Goal: Task Accomplishment & Management: Manage account settings

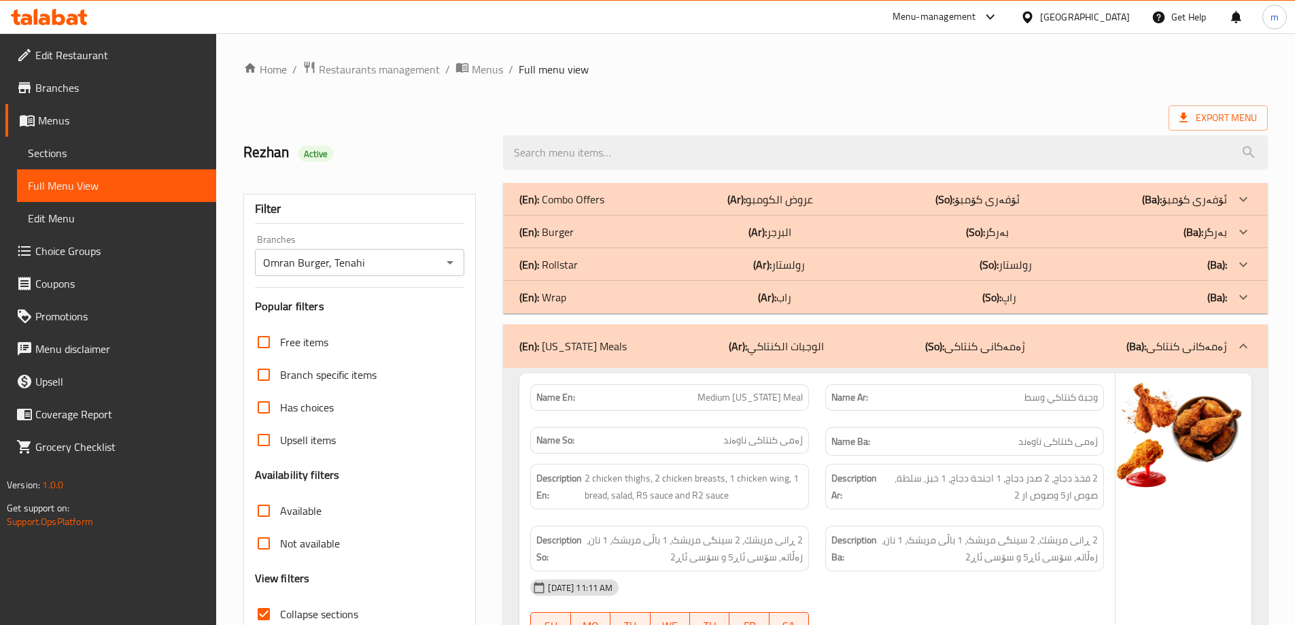
scroll to position [4020, 0]
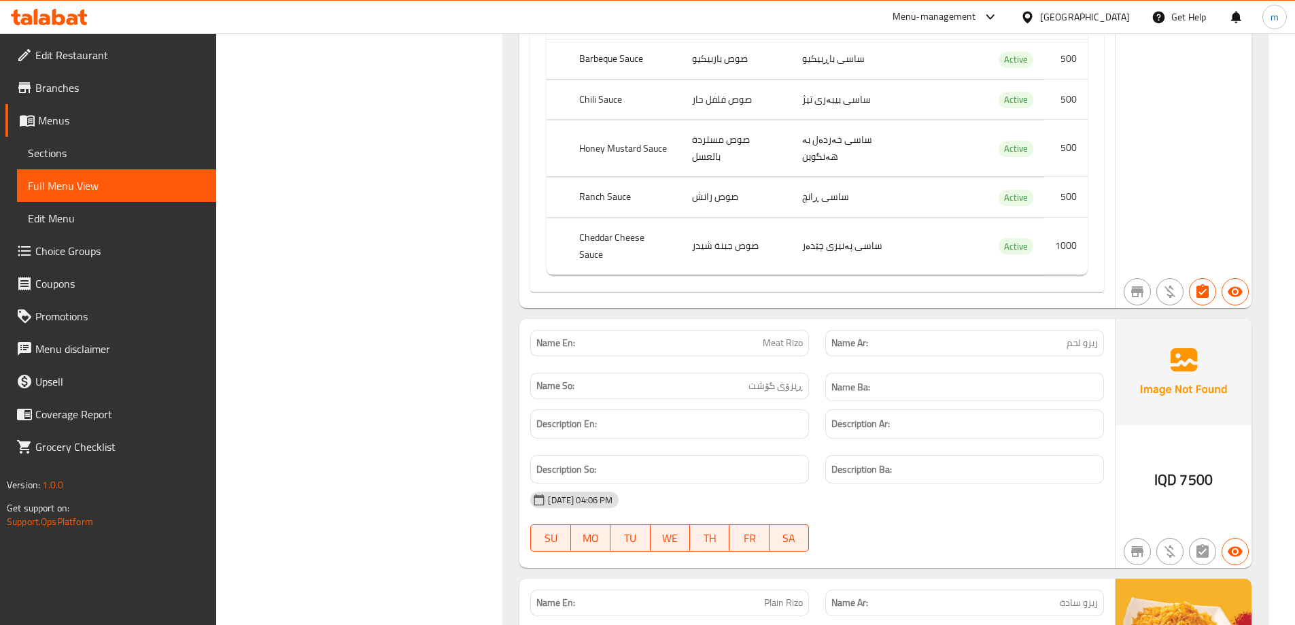
drag, startPoint x: 381, startPoint y: 308, endPoint x: 381, endPoint y: 265, distance: 42.8
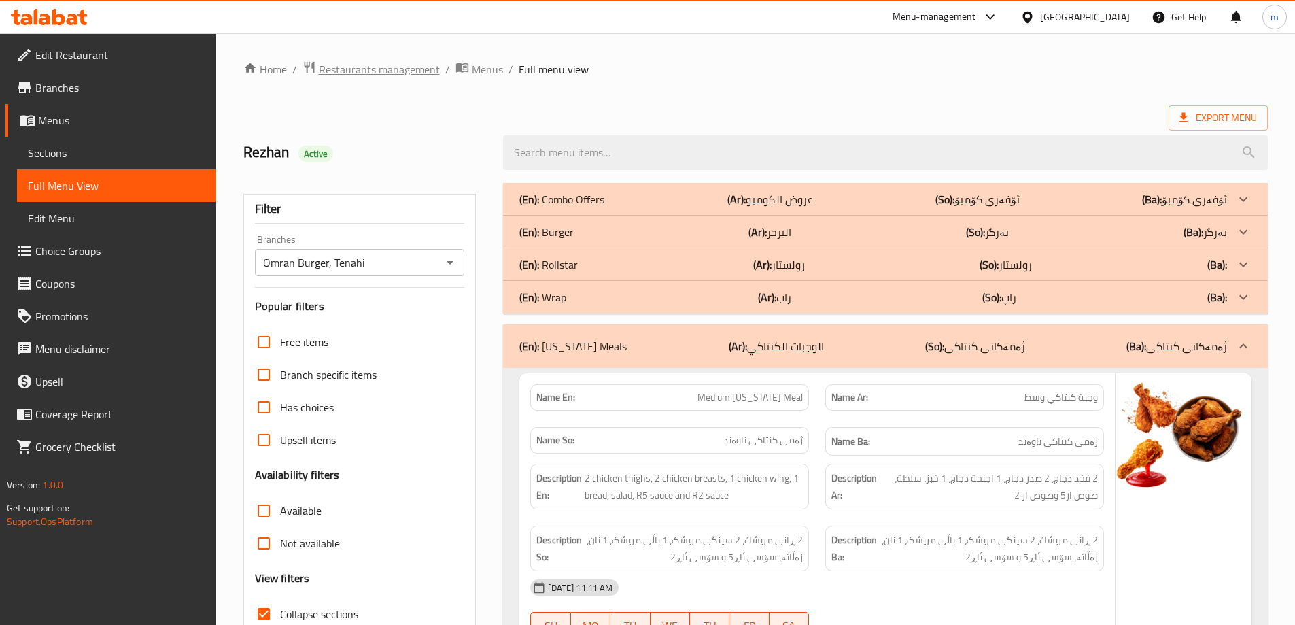
click at [379, 73] on span "Restaurants management" at bounding box center [379, 69] width 121 height 16
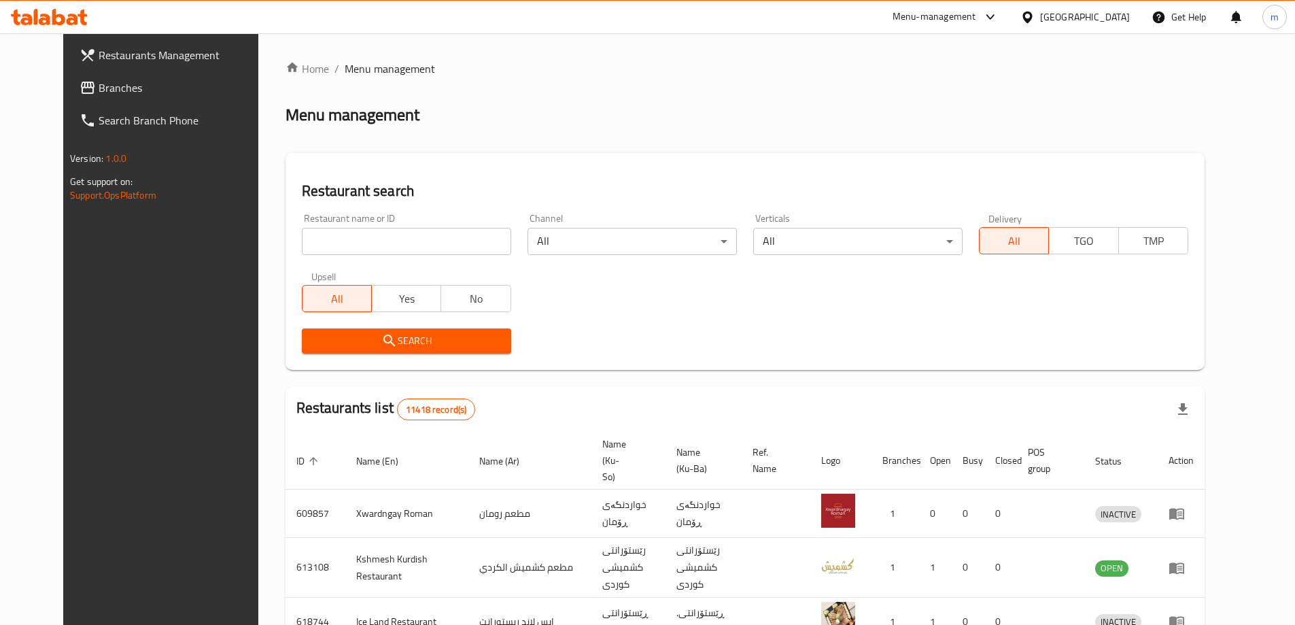
click at [99, 81] on span "Branches" at bounding box center [184, 88] width 170 height 16
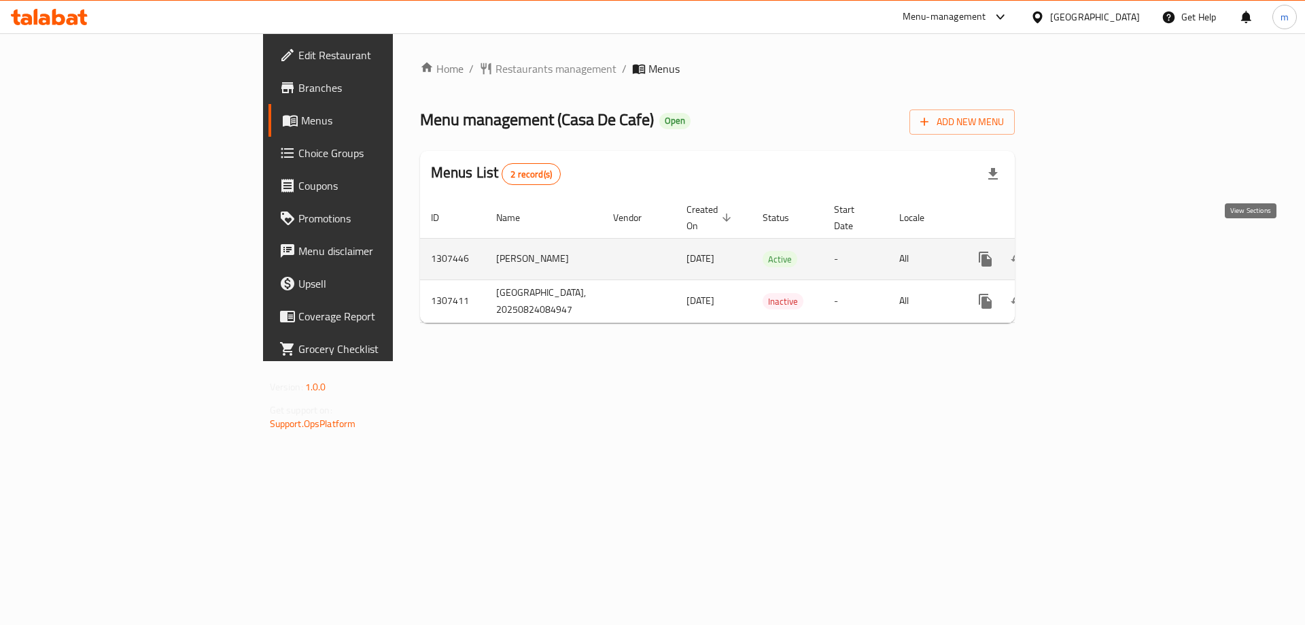
click at [1092, 251] on icon "enhanced table" at bounding box center [1083, 259] width 16 height 16
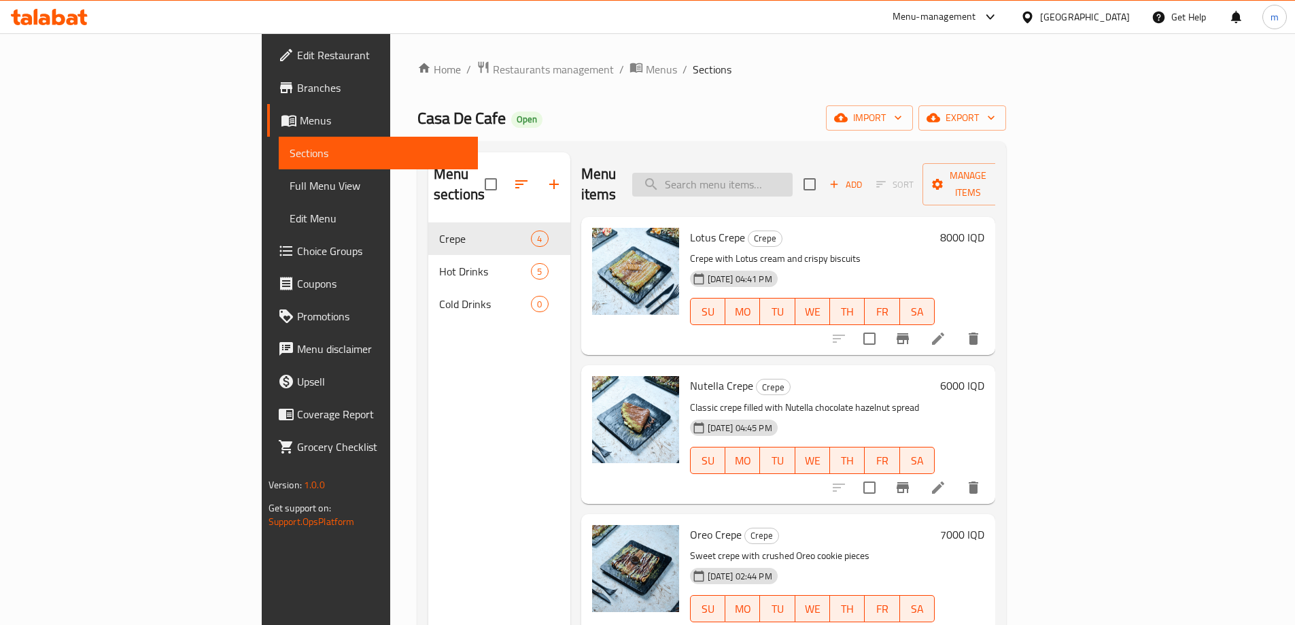
click at [793, 173] on input "search" at bounding box center [712, 185] width 160 height 24
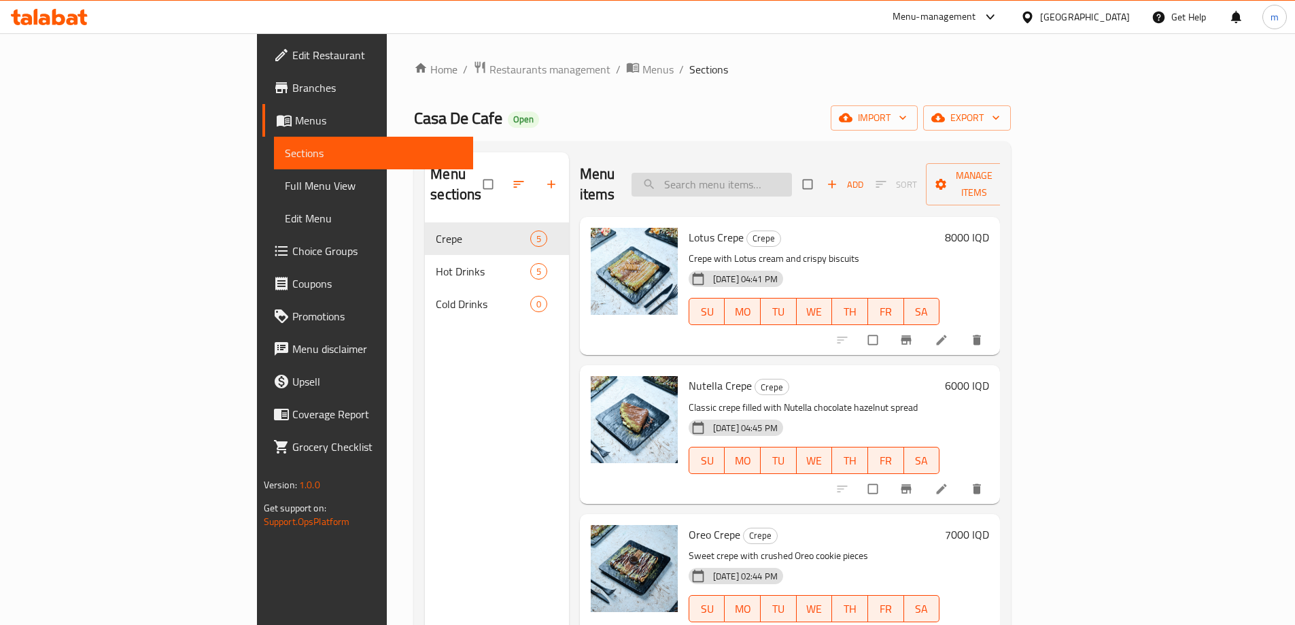
click at [792, 173] on input "search" at bounding box center [712, 185] width 160 height 24
paste input "Brownie Crepe"
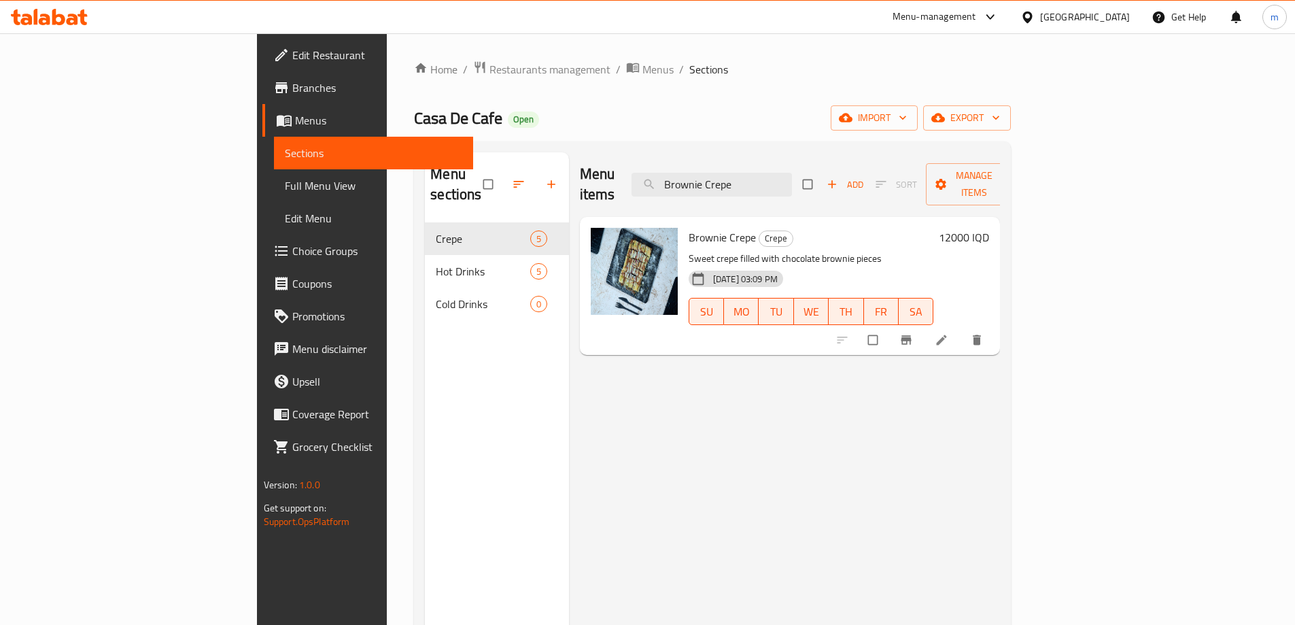
type input "Brownie Crepe"
click at [948, 333] on icon at bounding box center [942, 340] width 14 height 14
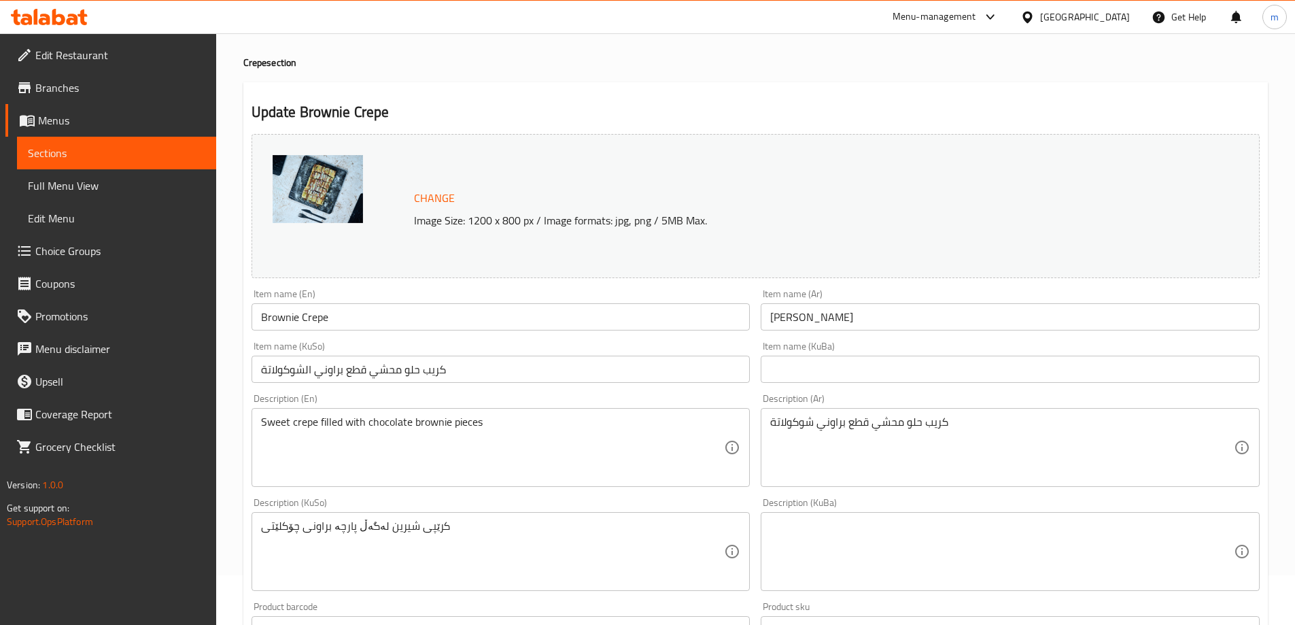
scroll to position [90, 0]
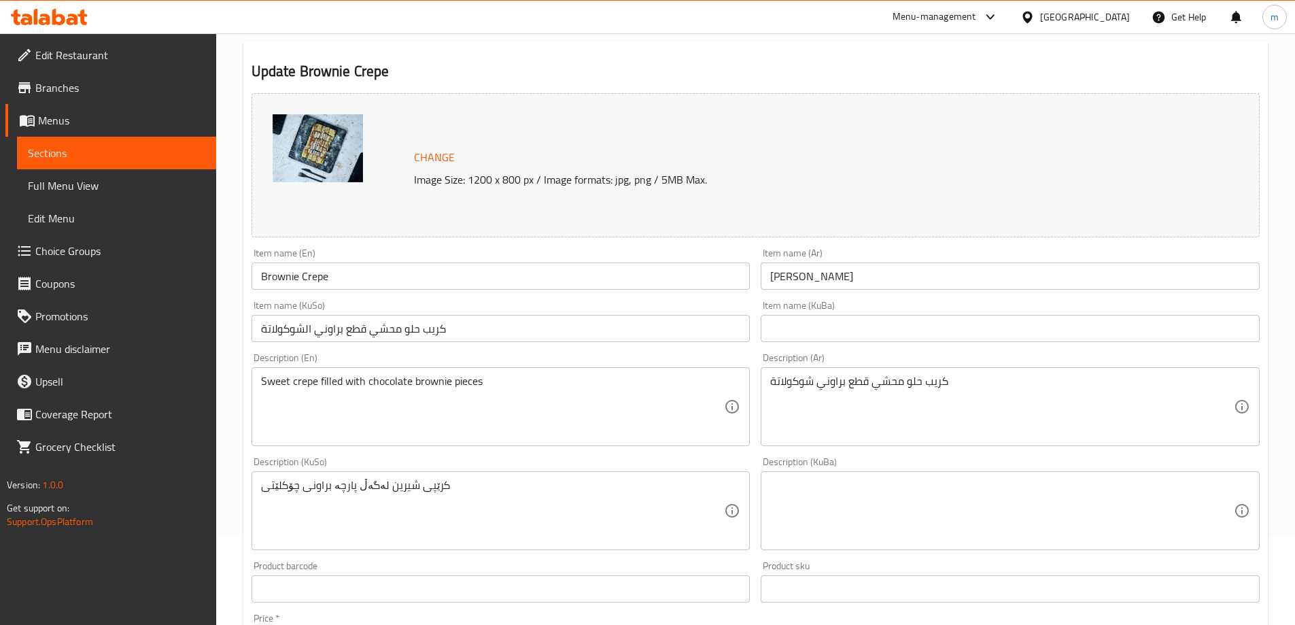
click at [389, 332] on input "كريب حلو محشي قطع براوني الشوكولاتة" at bounding box center [501, 328] width 499 height 27
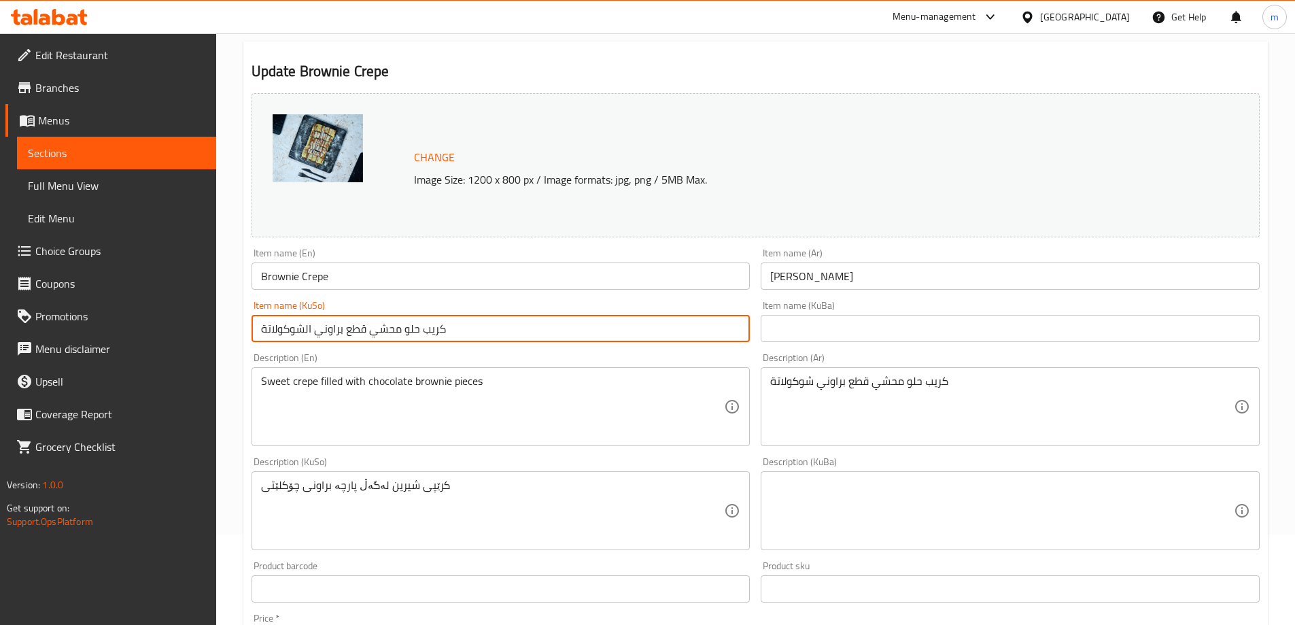
click at [389, 332] on input "كريب حلو محشي قطع براوني الشوكولاتة" at bounding box center [501, 328] width 499 height 27
type input "کرێپی براونی"
click at [827, 326] on input "text" at bounding box center [1010, 328] width 499 height 27
paste input "کرێپی براونی"
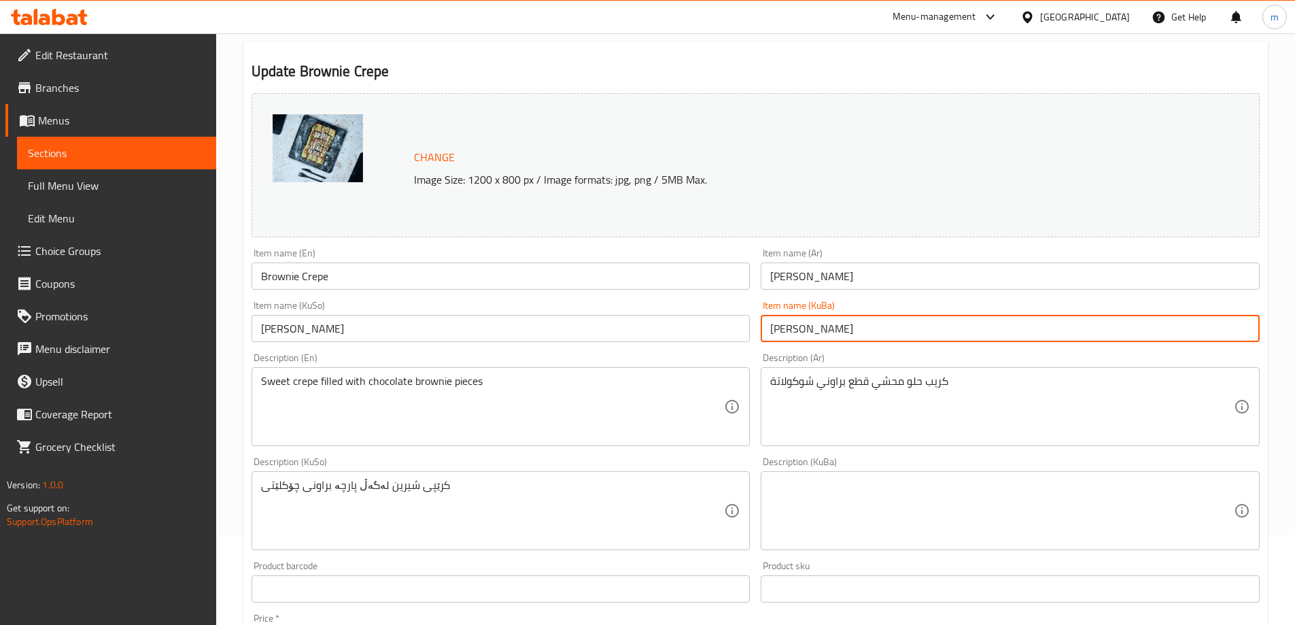
type input "کرێپی براونی"
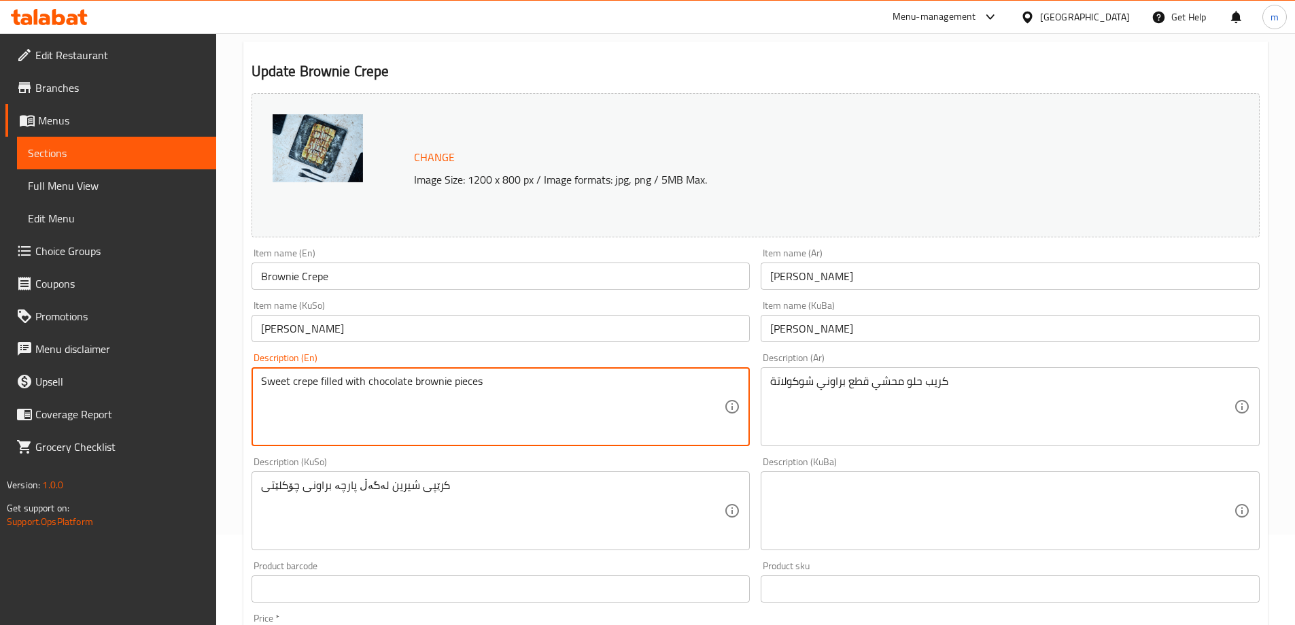
click at [328, 379] on textarea "Sweet crepe filled with chocolate brownie pieces" at bounding box center [493, 407] width 464 height 65
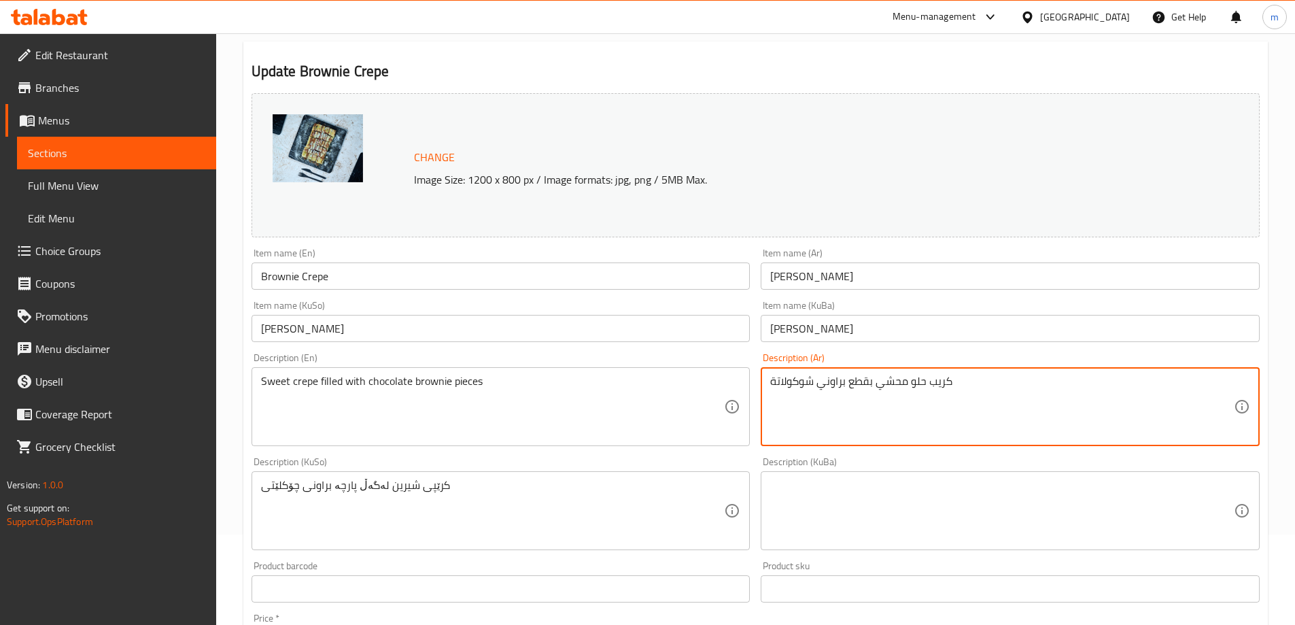
type textarea "كريب حلو محشي بقطع براوني شوكولاتة"
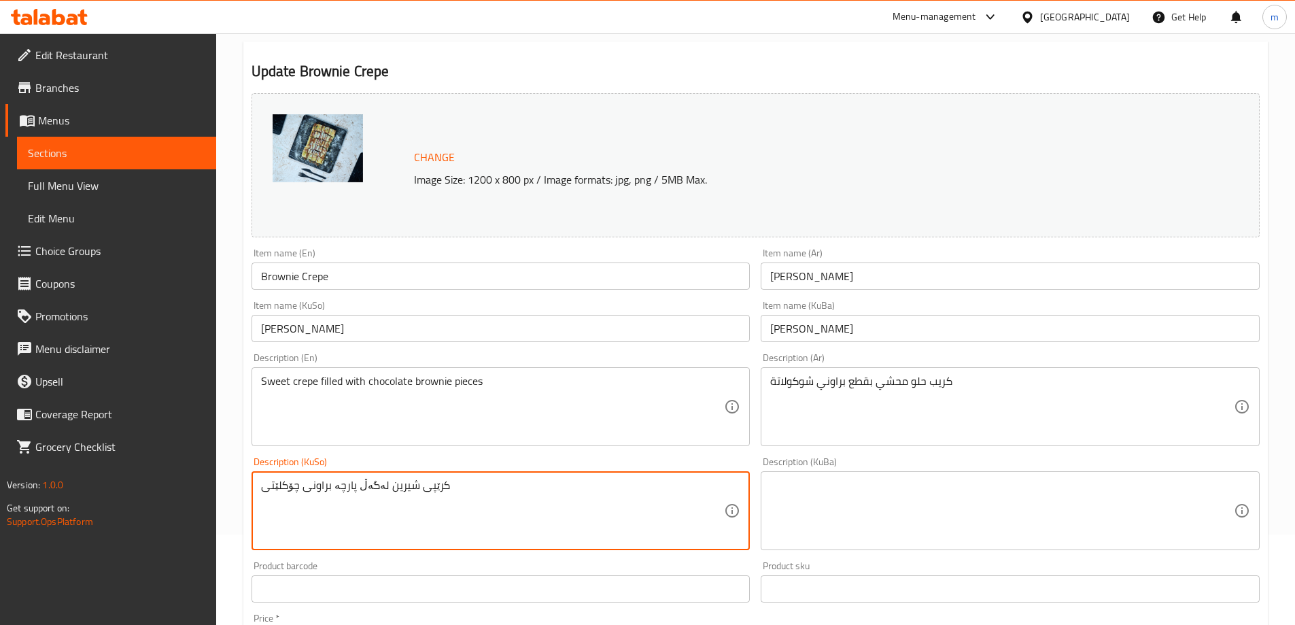
click at [377, 485] on textarea "کرێپی شیرین لەگەڵ پارچە براونی چۆکلێتی" at bounding box center [493, 511] width 464 height 65
paste textarea "ڕ لە پارچەی براونی شوکولاتە"
click at [378, 484] on textarea "کرێپی شیرین پڕ لە پارچەی براونی شوکولاتە" at bounding box center [493, 511] width 464 height 65
drag, startPoint x: 378, startPoint y: 484, endPoint x: 385, endPoint y: 485, distance: 6.8
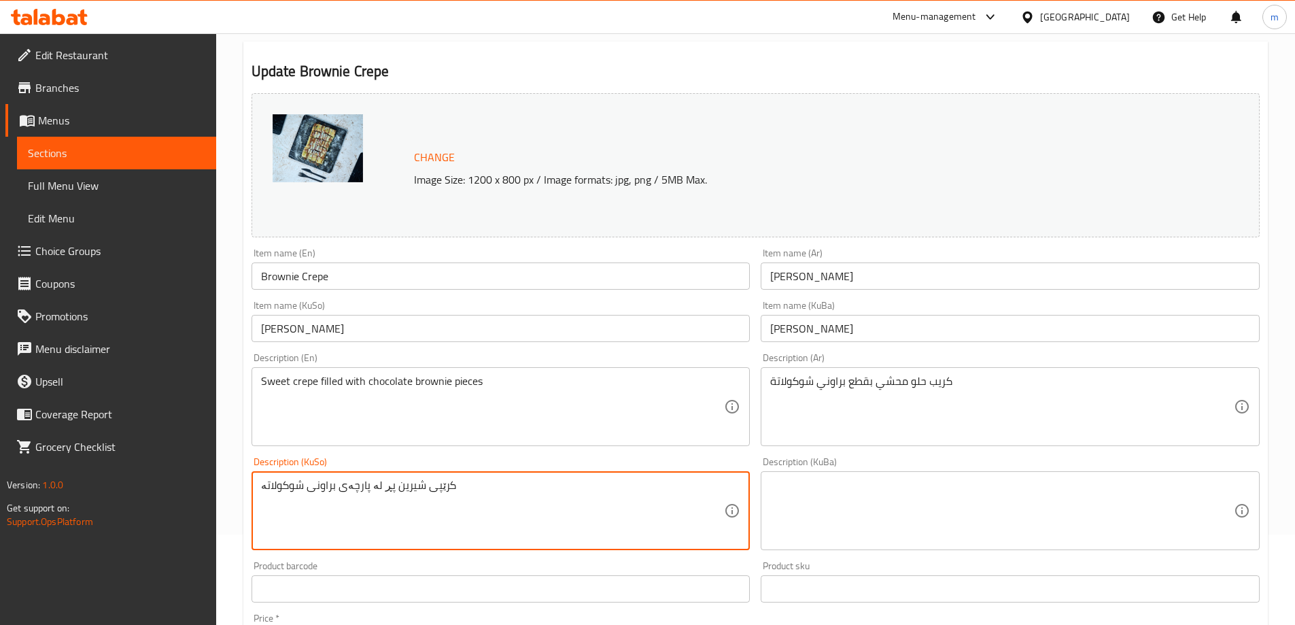
click at [385, 485] on textarea "کرێپی شیرین پڕ لە پارچەی براونی شوکولاتە" at bounding box center [493, 511] width 464 height 65
click at [280, 486] on textarea "کرێپی شیرین مەحشی بە پارچەی براونی شوکولاتە" at bounding box center [493, 511] width 464 height 65
click at [285, 486] on textarea "کرێپی شیرین مەحشی بە پارچەی براونی شوکولاتە" at bounding box center [493, 511] width 464 height 65
click at [281, 486] on textarea "کرێپی شیرین مەحشی بە پارچەی براونی شوکولاتە" at bounding box center [493, 511] width 464 height 65
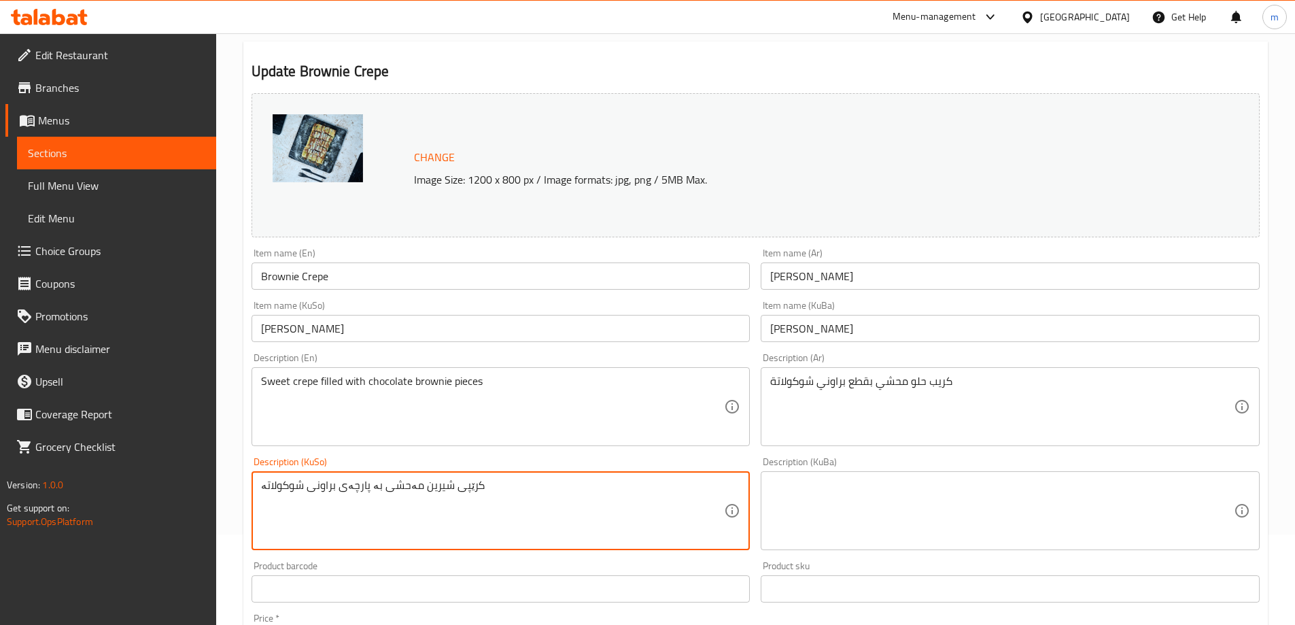
click at [281, 486] on textarea "کرێپی شیرین مەحشی بە پارچەی براونی شوکولاتە" at bounding box center [493, 511] width 464 height 65
click at [282, 485] on textarea "کرێپی شیرین مەحشی بە پارچەی براونی شوکولاتە" at bounding box center [493, 511] width 464 height 65
type textarea "کرێپی شیرین مەحشی بە پارچەی براونی چۆکلێت"
click at [857, 506] on textarea at bounding box center [1002, 511] width 464 height 65
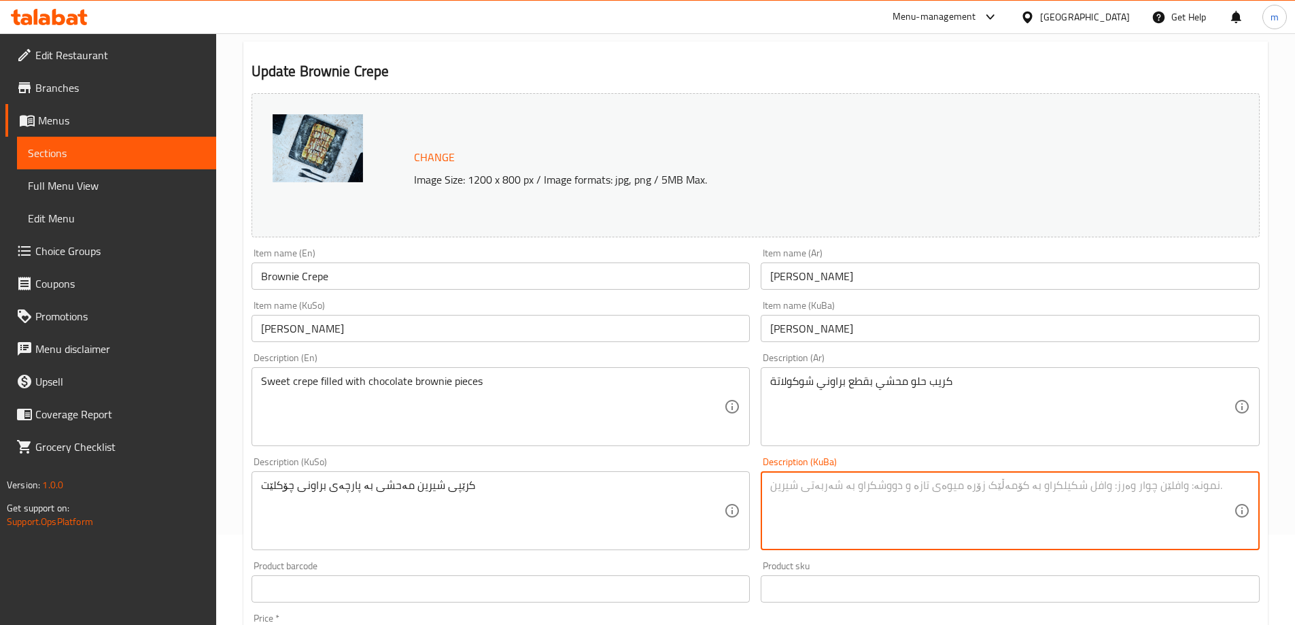
paste textarea "کرێپی شیرین مەحشی بە پارچەی براونی چۆکلێت"
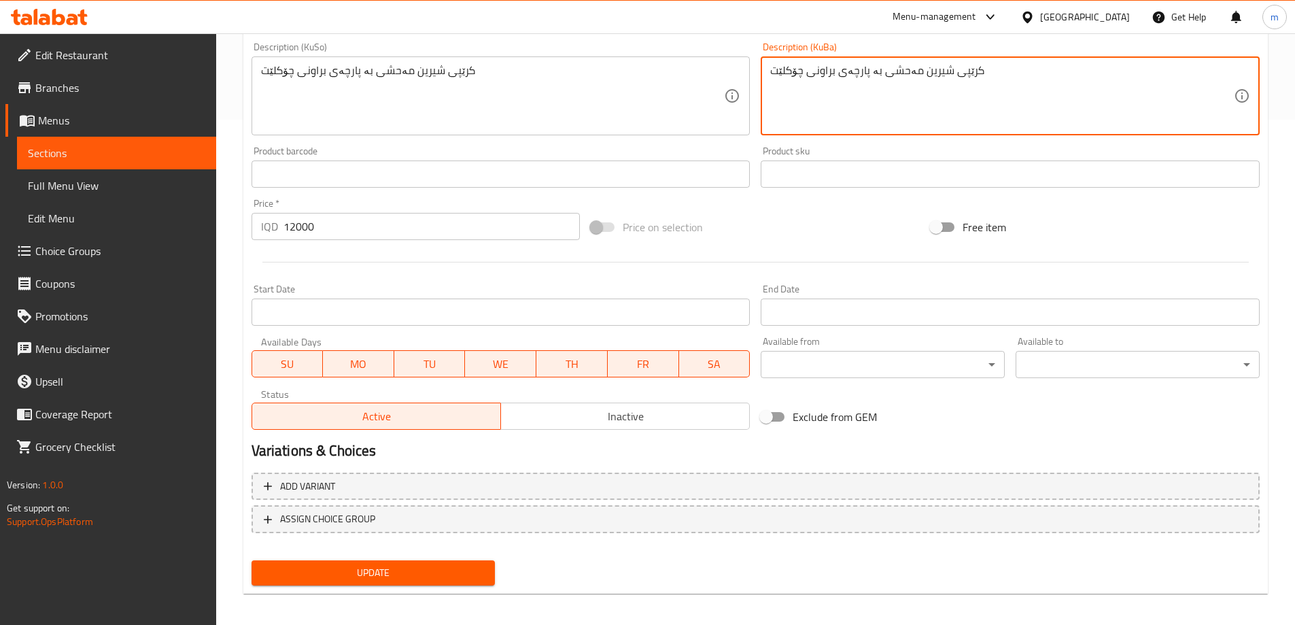
scroll to position [512, 0]
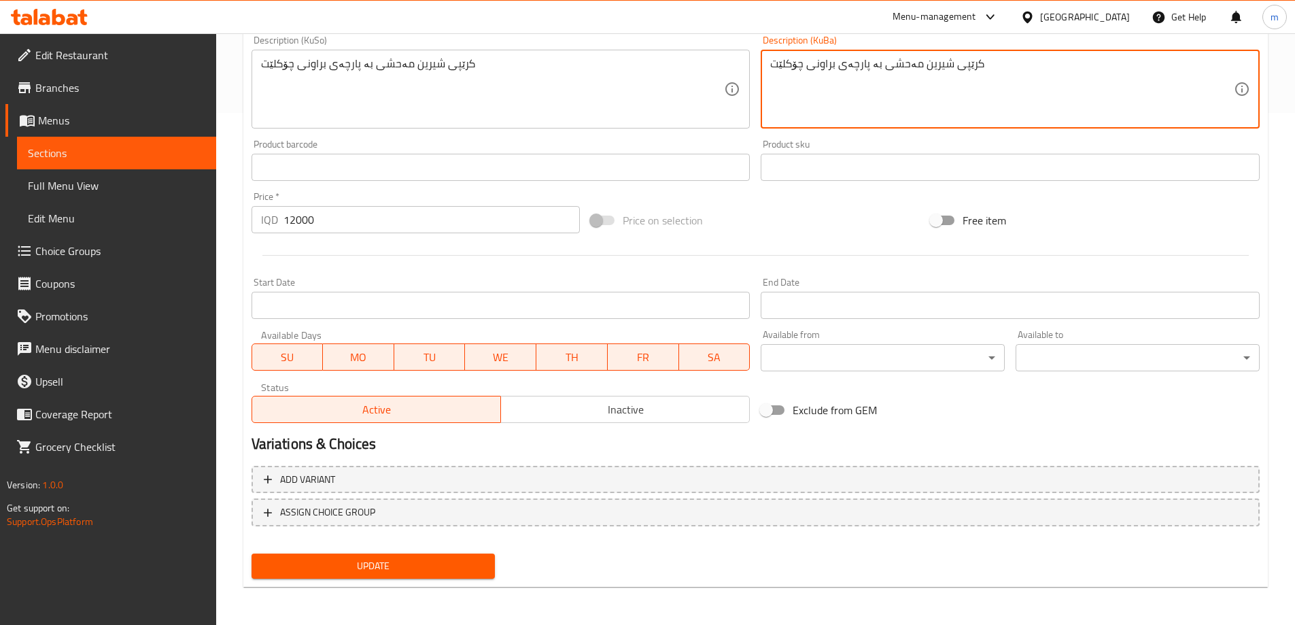
type textarea "کرێپی شیرین مەحشی بە پارچەی براونی چۆکلێت"
click at [358, 569] on span "Update" at bounding box center [373, 565] width 222 height 17
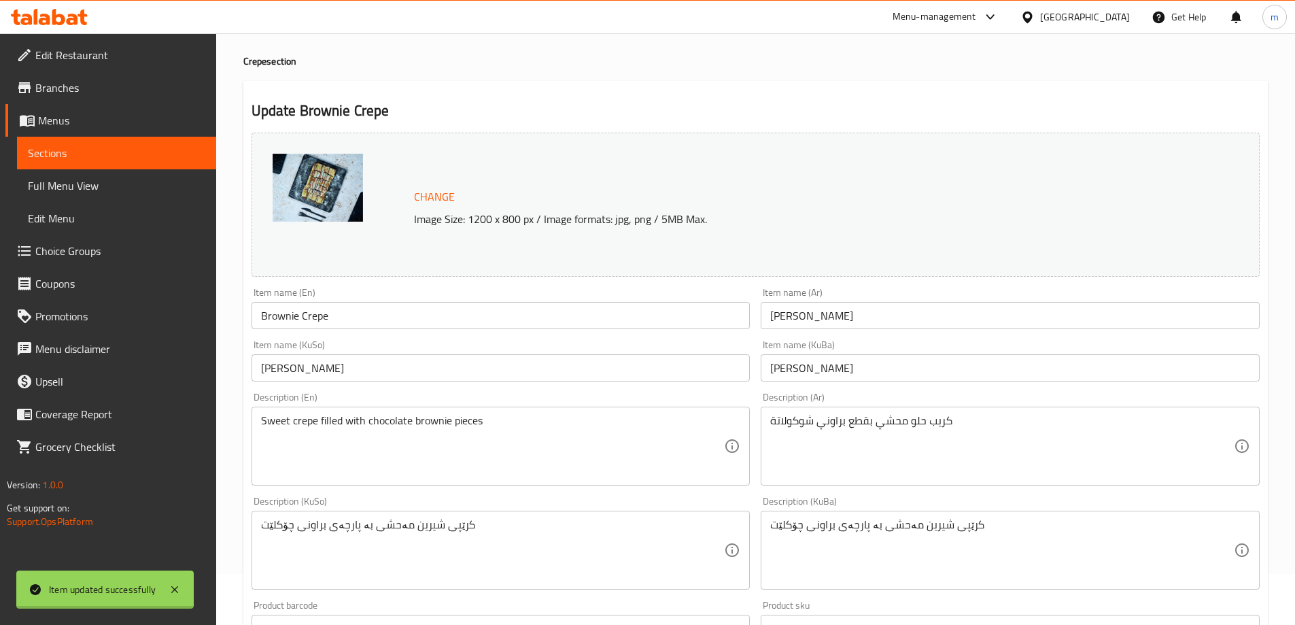
scroll to position [0, 0]
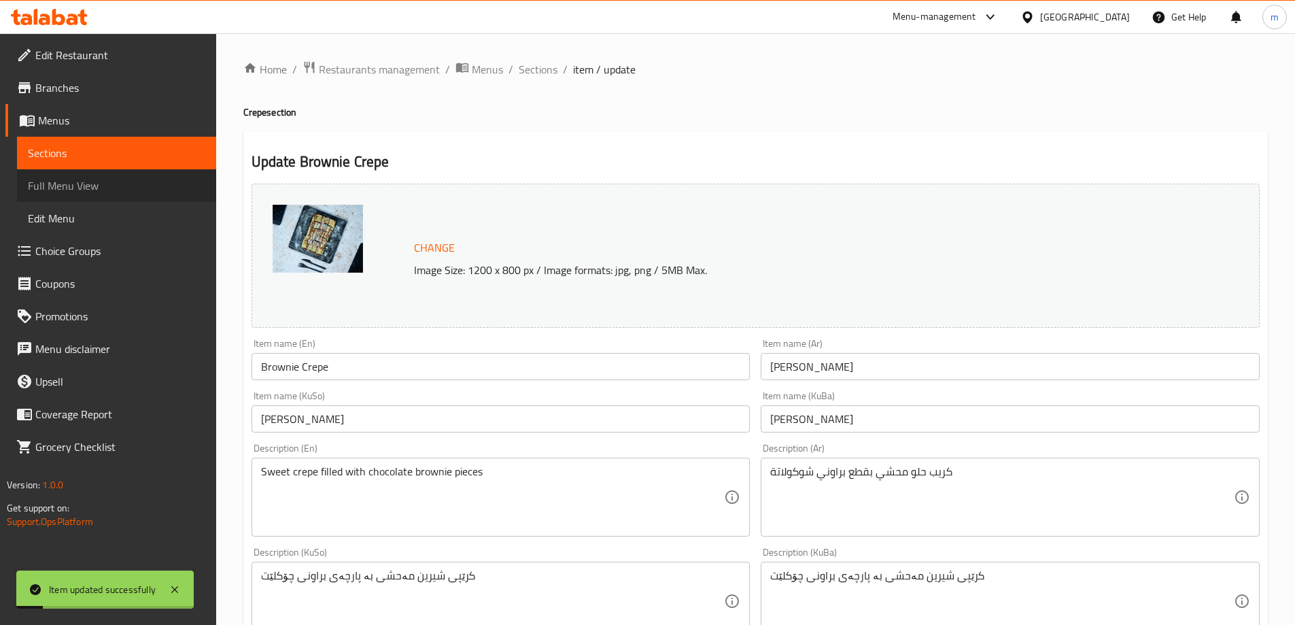
click at [79, 184] on span "Full Menu View" at bounding box center [116, 185] width 177 height 16
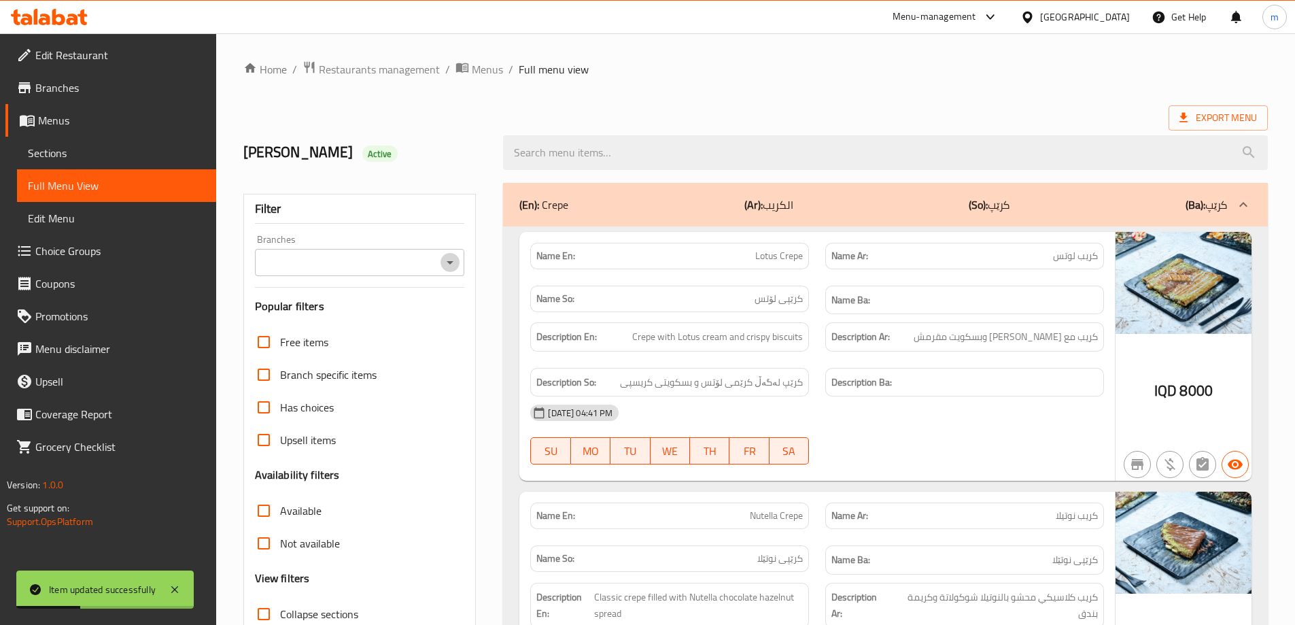
click at [458, 265] on icon "Open" at bounding box center [450, 262] width 16 height 16
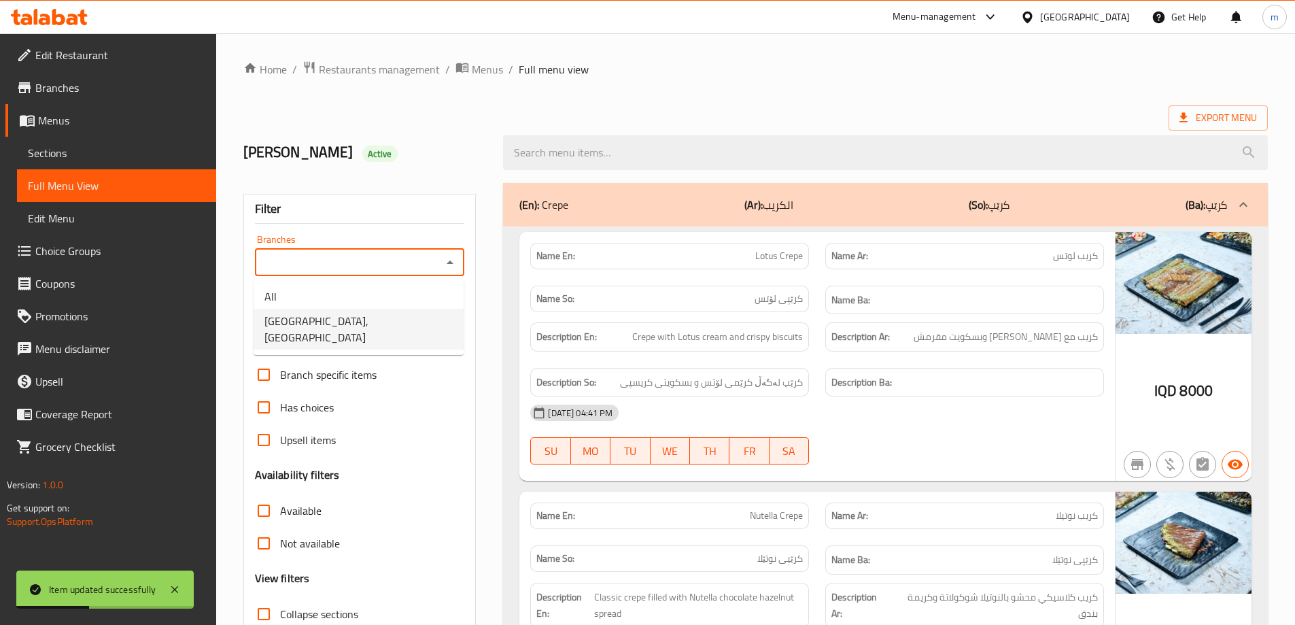
click at [372, 319] on li "Casa De Cafe, Vital City" at bounding box center [359, 329] width 210 height 41
type input "Casa De Cafe, Vital City"
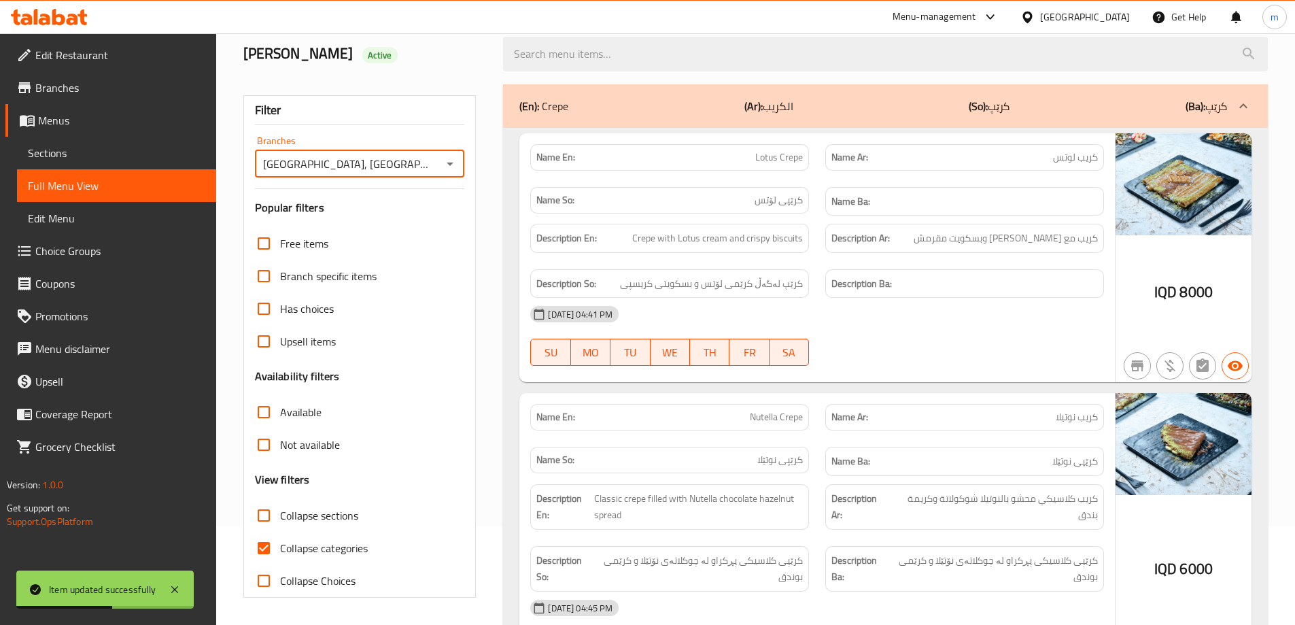
click at [264, 550] on input "Collapse categories" at bounding box center [263, 548] width 33 height 33
checkbox input "false"
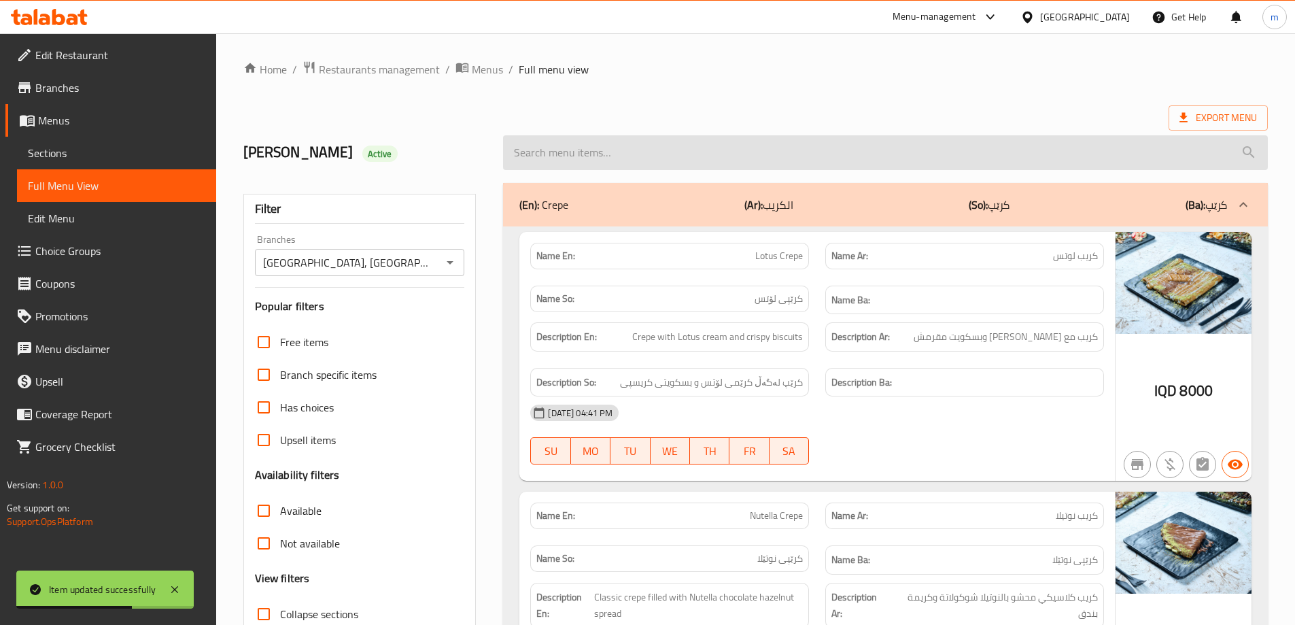
click at [685, 152] on input "search" at bounding box center [885, 152] width 765 height 35
paste input "Brownie Crepe"
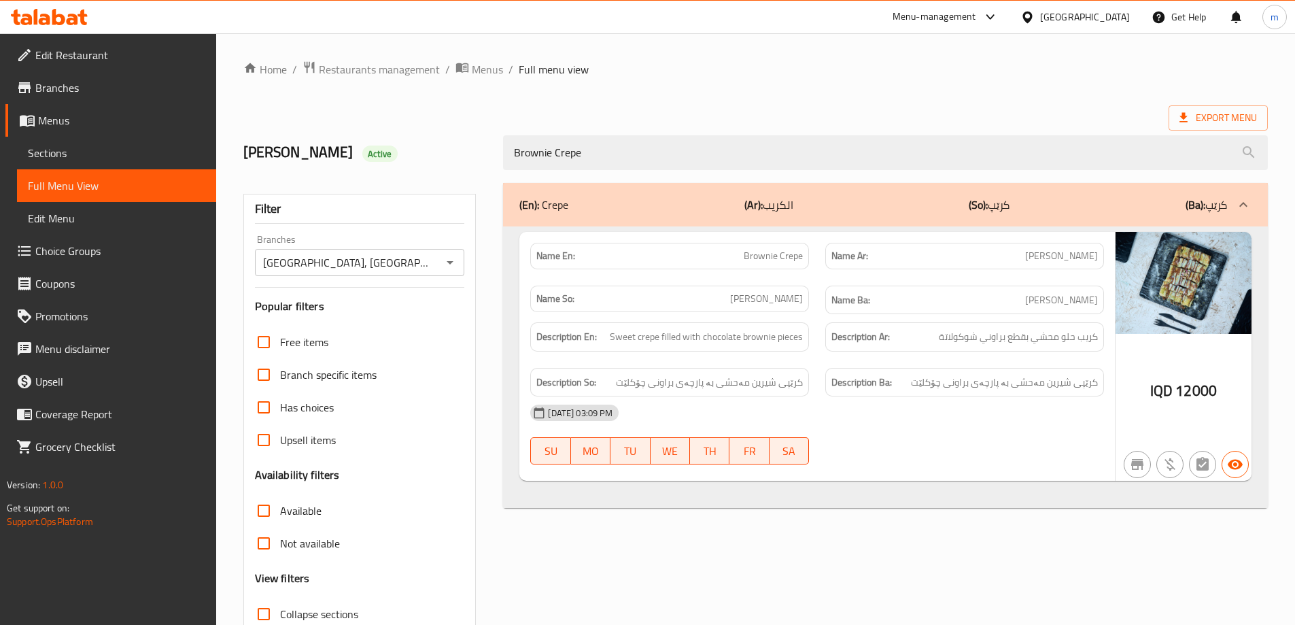
type input "Brownie Crepe"
click at [380, 67] on span "Restaurants management" at bounding box center [379, 69] width 121 height 16
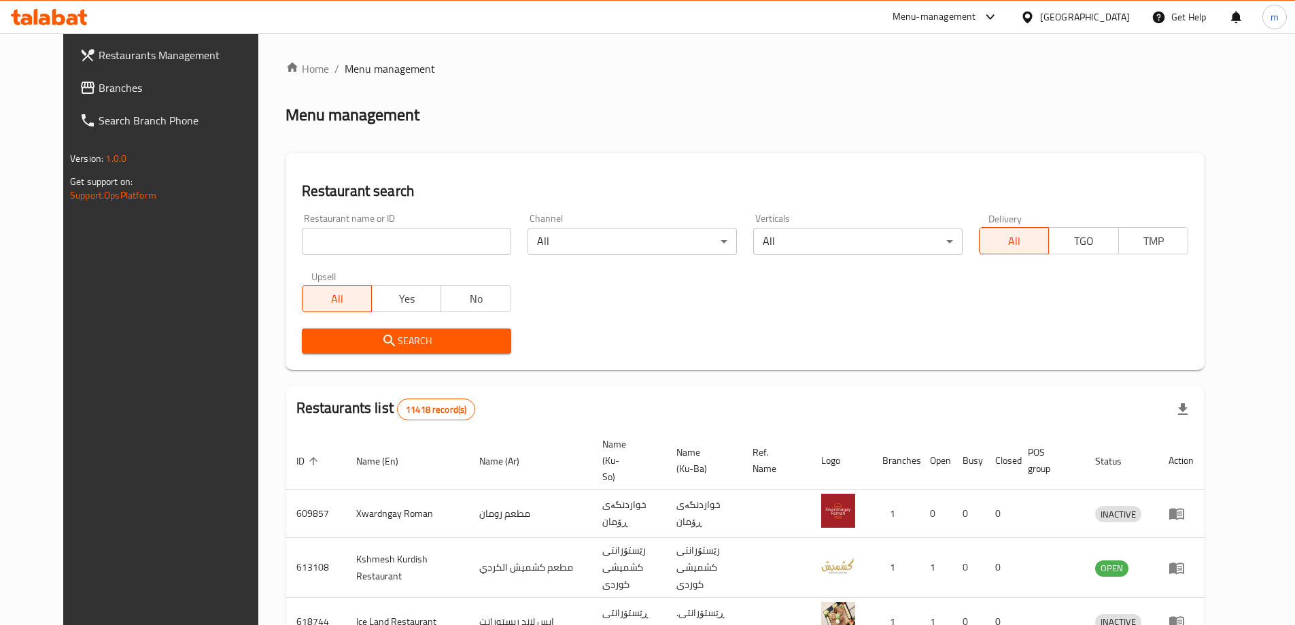
click at [454, 239] on input "search" at bounding box center [406, 241] width 209 height 27
paste input "763541"
type input "763541"
click at [381, 341] on icon "submit" at bounding box center [389, 340] width 16 height 16
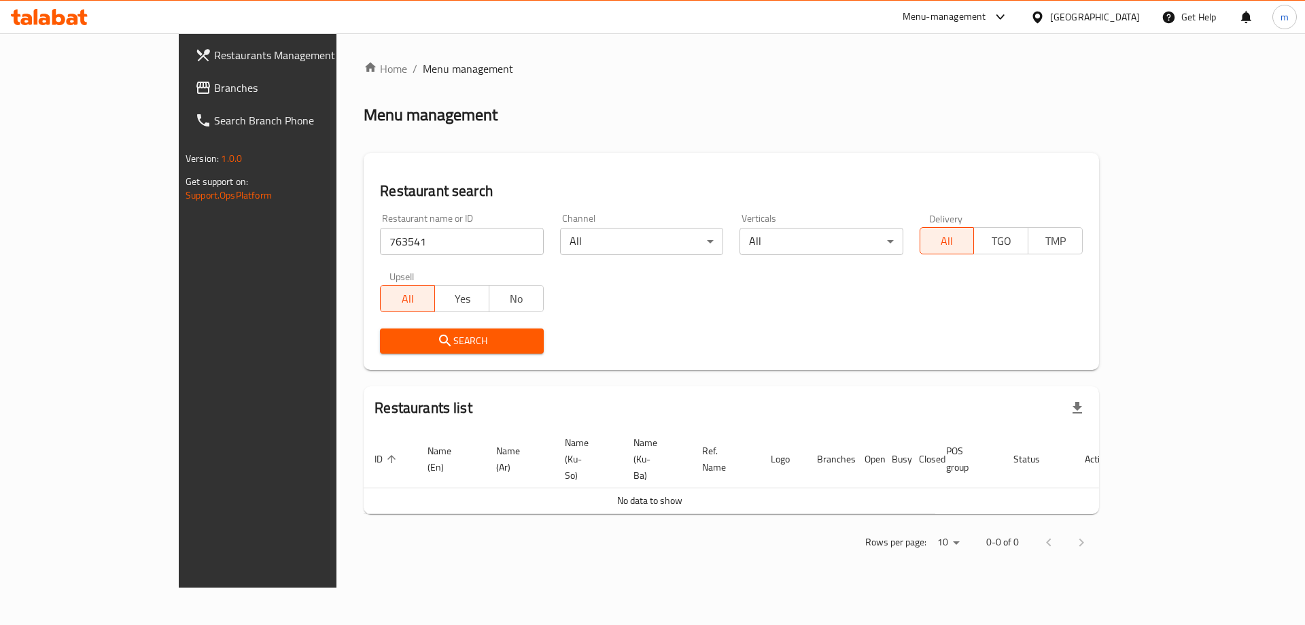
click at [214, 94] on span "Branches" at bounding box center [300, 88] width 172 height 16
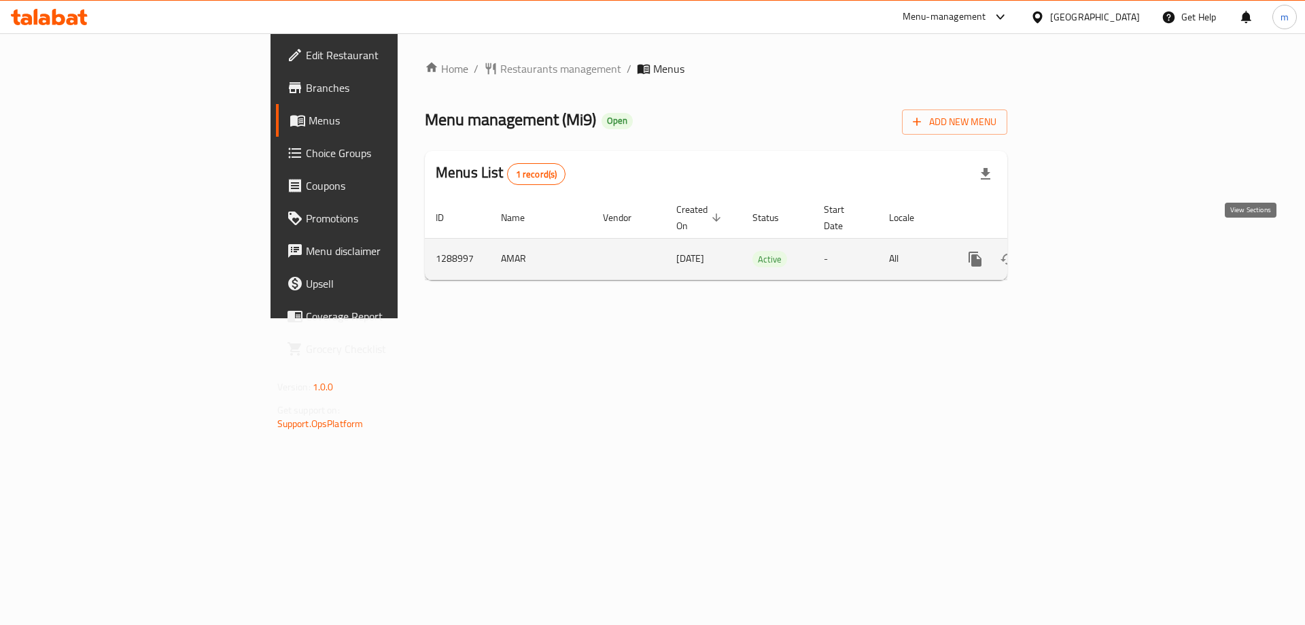
click at [1082, 251] on icon "enhanced table" at bounding box center [1073, 259] width 16 height 16
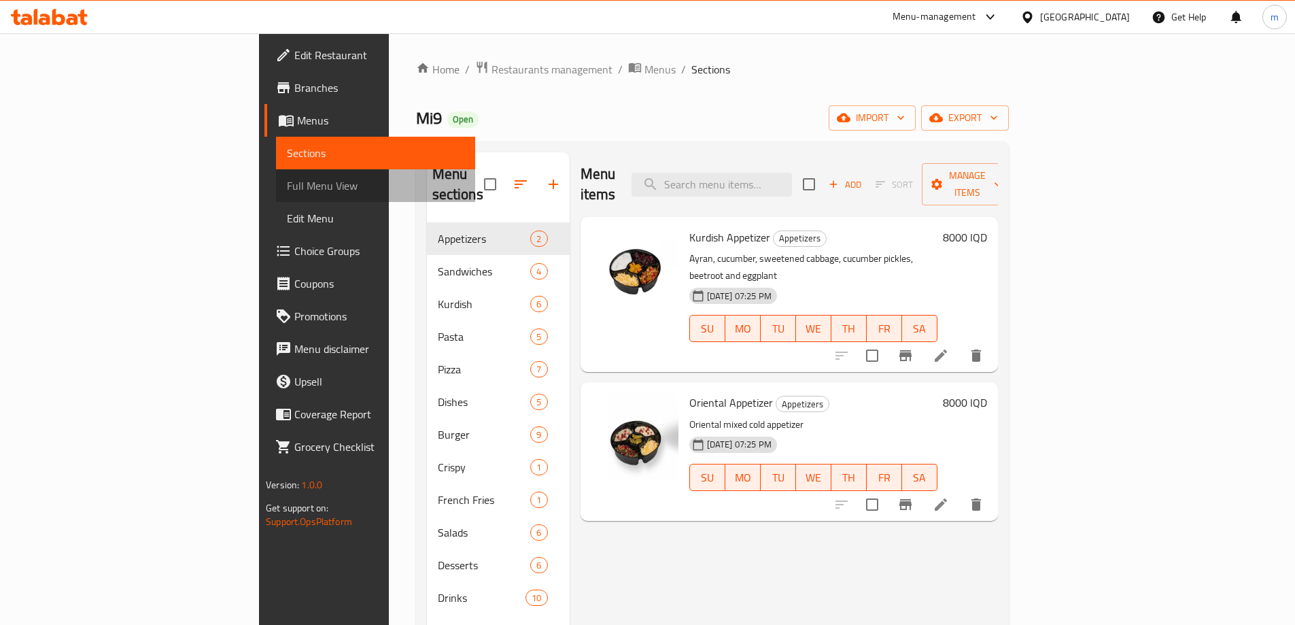
click at [276, 176] on link "Full Menu View" at bounding box center [375, 185] width 199 height 33
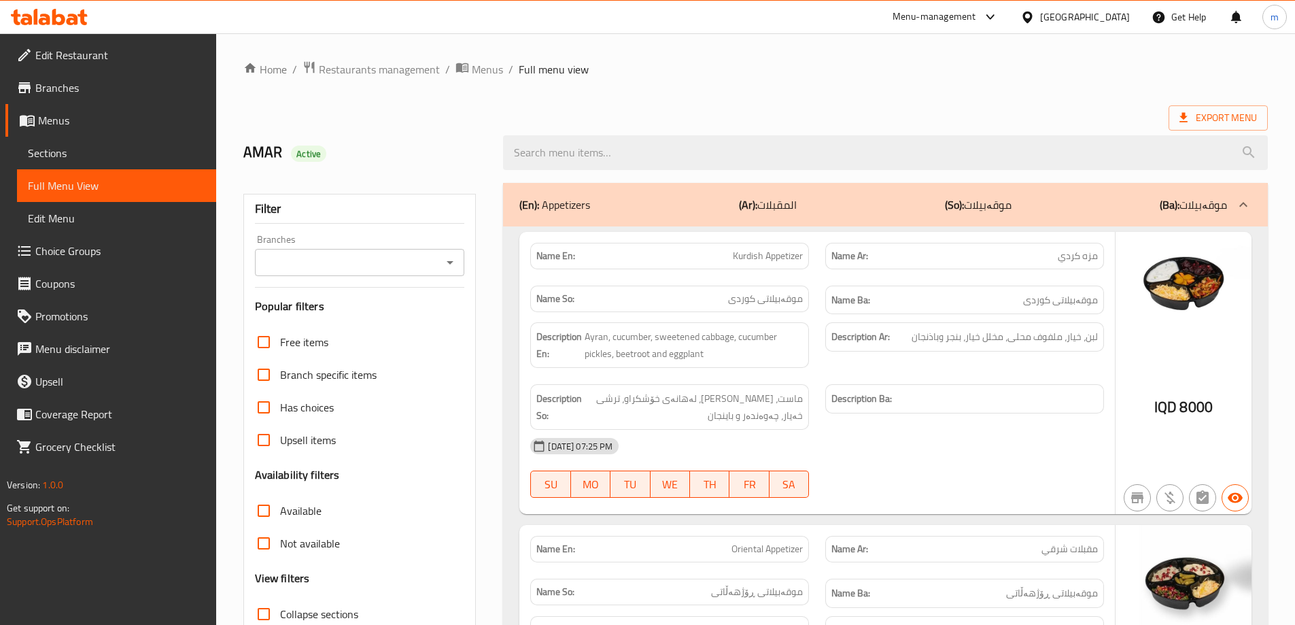
click at [451, 265] on icon "Open" at bounding box center [450, 262] width 16 height 16
click at [314, 319] on span "Mi9, Nawroz" at bounding box center [293, 321] width 58 height 16
type input "Mi9, Nawroz"
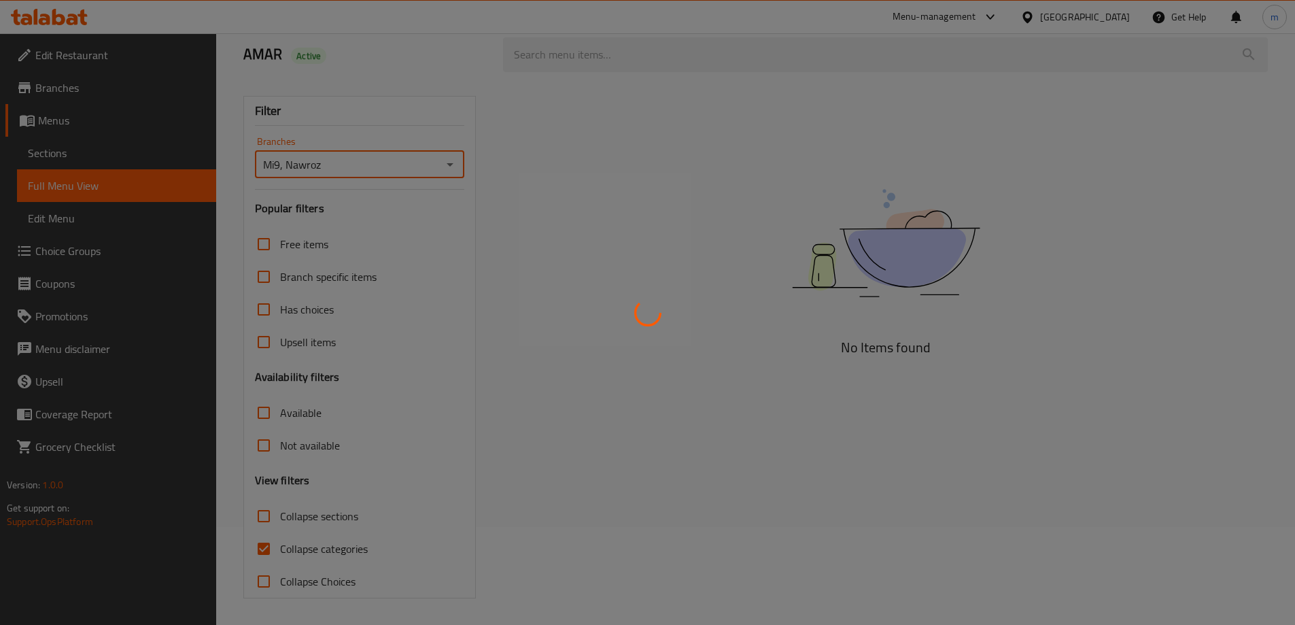
scroll to position [99, 0]
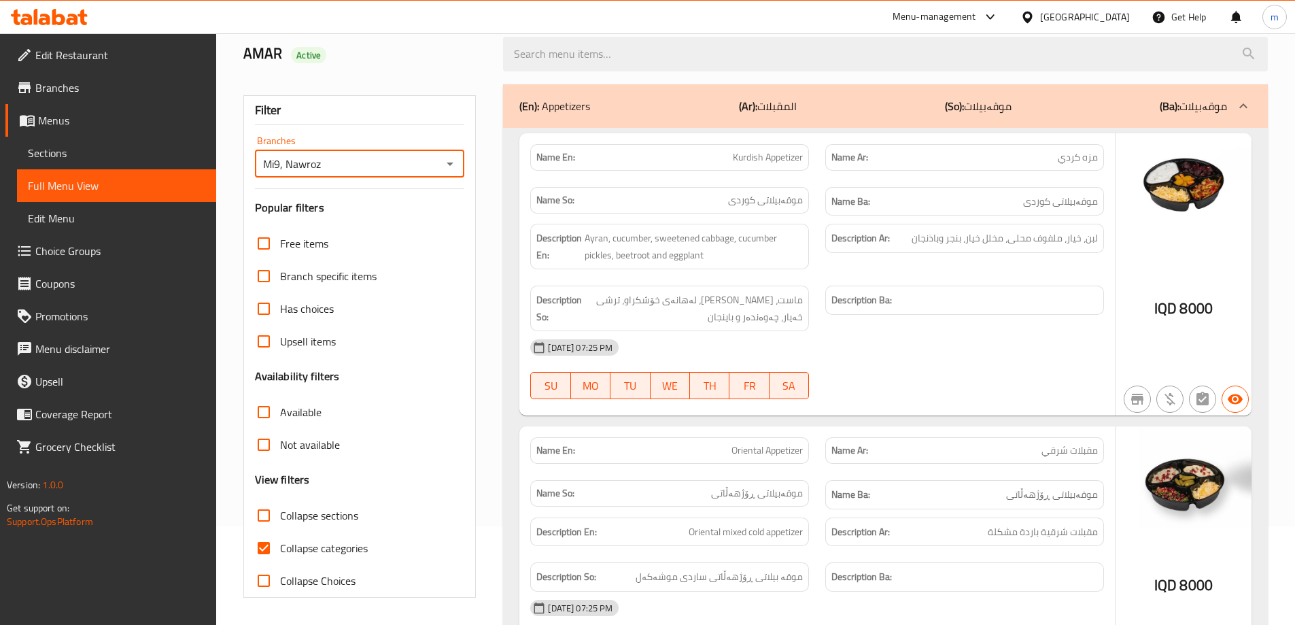
click at [263, 551] on input "Collapse categories" at bounding box center [263, 548] width 33 height 33
checkbox input "false"
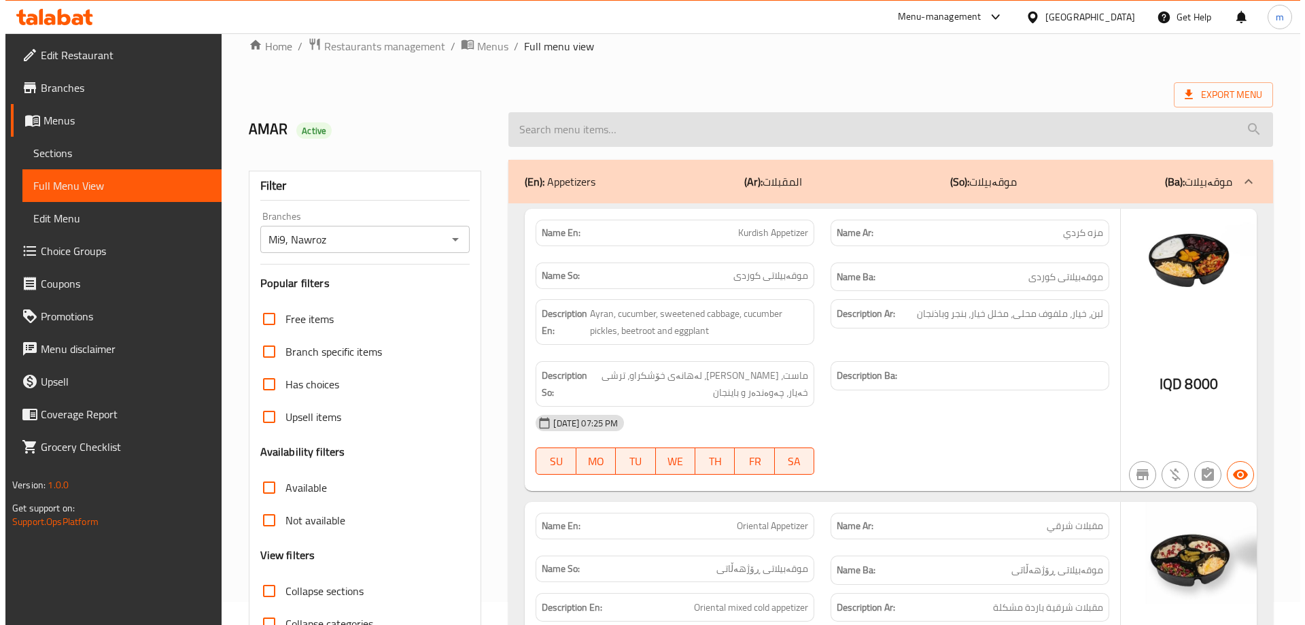
scroll to position [0, 0]
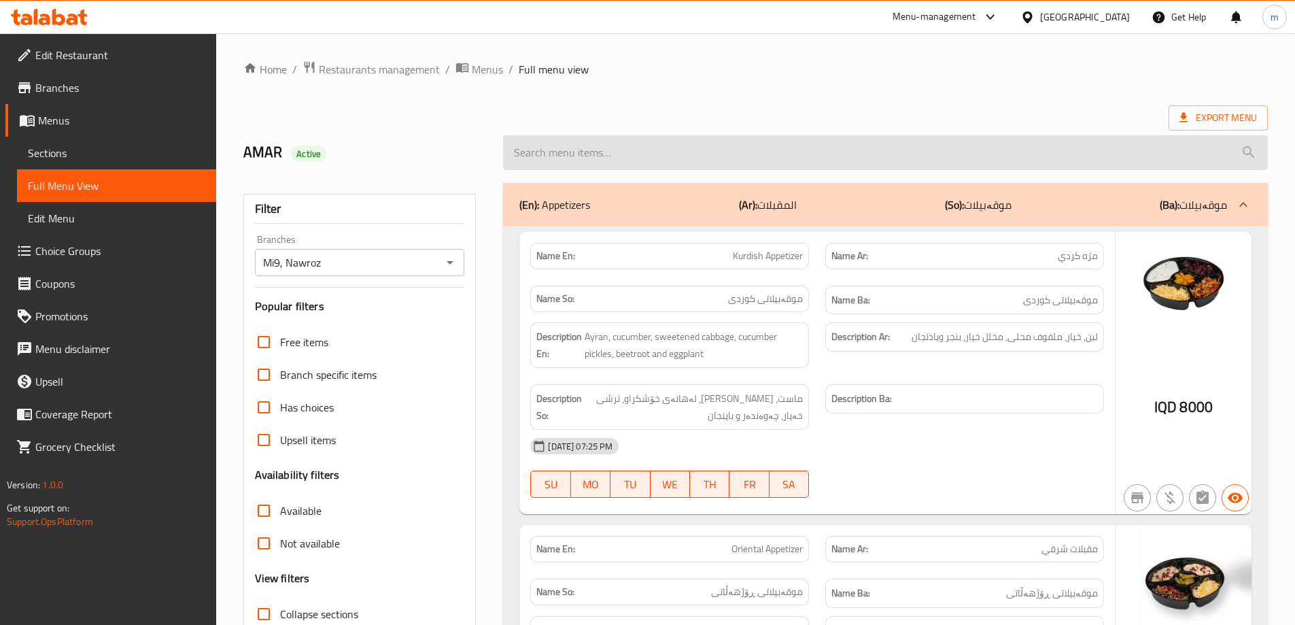
click at [637, 154] on input "search" at bounding box center [885, 152] width 765 height 35
paste input "Tiramisu Cake"
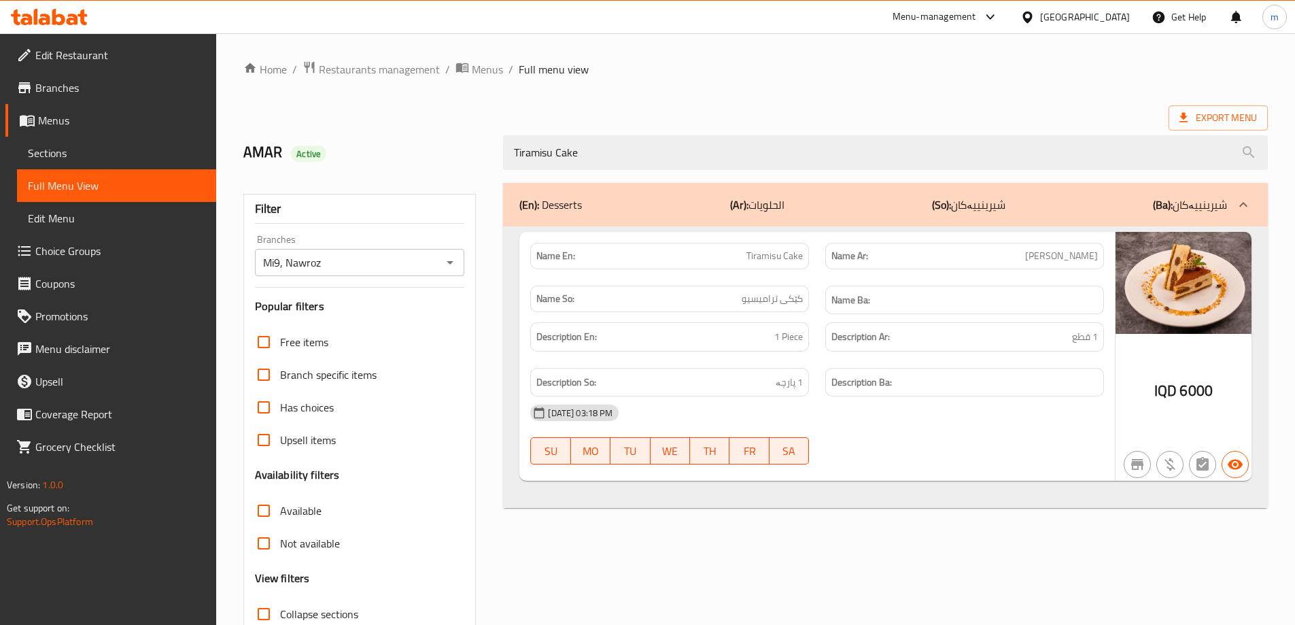
type input "Tiramisu Cake"
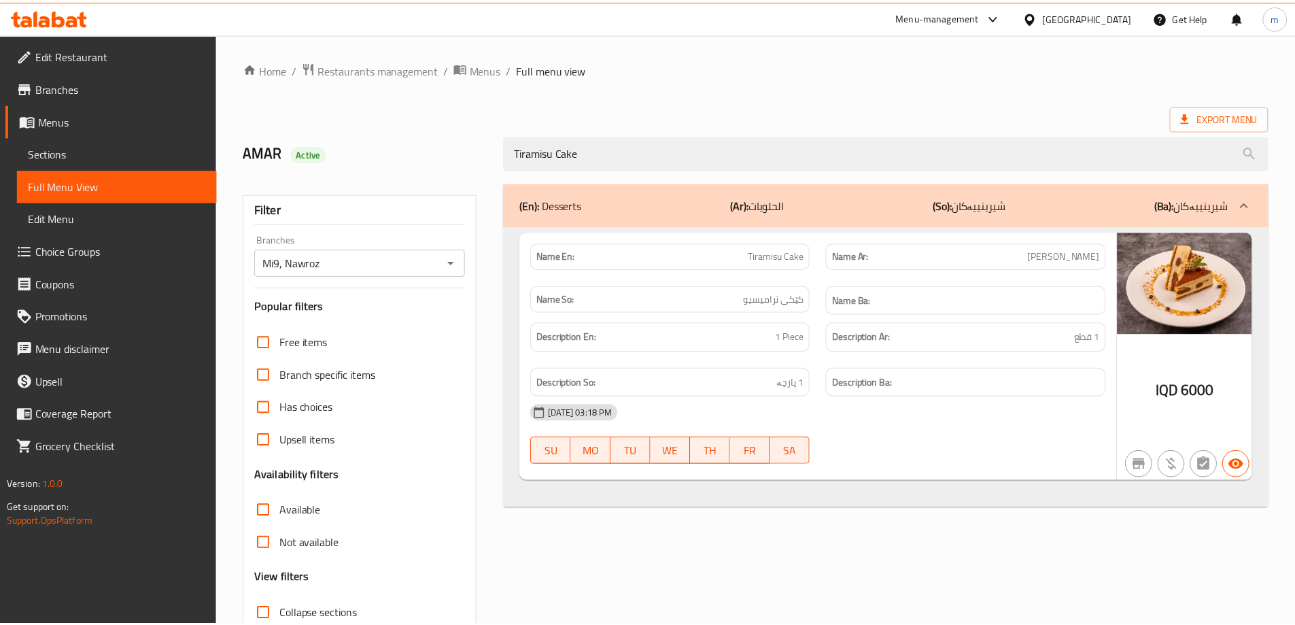
scroll to position [99, 0]
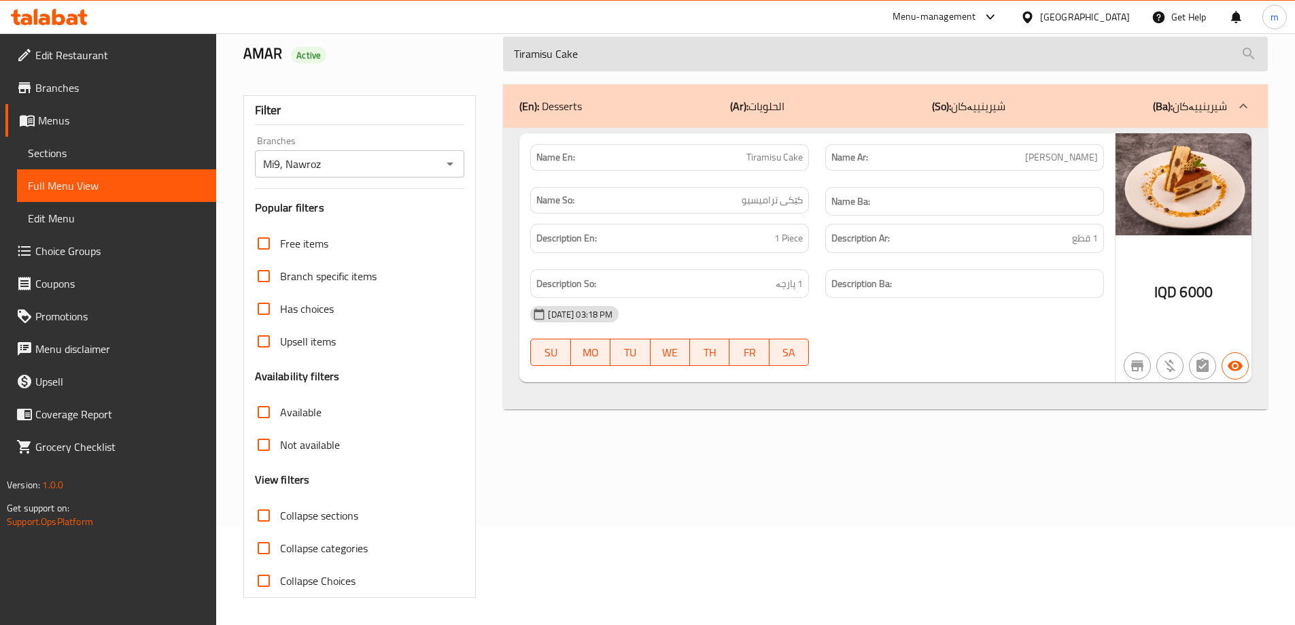
click at [630, 54] on input "Tiramisu Cake" at bounding box center [885, 54] width 765 height 35
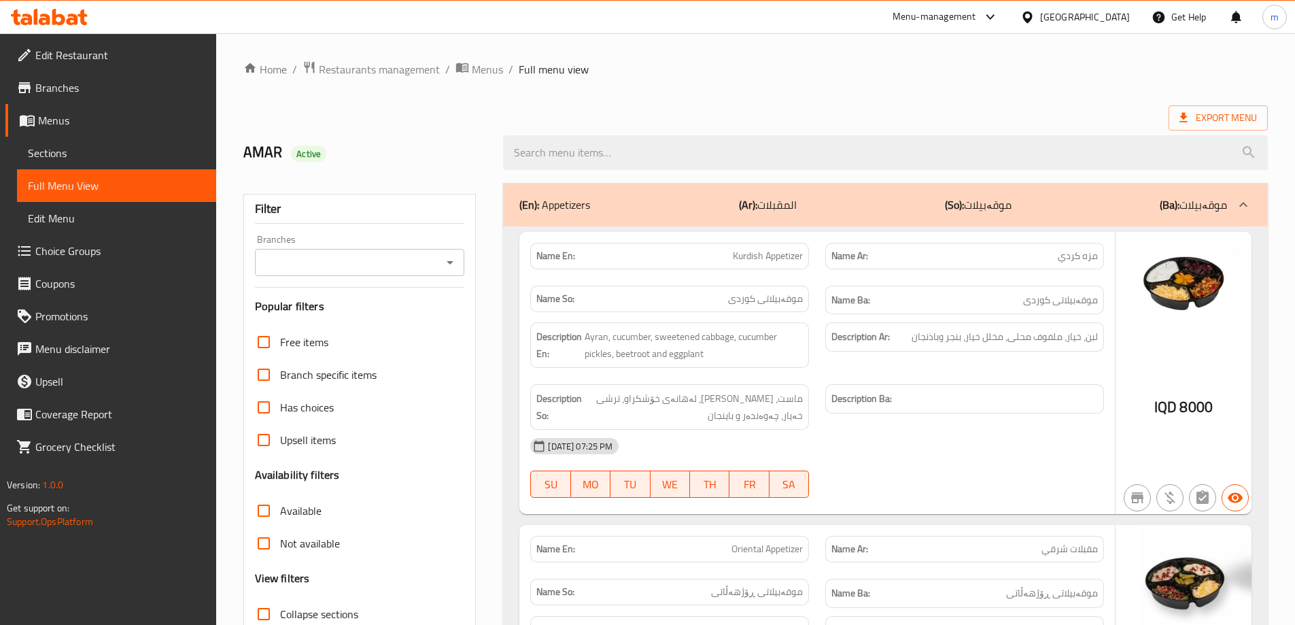
click at [450, 260] on icon "Open" at bounding box center [450, 262] width 16 height 16
click at [338, 321] on li "Mi9, Nawroz" at bounding box center [359, 321] width 210 height 24
type input "Mi9, Nawroz"
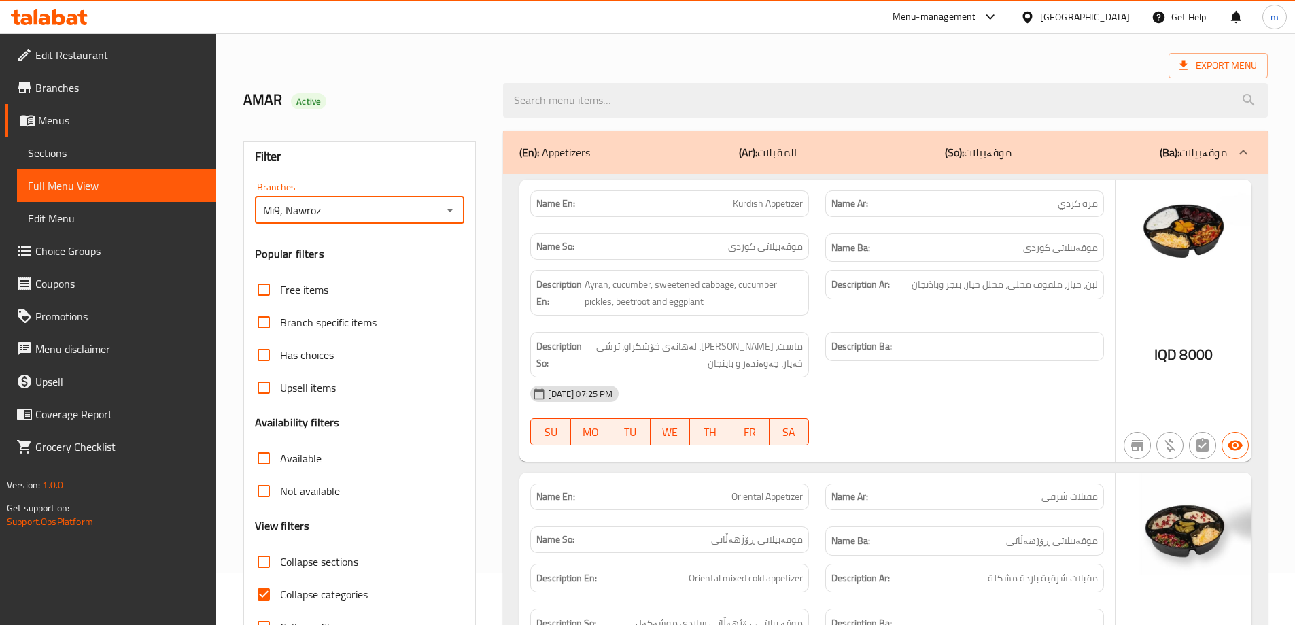
scroll to position [272, 0]
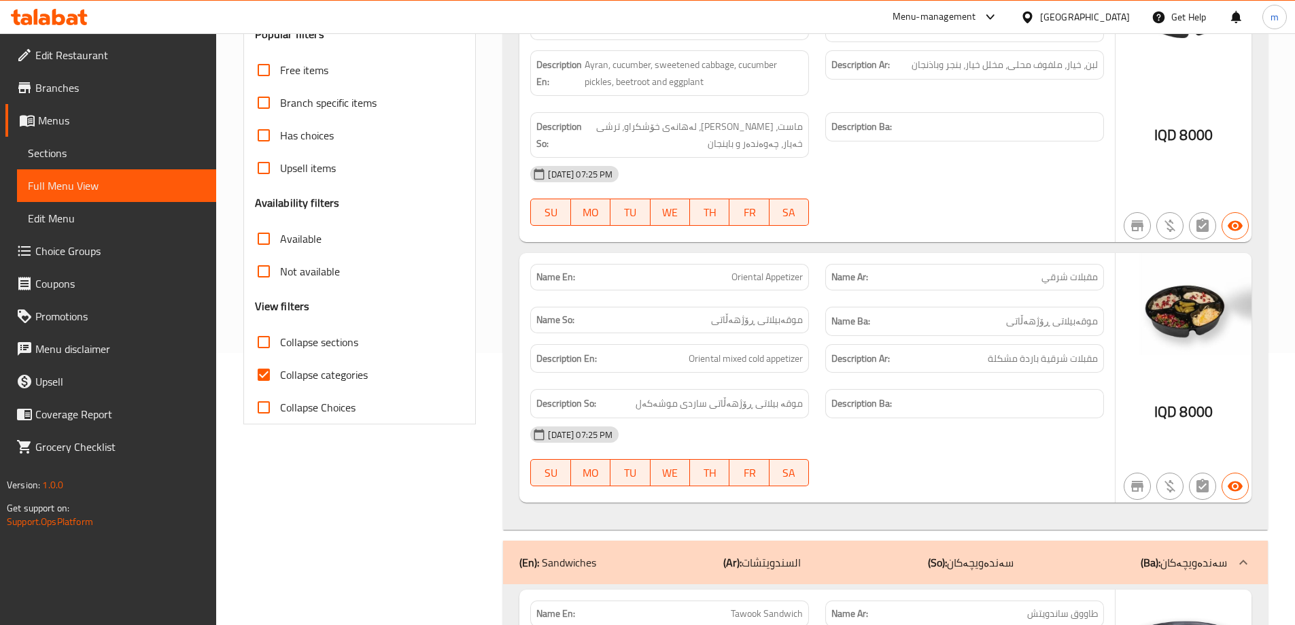
click at [265, 373] on input "Collapse categories" at bounding box center [263, 374] width 33 height 33
checkbox input "false"
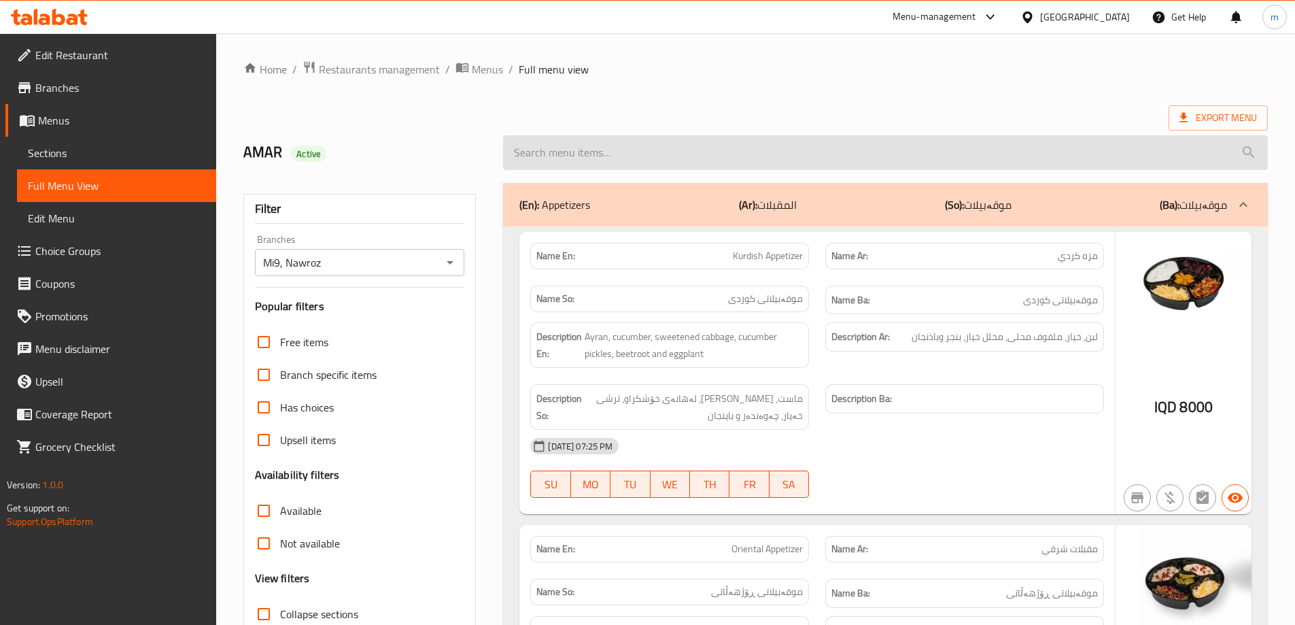
click at [634, 143] on input "search" at bounding box center [885, 152] width 765 height 35
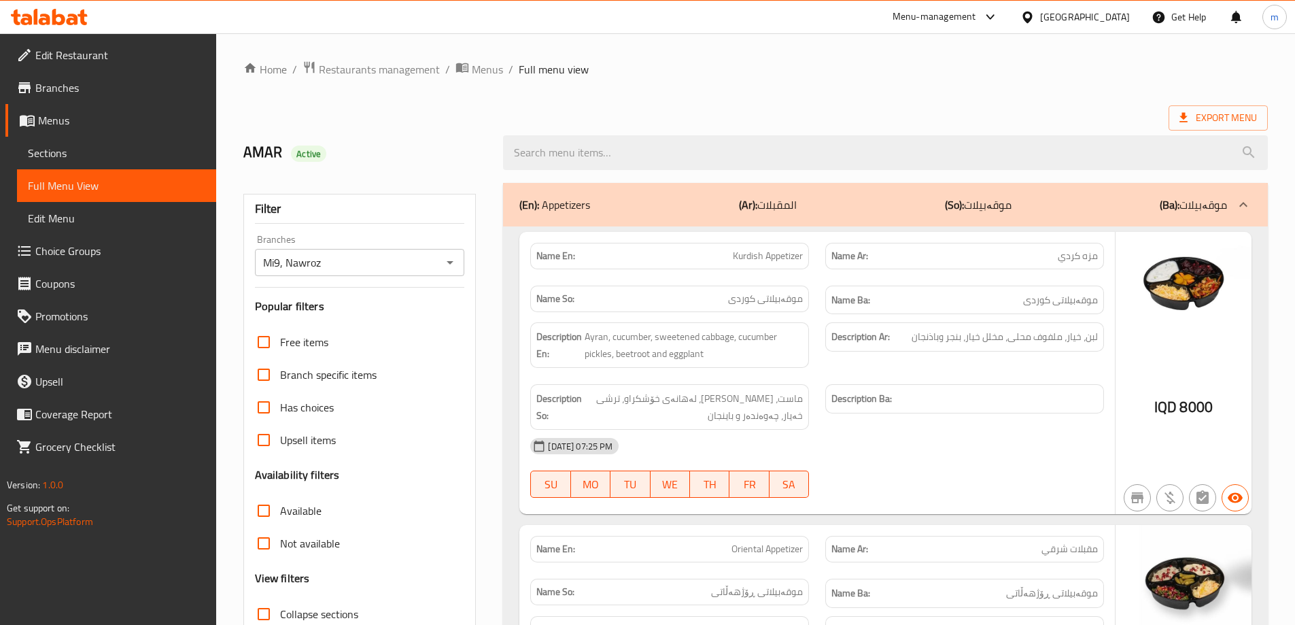
paste input "Red Velvet Cake"
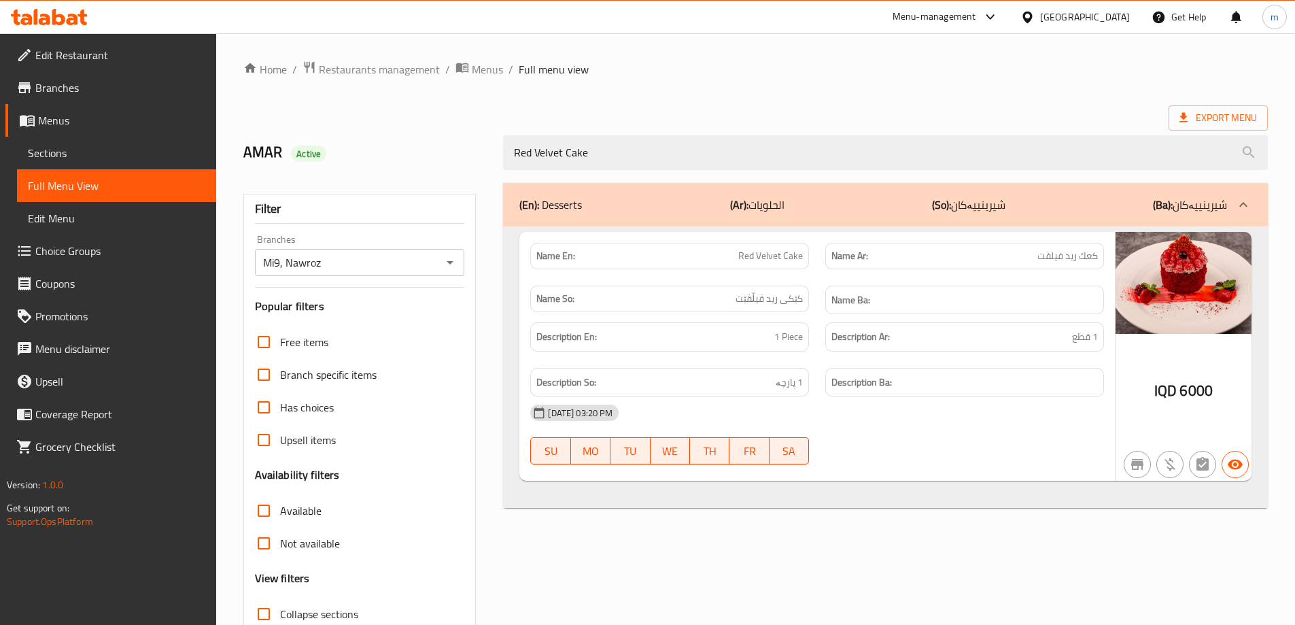
type input "Red Velvet Cake"
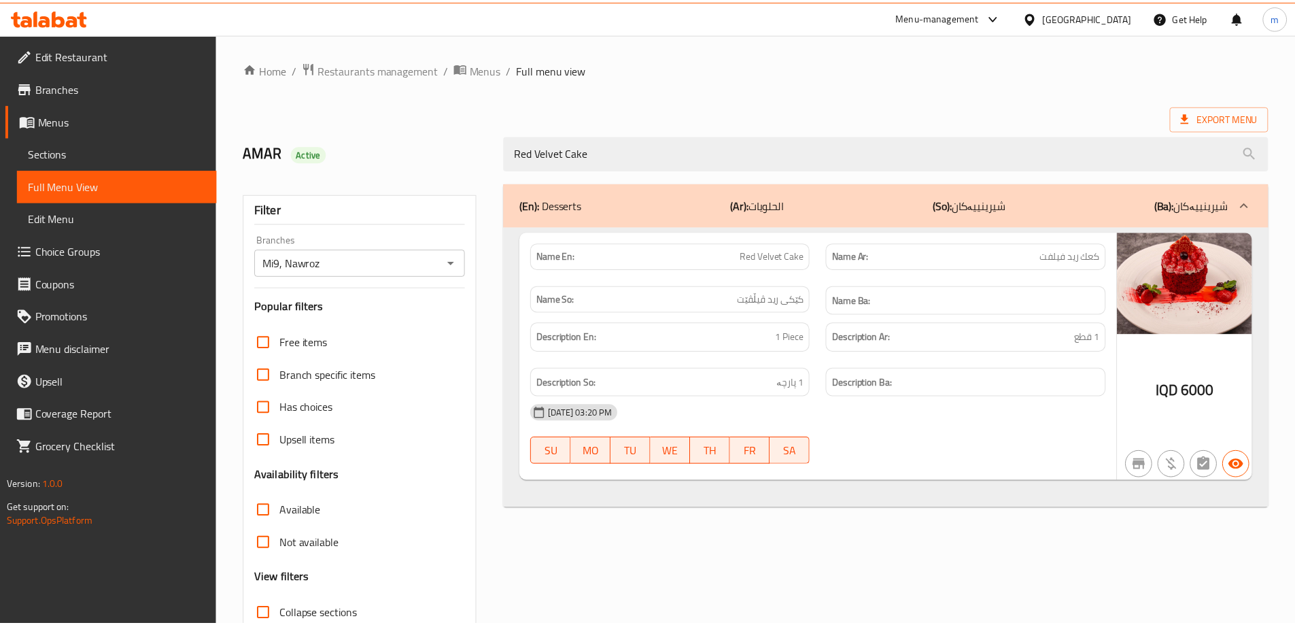
scroll to position [99, 0]
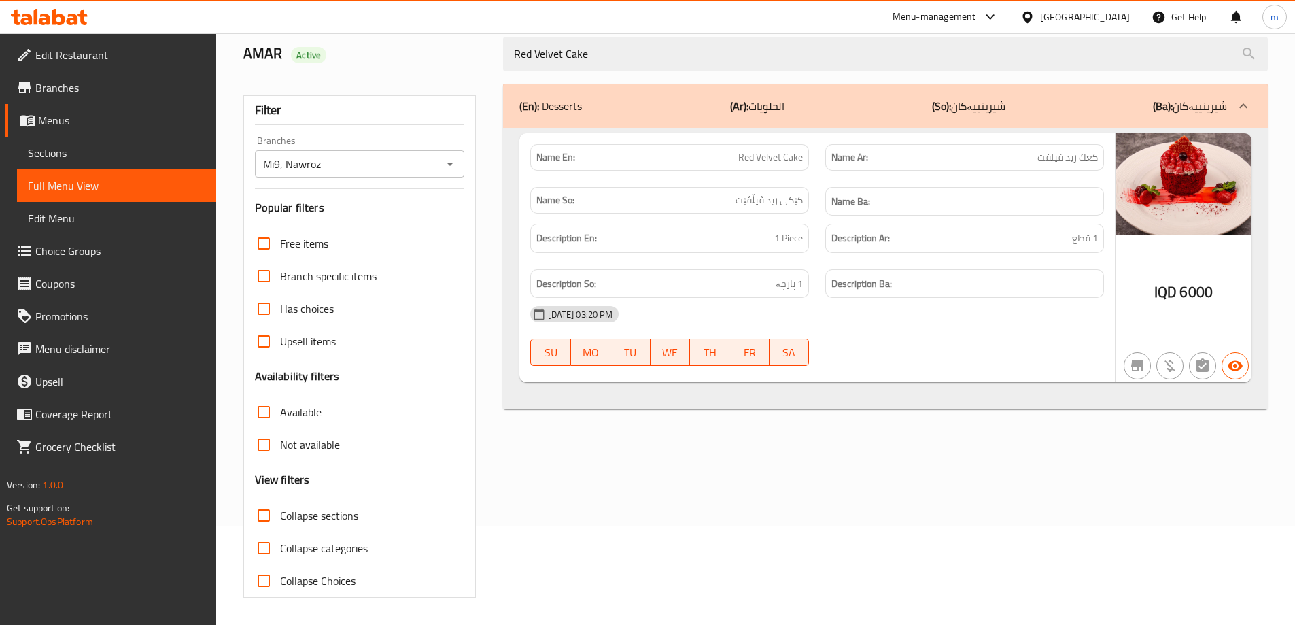
click at [625, 477] on div "(En): Desserts (Ar): الحلويات (So): شیرینییەکان (Ba): شیرینییەکان Name En: Red …" at bounding box center [885, 341] width 781 height 530
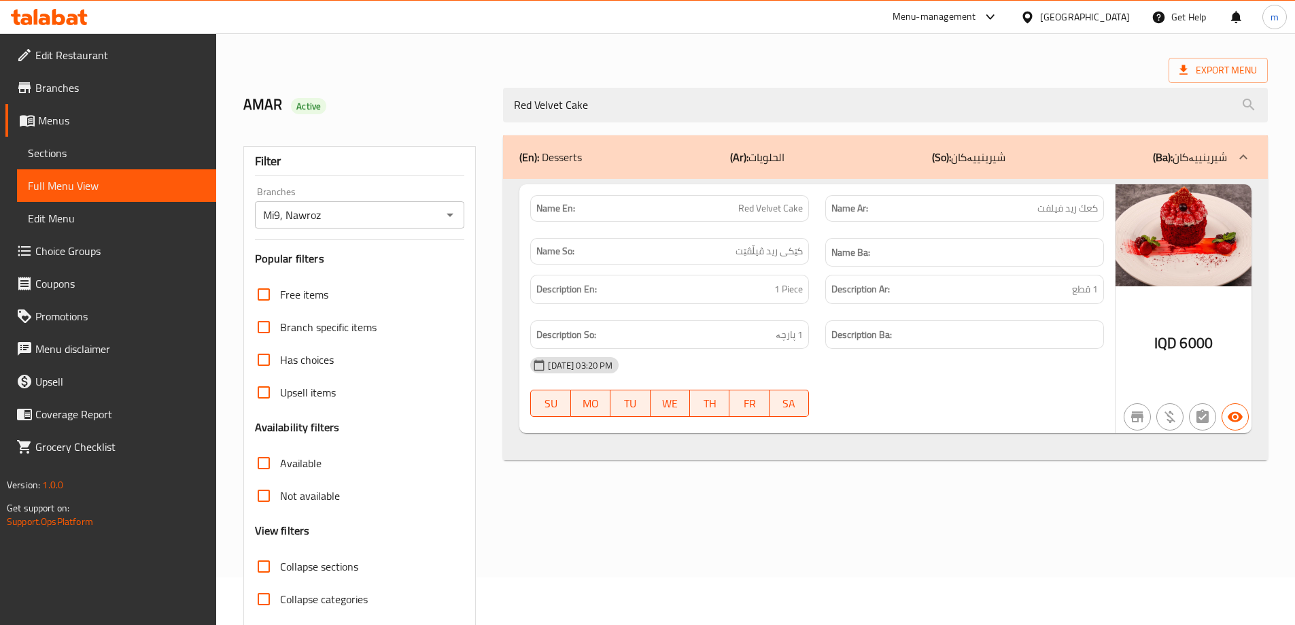
scroll to position [0, 0]
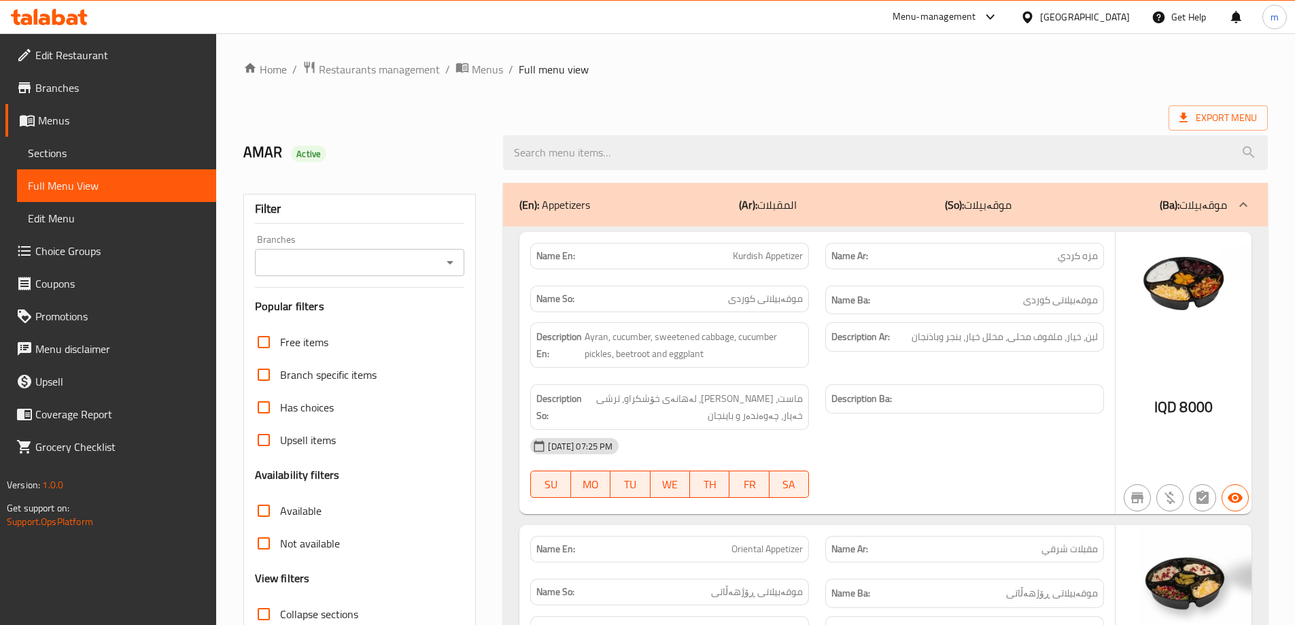
click at [451, 264] on icon "Open" at bounding box center [450, 262] width 16 height 16
click at [364, 322] on li "Mi9, Nawroz" at bounding box center [359, 321] width 210 height 24
type input "Mi9, Nawroz"
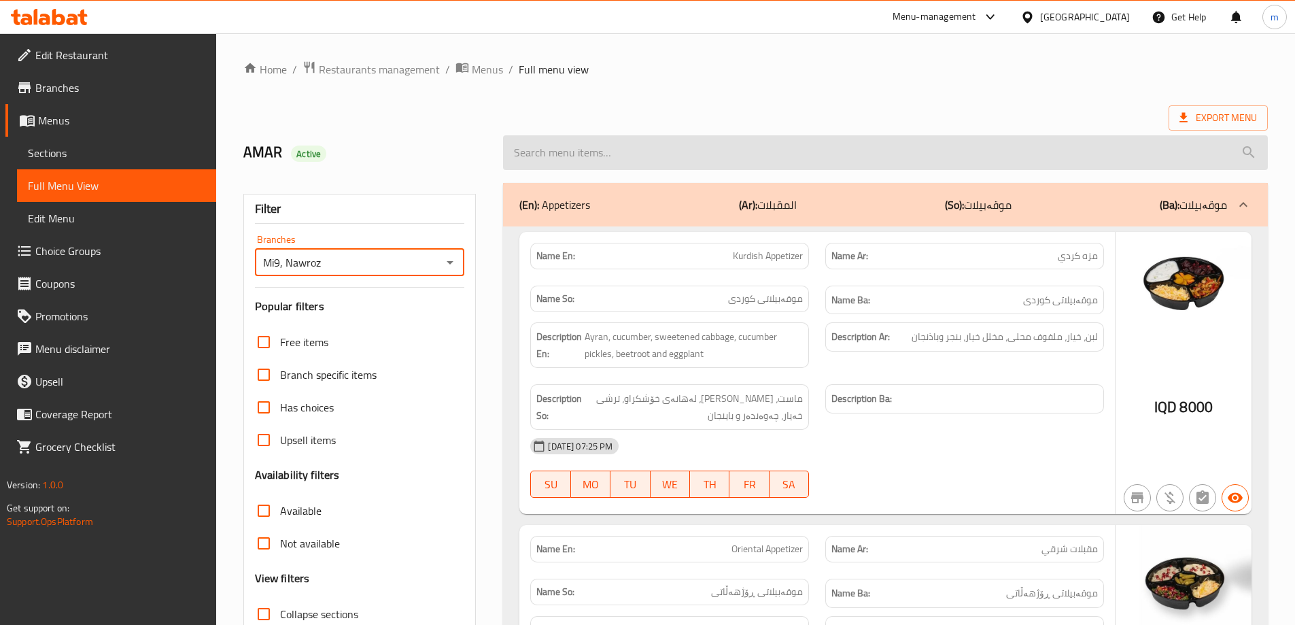
click at [591, 151] on input "search" at bounding box center [885, 152] width 765 height 35
paste input "Pistachio Cake"
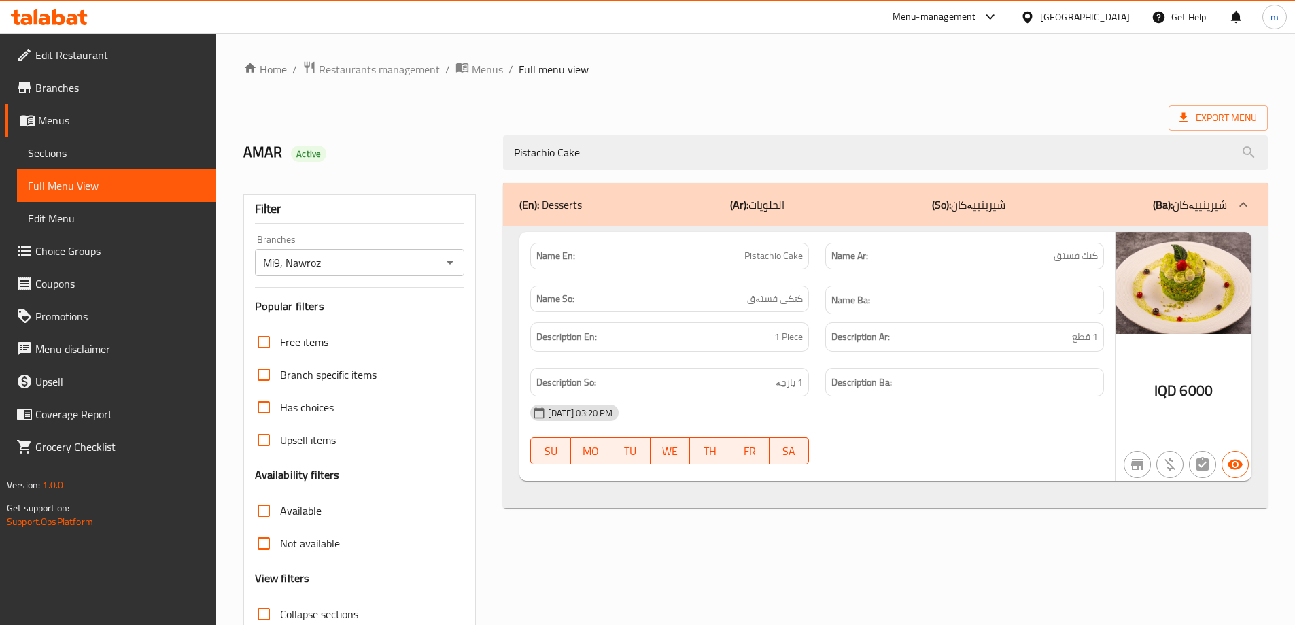
type input "Pistachio Cake"
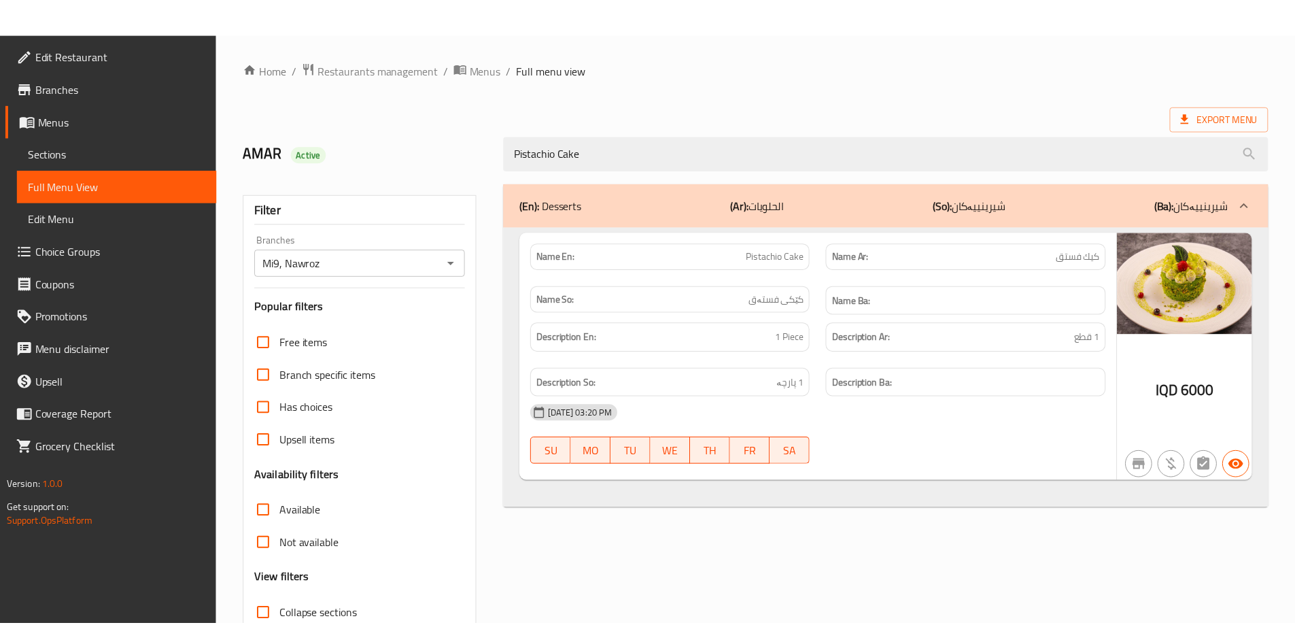
scroll to position [99, 0]
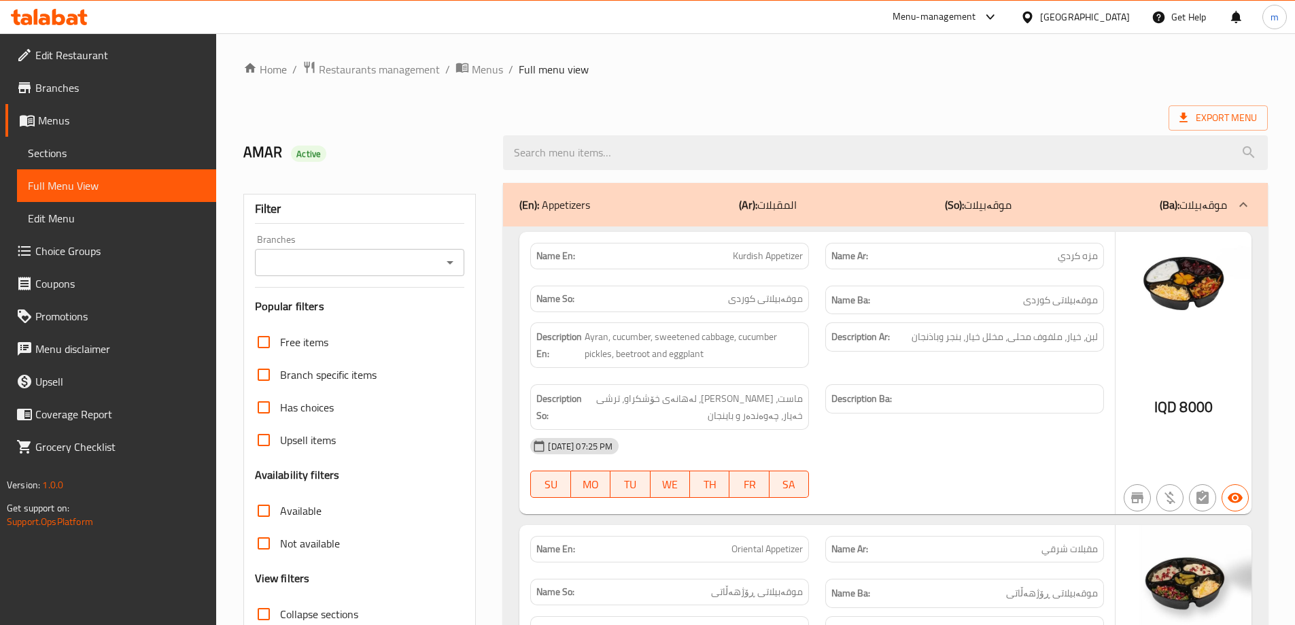
click at [455, 260] on icon "Open" at bounding box center [450, 262] width 16 height 16
click at [375, 319] on li "Mi9, Nawroz" at bounding box center [359, 321] width 210 height 24
type input "Mi9, Nawroz"
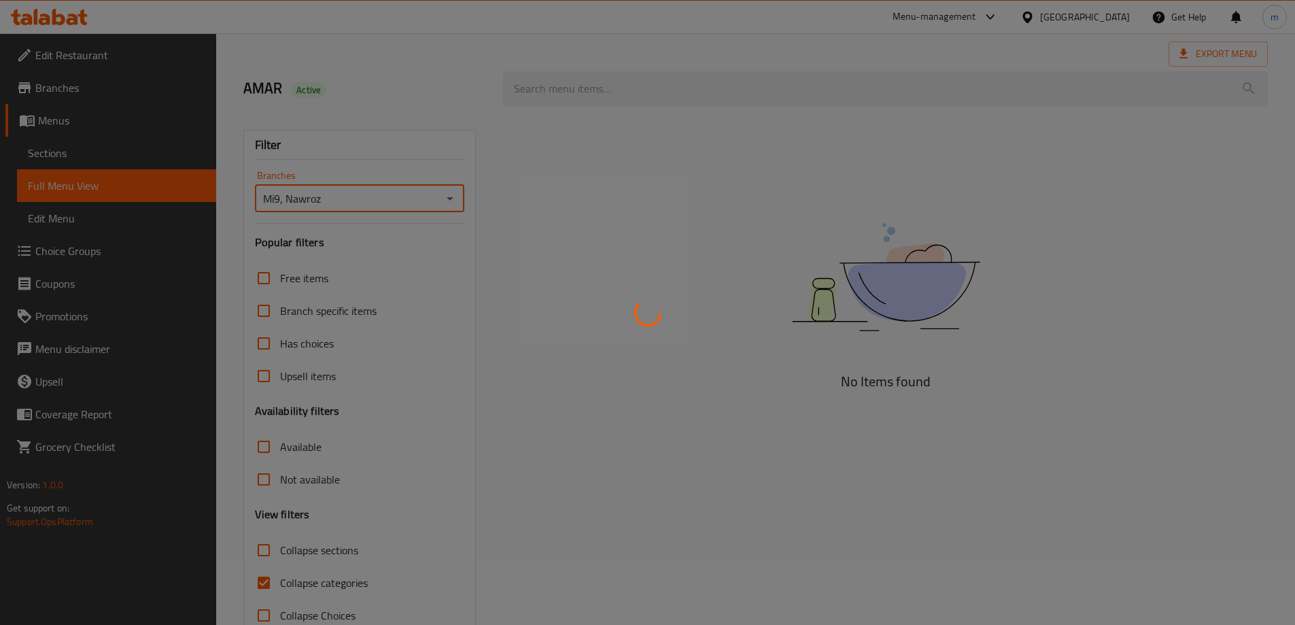
scroll to position [99, 0]
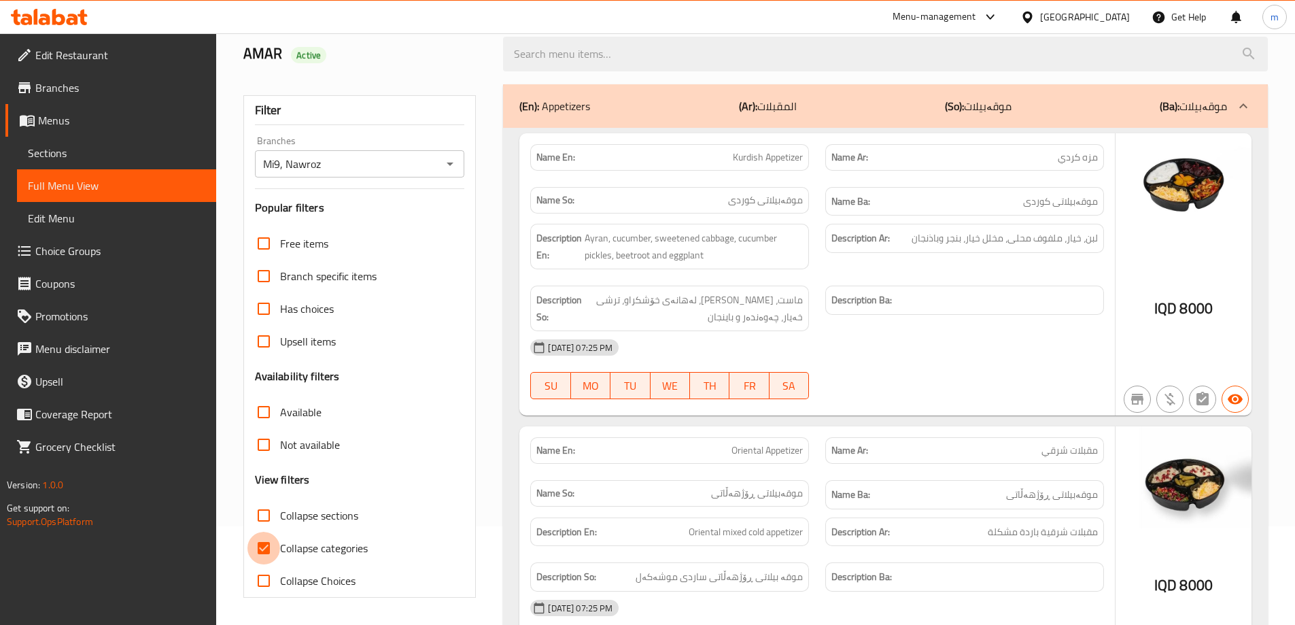
click at [264, 548] on input "Collapse categories" at bounding box center [263, 548] width 33 height 33
checkbox input "false"
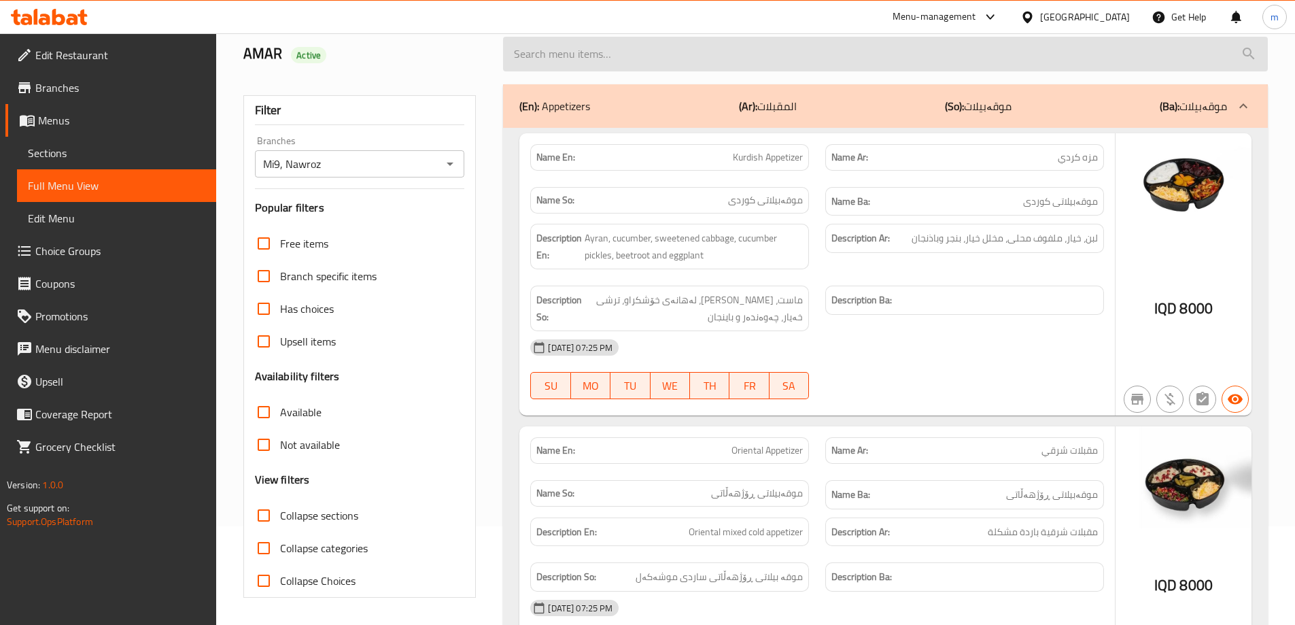
click at [590, 58] on input "search" at bounding box center [885, 54] width 765 height 35
paste input "Cheesecake"
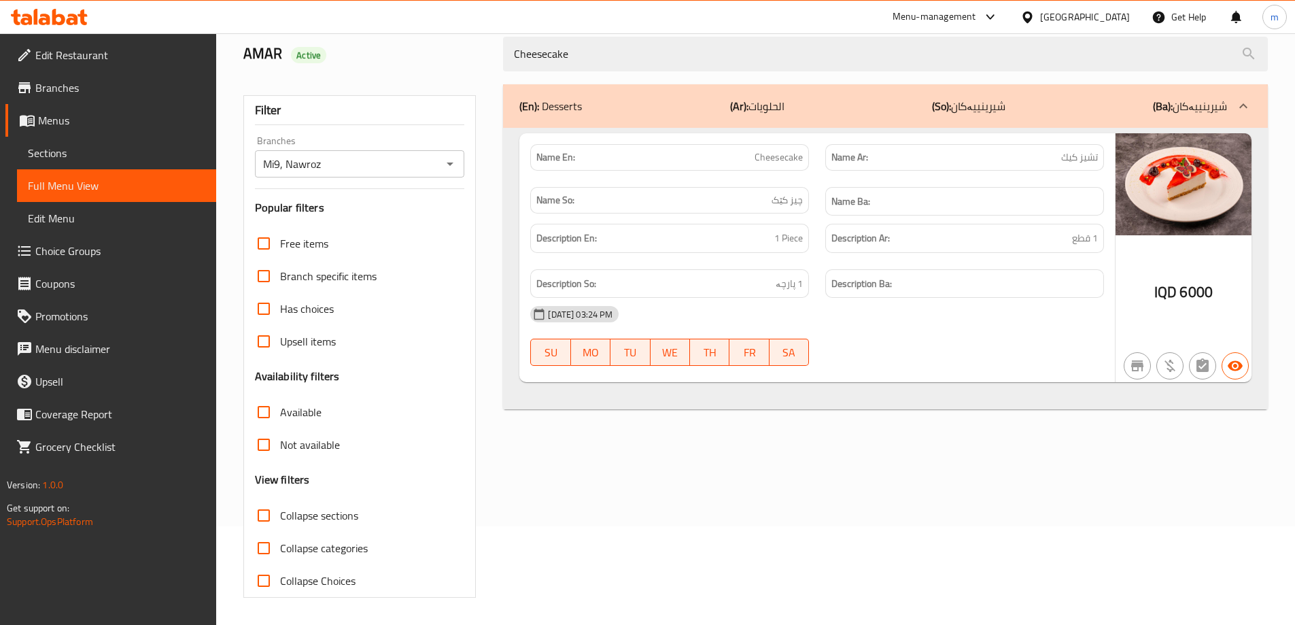
type input "Cheesecake"
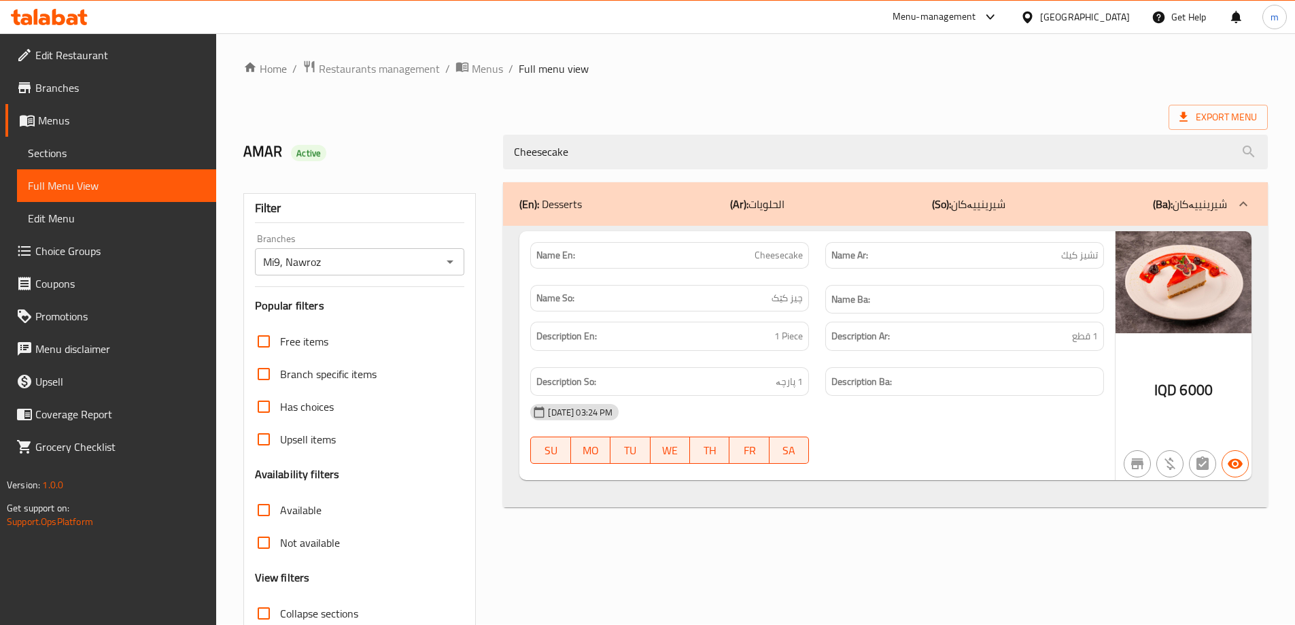
scroll to position [0, 0]
click at [368, 68] on span "Restaurants management" at bounding box center [379, 69] width 121 height 16
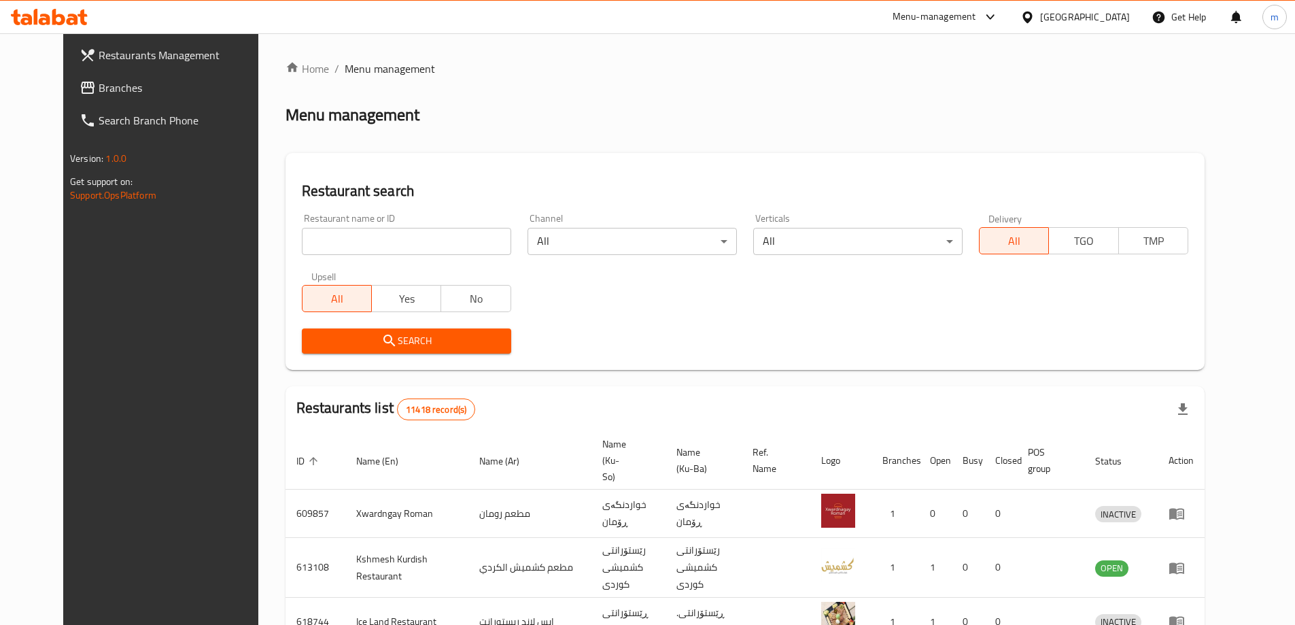
click at [99, 81] on span "Branches" at bounding box center [184, 88] width 170 height 16
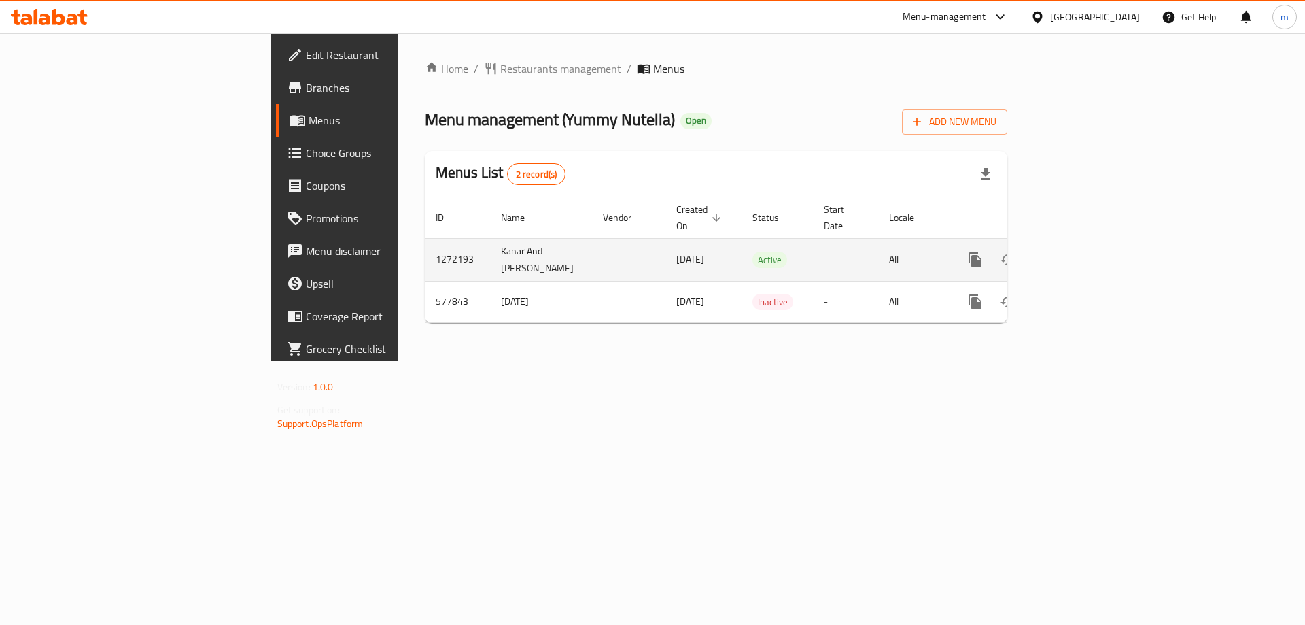
click at [1082, 252] on icon "enhanced table" at bounding box center [1073, 260] width 16 height 16
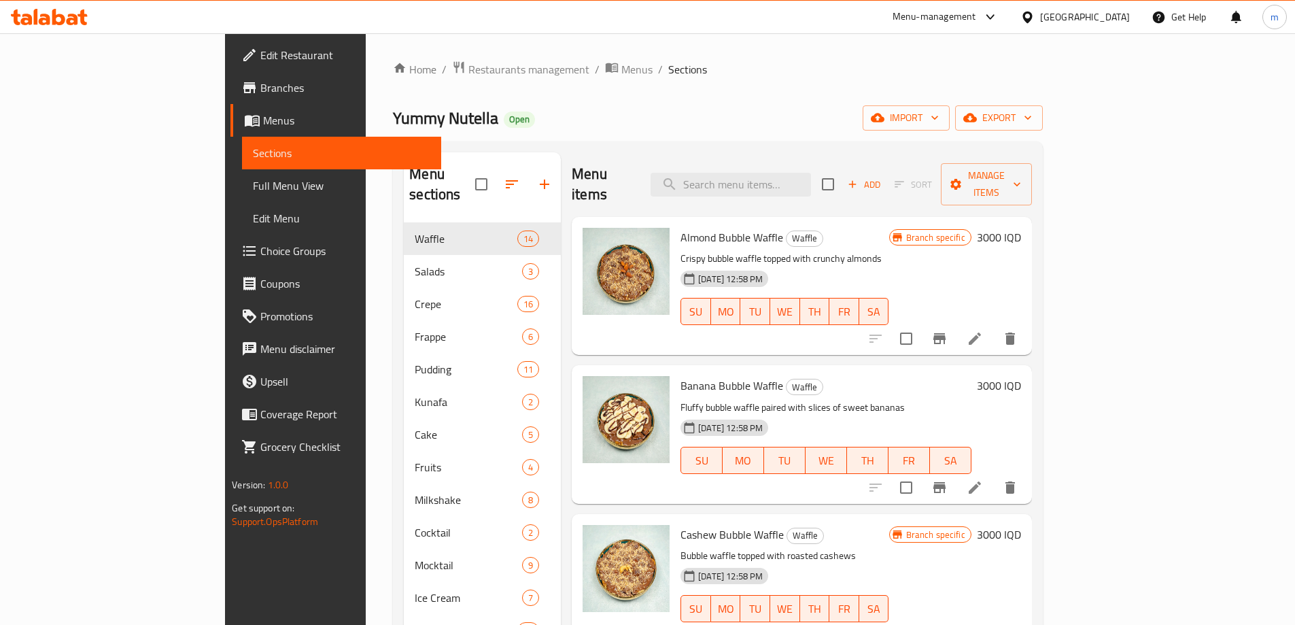
click at [253, 186] on span "Full Menu View" at bounding box center [341, 185] width 177 height 16
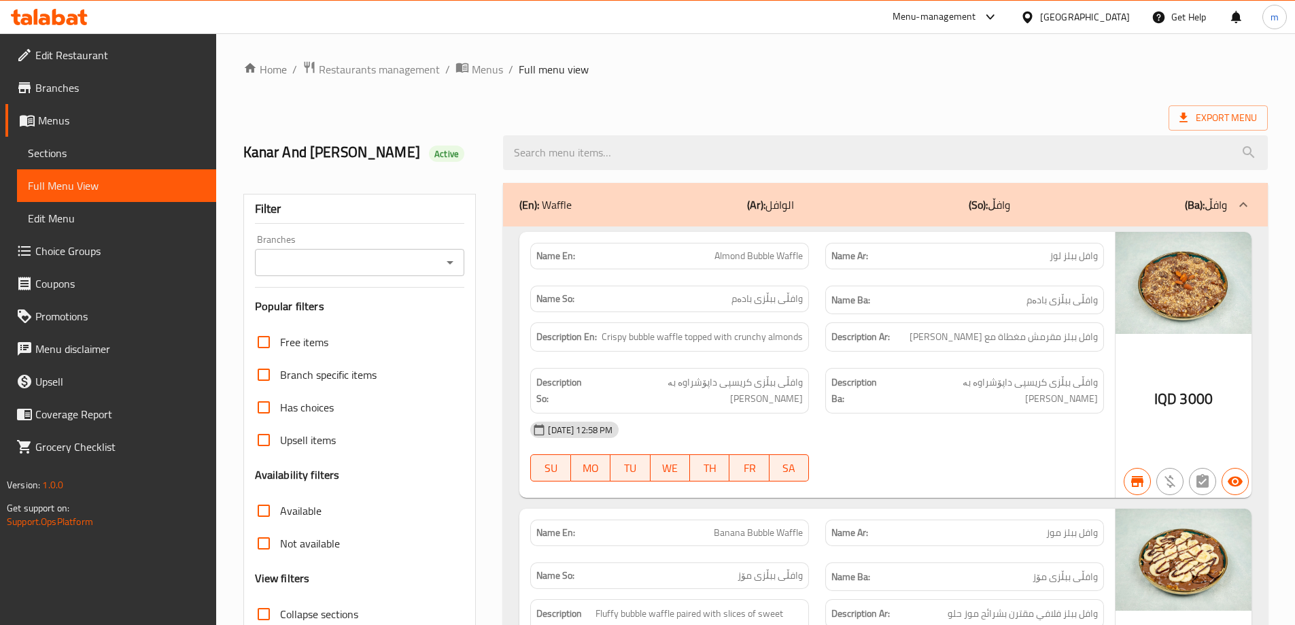
click at [449, 261] on icon "Open" at bounding box center [450, 262] width 7 height 3
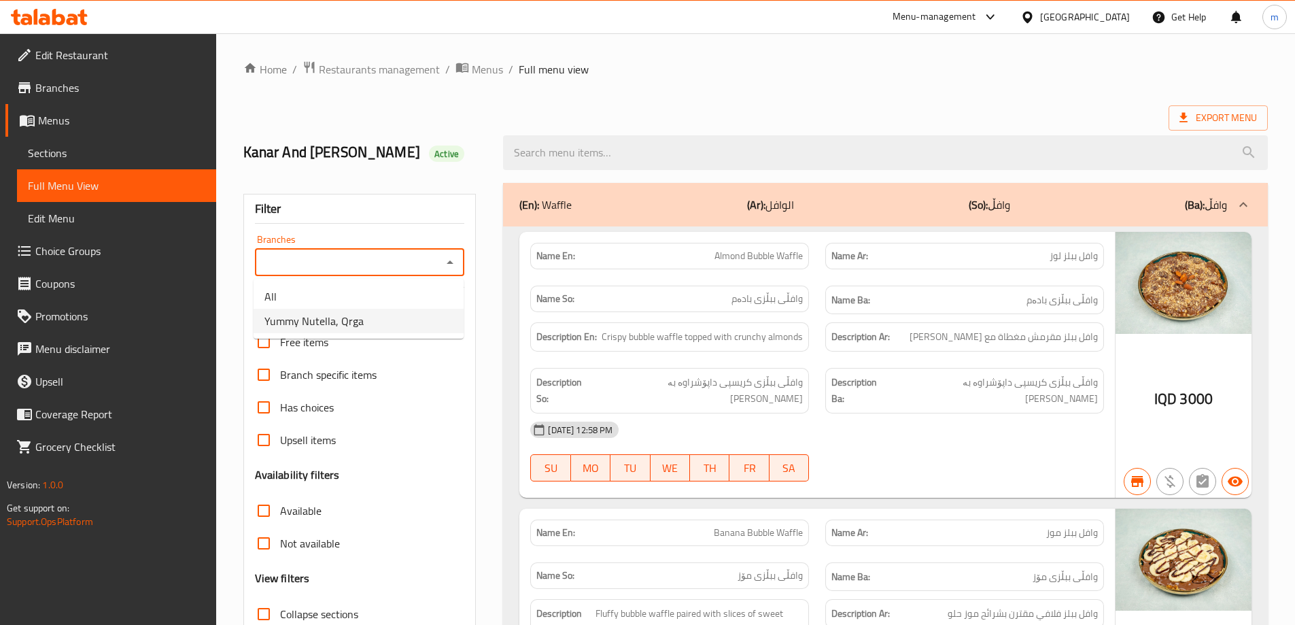
click at [297, 321] on span "Yummy Nutella, Qrga" at bounding box center [313, 321] width 99 height 16
type input "Yummy Nutella, Qrga"
click at [267, 464] on div at bounding box center [647, 312] width 1295 height 625
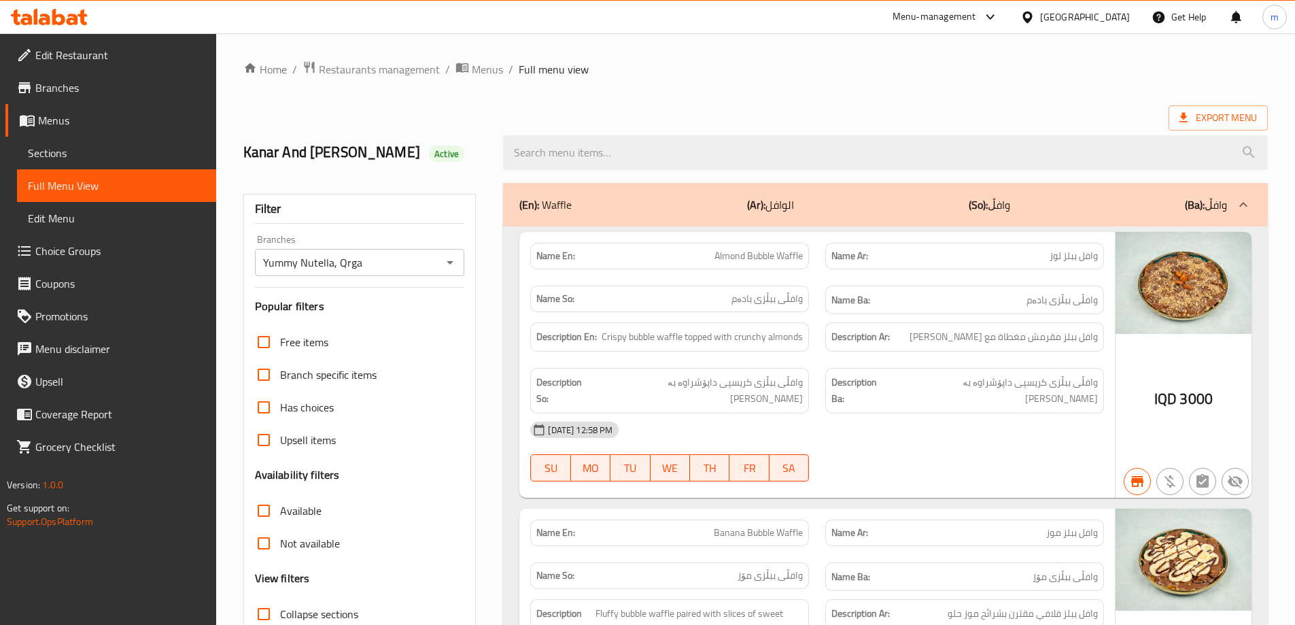
scroll to position [182, 0]
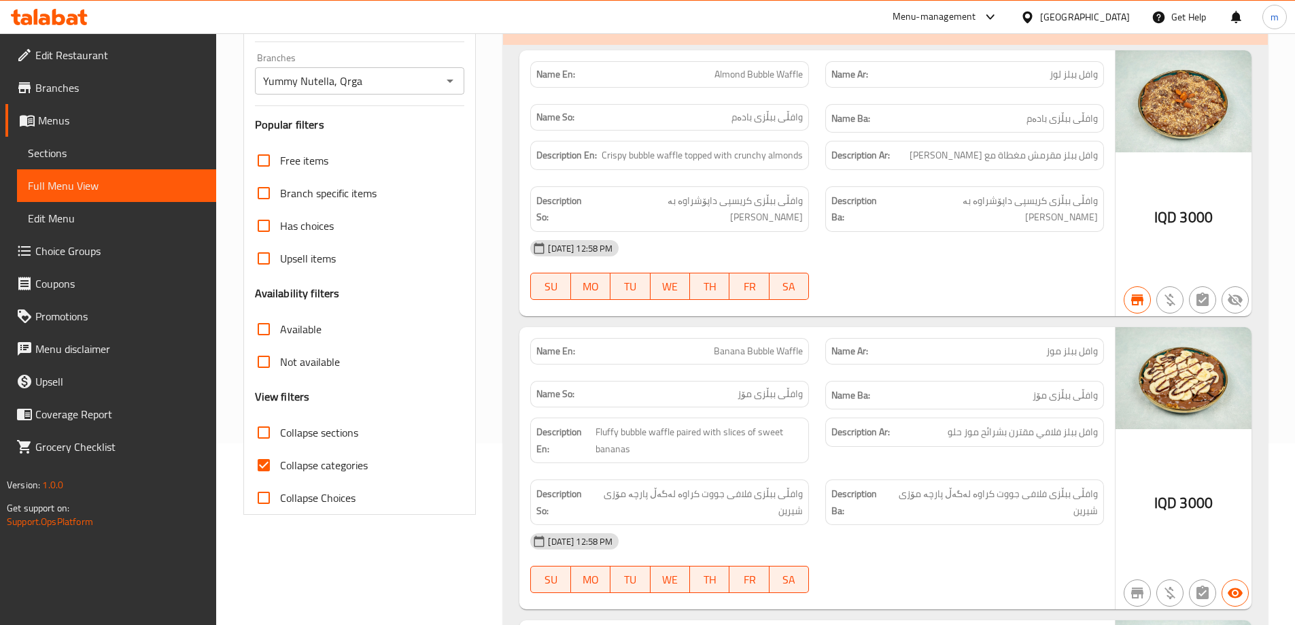
click at [269, 462] on input "Collapse categories" at bounding box center [263, 465] width 33 height 33
checkbox input "false"
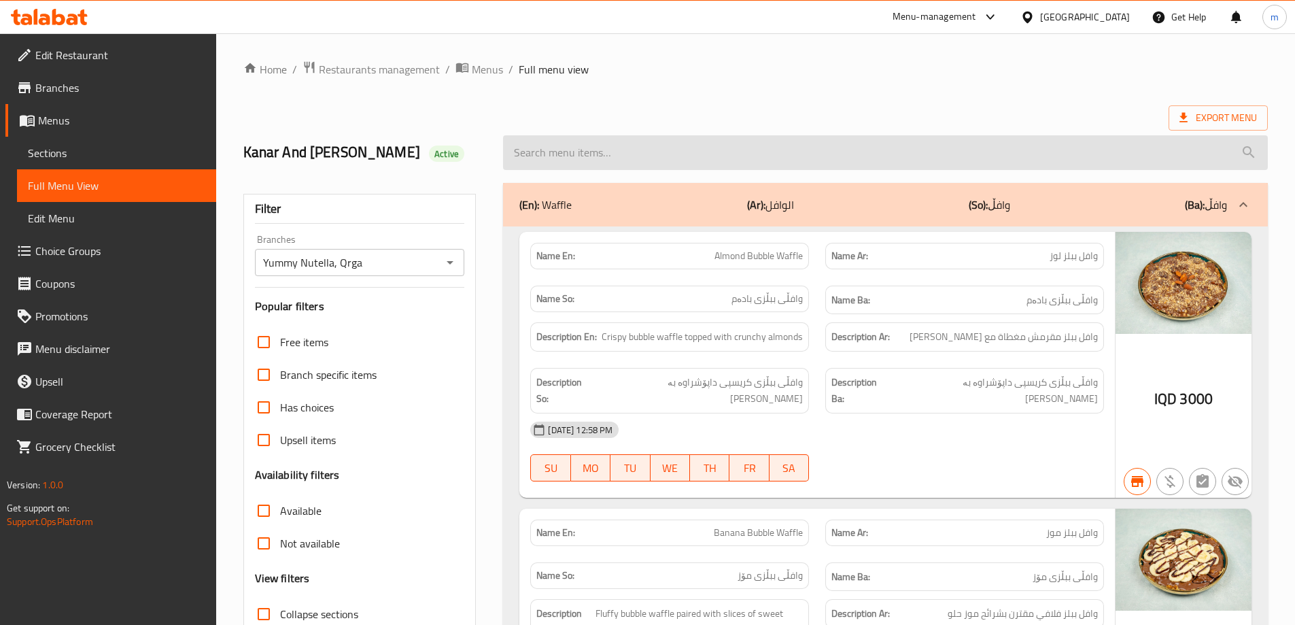
click at [621, 151] on input "search" at bounding box center [885, 152] width 765 height 35
paste input "Shilkela"
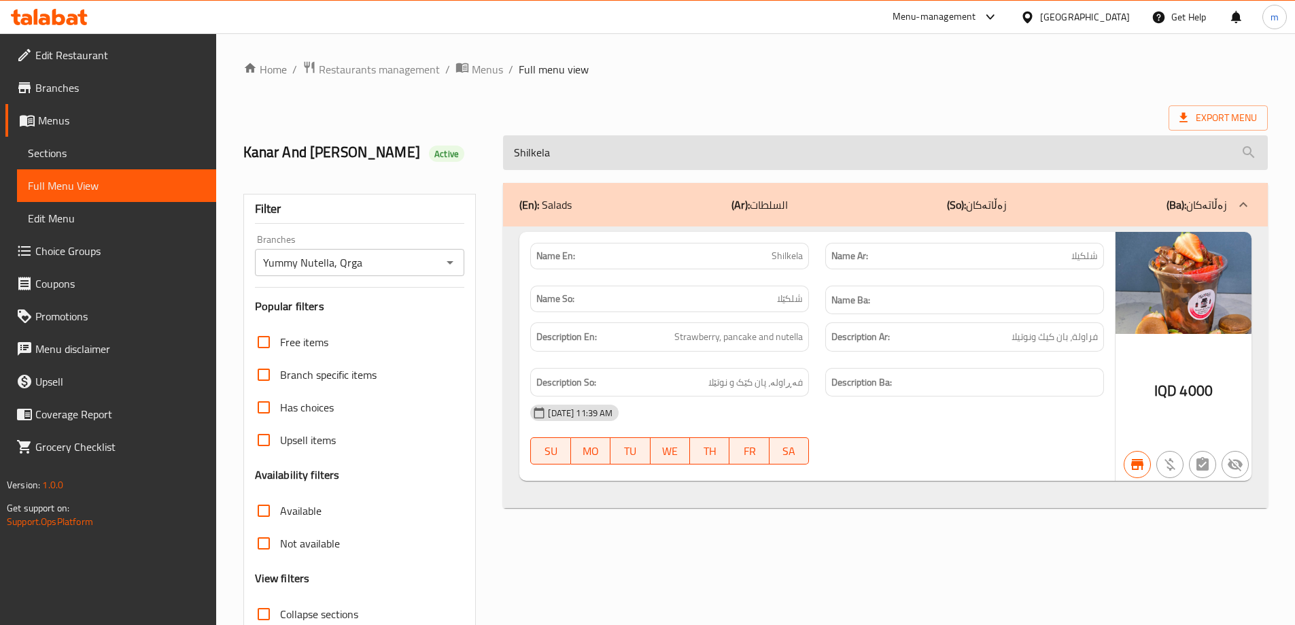
click at [574, 148] on input "Shilkela" at bounding box center [885, 152] width 765 height 35
paste input "Dubai Salad"
type input "Dubai Salad"
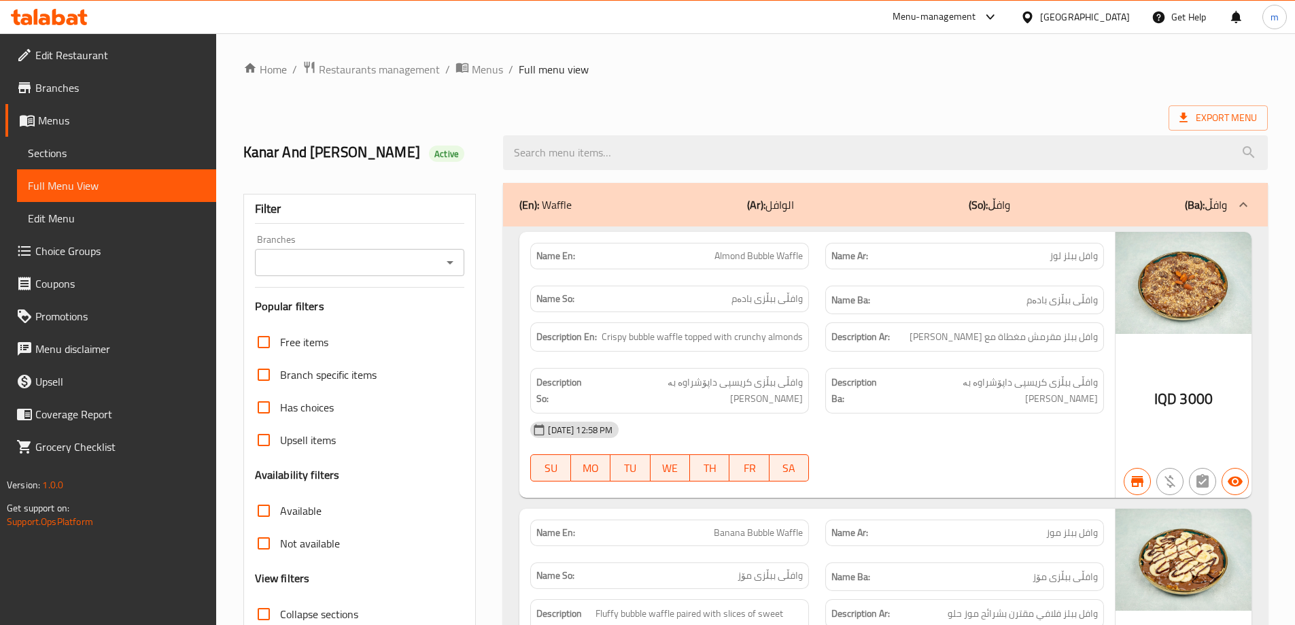
click at [447, 258] on icon "Open" at bounding box center [450, 262] width 16 height 16
click at [358, 319] on span "Yummy Nutella, Qrga" at bounding box center [313, 321] width 99 height 16
type input "Yummy Nutella, Qrga"
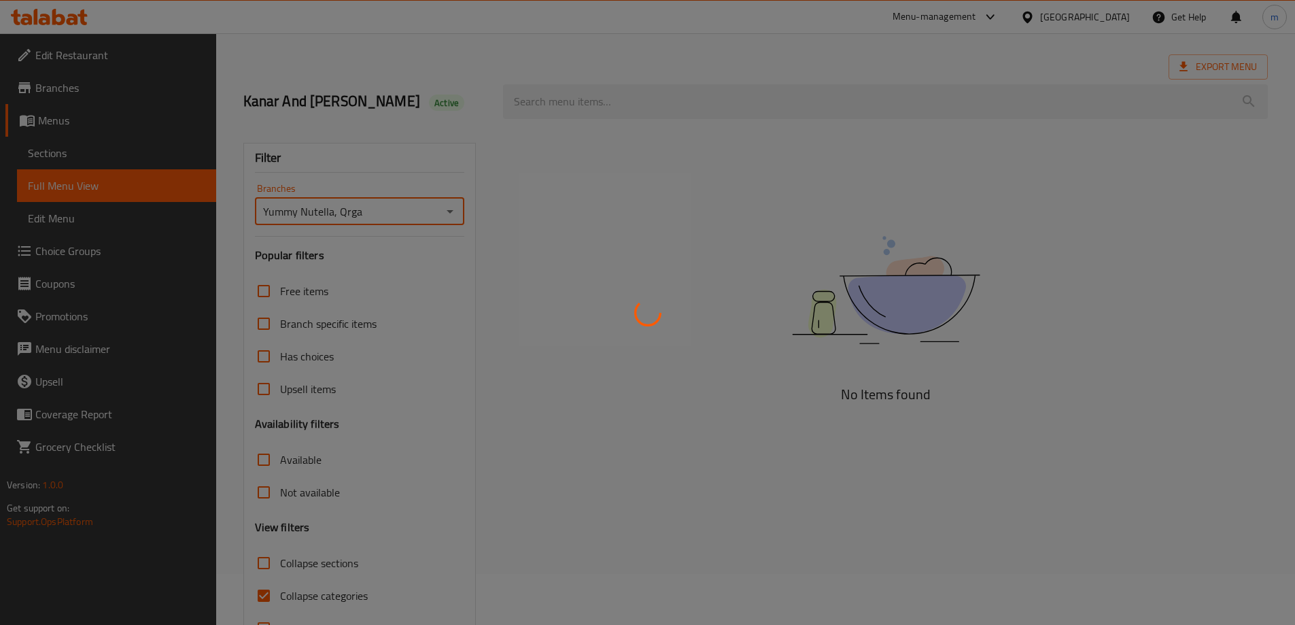
scroll to position [99, 0]
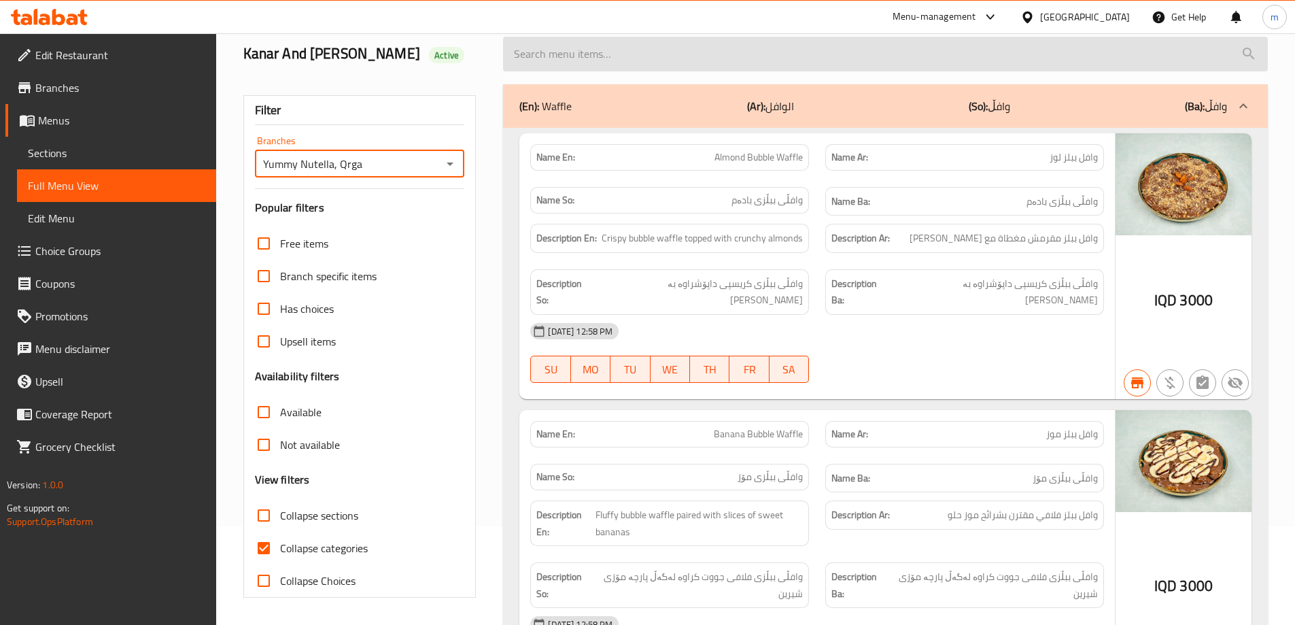
click at [740, 54] on input "search" at bounding box center [885, 54] width 765 height 35
paste input "Dubai Salad"
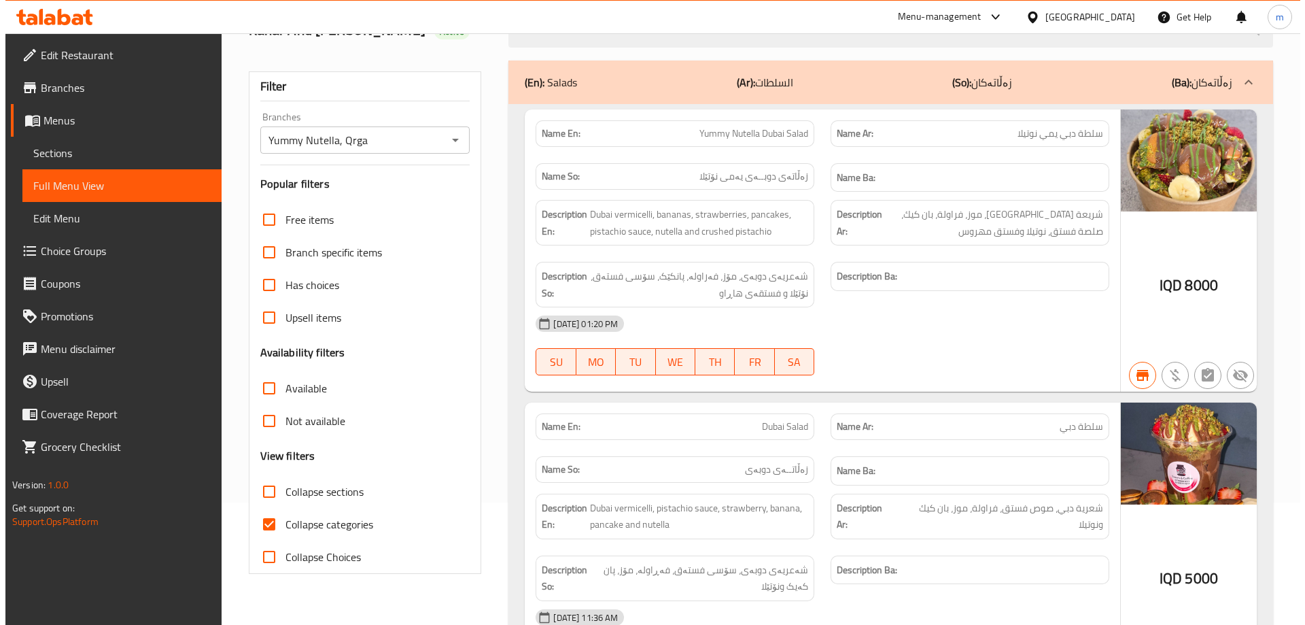
scroll to position [0, 0]
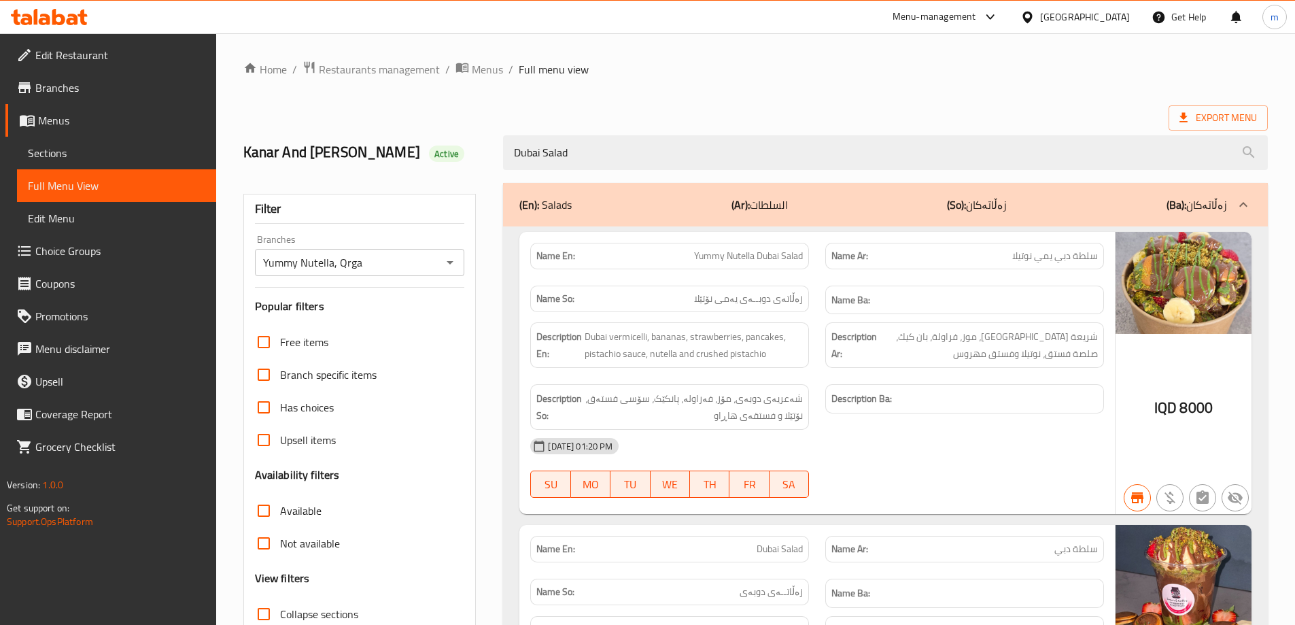
type input "Dubai Salad"
click at [90, 156] on span "Sections" at bounding box center [116, 153] width 177 height 16
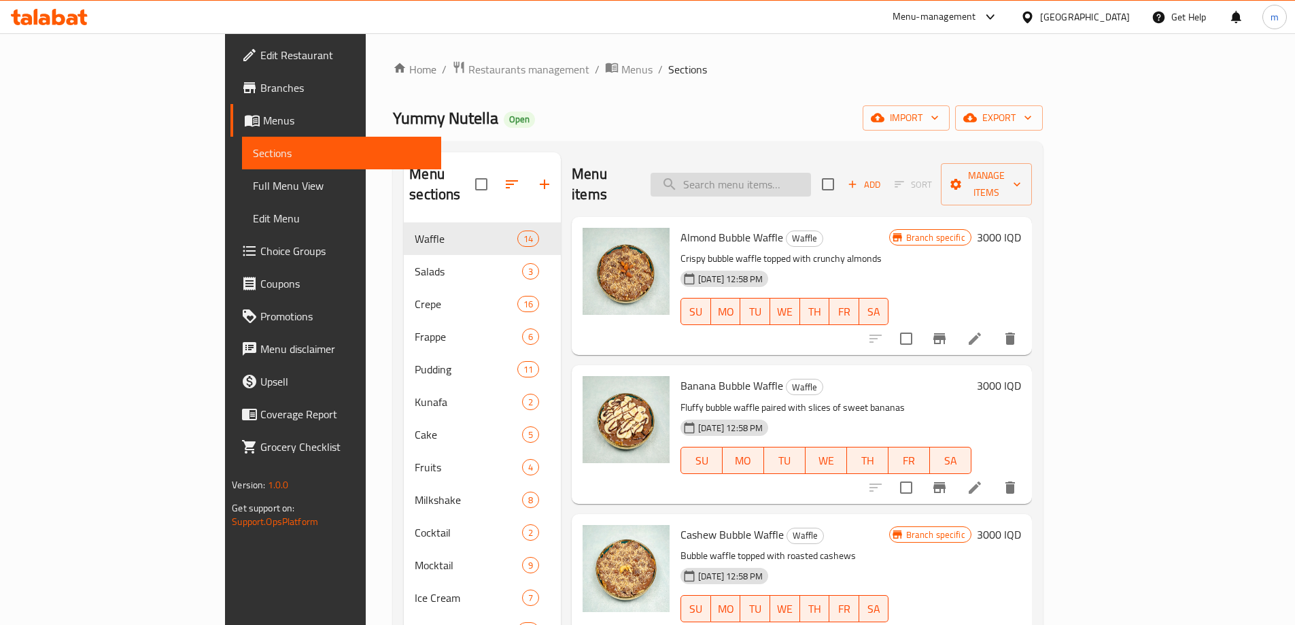
click at [804, 179] on input "search" at bounding box center [731, 185] width 160 height 24
paste input "Plain Waffle"
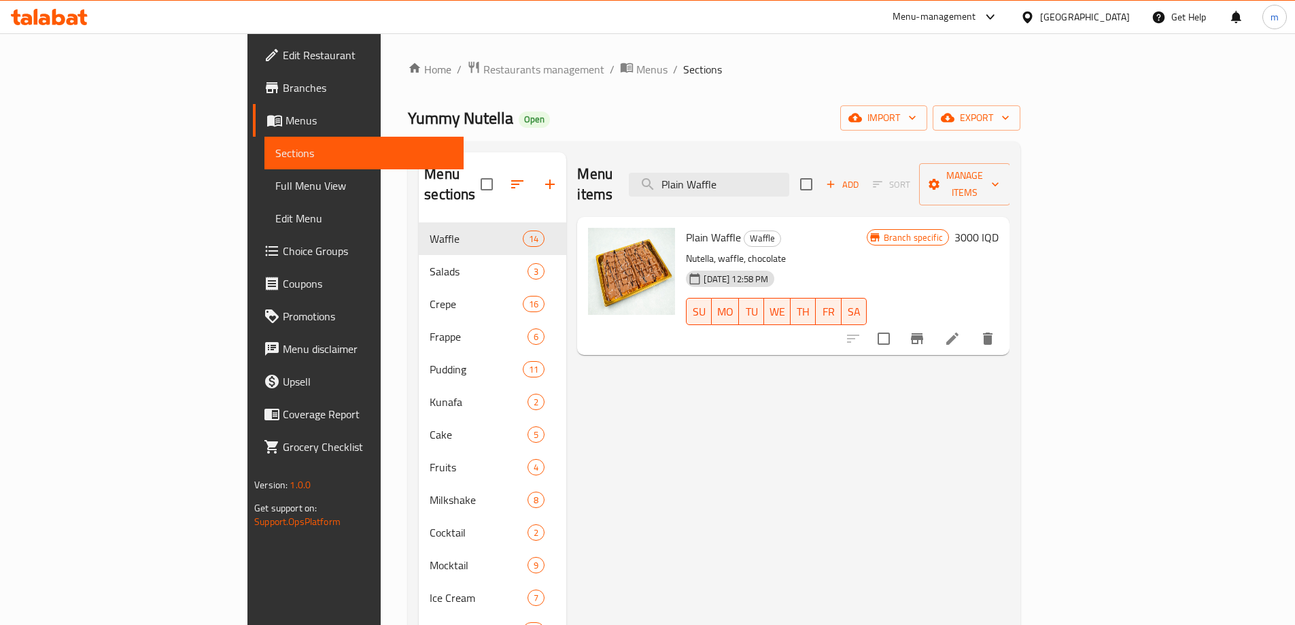
type input "Plain Waffle"
click at [961, 330] on icon at bounding box center [952, 338] width 16 height 16
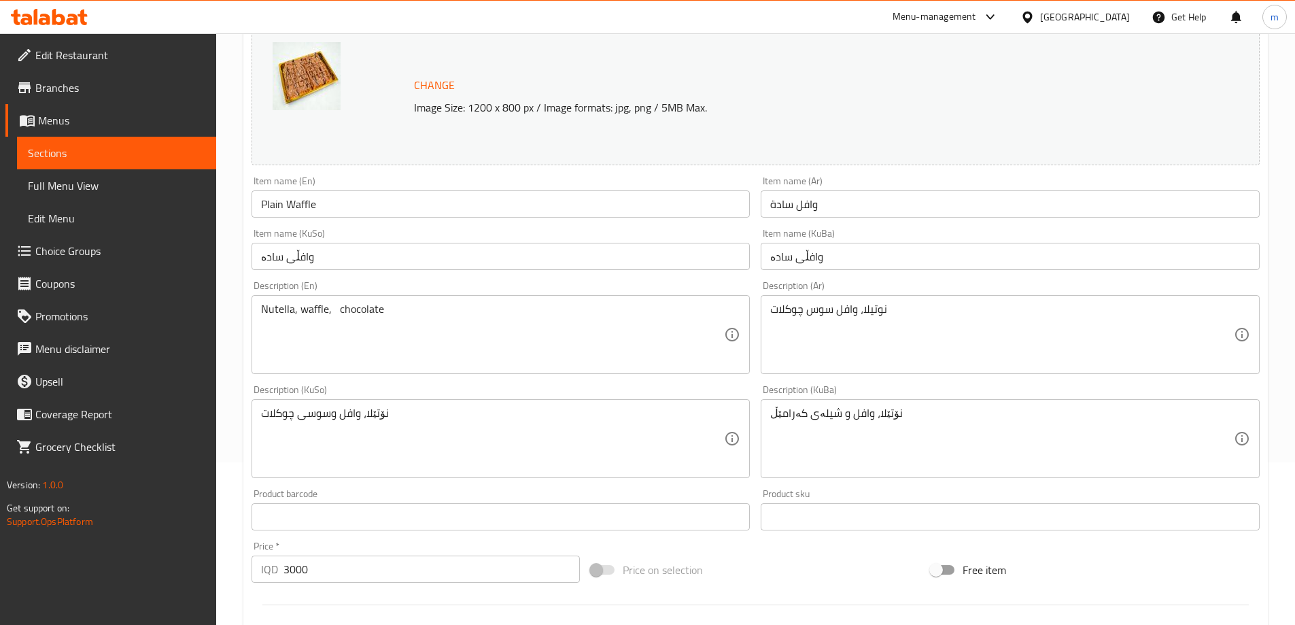
scroll to position [182, 0]
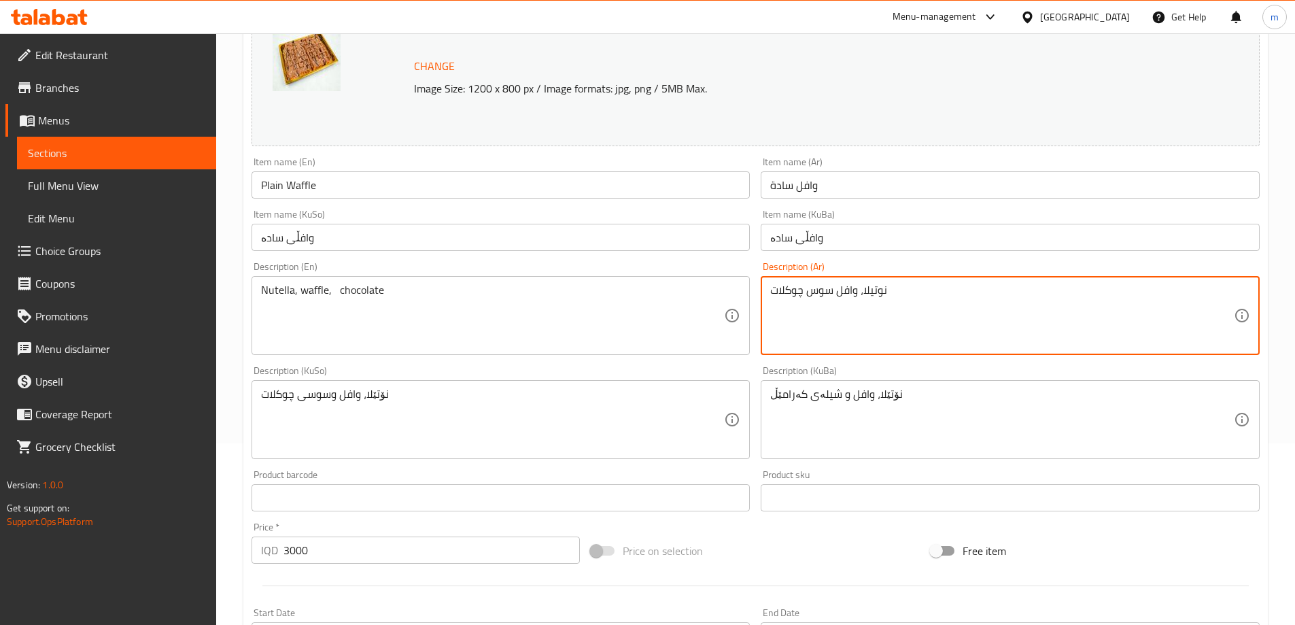
click at [827, 289] on textarea "نوتيلا، وافل سوس چوکلات" at bounding box center [1002, 315] width 464 height 65
click at [797, 288] on textarea "نوتيلا، وافل صوص چوکلات" at bounding box center [1002, 315] width 464 height 65
click at [842, 292] on textarea "نوتيلا، وافل صوص شوکولاتة" at bounding box center [1002, 315] width 464 height 65
type textarea "نوتيلا، وافل وصوص شوکولاتة"
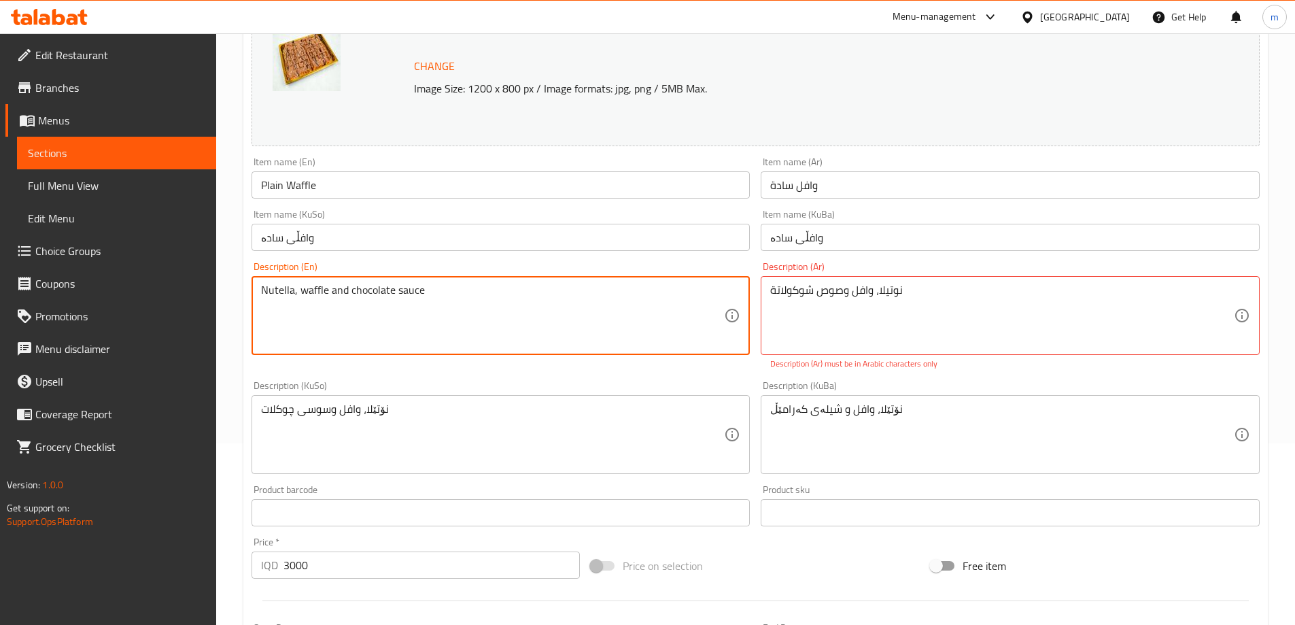
type textarea "Nutella, waffle and chocolate sauce"
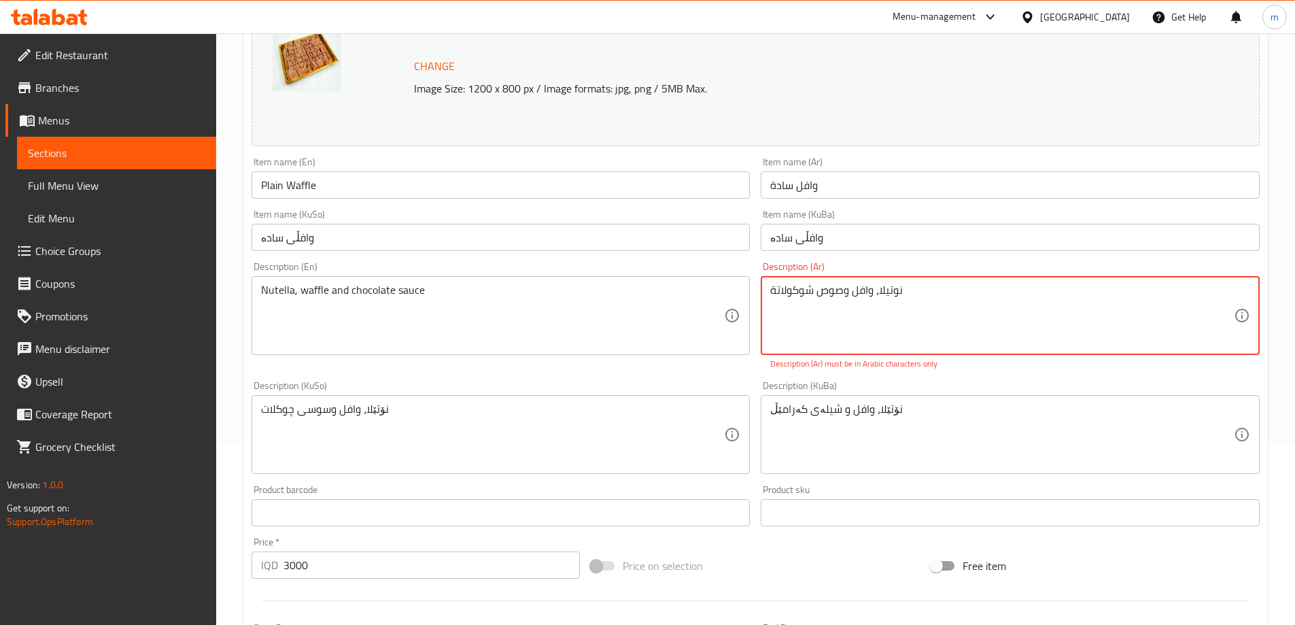
type textarea "نوتيلا، وافل وصوص شوكولاتة"
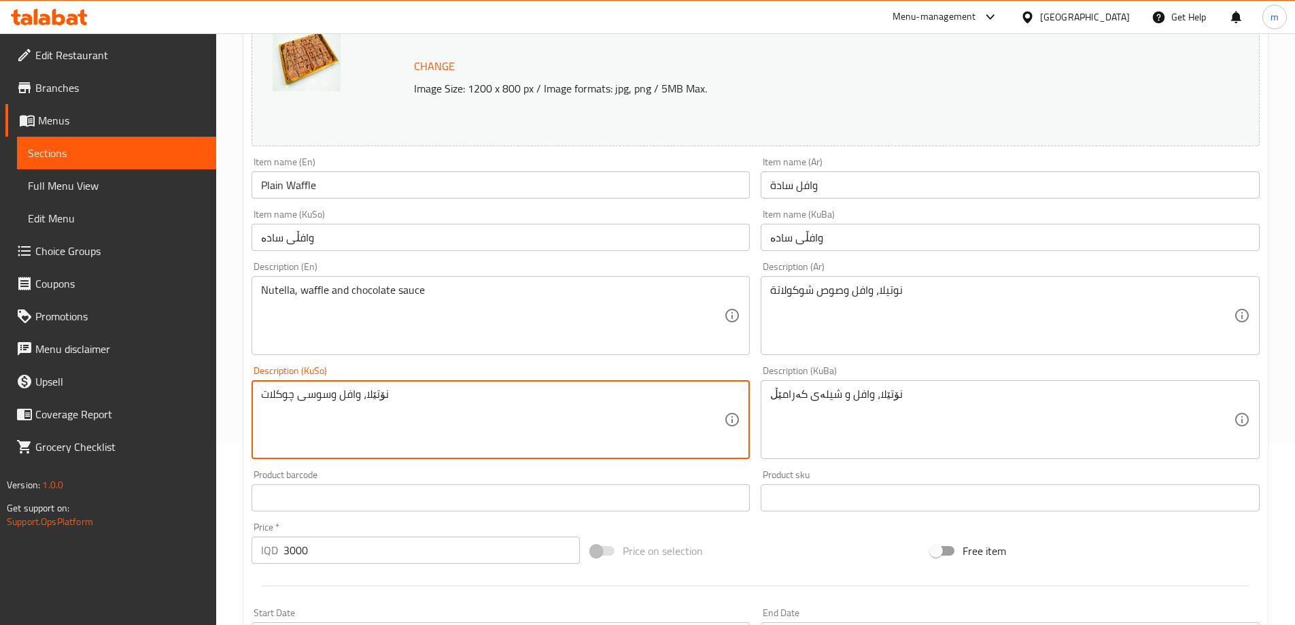
click at [316, 392] on textarea "نۆتێلا، وافل وسوسی چوکلات" at bounding box center [493, 419] width 464 height 65
type textarea "نۆتێلا، وافل وسۆسی چۆکلێت"
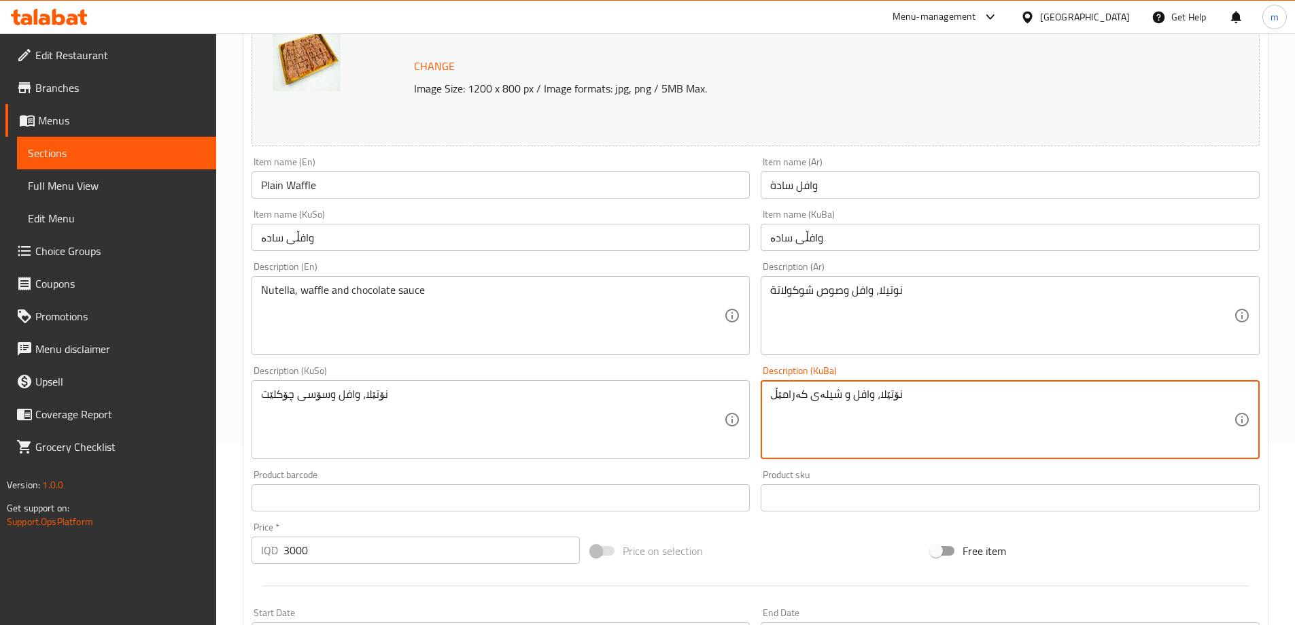
click at [846, 392] on textarea "نۆتێلا، وافل و شیلەی کەرامێڵ" at bounding box center [1002, 419] width 464 height 65
paste textarea "سۆسی چۆکلێت"
click at [936, 418] on textarea "نۆتێلا، وافل وسۆسی چۆکلێت" at bounding box center [1002, 419] width 464 height 65
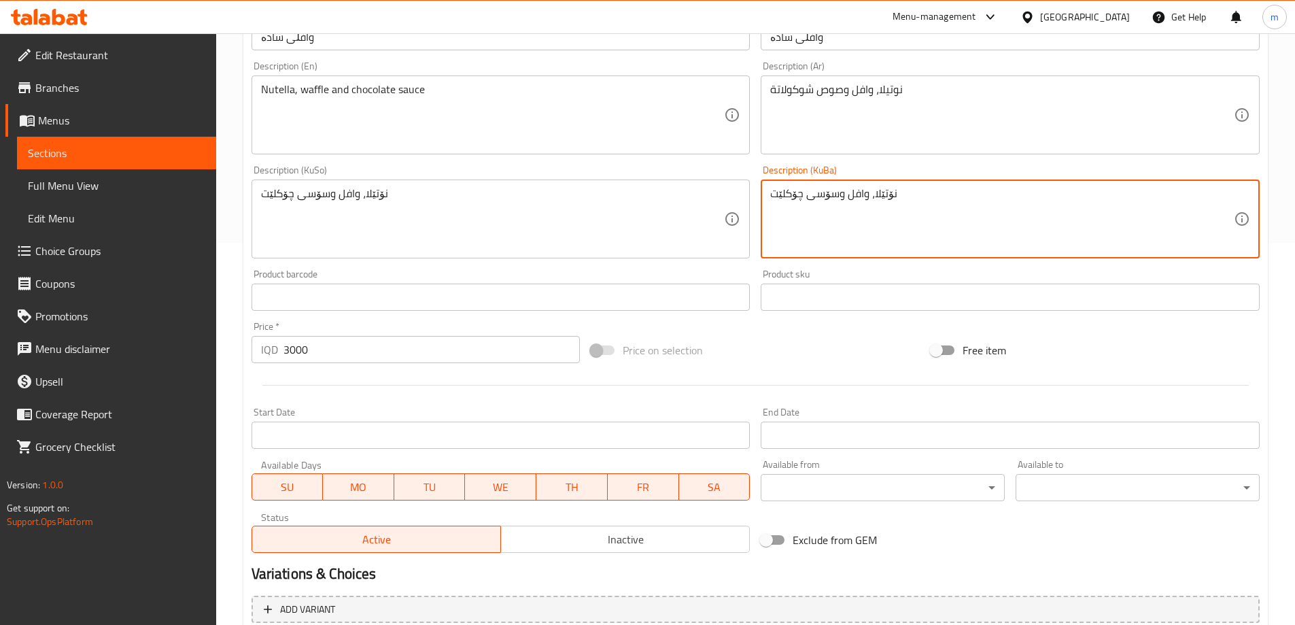
scroll to position [512, 0]
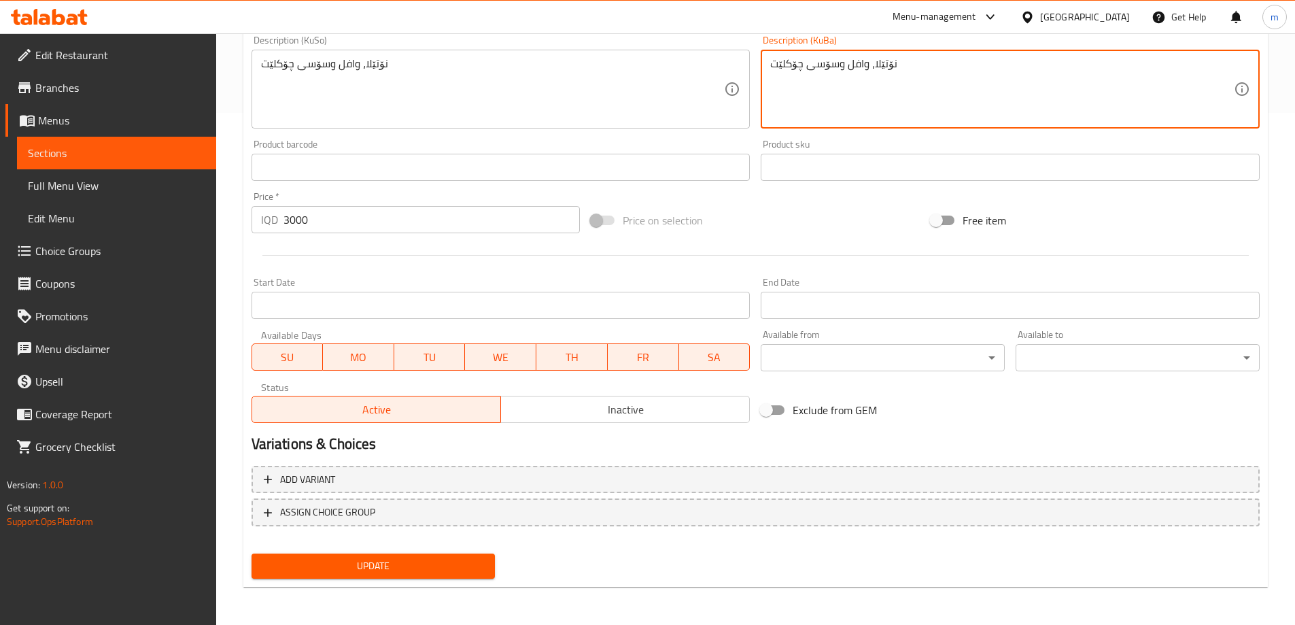
type textarea "نۆتێلا، وافل وسۆسی چۆکلێت"
click at [391, 571] on span "Update" at bounding box center [373, 565] width 222 height 17
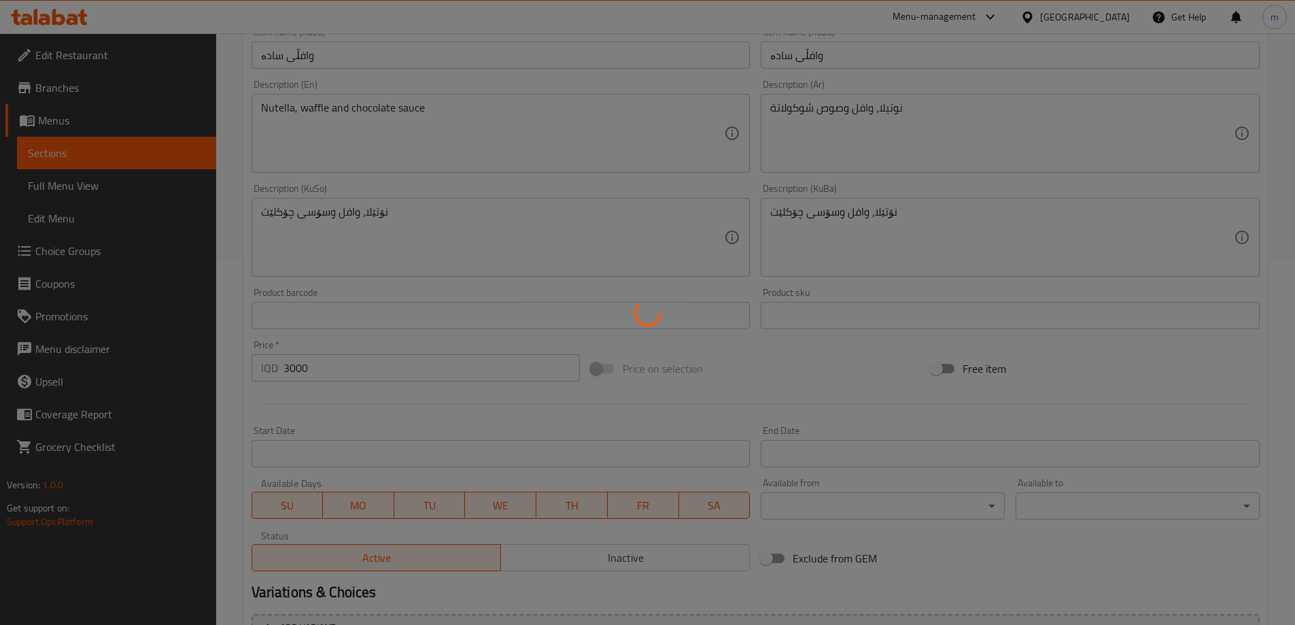
scroll to position [58, 0]
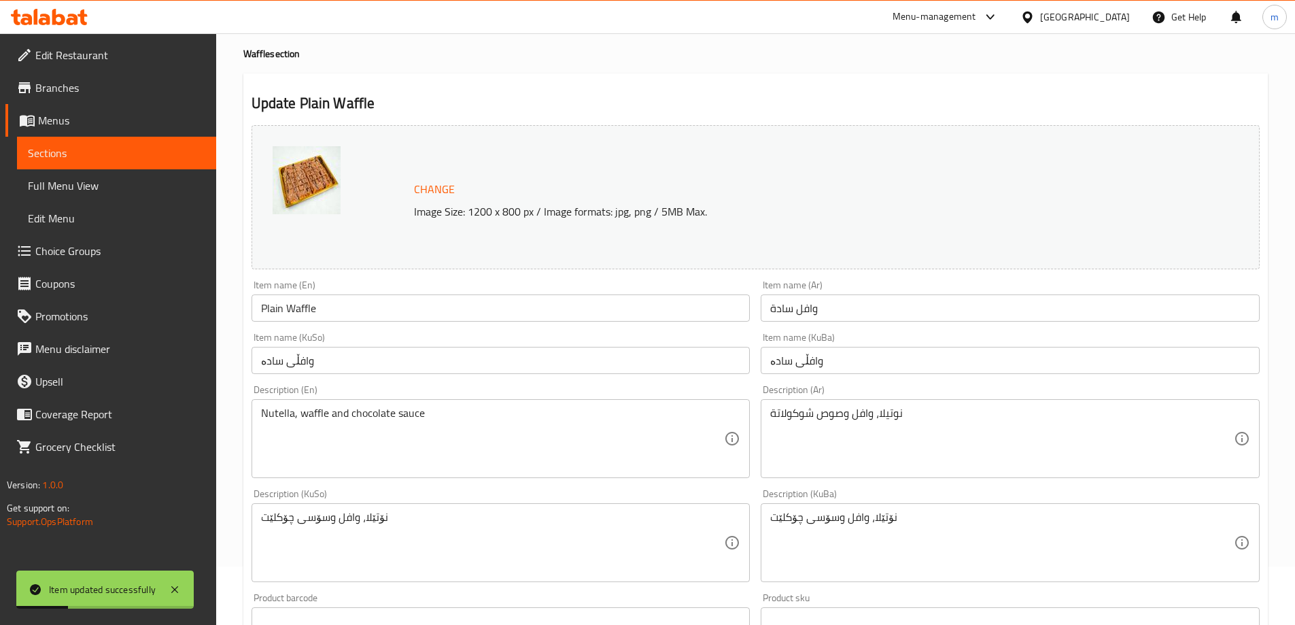
click at [127, 187] on span "Full Menu View" at bounding box center [116, 185] width 177 height 16
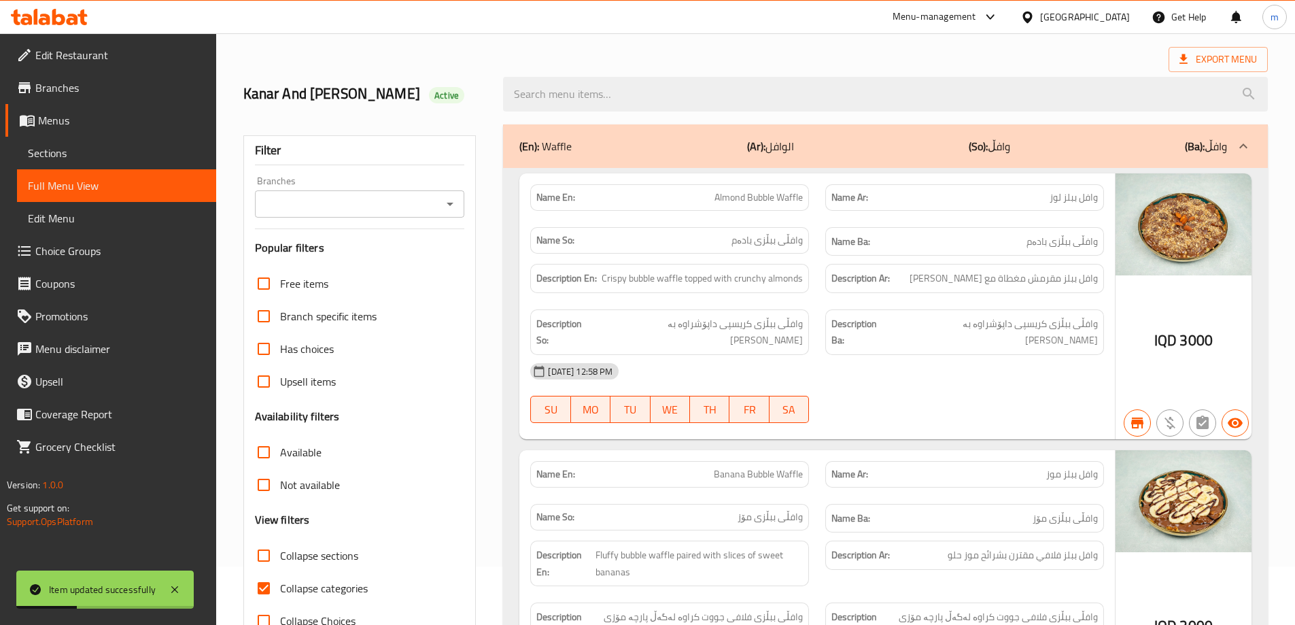
click at [452, 203] on icon "Open" at bounding box center [450, 204] width 7 height 3
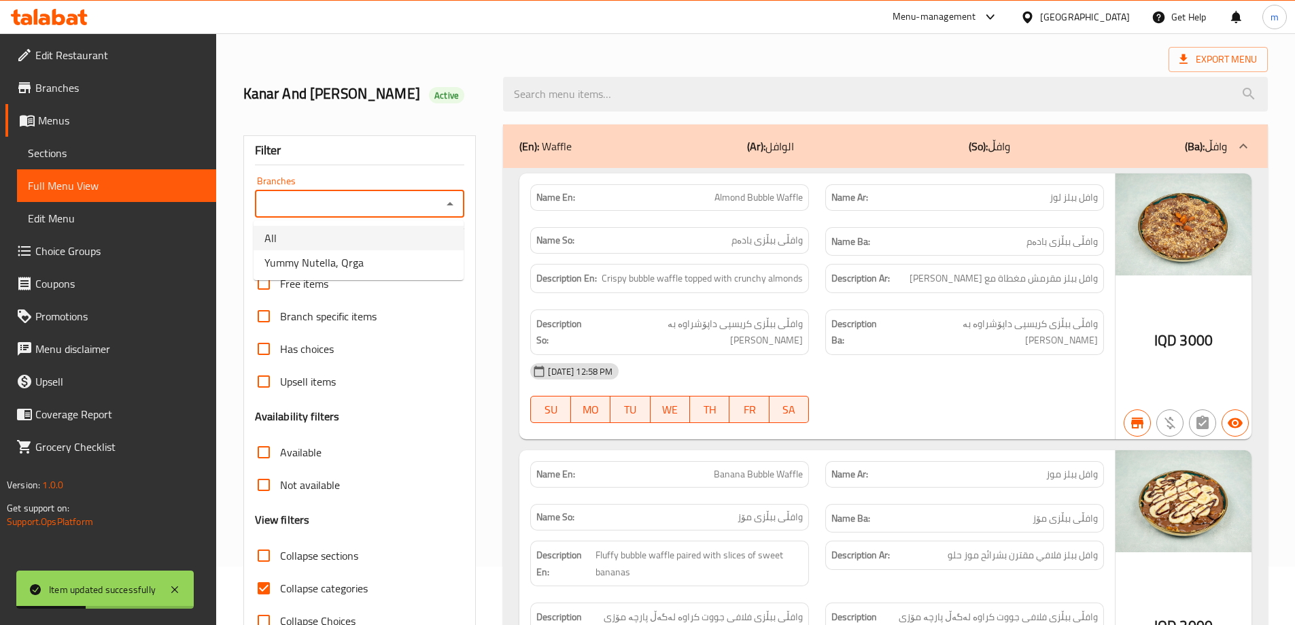
click at [378, 254] on li "Yummy Nutella, Qrga" at bounding box center [359, 262] width 210 height 24
type input "Yummy Nutella, Qrga"
click at [264, 588] on input "Collapse categories" at bounding box center [263, 588] width 33 height 33
checkbox input "false"
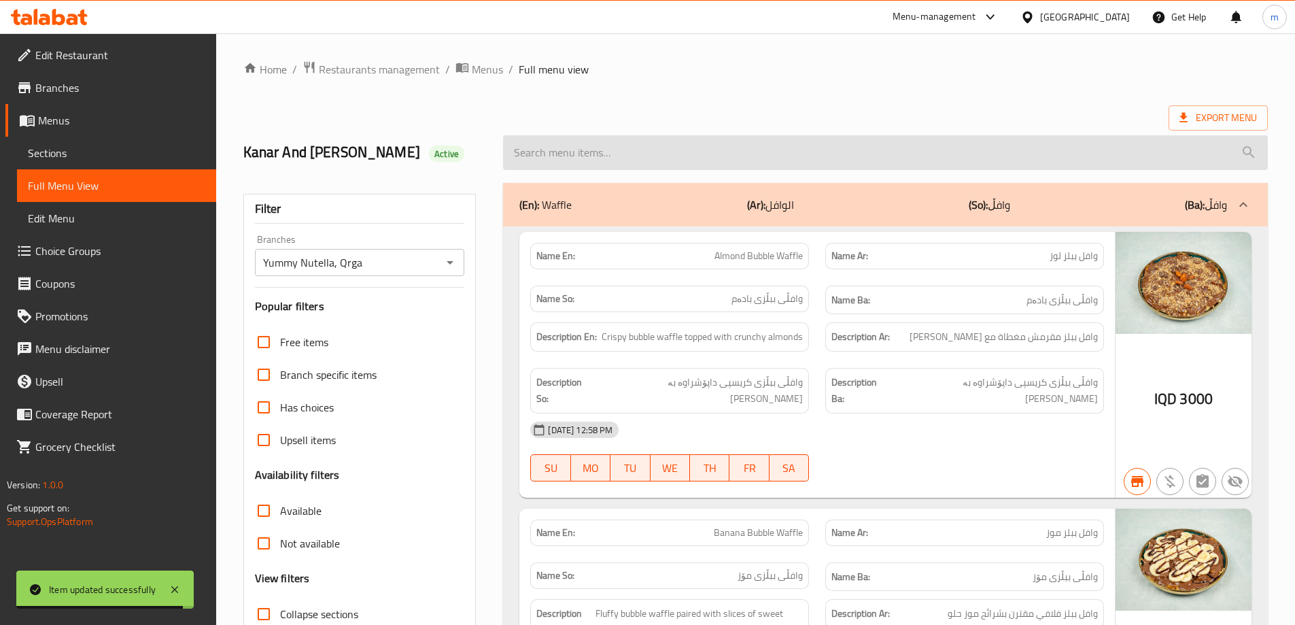
click at [635, 147] on input "search" at bounding box center [885, 152] width 765 height 35
paste input "Plain Waffle"
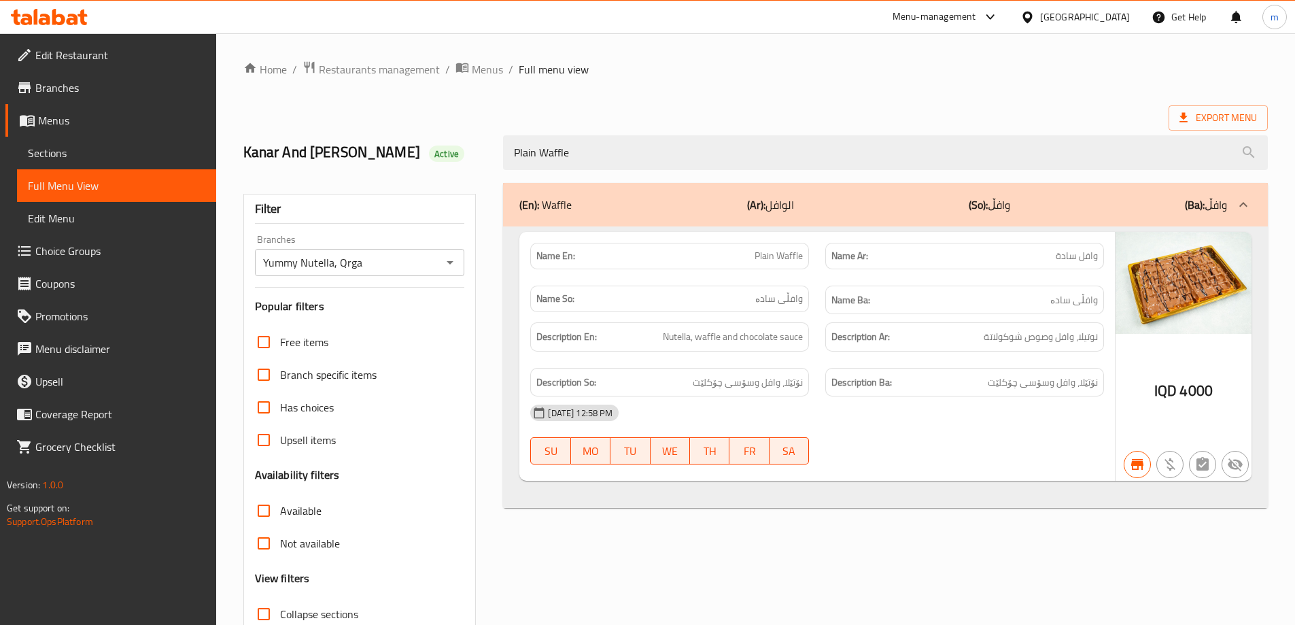
type input "Plain Waffle"
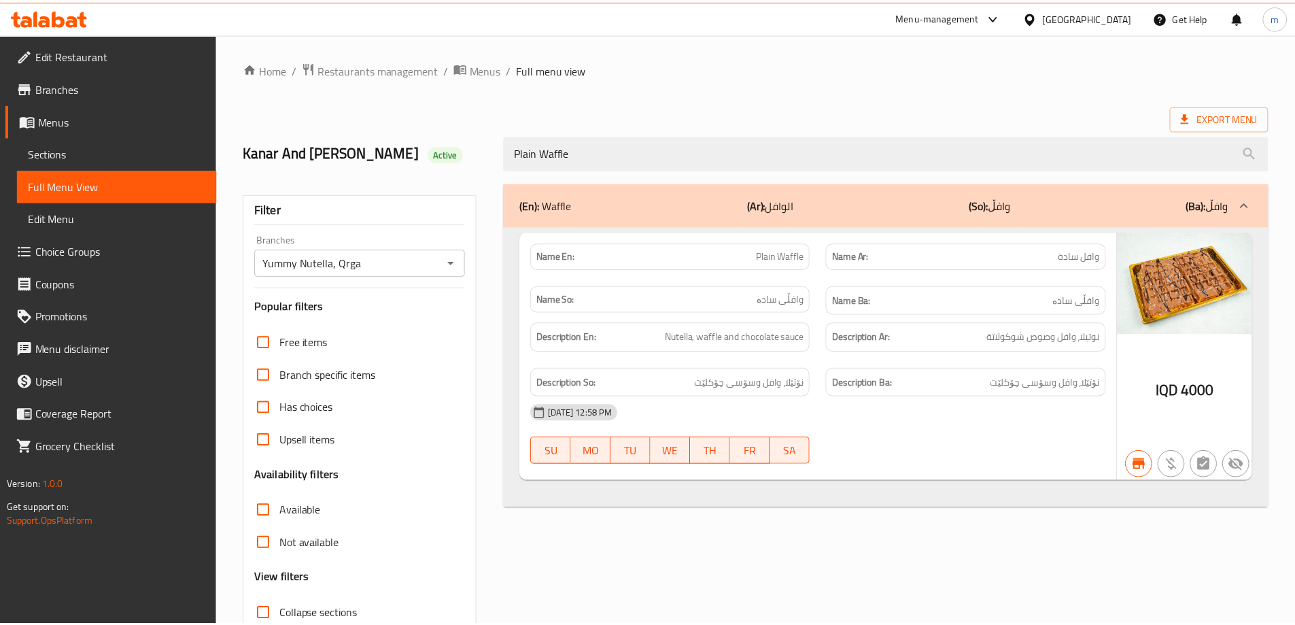
scroll to position [99, 0]
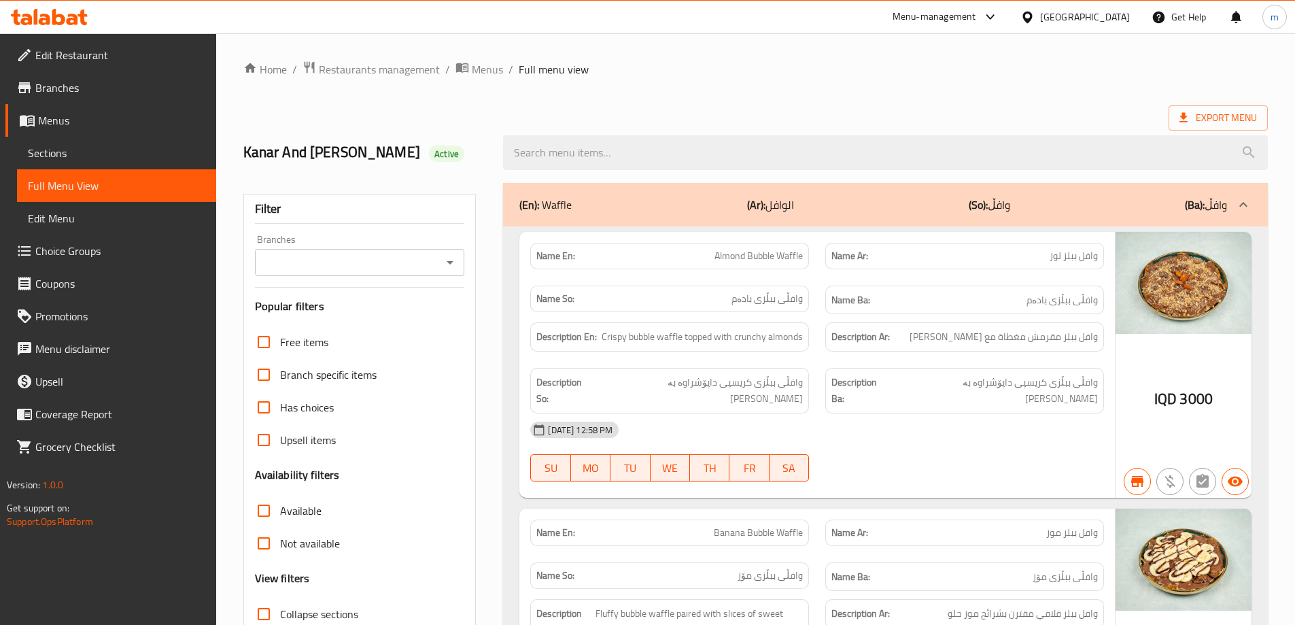
click at [448, 263] on icon "Open" at bounding box center [450, 262] width 16 height 16
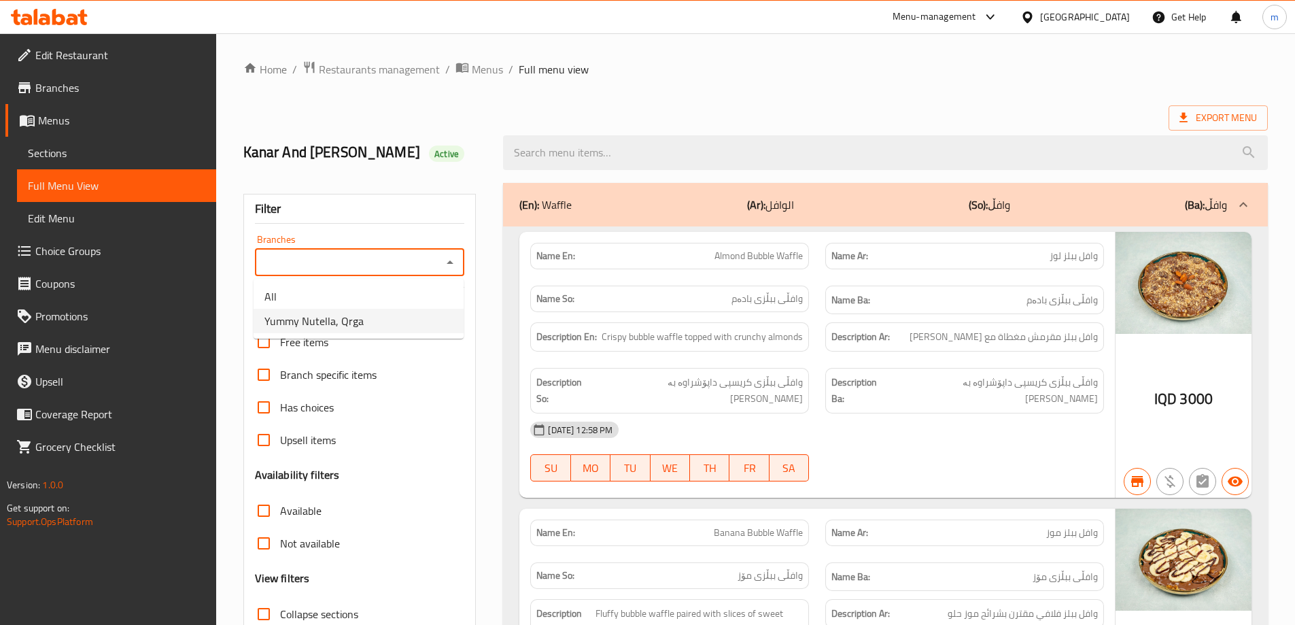
click at [390, 318] on li "Yummy Nutella, Qrga" at bounding box center [359, 321] width 210 height 24
type input "Yummy Nutella, Qrga"
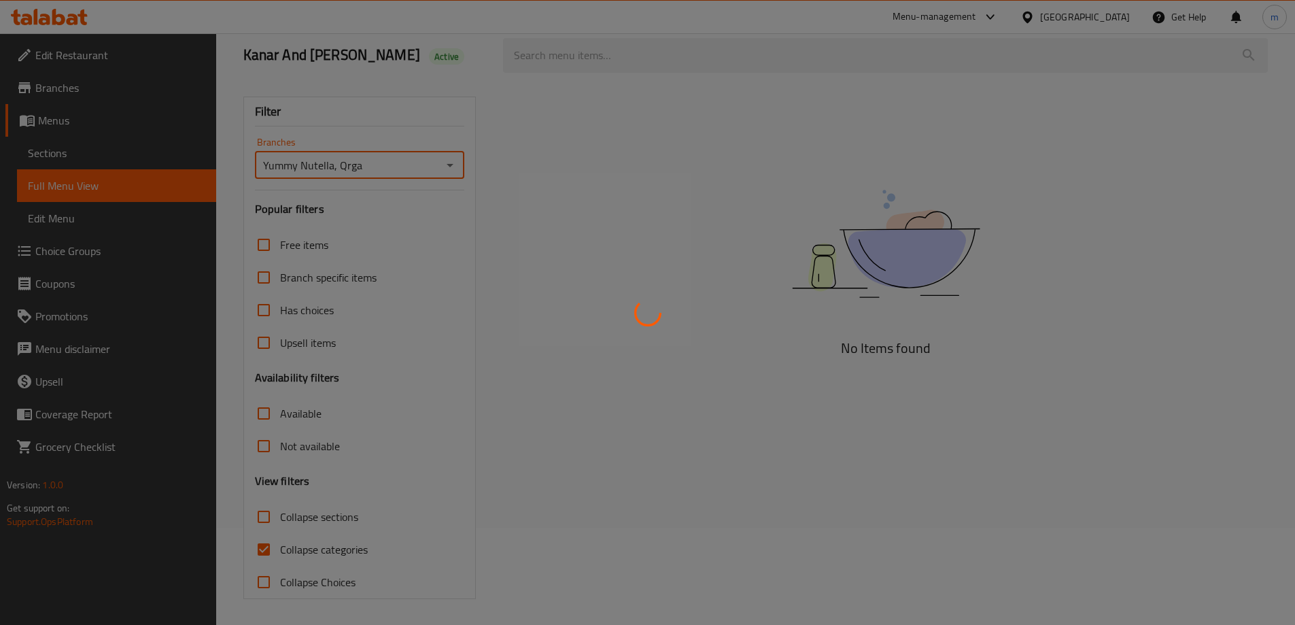
scroll to position [99, 0]
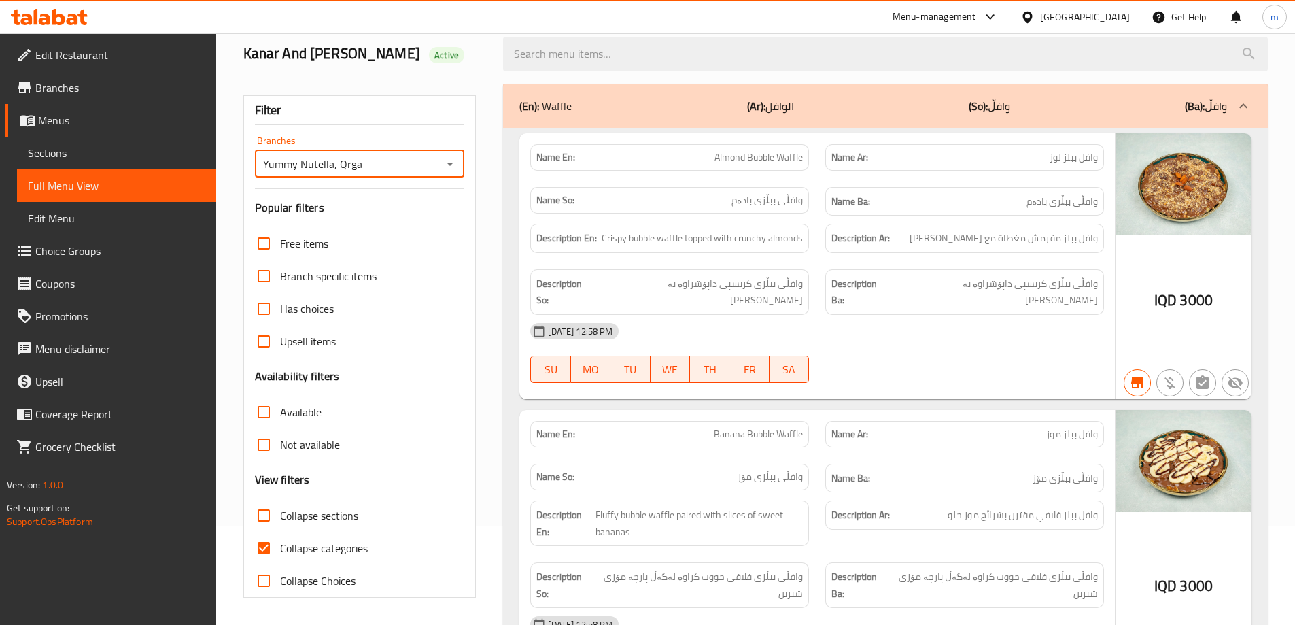
click at [266, 545] on input "Collapse categories" at bounding box center [263, 548] width 33 height 33
checkbox input "false"
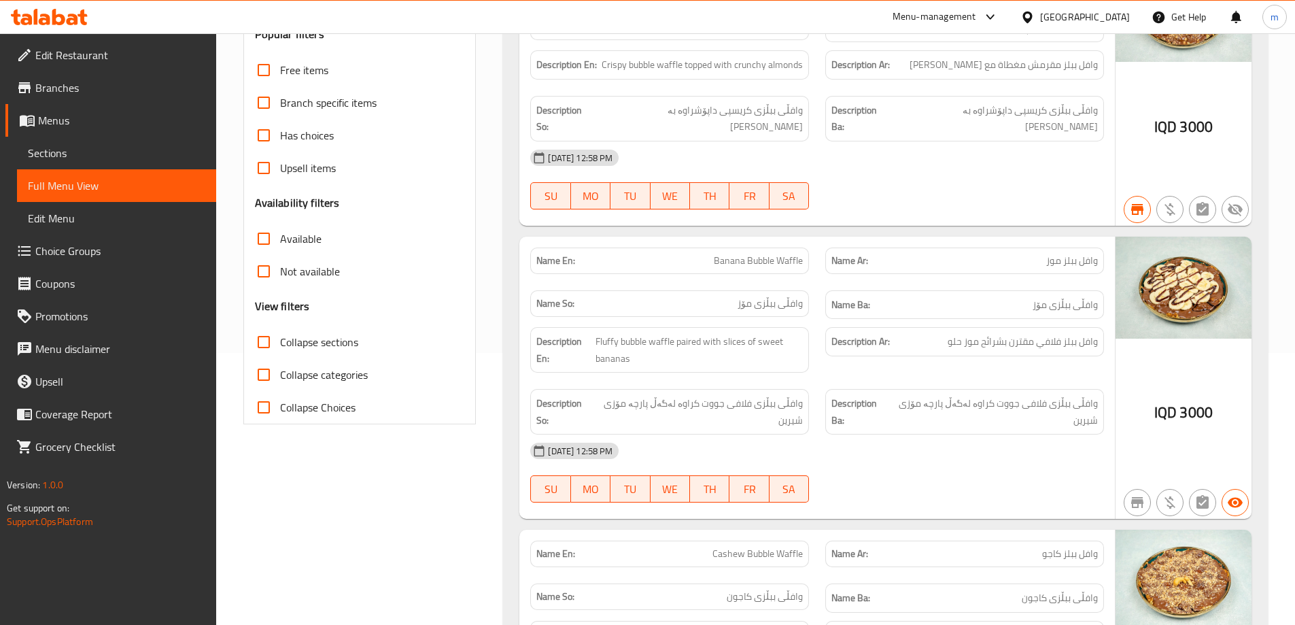
scroll to position [0, 0]
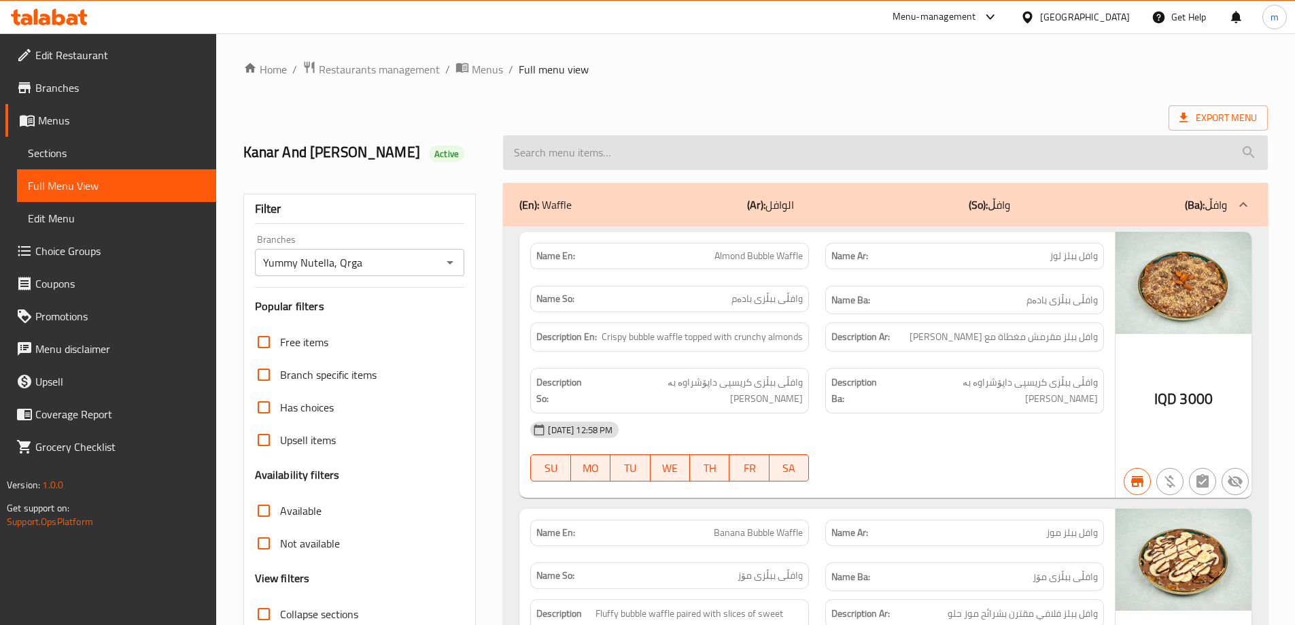
click at [601, 160] on input "search" at bounding box center [885, 152] width 765 height 35
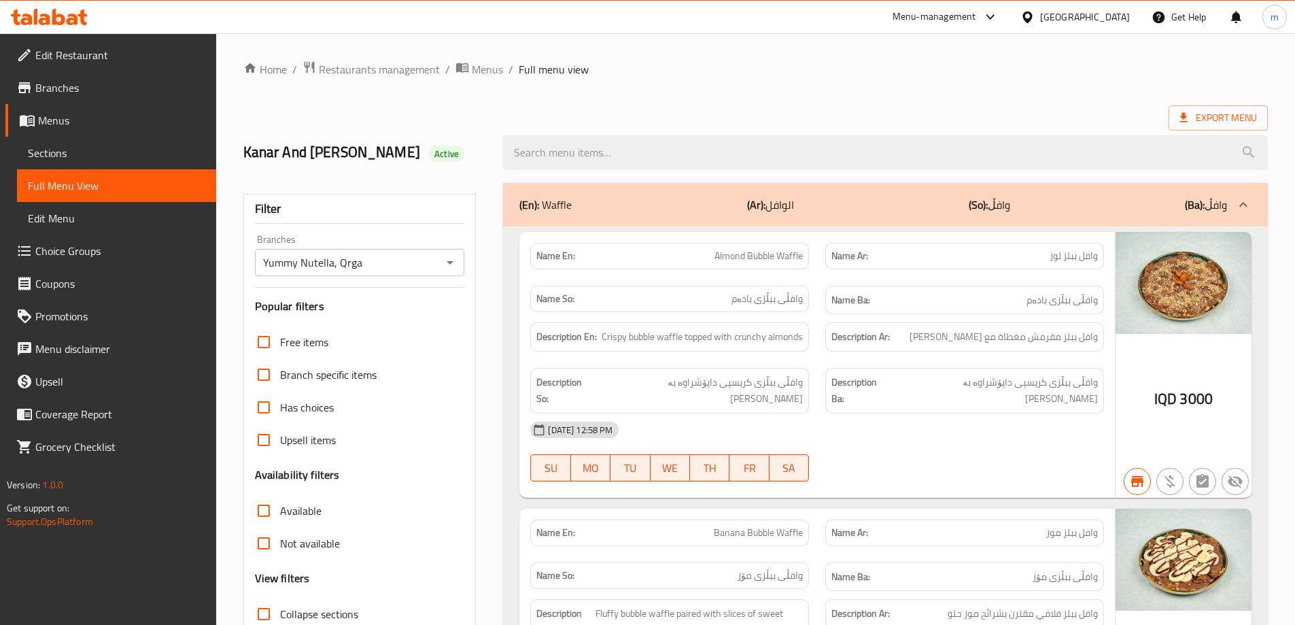
paste input "Yummy Nutella Special Waffle"
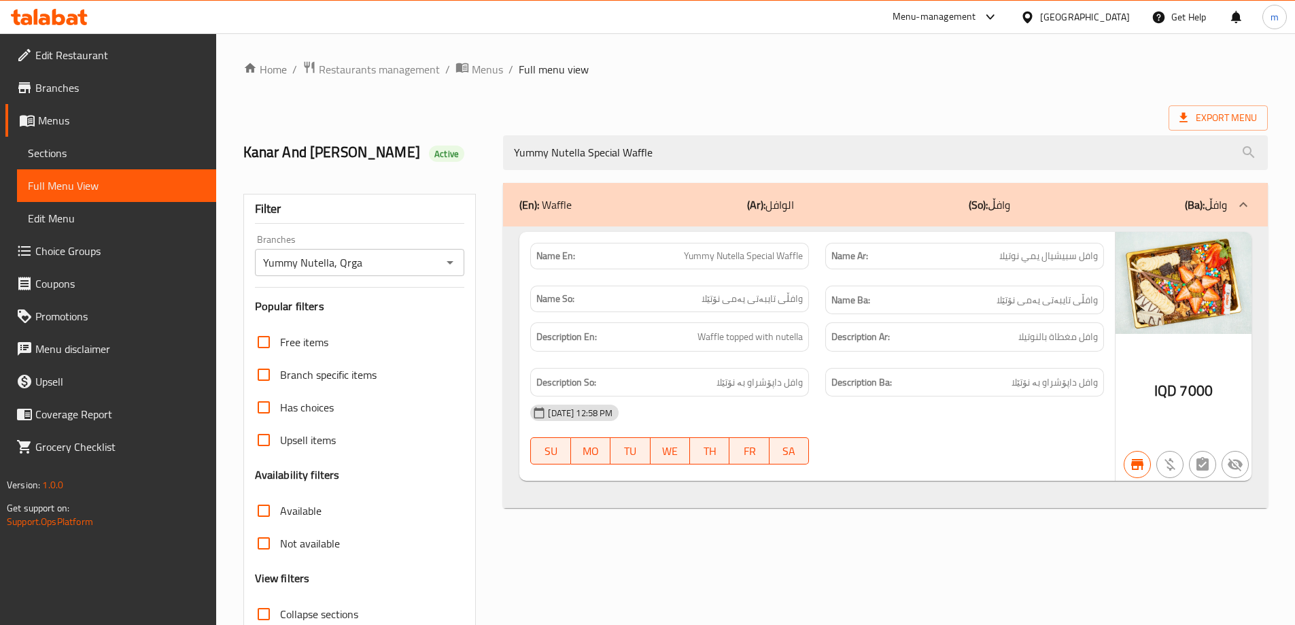
type input "Yummy Nutella Special Waffle"
click at [371, 65] on span "Restaurants management" at bounding box center [379, 69] width 121 height 16
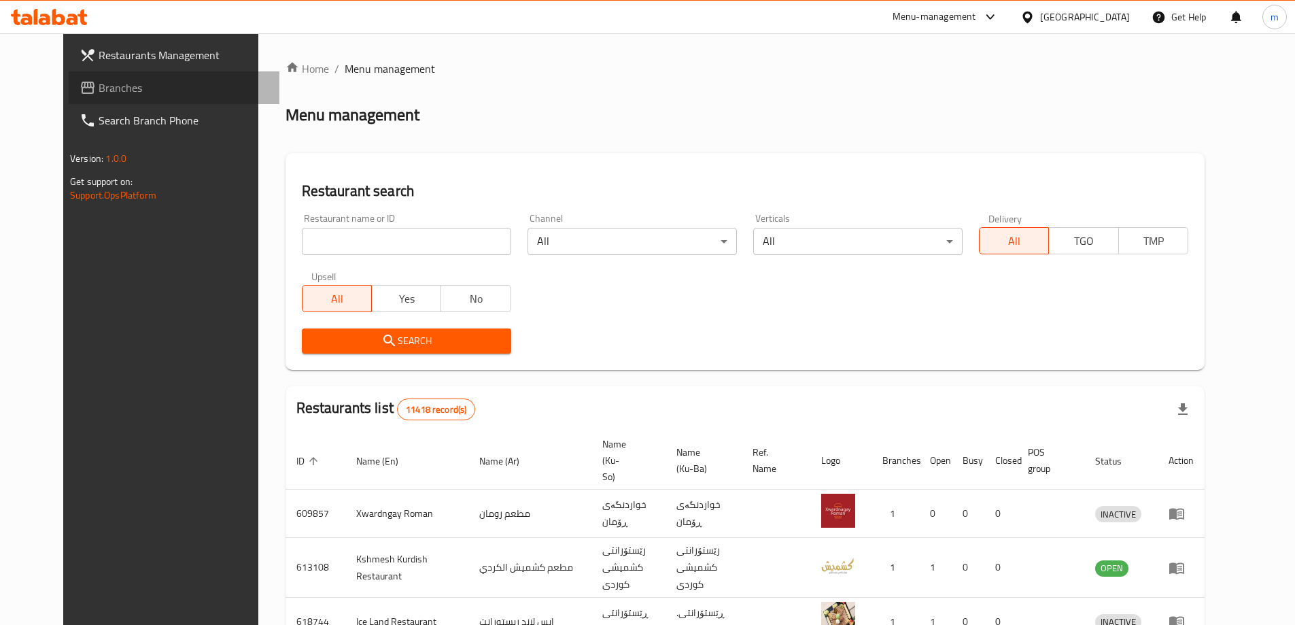
click at [99, 95] on span "Branches" at bounding box center [184, 88] width 170 height 16
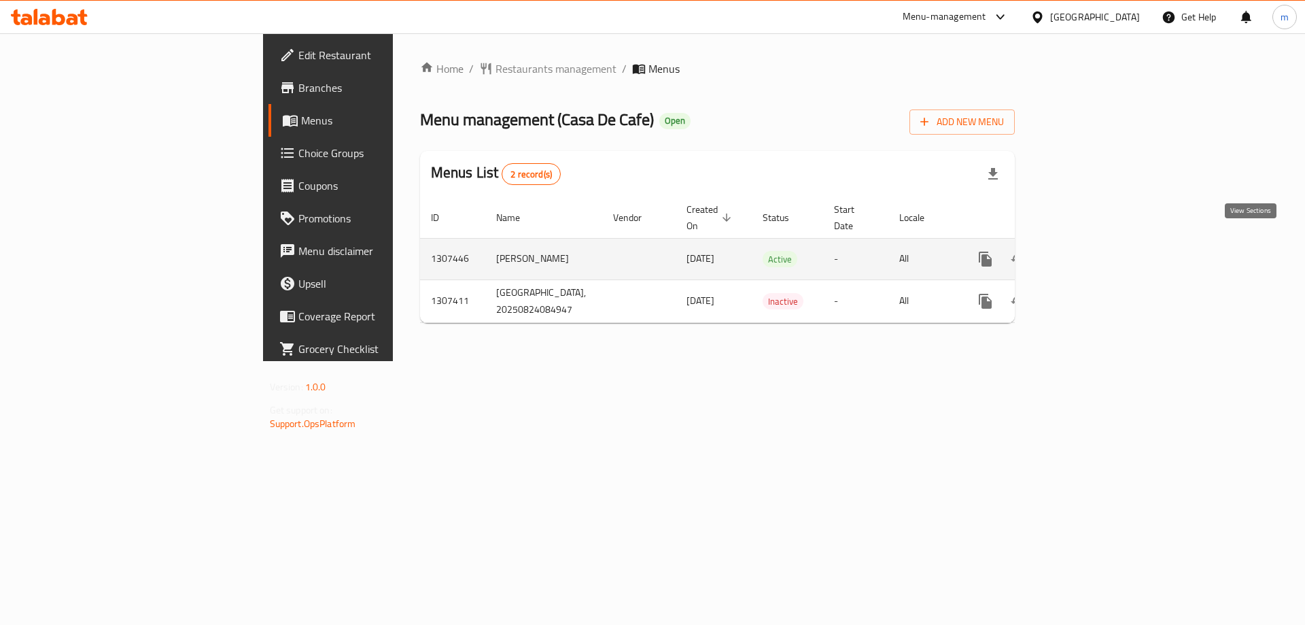
click at [1090, 253] on icon "enhanced table" at bounding box center [1083, 259] width 12 height 12
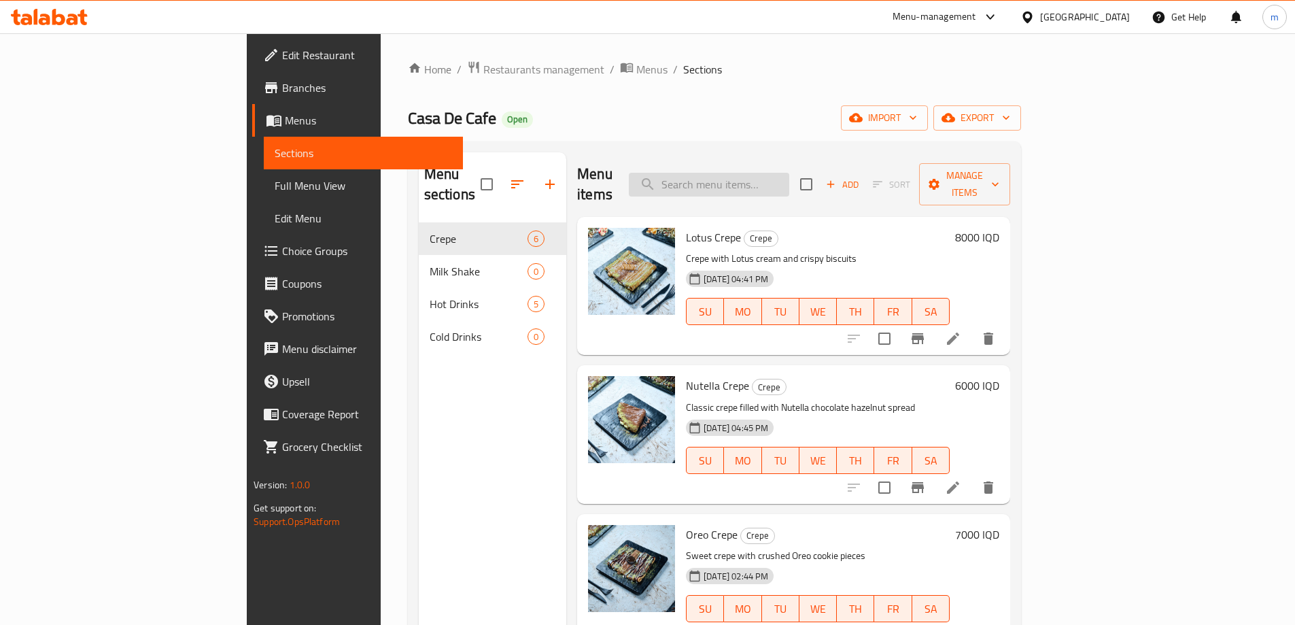
click at [789, 173] on input "search" at bounding box center [709, 185] width 160 height 24
paste input "Kinder Crepe"
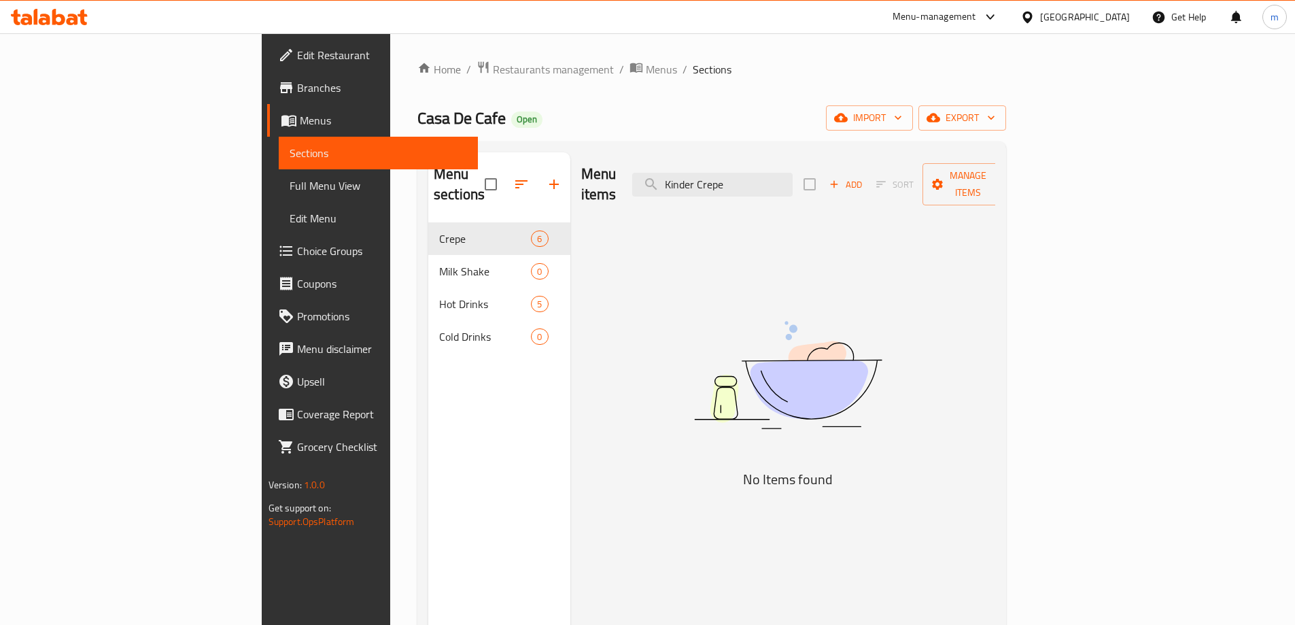
type input "Kinder Crepe"
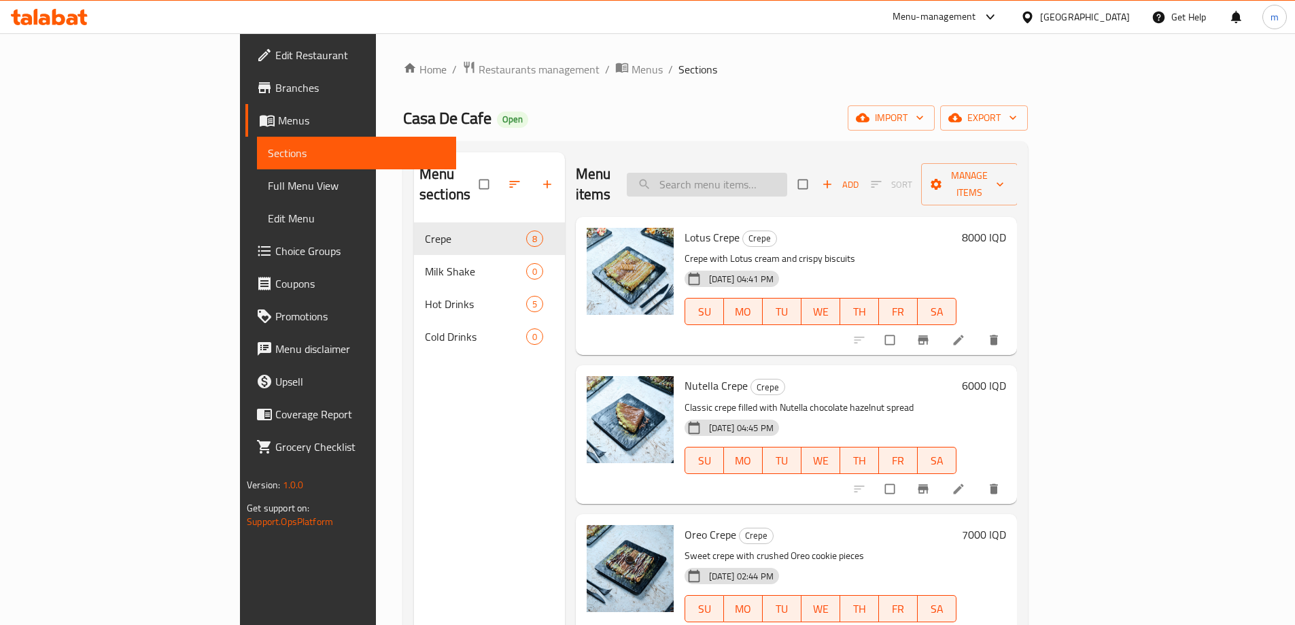
click at [787, 173] on input "search" at bounding box center [707, 185] width 160 height 24
paste input "Kinder Crepe"
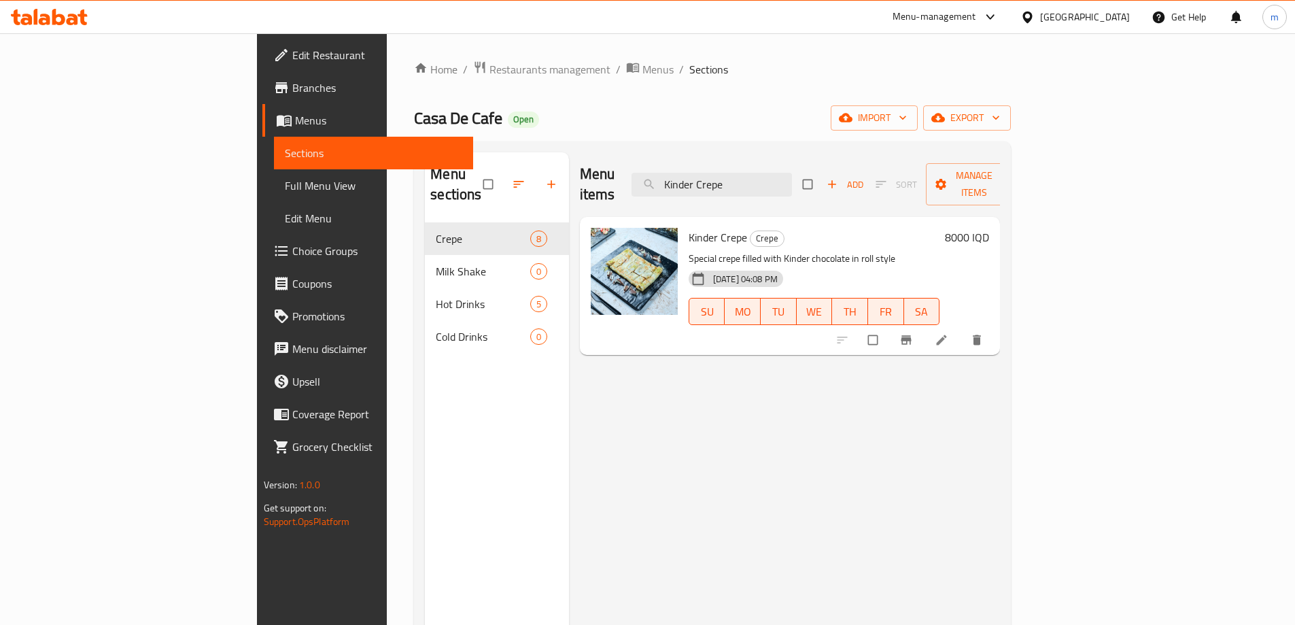
type input "Kinder Crepe"
click at [948, 333] on icon at bounding box center [942, 340] width 14 height 14
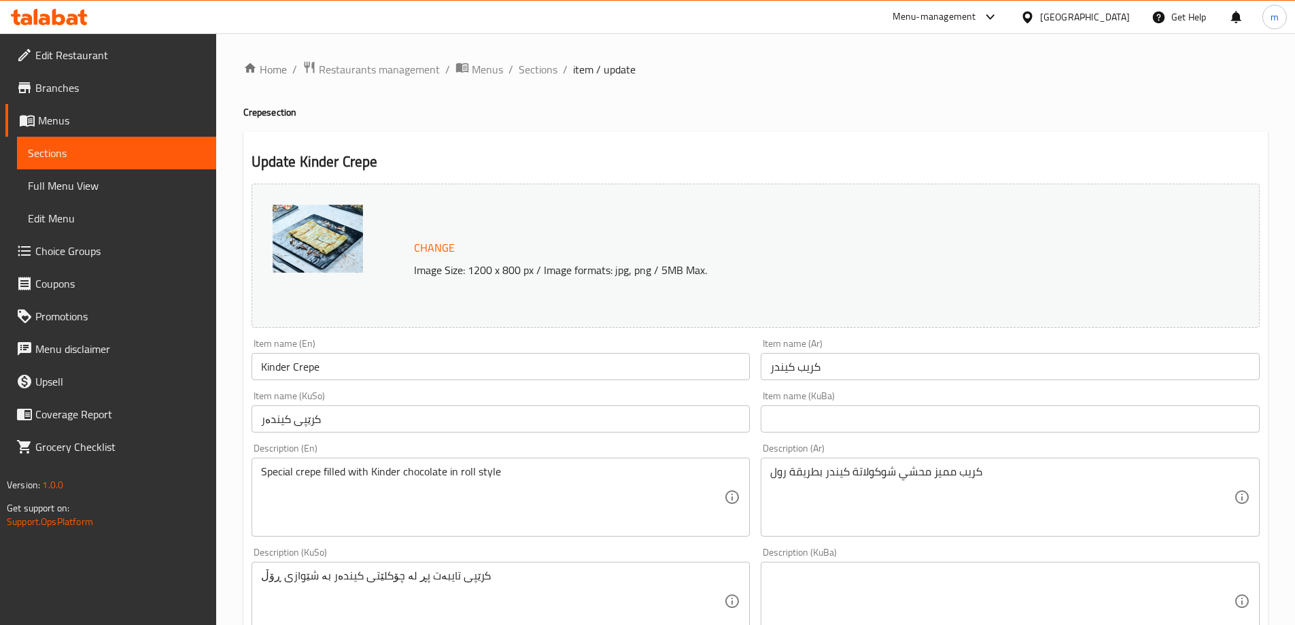
click at [307, 417] on input "کرێپی کیندەر" at bounding box center [501, 418] width 499 height 27
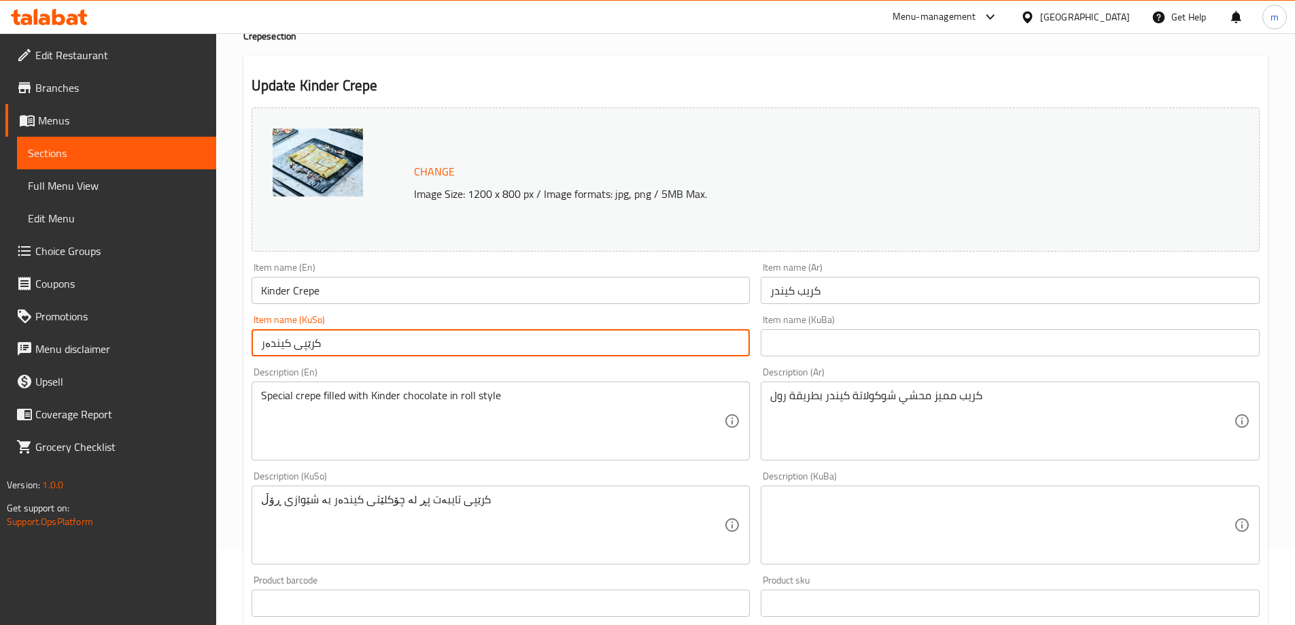
scroll to position [182, 0]
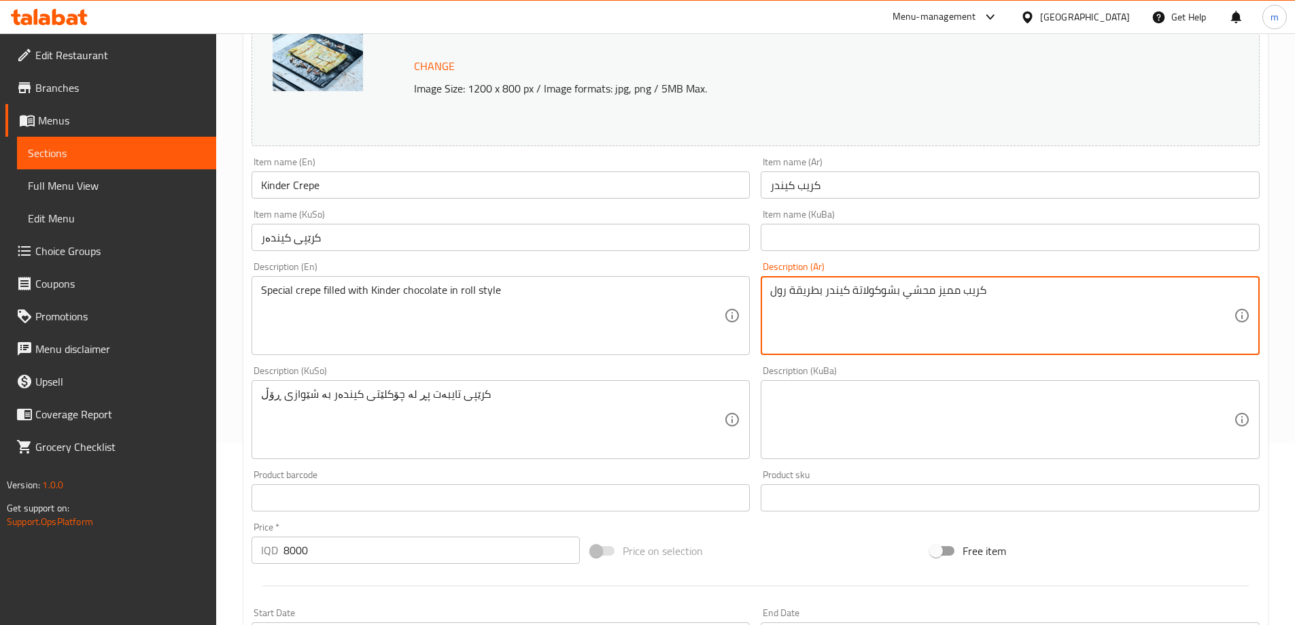
click at [838, 295] on textarea "كريب مميز محشي بشوكولاتة كيندر بطريقة رول" at bounding box center [1002, 315] width 464 height 65
type textarea "كريب مميز محشي بشوكولاتة كندر بطريقة رول"
click at [784, 182] on input "كريب كيندر" at bounding box center [1010, 184] width 499 height 27
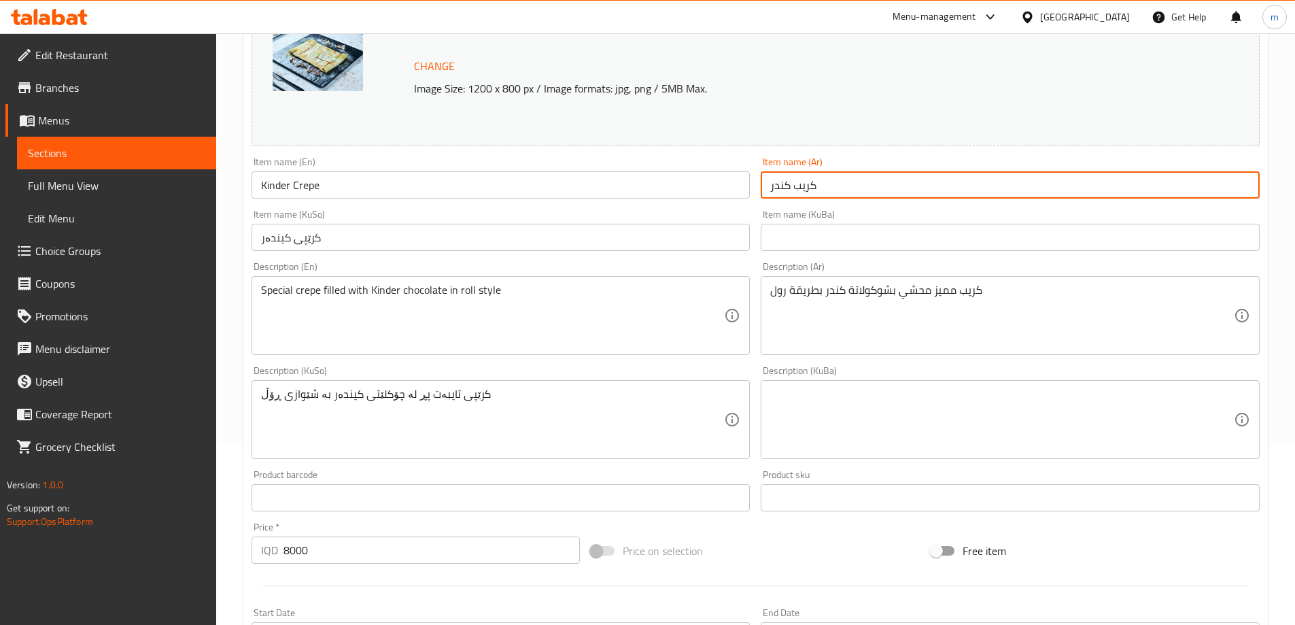
type input "كريب كيندر"
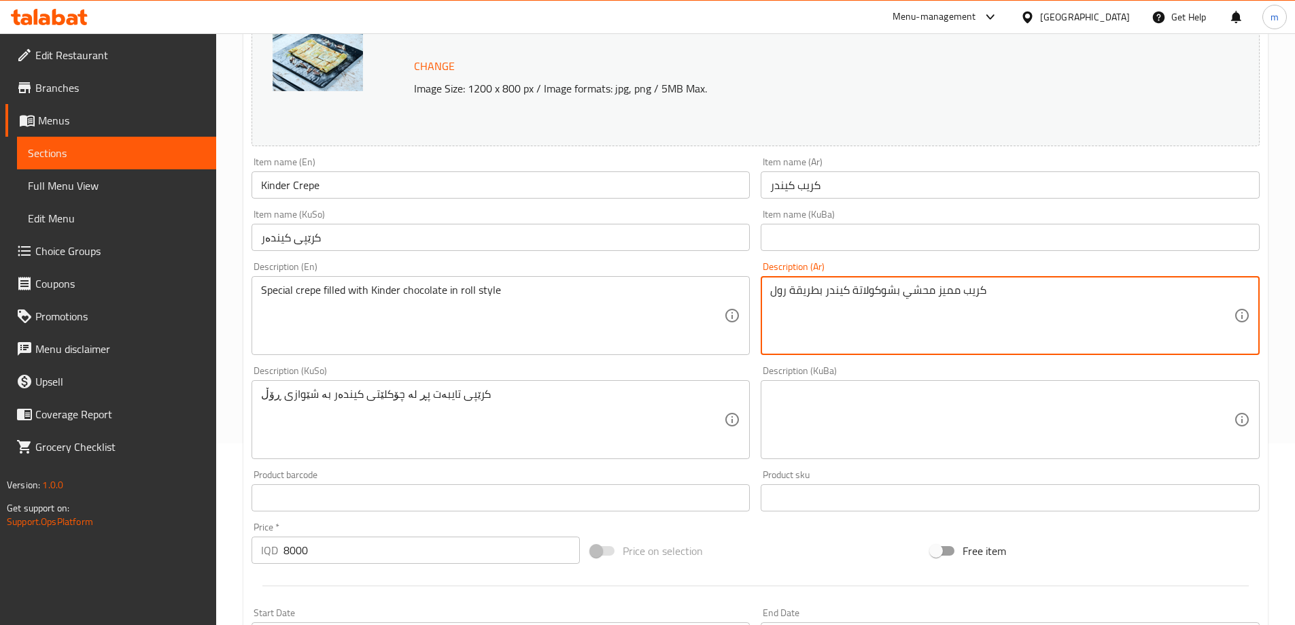
click at [905, 313] on textarea "كريب مميز محشي بشوكولاتة كيندر بطريقة رول" at bounding box center [1002, 315] width 464 height 65
type textarea "كريب مميز محشي بشوكولاتة كيندر بطريقة رول"
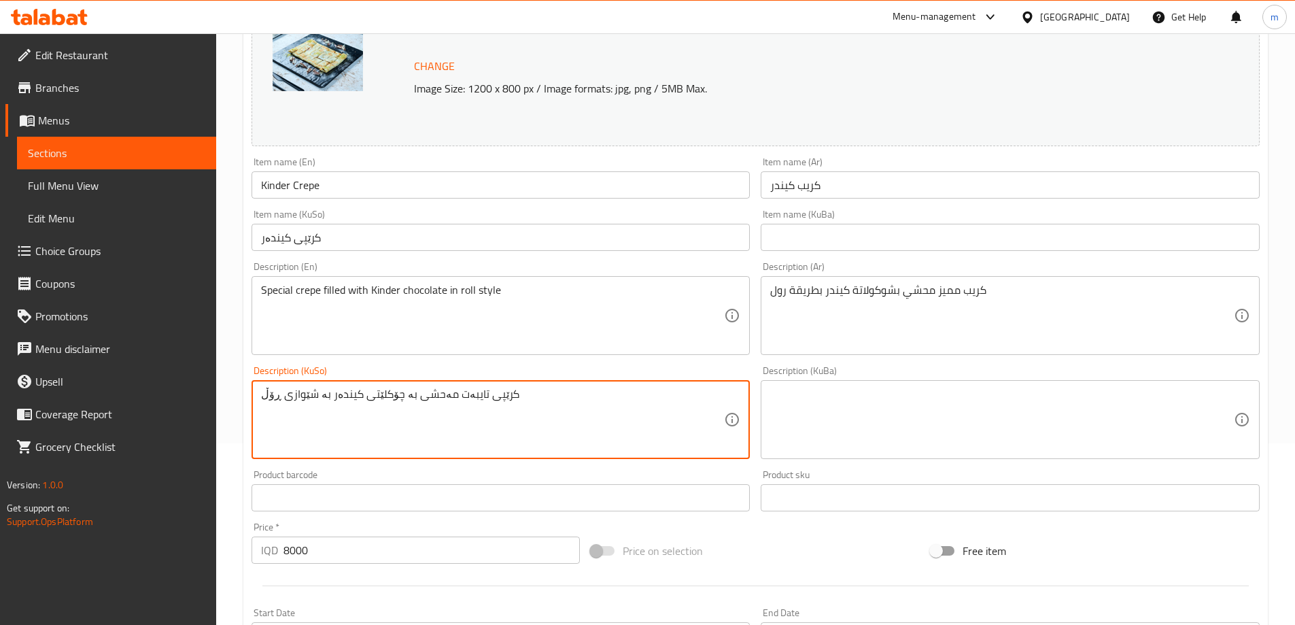
click at [485, 394] on textarea "کرێپی تایبەت مەحشی بە چۆکلێتی کیندەر بە شێوازی ڕۆڵ" at bounding box center [493, 419] width 464 height 65
type textarea "کرێپی تایبەت مەحشی بە چۆکلێتی کیندەر بە شێوازی ڕۆڵ"
click at [900, 394] on textarea at bounding box center [1002, 419] width 464 height 65
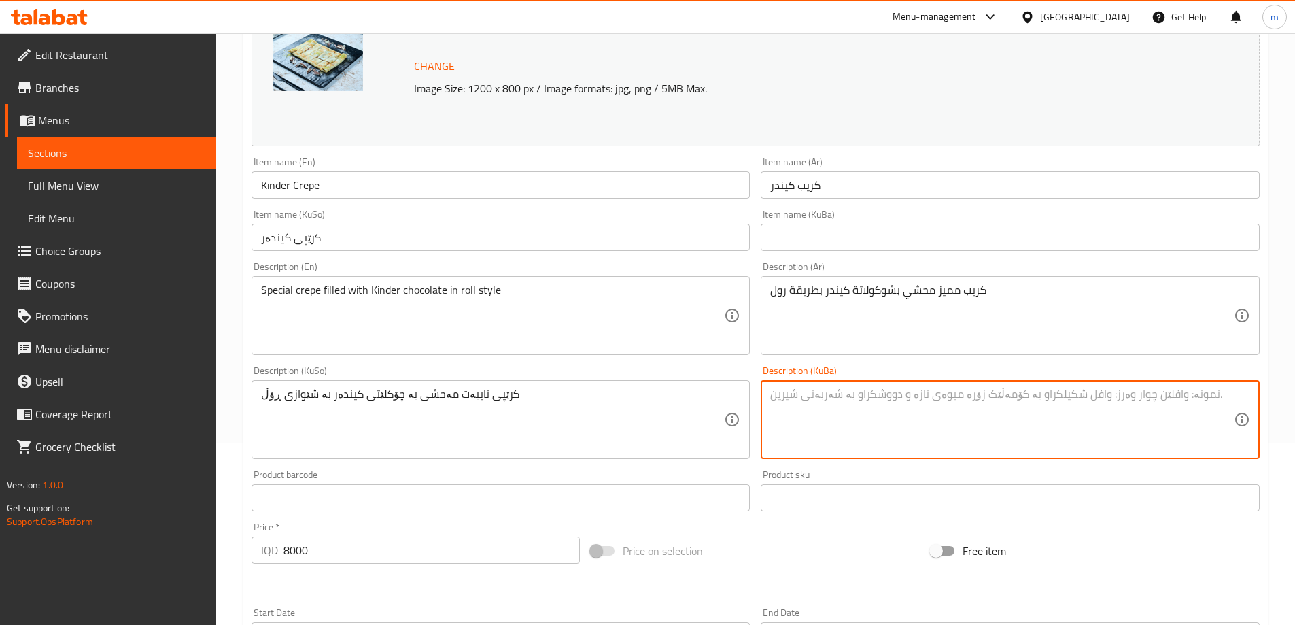
paste textarea "کرێپی تایبەت مەحشی بە چۆکلێتی کیندەر بە شێوازی ڕۆڵ"
type textarea "کرێپی تایبەت مەحشی بە چۆکلێتی کیندەر بە شێوازی ڕۆڵ"
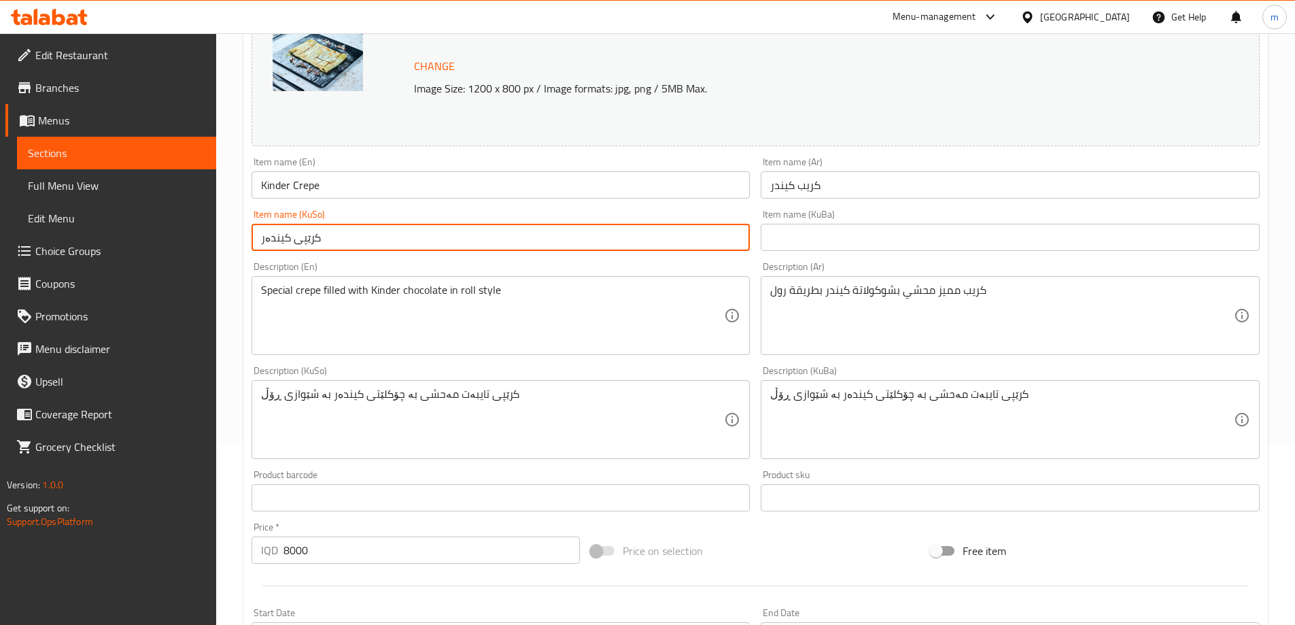
click at [345, 242] on input "کرێپی کیندەر" at bounding box center [501, 237] width 499 height 27
drag, startPoint x: 851, startPoint y: 235, endPoint x: 842, endPoint y: 240, distance: 10.6
click at [851, 235] on input "text" at bounding box center [1010, 237] width 499 height 27
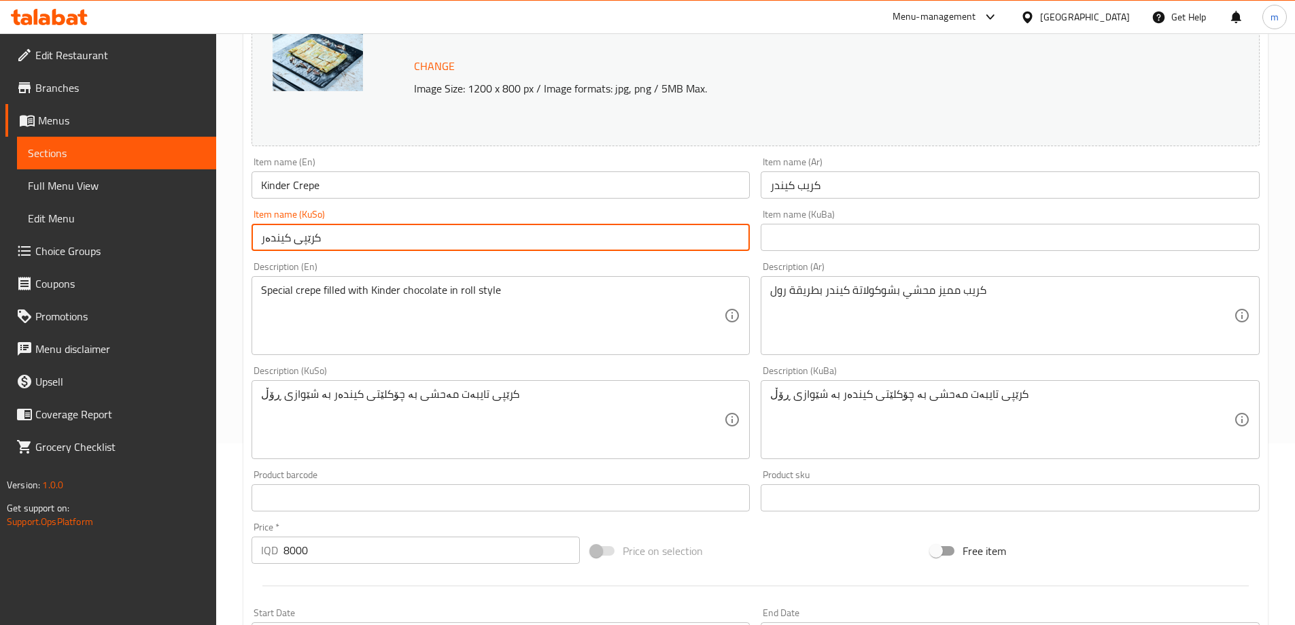
paste input "کرێپی کیندەر"
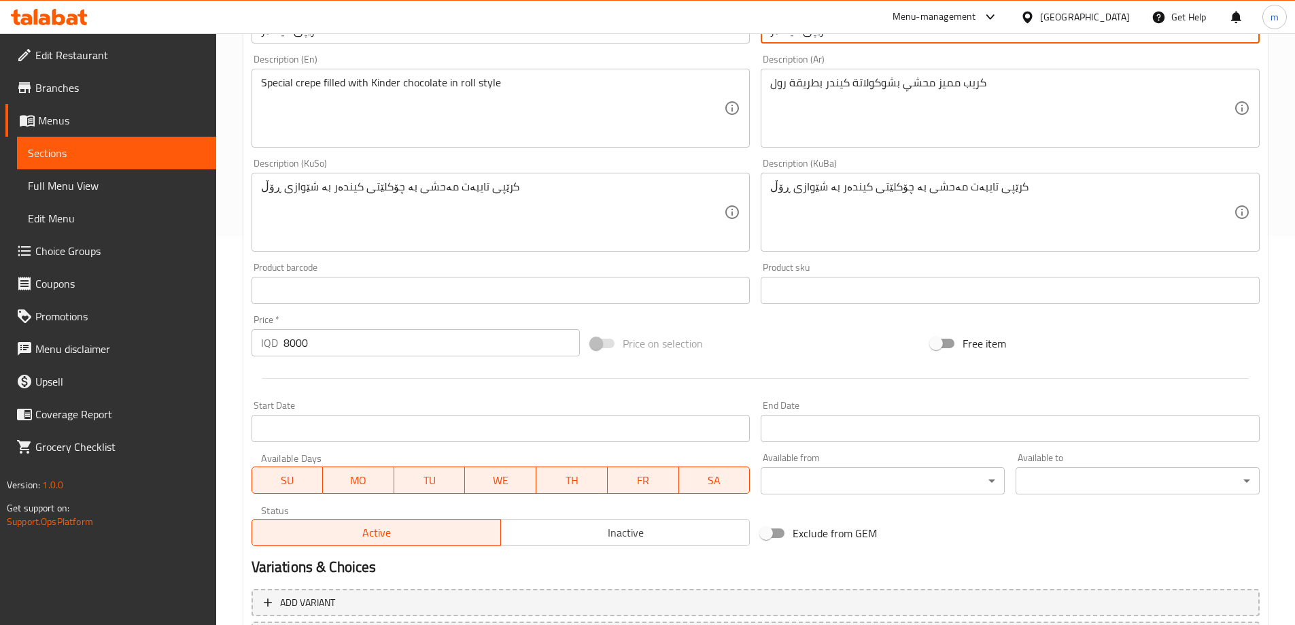
scroll to position [512, 0]
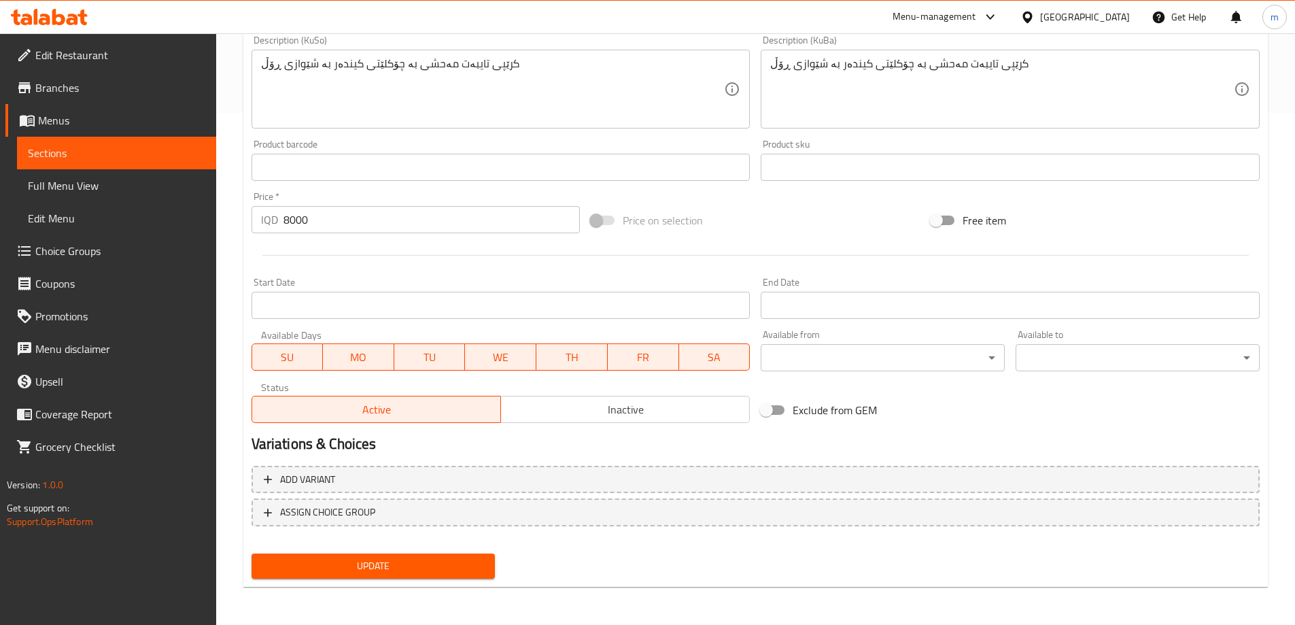
type input "کرێپی کیندەر"
click at [392, 569] on span "Update" at bounding box center [373, 565] width 222 height 17
click at [86, 186] on span "Full Menu View" at bounding box center [116, 185] width 177 height 16
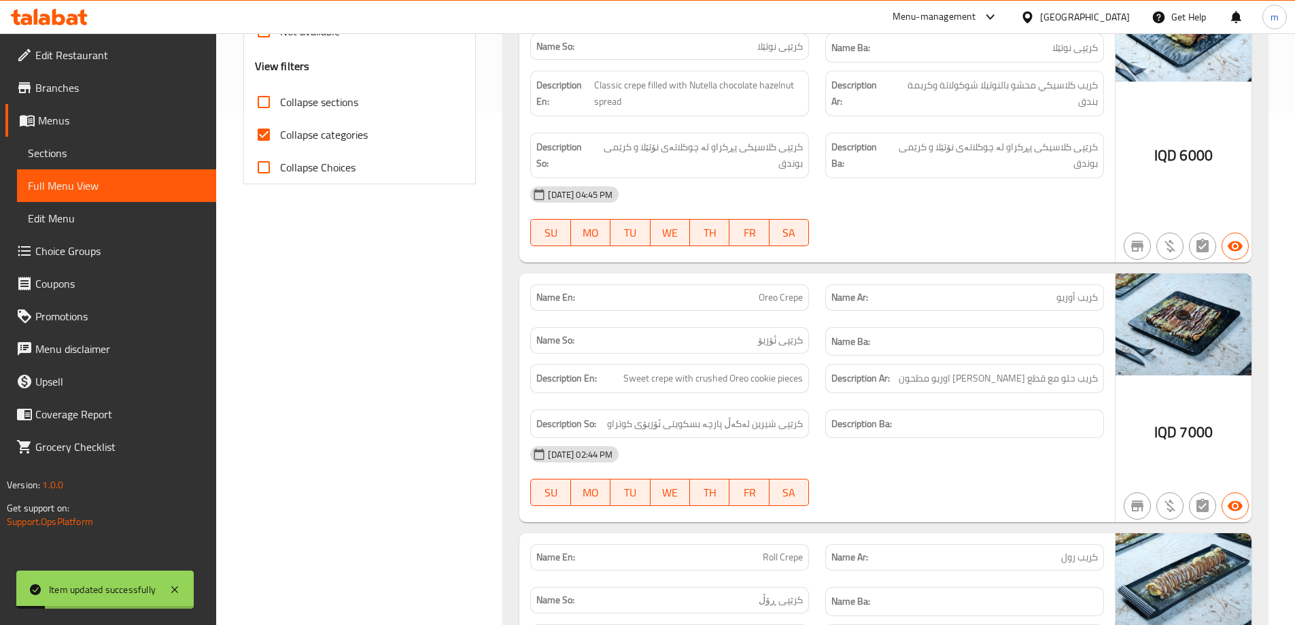
click at [254, 132] on input "Collapse categories" at bounding box center [263, 134] width 33 height 33
checkbox input "false"
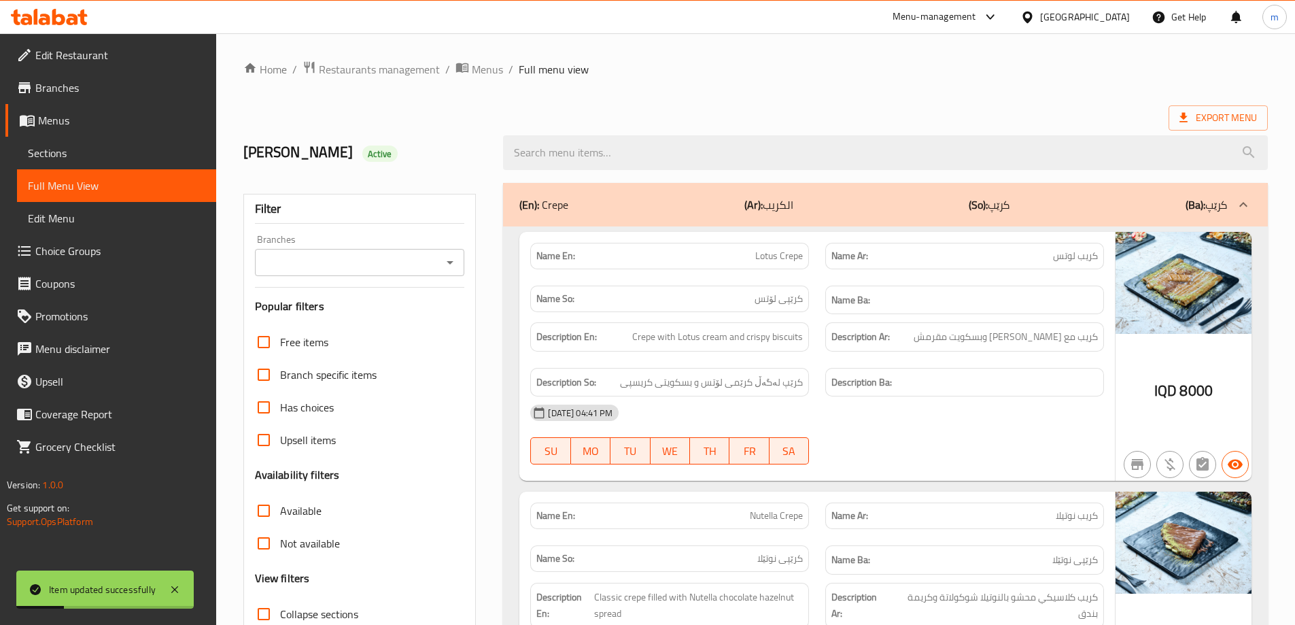
click at [447, 260] on icon "Open" at bounding box center [450, 262] width 16 height 16
click at [356, 324] on span "Casa De Cafe, Vital City" at bounding box center [358, 329] width 188 height 33
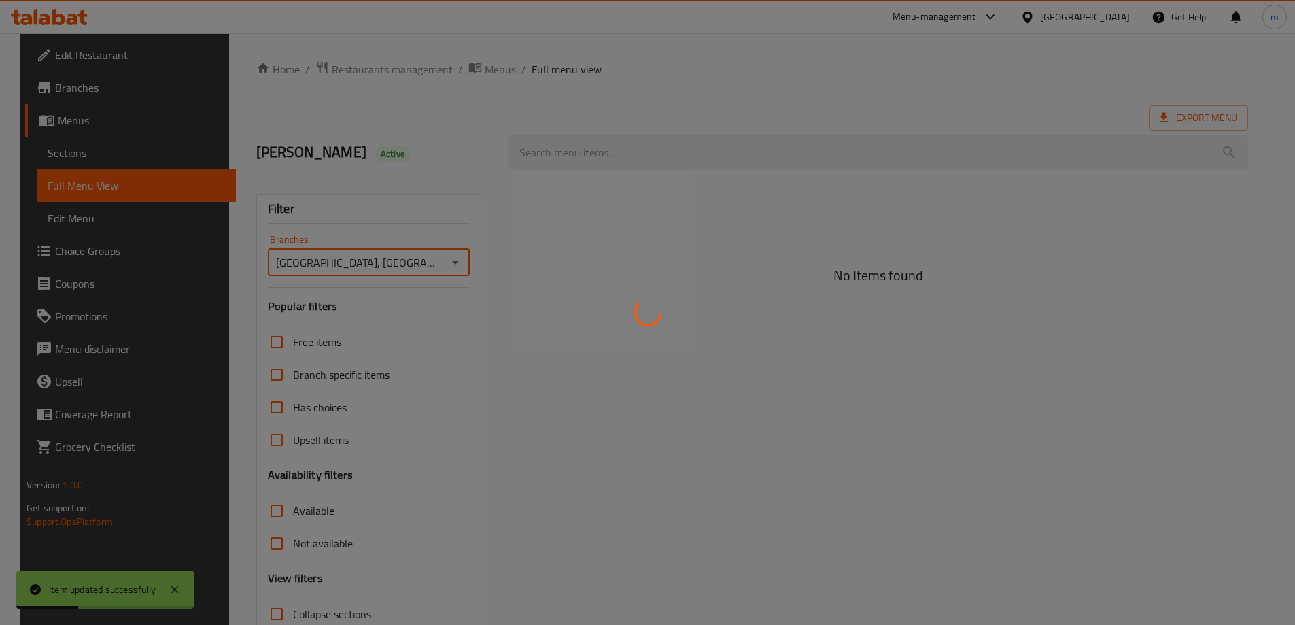
type input "Casa De Cafe, Vital City"
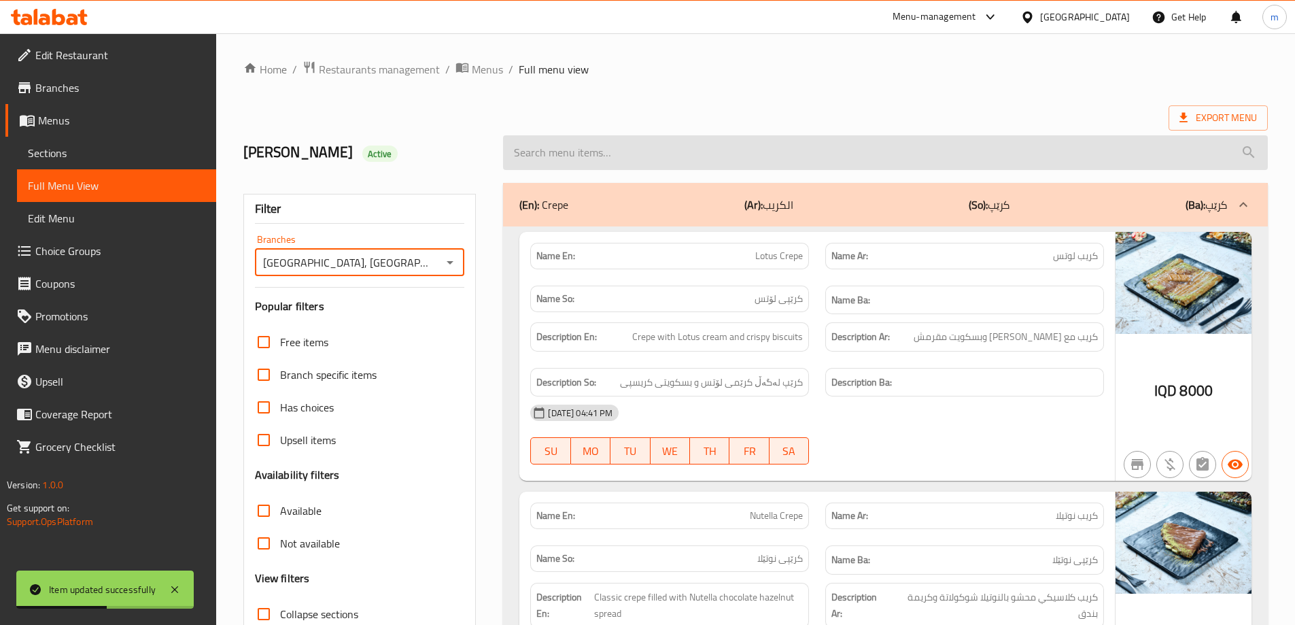
click at [627, 143] on input "search" at bounding box center [885, 152] width 765 height 35
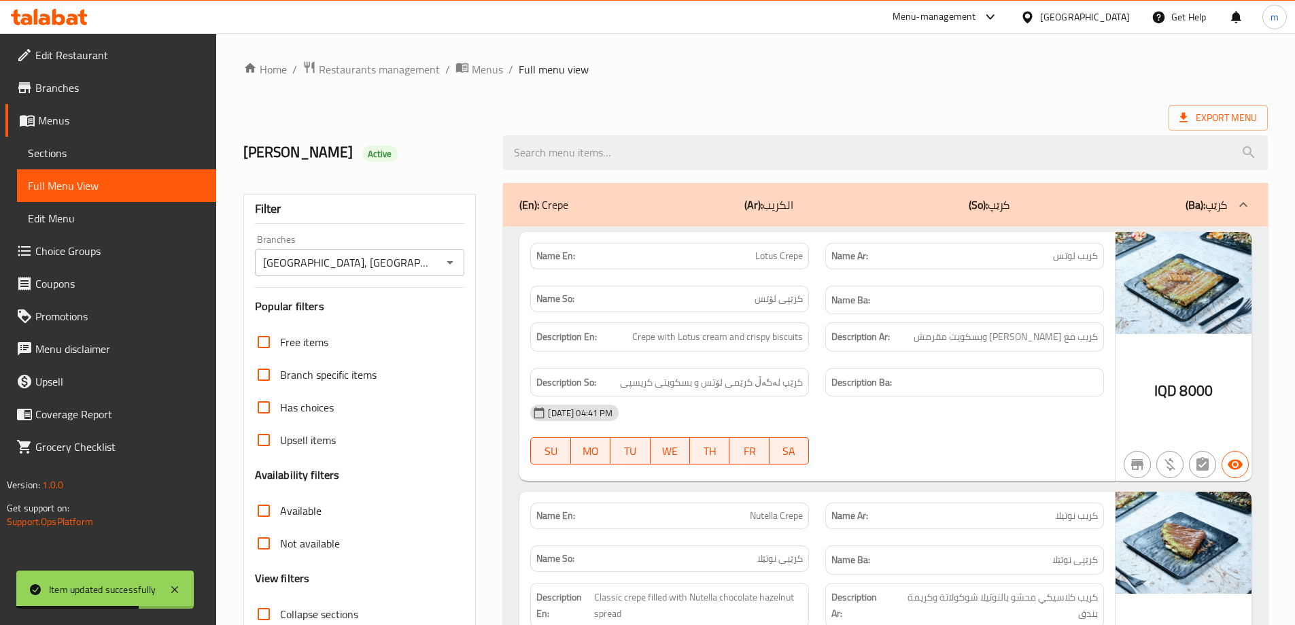
paste input "Kinder Crepe"
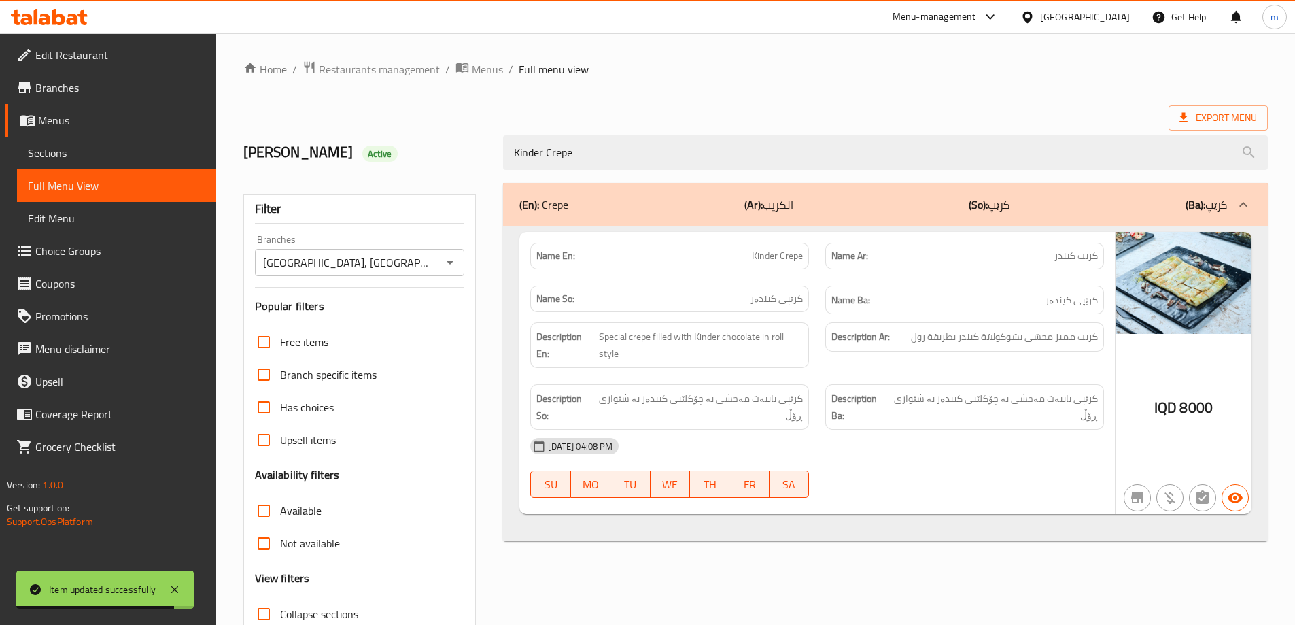
type input "Kinder Crepe"
click at [339, 63] on span "Restaurants management" at bounding box center [379, 69] width 121 height 16
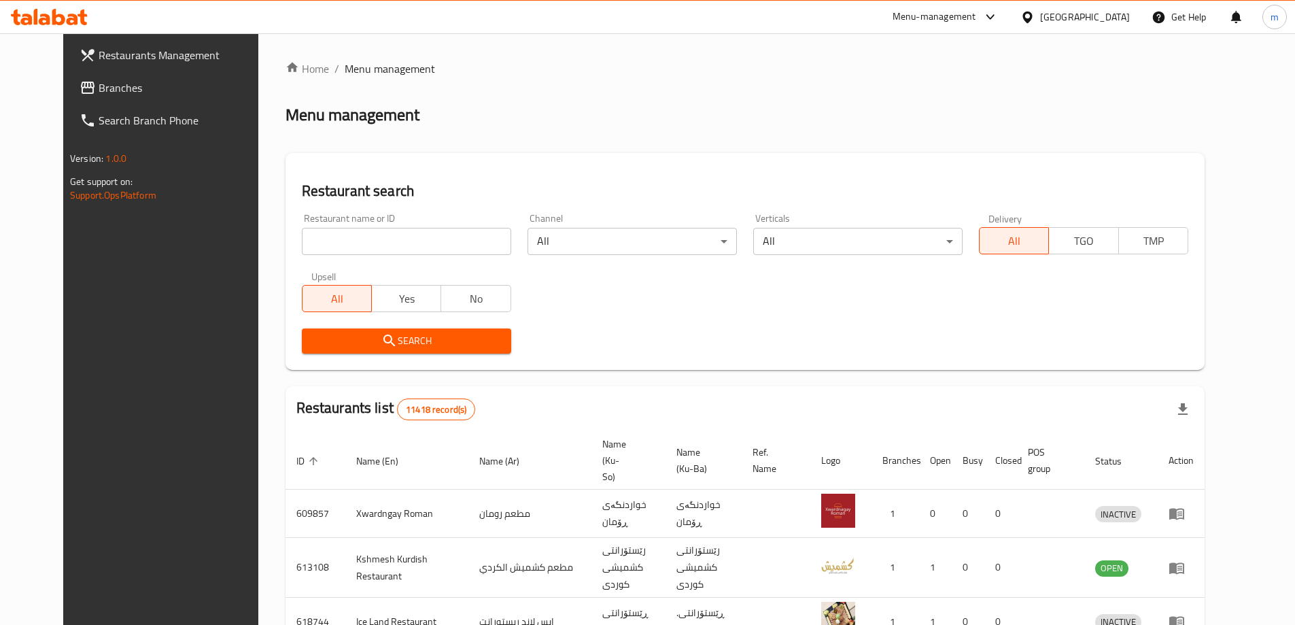
click at [99, 90] on span "Branches" at bounding box center [184, 88] width 170 height 16
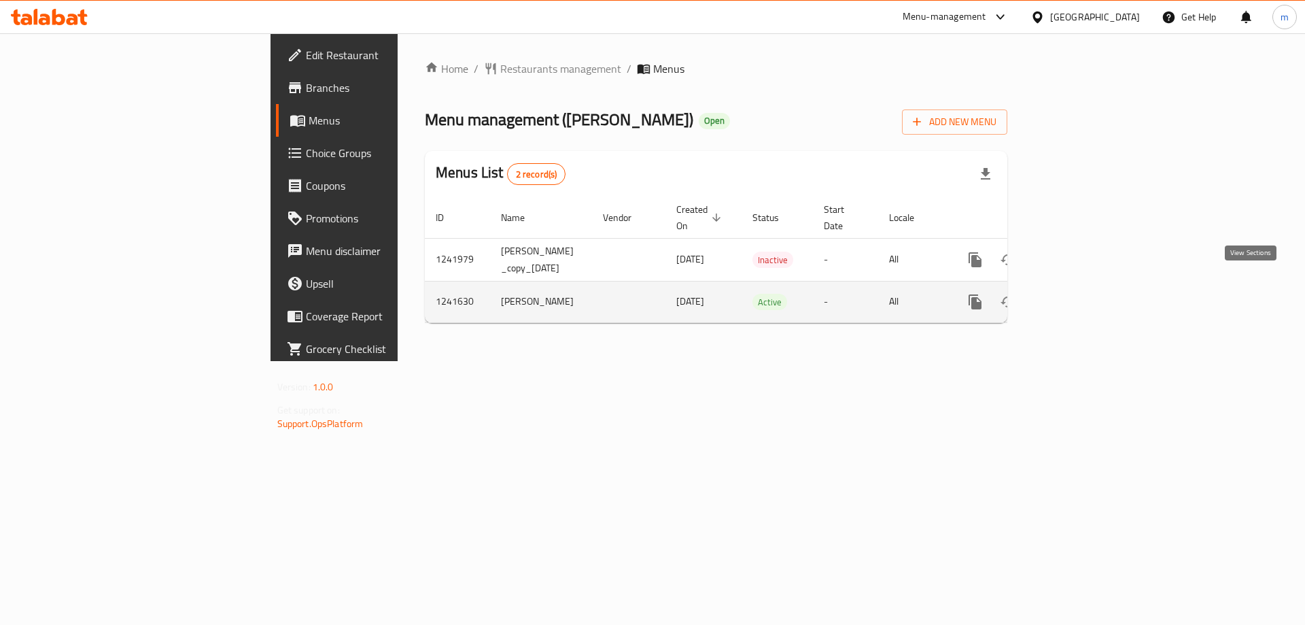
click at [1090, 286] on link "enhanced table" at bounding box center [1073, 302] width 33 height 33
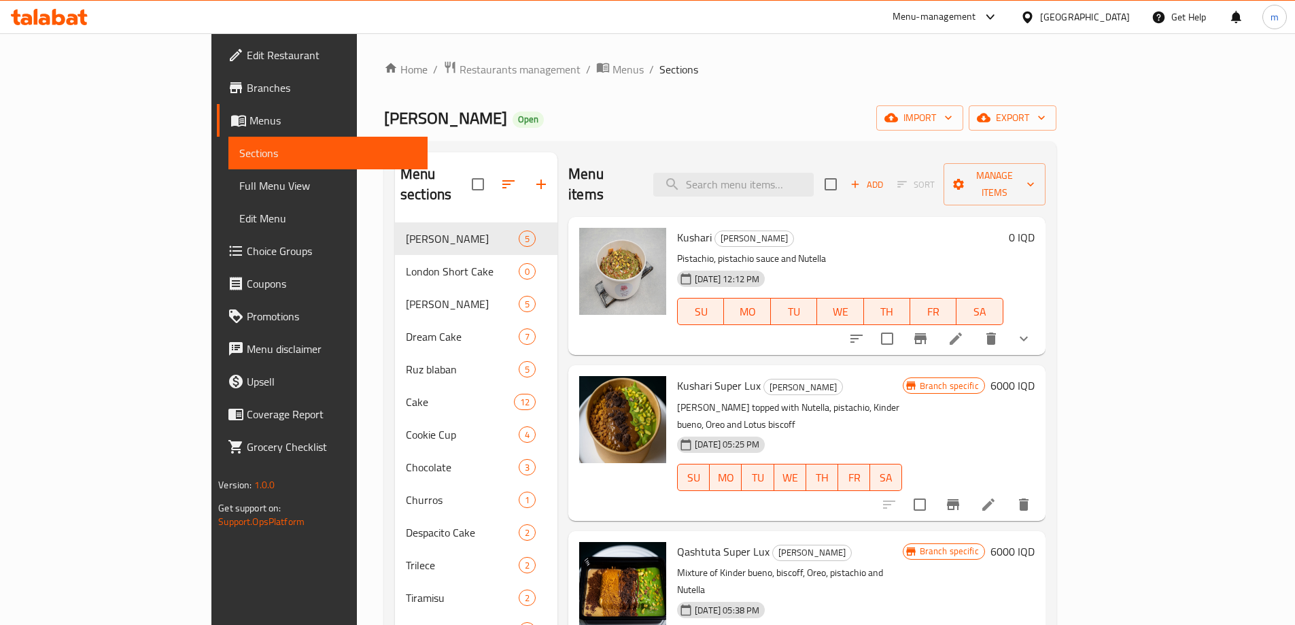
click at [239, 184] on span "Full Menu View" at bounding box center [327, 185] width 177 height 16
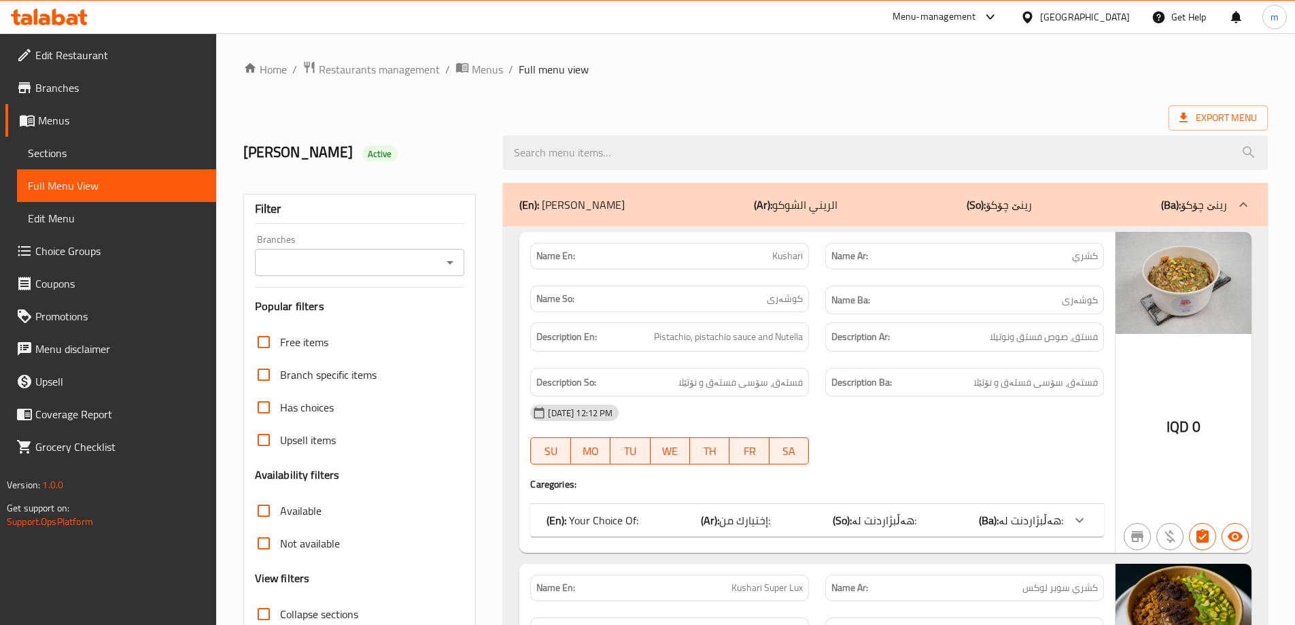
click at [105, 154] on span "Sections" at bounding box center [116, 153] width 177 height 16
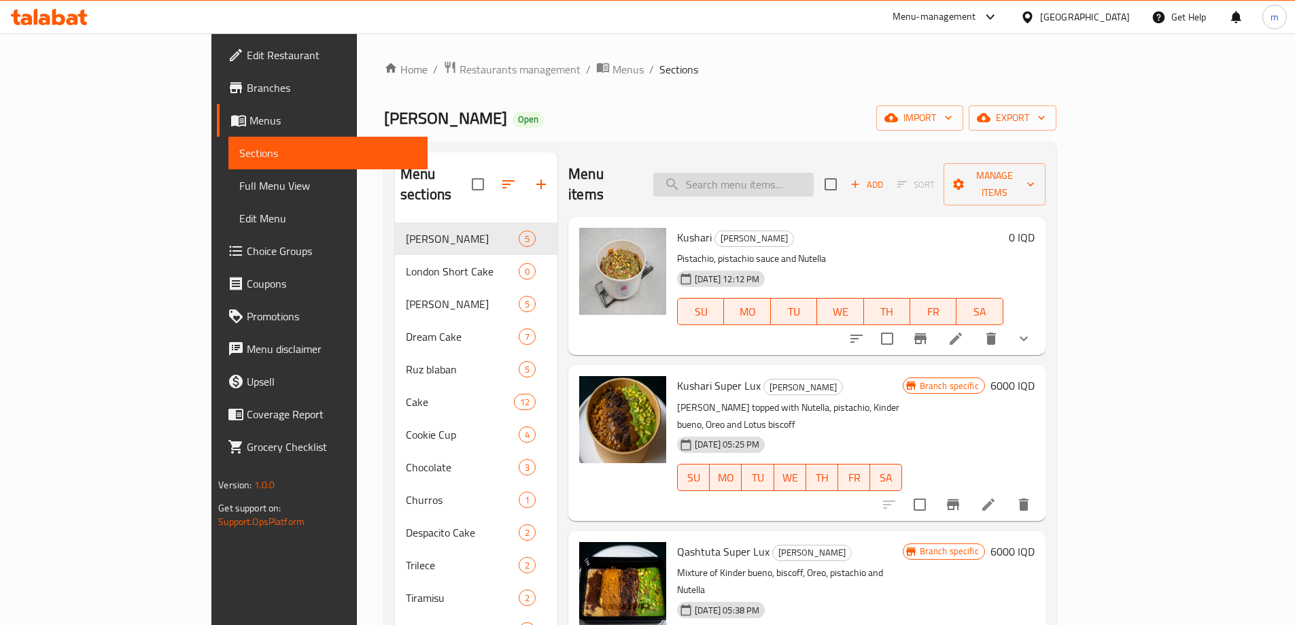
click at [814, 175] on input "search" at bounding box center [733, 185] width 160 height 24
paste input "قشطوطة هايدي [GEOGRAPHIC_DATA]"
click at [781, 178] on input "قشطوطة هايدي [GEOGRAPHIC_DATA]" at bounding box center [733, 185] width 160 height 24
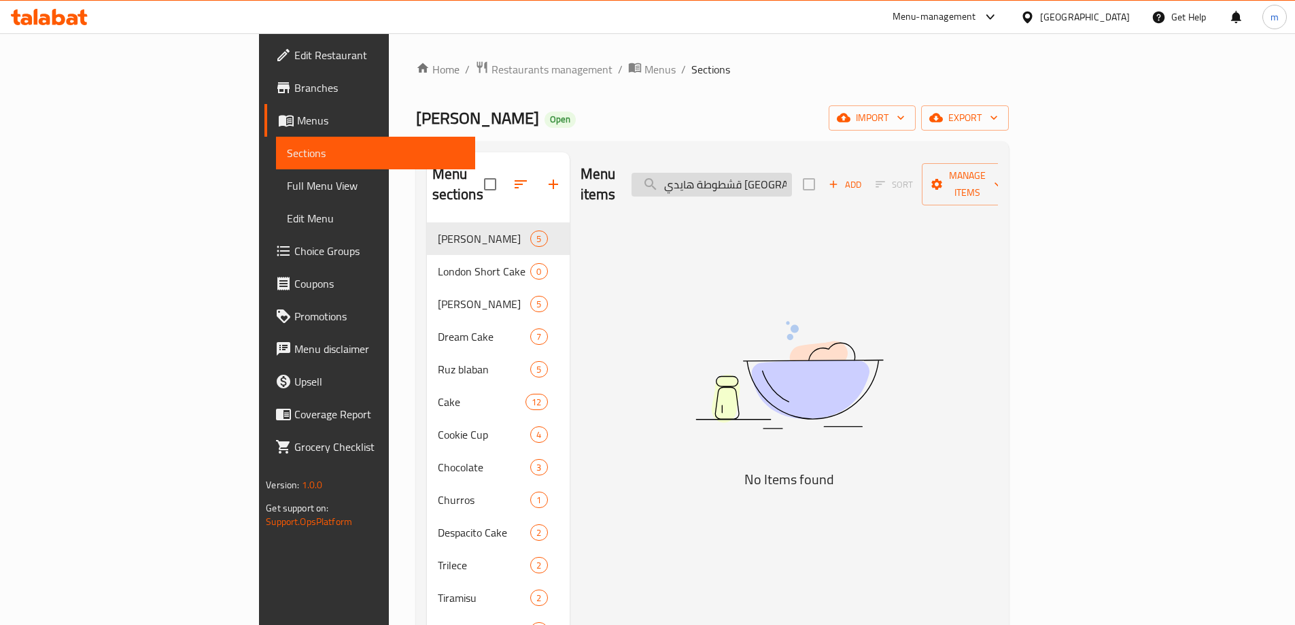
click at [781, 178] on input "قشطوطة هايدي [GEOGRAPHIC_DATA]" at bounding box center [712, 185] width 160 height 24
paste input "Qashtota Haidi [GEOGRAPHIC_DATA]"
type input "Qashtota Haidi [GEOGRAPHIC_DATA]"
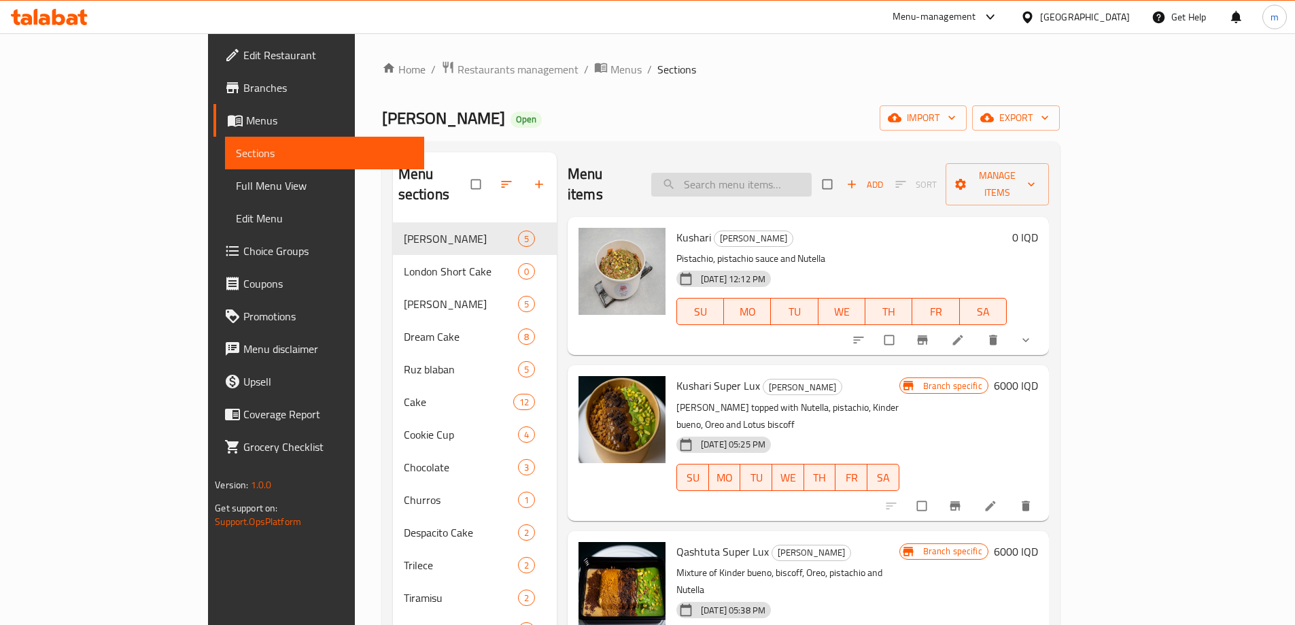
click at [785, 173] on input "search" at bounding box center [731, 185] width 160 height 24
paste input "Qashtota Haidi [GEOGRAPHIC_DATA]"
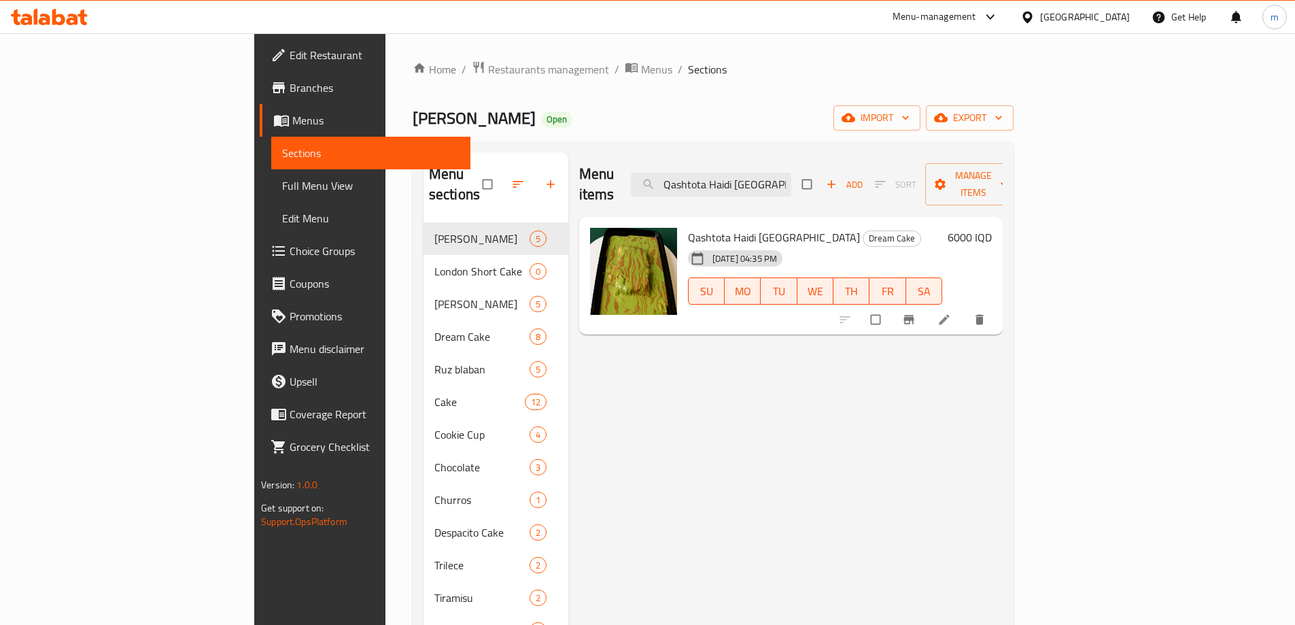
type input "Qashtota Haidi [GEOGRAPHIC_DATA]"
click at [951, 313] on icon at bounding box center [944, 320] width 14 height 14
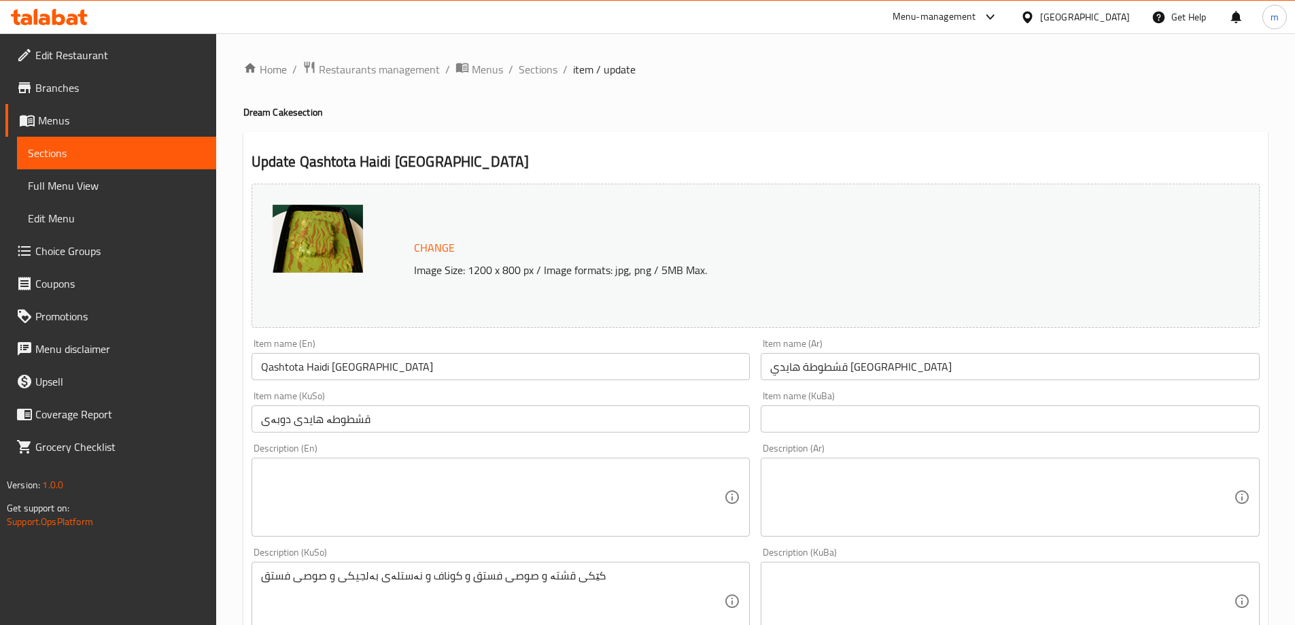
click at [385, 417] on input "قشطوطە هایدی دوبەی" at bounding box center [501, 418] width 499 height 27
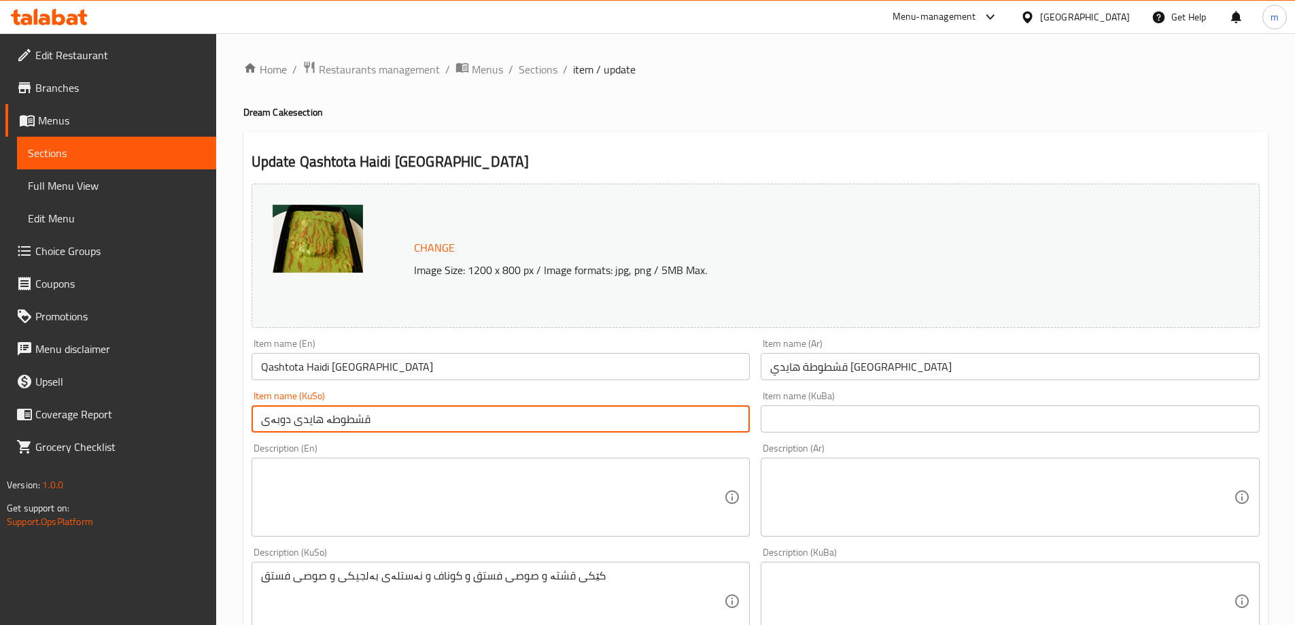
click at [385, 417] on input "قشطوطە هایدی دوبەی" at bounding box center [501, 418] width 499 height 27
type input "قەشتوتەی هایدی دوبەی"
click at [811, 408] on input "text" at bounding box center [1010, 418] width 499 height 27
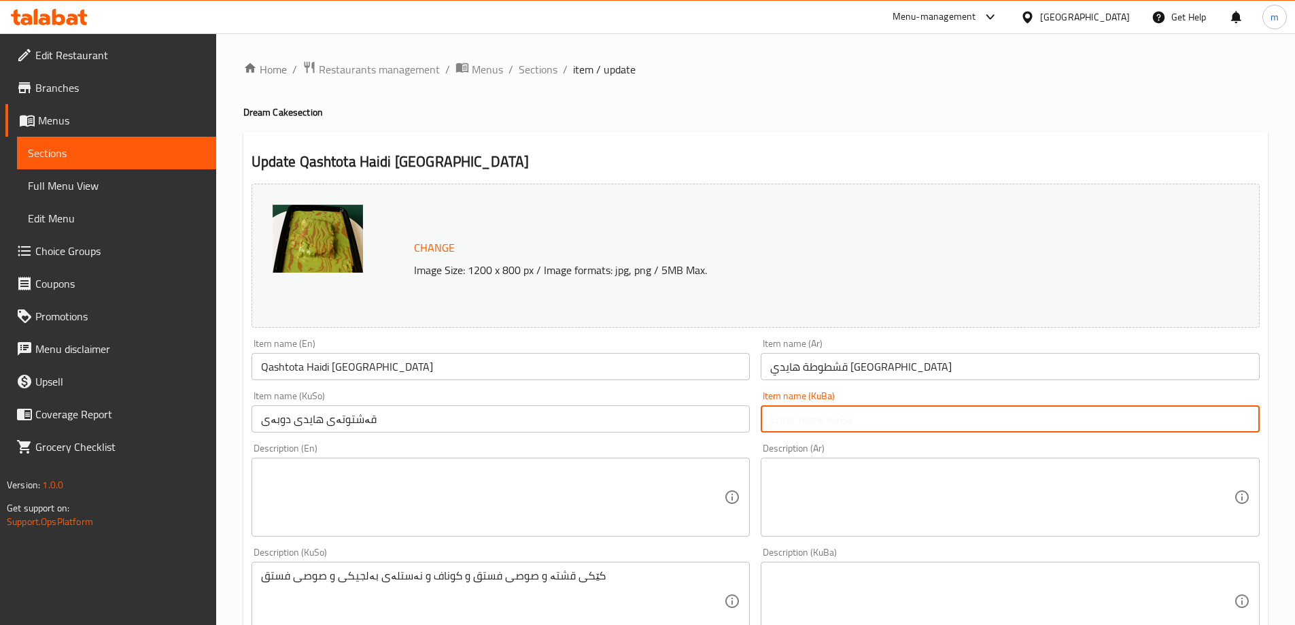
paste input "قەشتوتەی هایدی دوبەی"
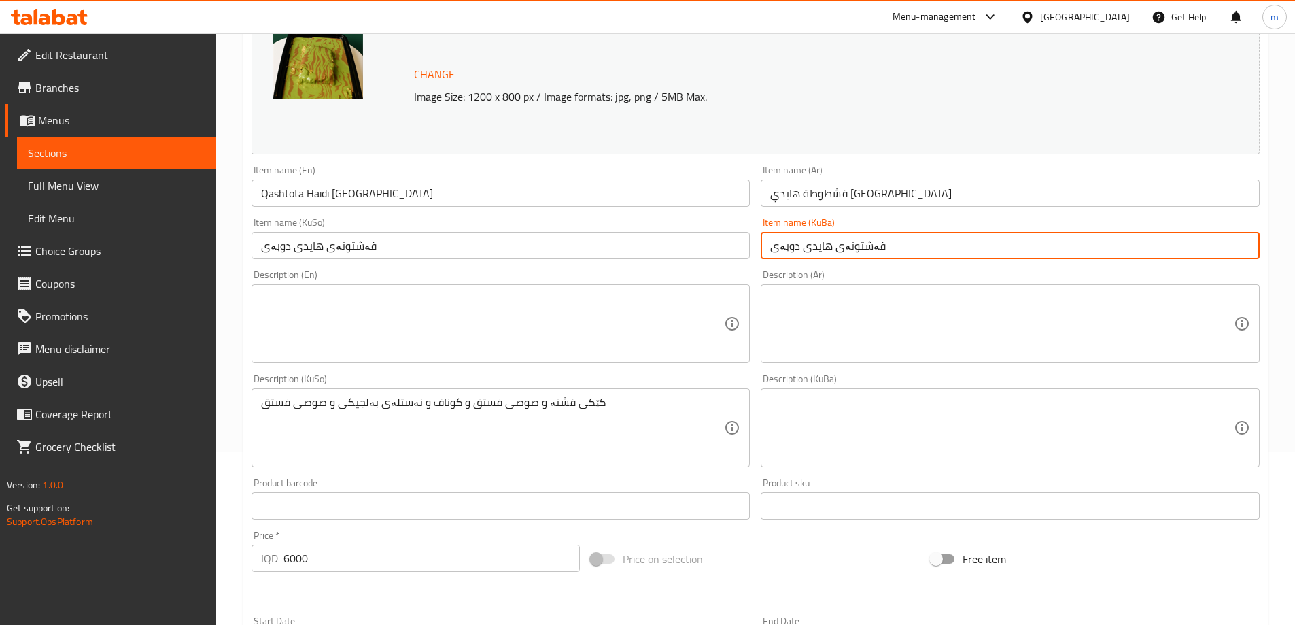
scroll to position [182, 0]
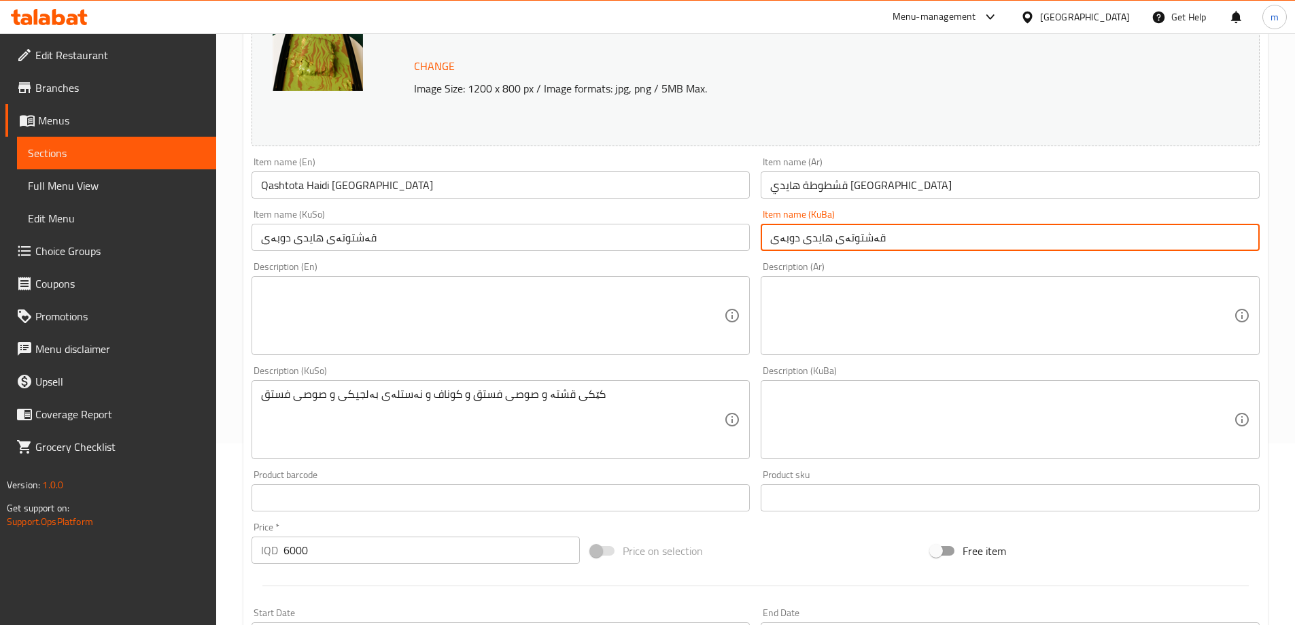
type input "قەشتوتەی هایدی دوبەی"
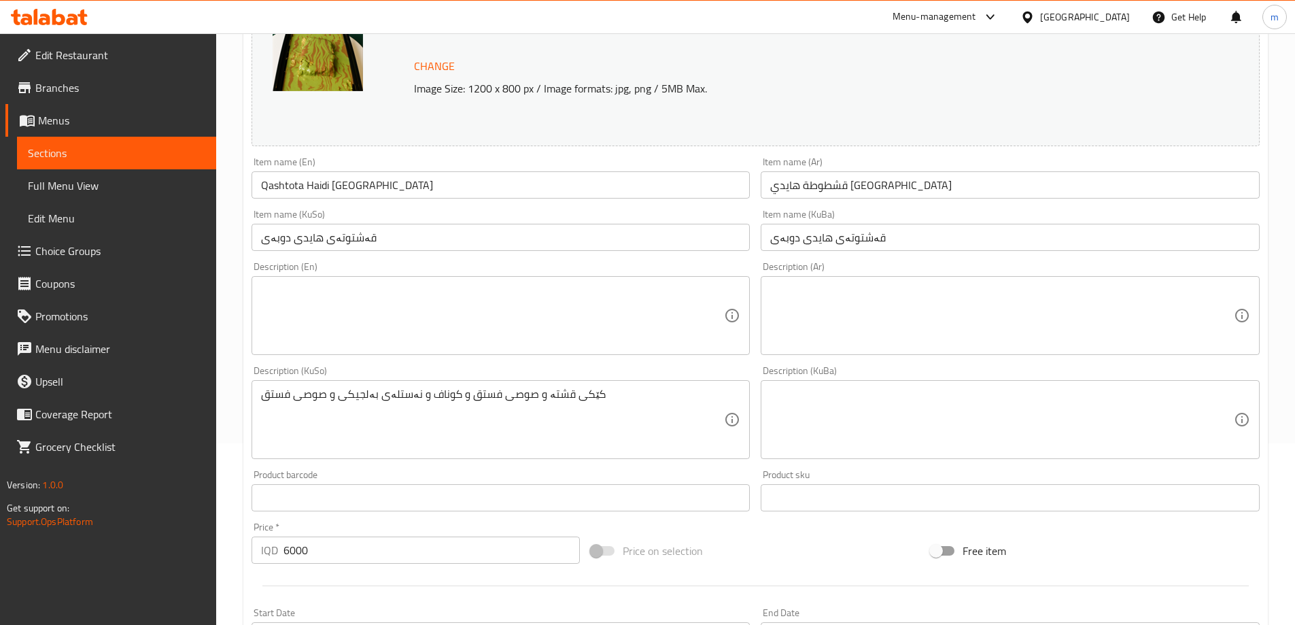
click at [788, 369] on div "Description (KuBa) Description (KuBa)" at bounding box center [1010, 412] width 499 height 93
click at [95, 181] on span "Full Menu View" at bounding box center [116, 185] width 177 height 16
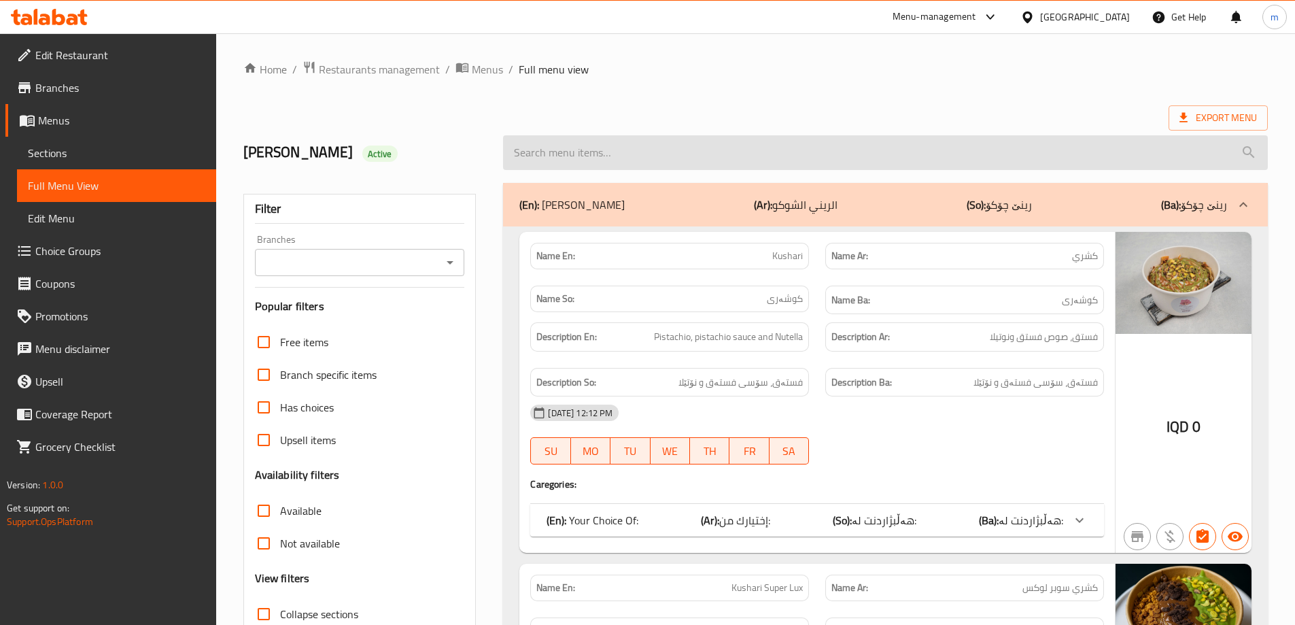
click at [576, 162] on input "search" at bounding box center [885, 152] width 765 height 35
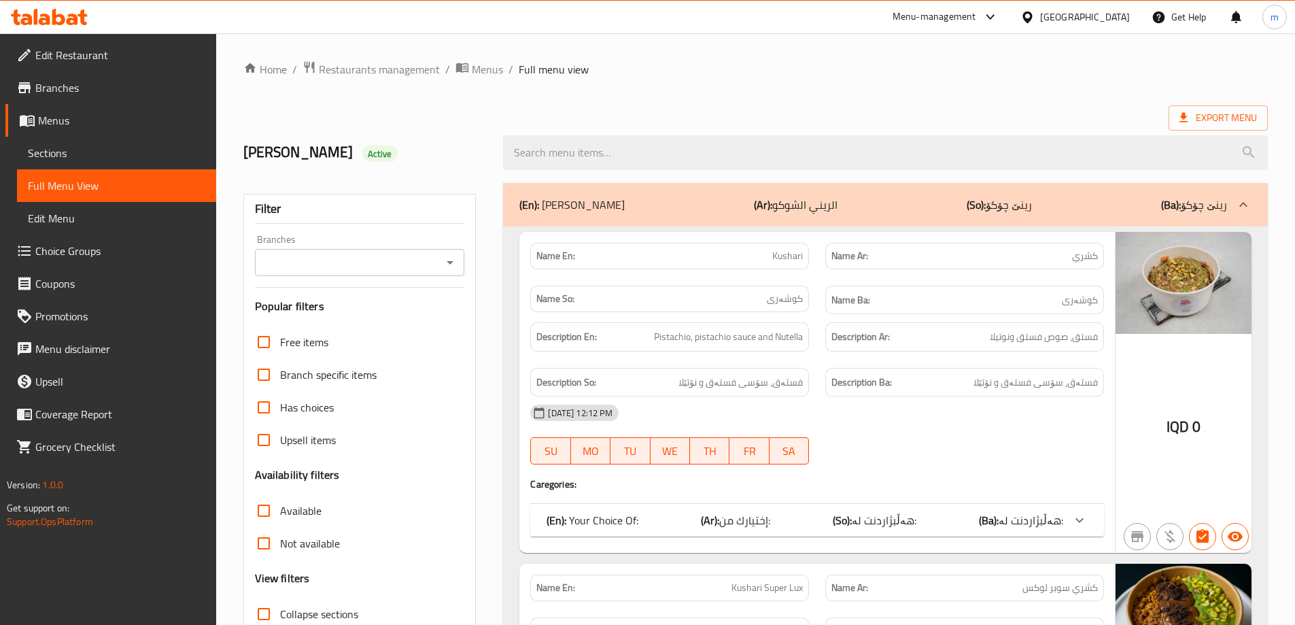
click at [448, 263] on icon "Open" at bounding box center [450, 262] width 16 height 16
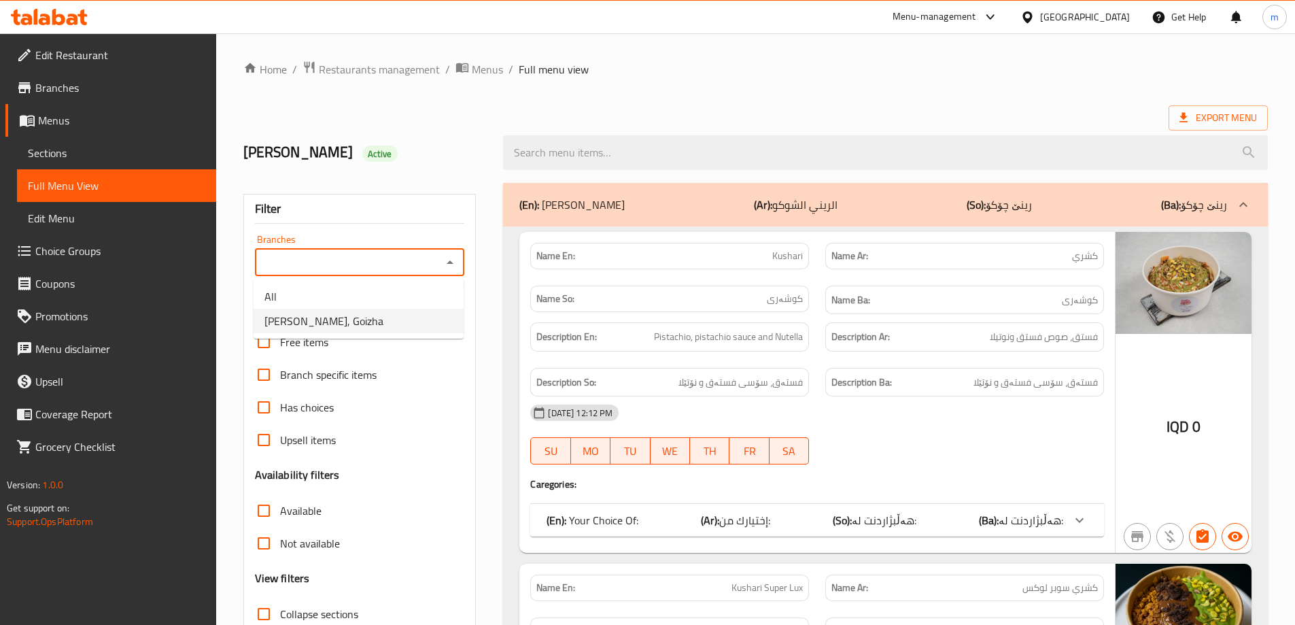
click at [322, 332] on li "Rene Choco, Goizha" at bounding box center [359, 321] width 210 height 24
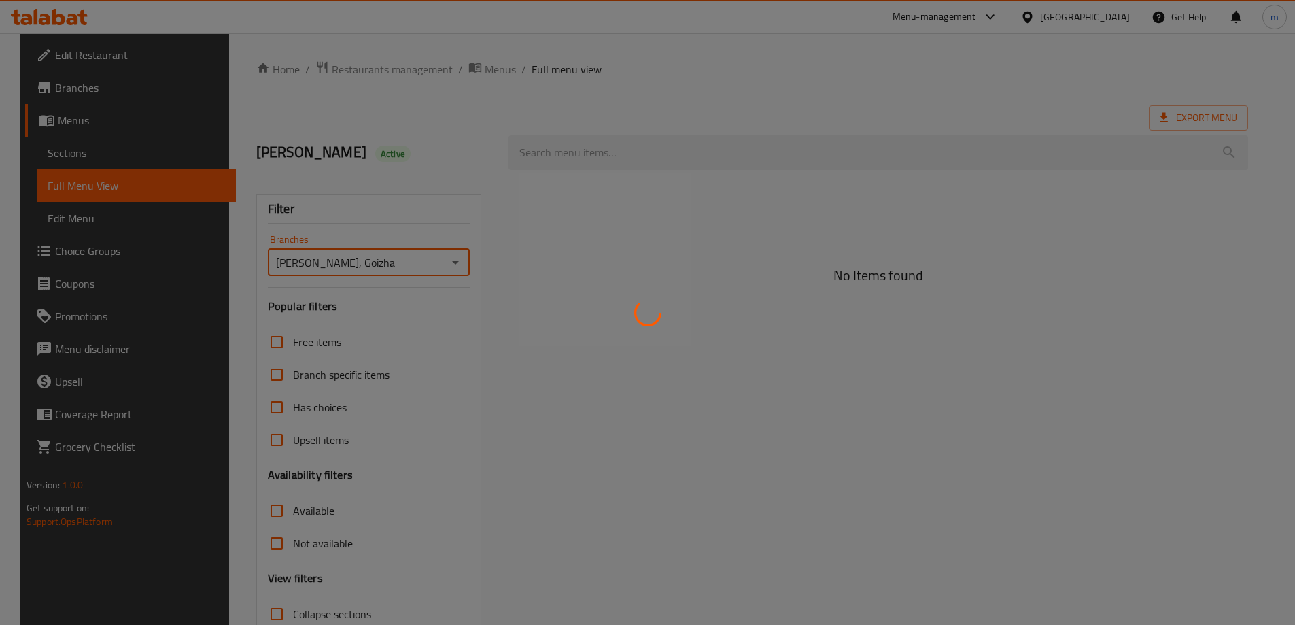
type input "Rene Choco, Goizha"
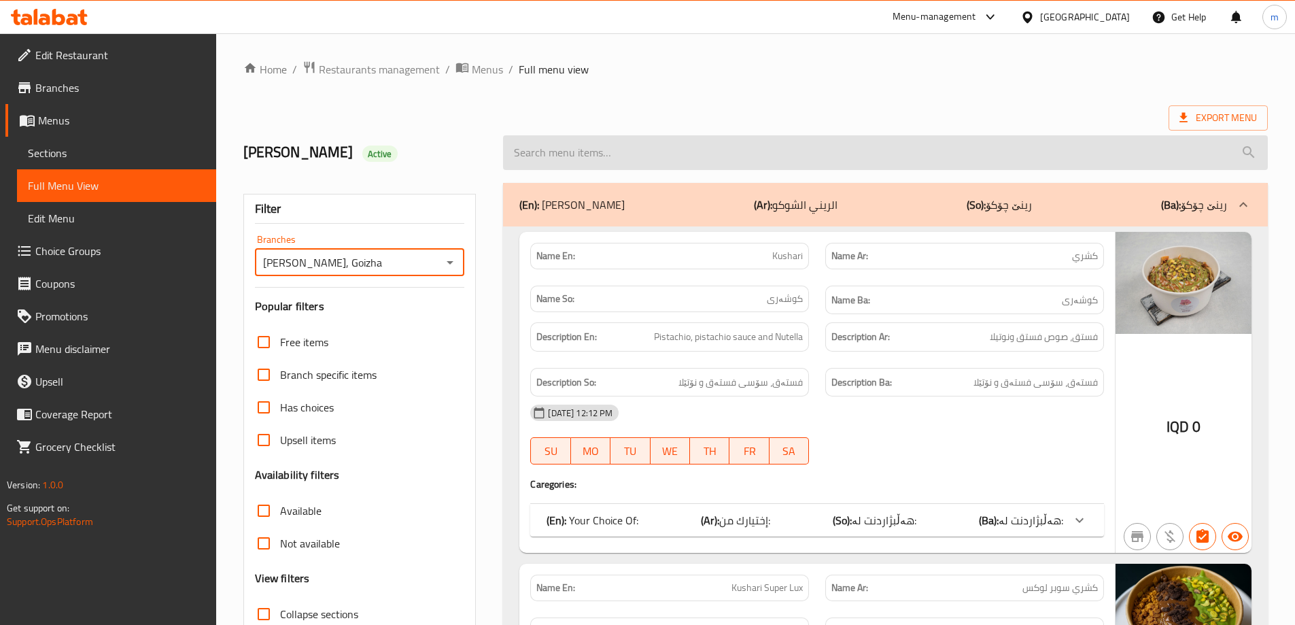
click at [752, 142] on input "search" at bounding box center [885, 152] width 765 height 35
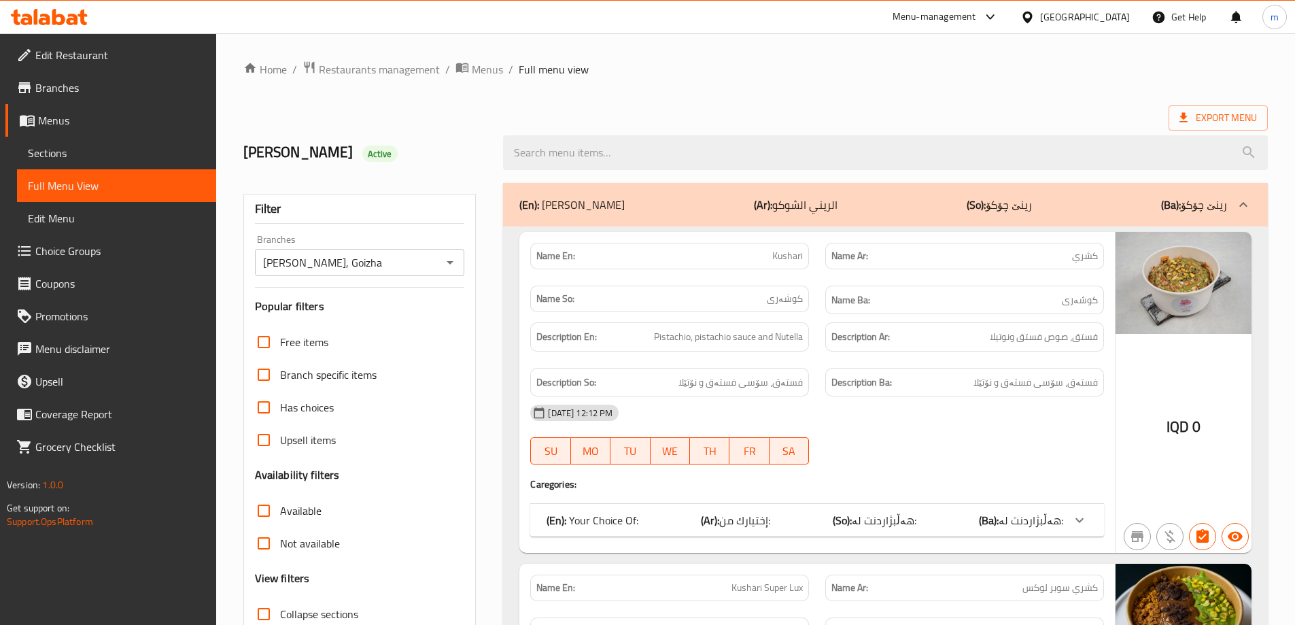
paste input "Qashtota Haidi Dubai"
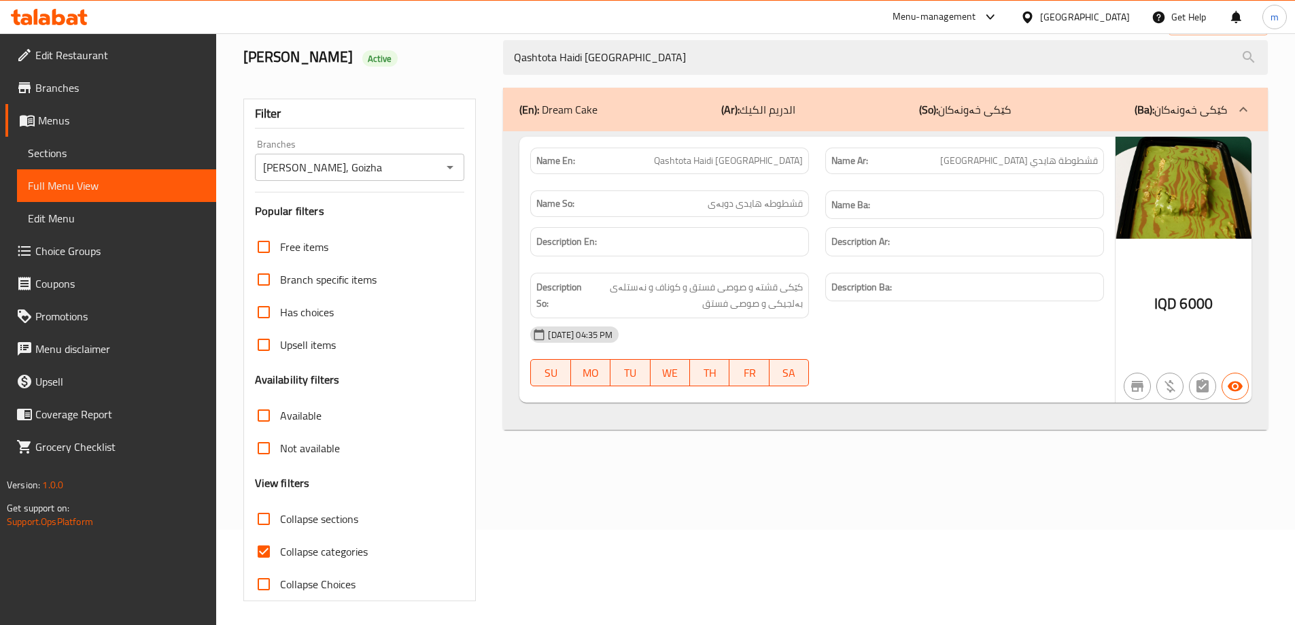
scroll to position [99, 0]
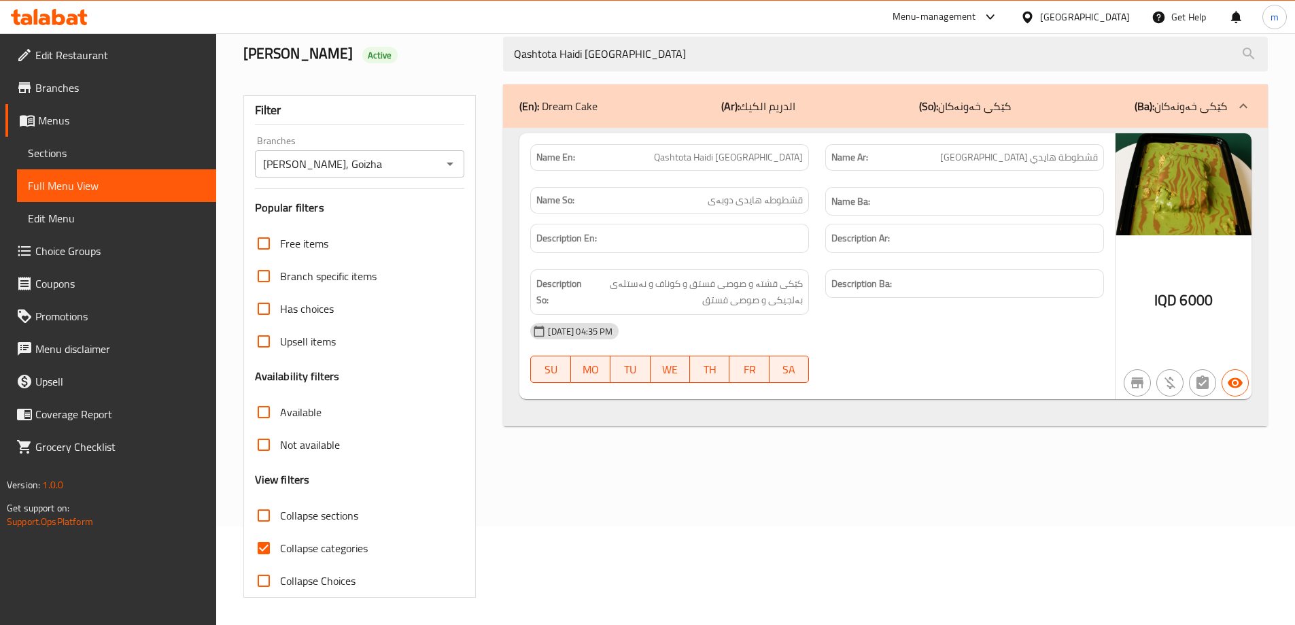
type input "Qashtota Haidi Dubai"
click at [262, 547] on input "Collapse categories" at bounding box center [263, 548] width 33 height 33
checkbox input "false"
click at [541, 480] on div "(En): Dream Cake (Ar): الدريم الكيك (So): کێکی خەونەکان (Ba): کێکی خەونەکان Nam…" at bounding box center [885, 341] width 781 height 530
click at [91, 147] on span "Sections" at bounding box center [116, 153] width 177 height 16
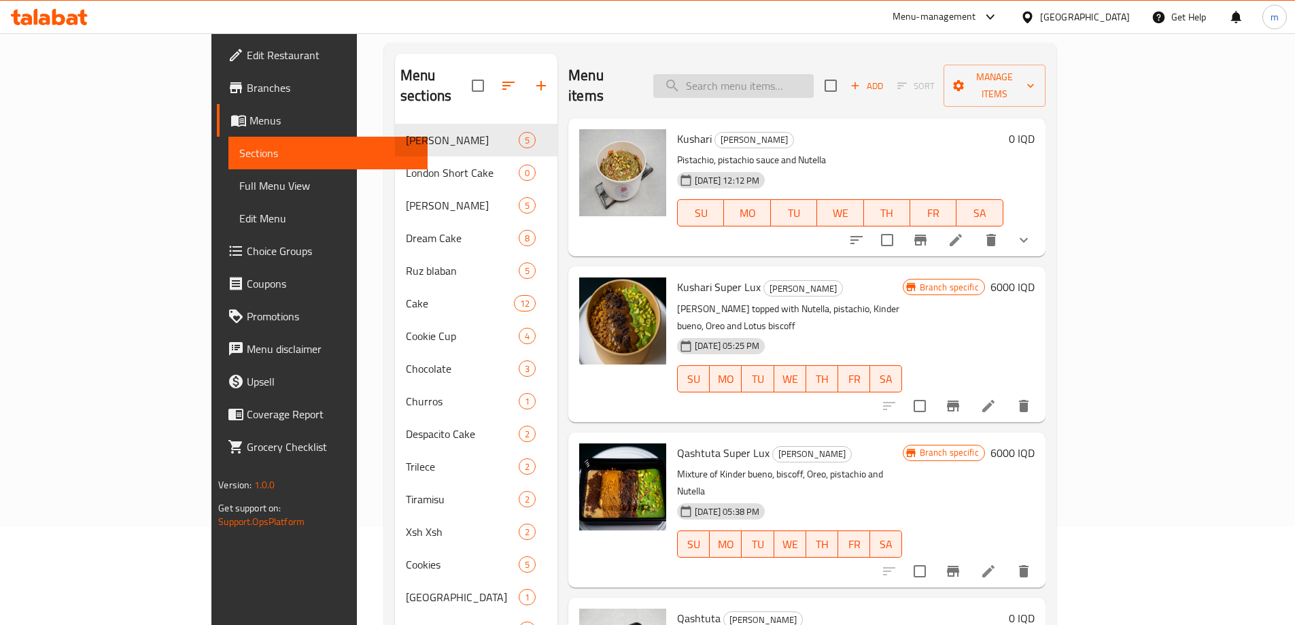
click at [810, 74] on input "search" at bounding box center [733, 86] width 160 height 24
paste input "Qashtota Haidi Dubai"
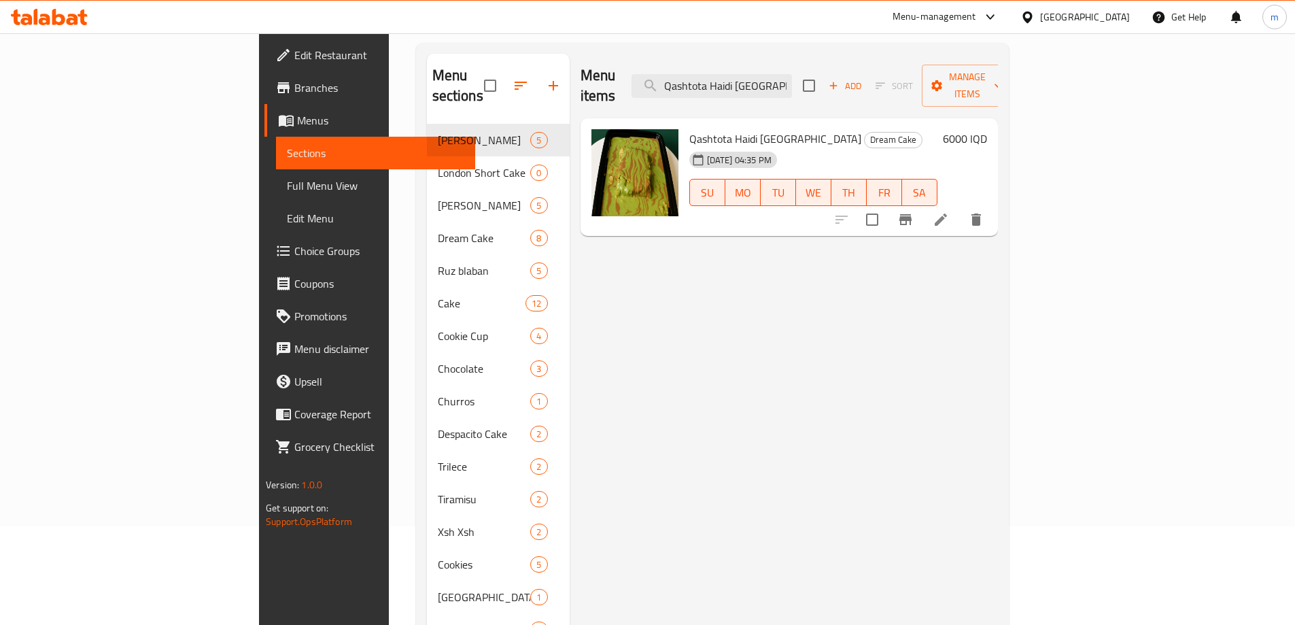
type input "Qashtota Haidi Dubai"
click at [949, 211] on icon at bounding box center [941, 219] width 16 height 16
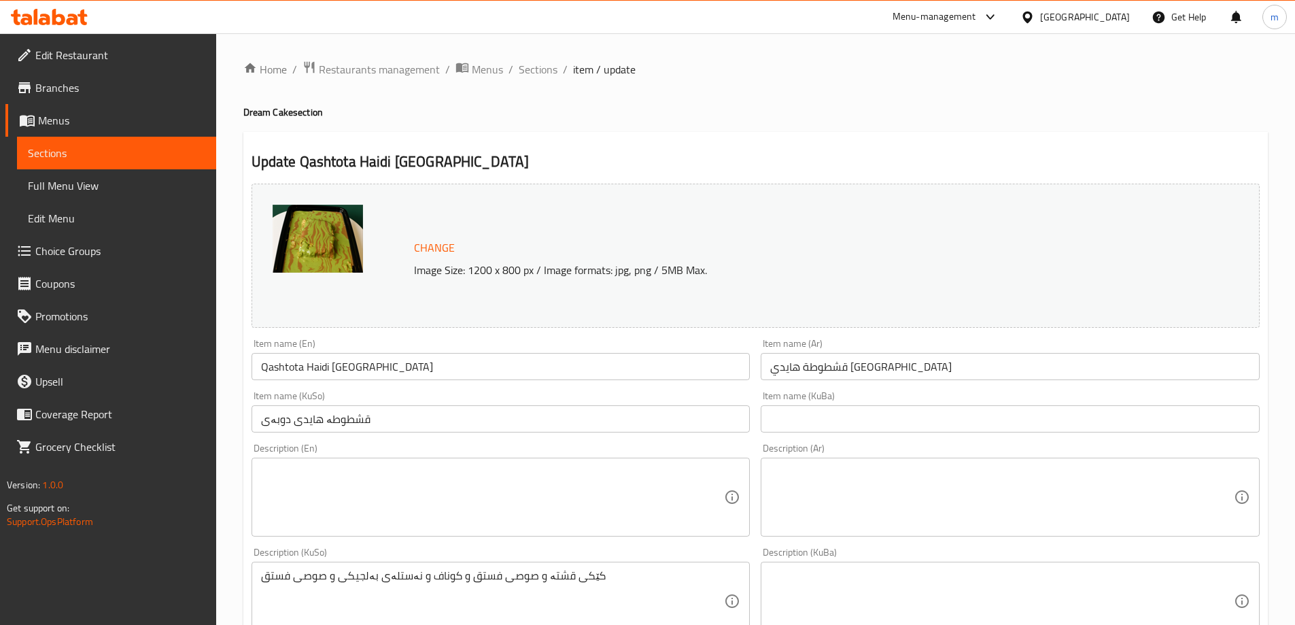
click at [370, 417] on input "قشطوطە هایدی دوبەی" at bounding box center [501, 418] width 499 height 27
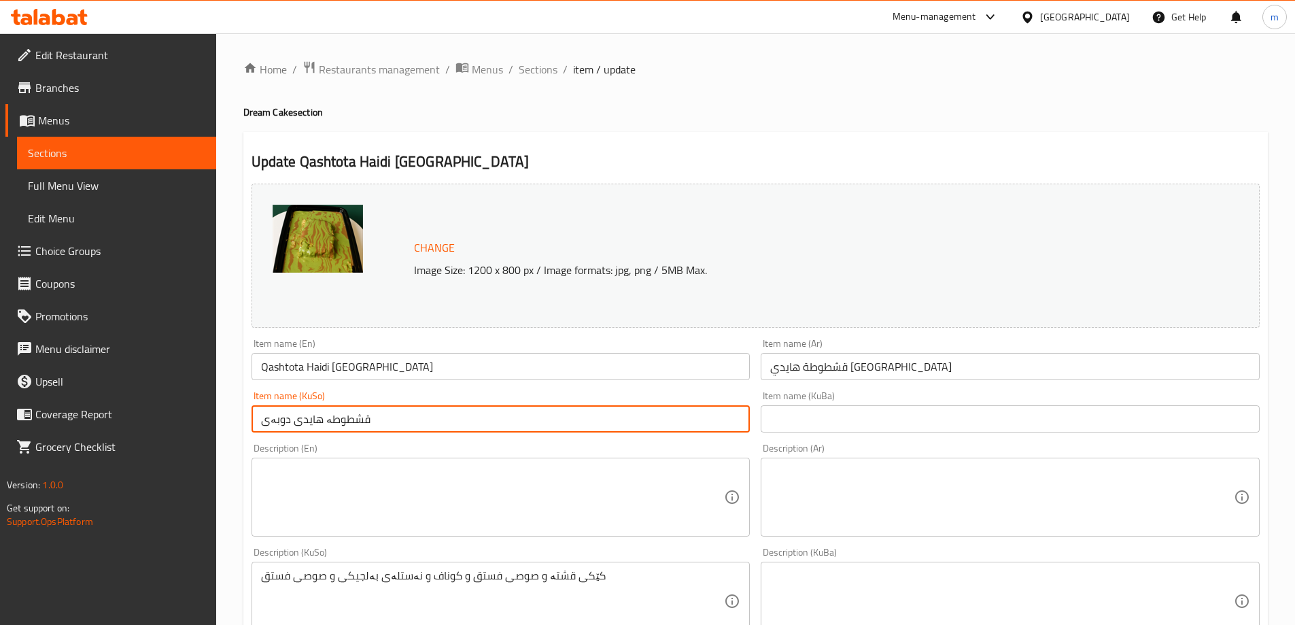
click at [370, 417] on input "قشطوطە هایدی دوبەی" at bounding box center [501, 418] width 499 height 27
paste input "ەشتوتەی"
type input "قەشتوتەی هایدی دوبەی"
click at [846, 412] on input "text" at bounding box center [1010, 418] width 499 height 27
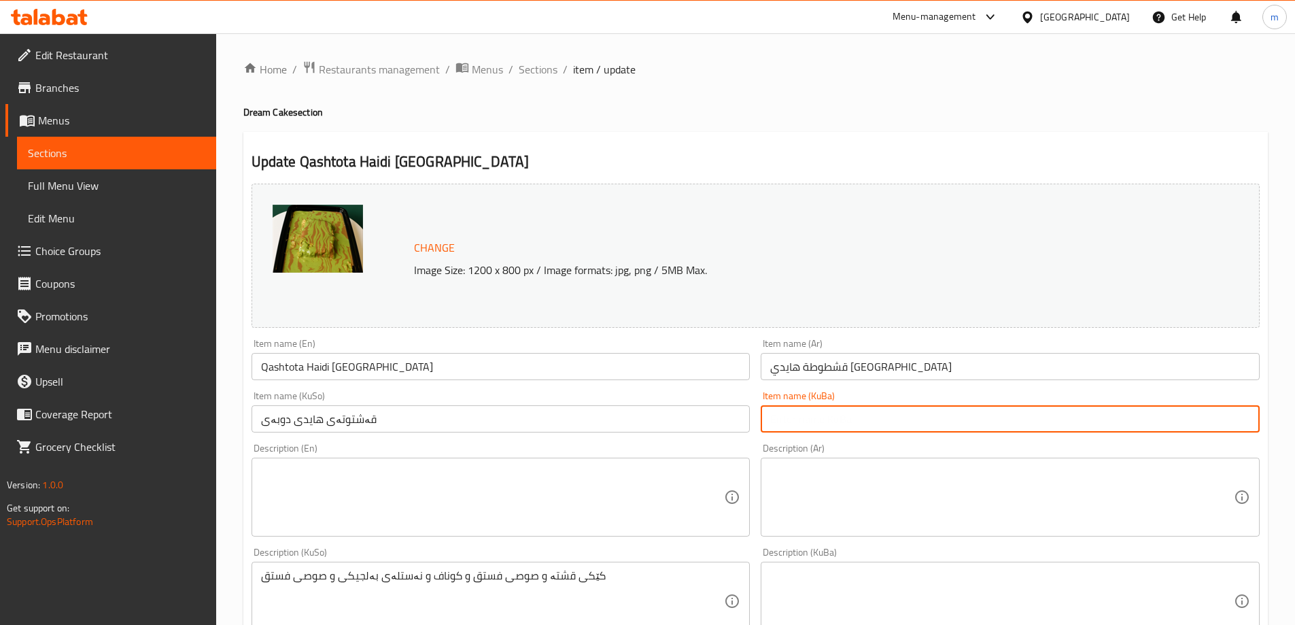
paste input "قەشتوتەی هایدی دوبەی"
type input "قەشتوتەی هایدی دوبەی"
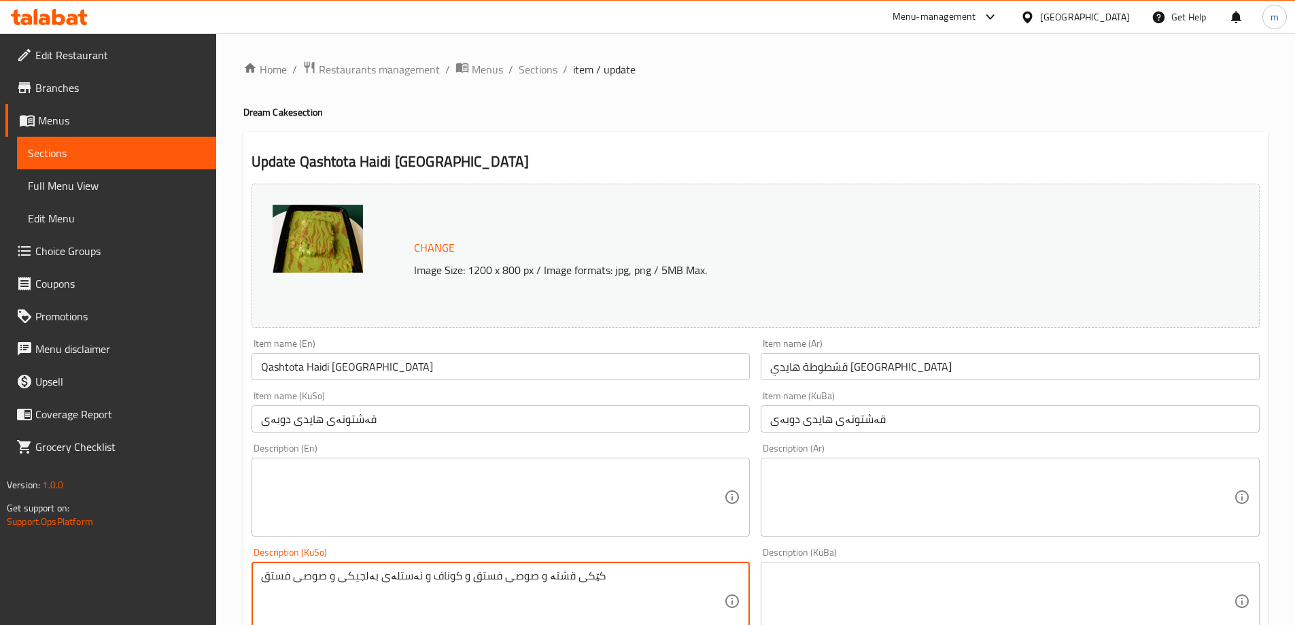
click at [406, 578] on textarea "کێکی قشتە و صوصی فستق و کوناف و نەستلەی بەلجیکی و صوصی فستق" at bounding box center [493, 601] width 464 height 65
click at [532, 578] on textarea "کێکی قشتە و صوصی فستق و کوناف و نەستلەی بەلجیکی و صوصی فستق" at bounding box center [493, 601] width 464 height 65
click at [559, 608] on textarea "کێکی قشتە و صوصی فستق و کوناف و نەستلەی بەلجیکی و صوصی فستق" at bounding box center [493, 601] width 464 height 65
click at [534, 574] on textarea "کێکی قشتە و صوصی فستق و کوناف و نەستلەی بەلجیکی و صوصی فستق" at bounding box center [493, 601] width 464 height 65
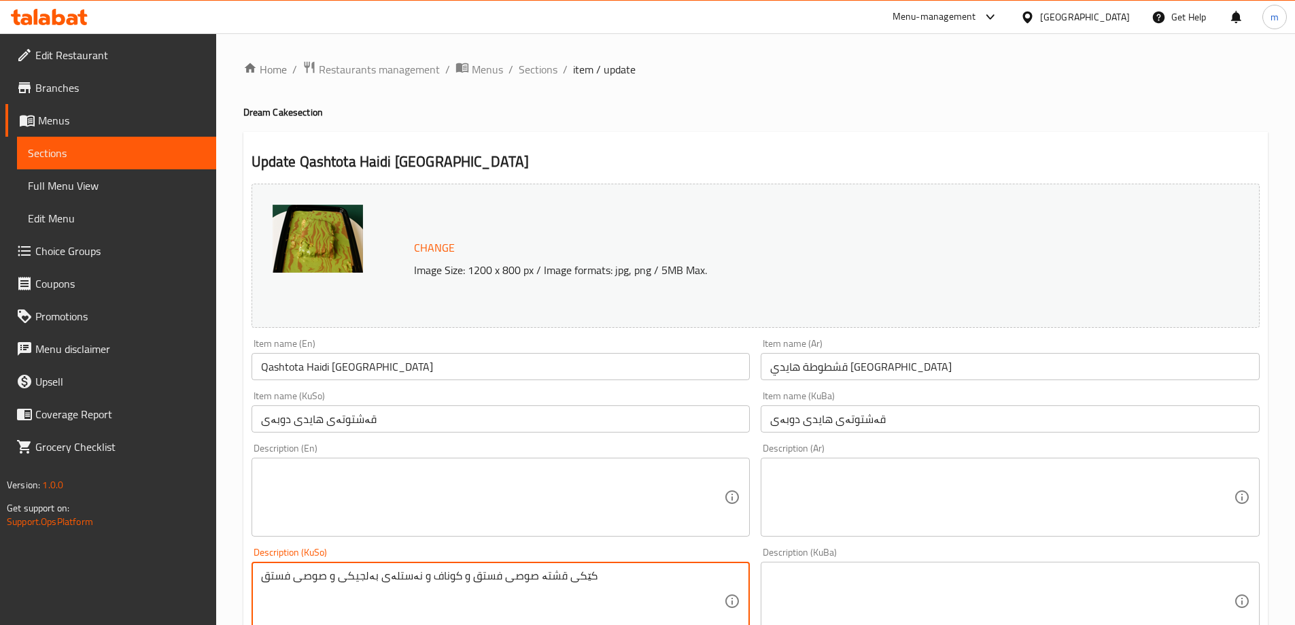
click at [504, 595] on textarea "کێکی قشتە صوصی فستق و کوناف و نەستلەی بەلجیکی و صوصی فستق" at bounding box center [493, 601] width 464 height 65
click at [594, 573] on textarea "کێکی قشتە صوصی فستق و کوناف و نەستلەی بەلجیکی و صوصی فستق" at bounding box center [493, 601] width 464 height 65
click at [465, 604] on textarea "کێکی قشتە صوصی فستق و کوناف و نەستلەی بەلجیکی و صوصی فستق کێکی قشتە، سۆسی فستەق…" at bounding box center [493, 601] width 464 height 65
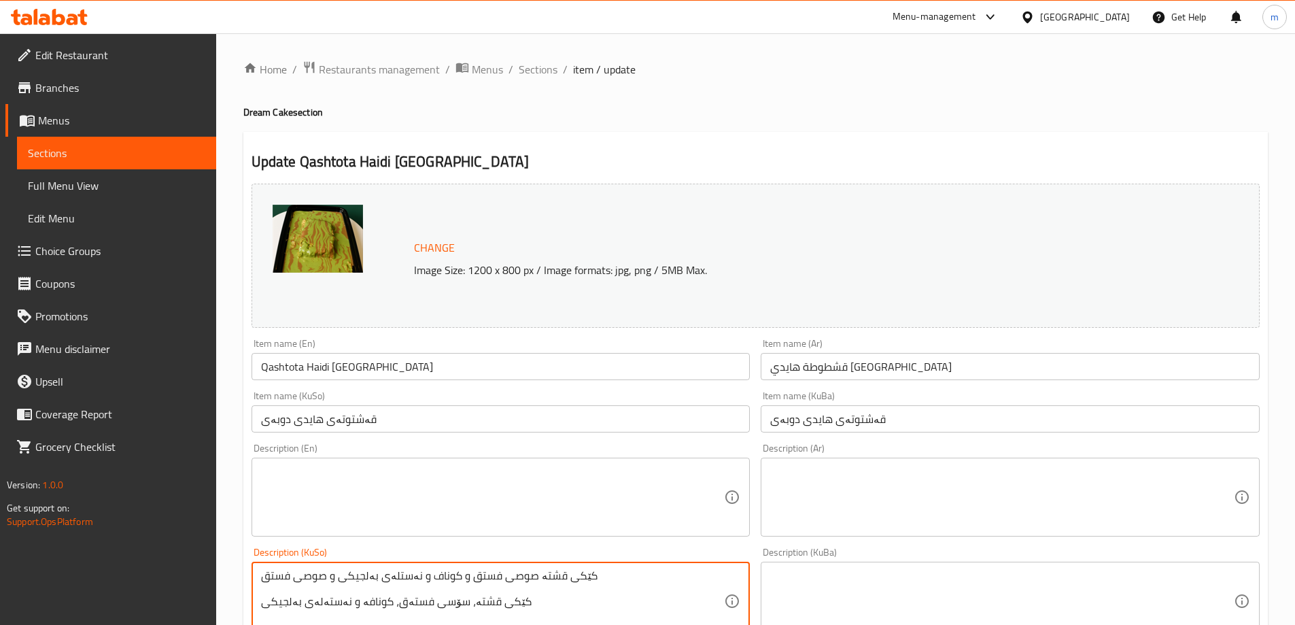
type textarea "کێکی قشتە صوصی فستق و کوناف و نەستلەی بەلجیکی و صوصی فستق کێکی قشتە، سۆسی فستەق…"
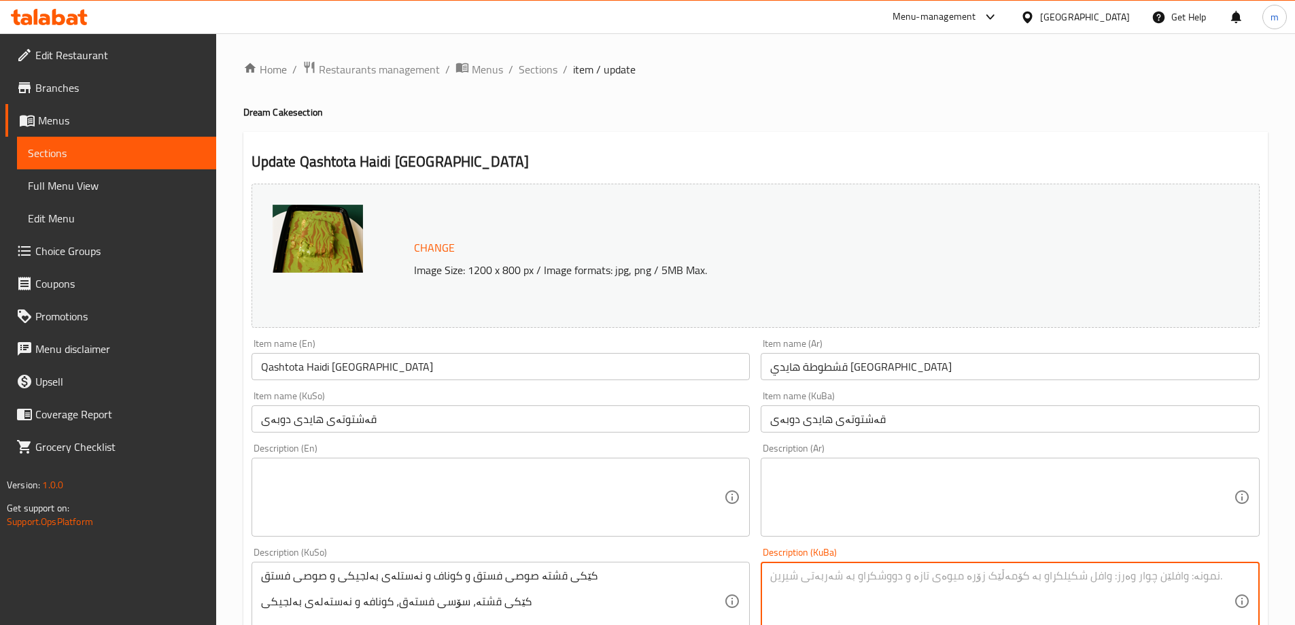
click at [924, 587] on textarea at bounding box center [1002, 601] width 464 height 65
paste textarea "کێکی قشتە، سۆسی فستەق، کونافە و نەستەلەی بەلجیکی"
type textarea "کێکی قشتە، سۆسی فستەق، کونافە و نەستەلەی بەلجیکی"
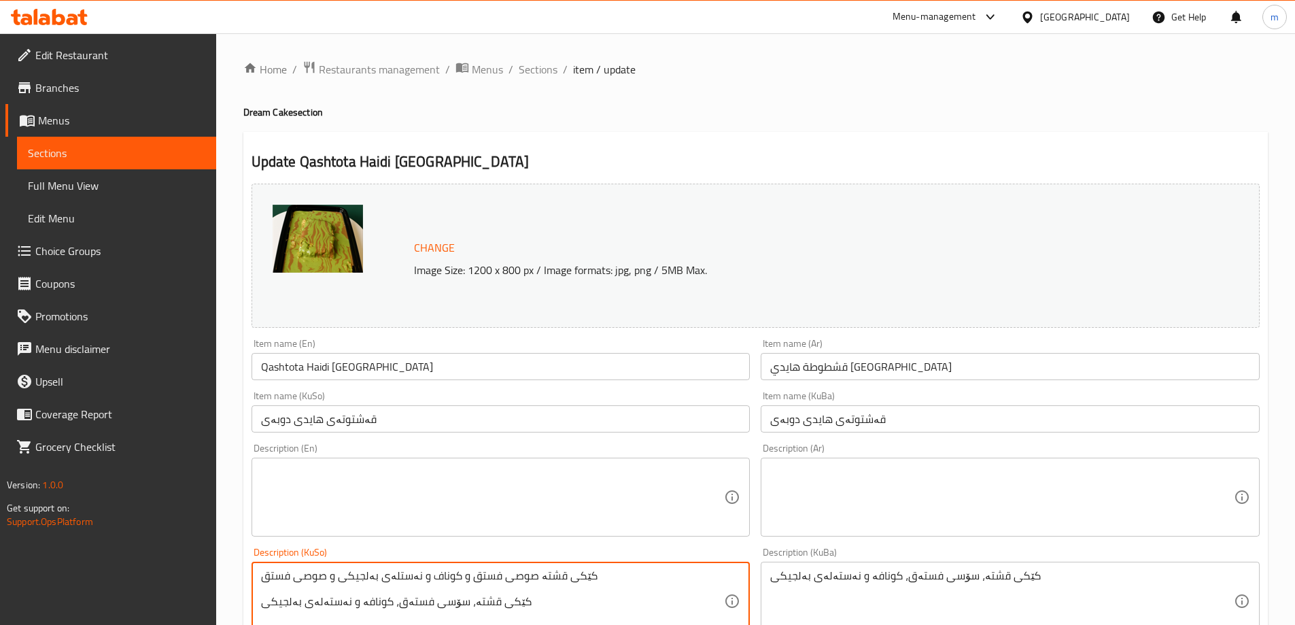
drag, startPoint x: 282, startPoint y: 583, endPoint x: 299, endPoint y: 581, distance: 17.1
click at [299, 581] on textarea "کێکی قشتە صوصی فستق و کوناف و نەستلەی بەلجیکی و صوصی فستق کێکی قشتە، سۆسی فستەق…" at bounding box center [493, 601] width 464 height 65
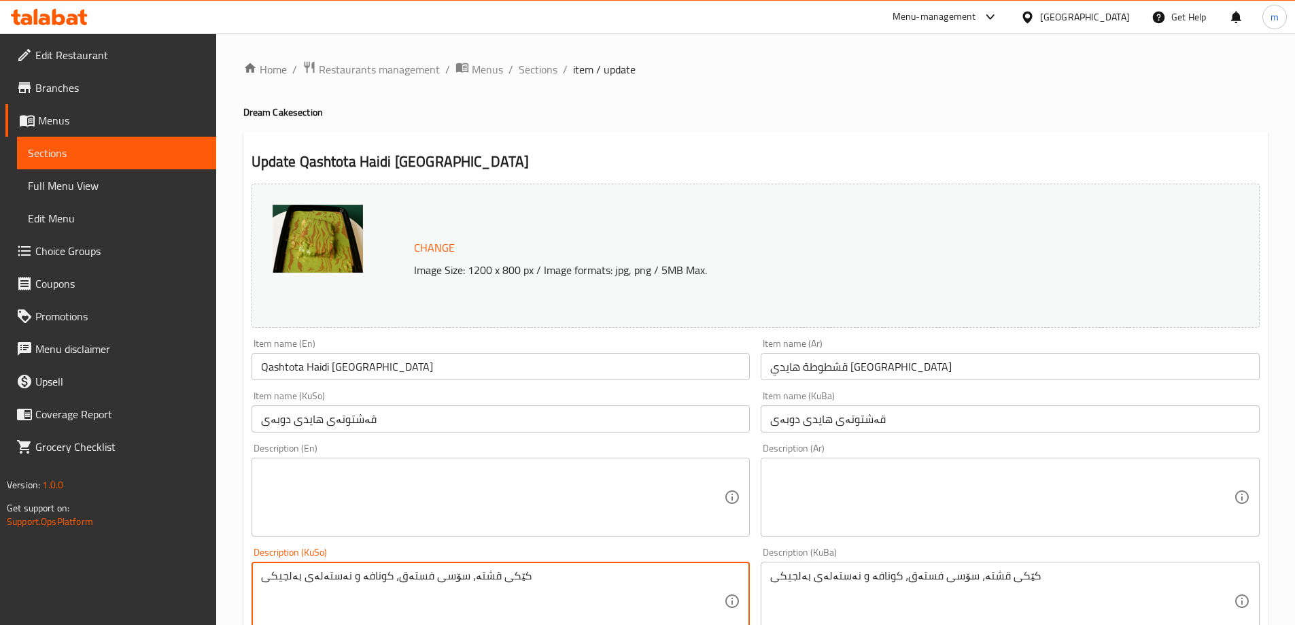
click at [345, 577] on textarea "کێکی قشتە، سۆسی فستەق، کونافە و نەستەلەی بەلجیکی" at bounding box center [493, 601] width 464 height 65
click at [377, 578] on textarea "کێکی قشتە، سۆسی فستەق، کونافە و نەستەلەی بەلجیکی" at bounding box center [493, 601] width 464 height 65
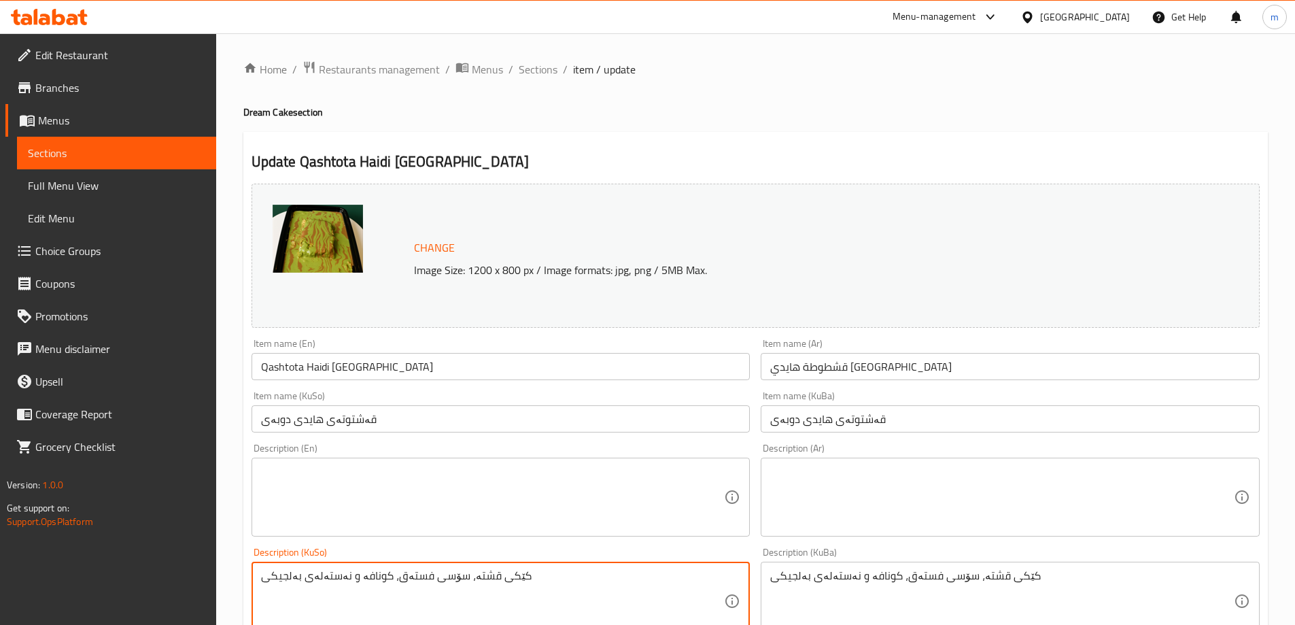
click at [377, 578] on textarea "کێکی قشتە، سۆسی فستەق، کونافە و نەستەلەی بەلجیکی" at bounding box center [493, 601] width 464 height 65
type textarea "کێکی قشتە، سۆسی فستەق، کونافە و نەستەلەی بەلجیکی"
click at [424, 494] on textarea at bounding box center [493, 497] width 464 height 65
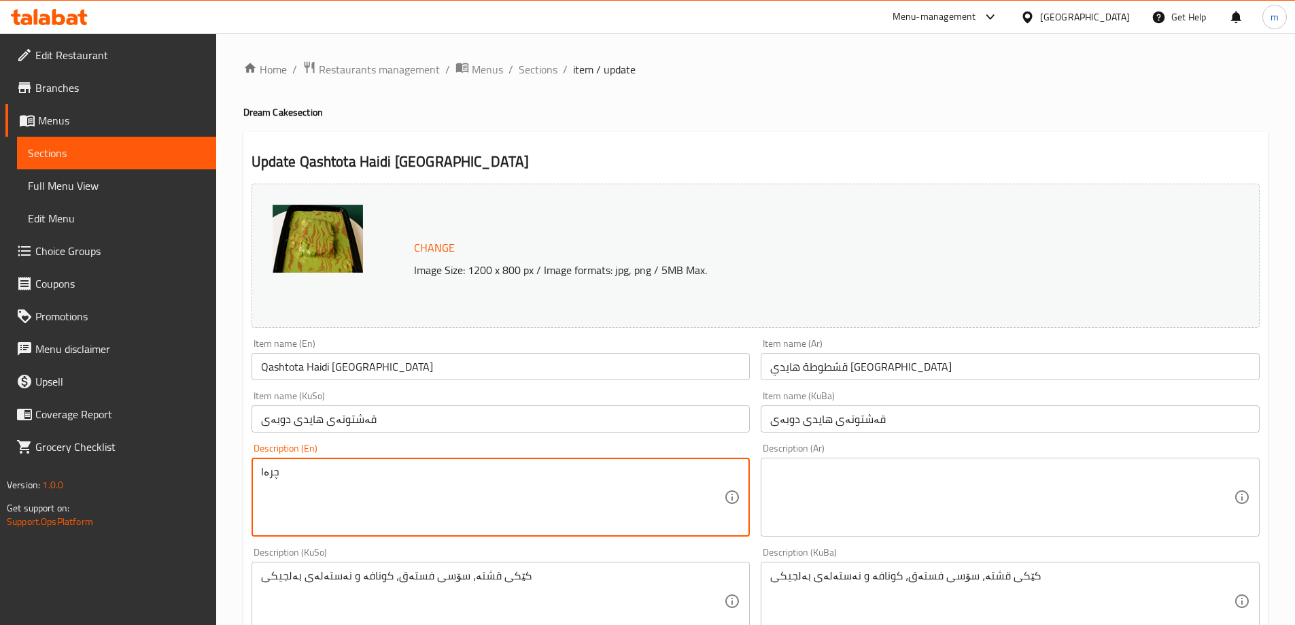
type textarea "چرەام"
drag, startPoint x: 408, startPoint y: 470, endPoint x: 519, endPoint y: 491, distance: 113.5
click at [519, 491] on textarea "Cream cake, pistachio sauce, kunafa" at bounding box center [493, 497] width 464 height 65
click at [399, 475] on textarea "Cream cake, pistachio sauce, kunafa" at bounding box center [493, 497] width 464 height 65
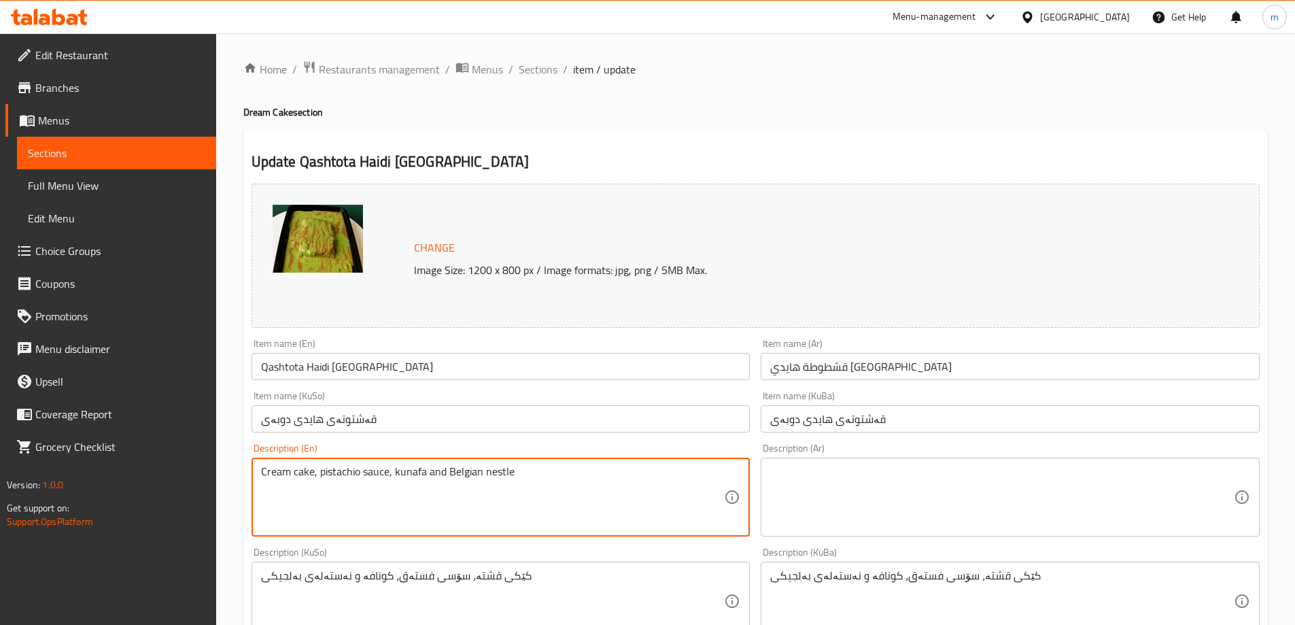
click at [501, 473] on textarea "Cream cake, pistachio sauce, kunafa and Belgian nestle" at bounding box center [493, 497] width 464 height 65
type textarea "Cream cake, pistachio sauce, kunafa and Belgian nestle"
click at [504, 474] on textarea "Cream cake, pistachio sauce, kunafa and Belgian nestle" at bounding box center [493, 497] width 464 height 65
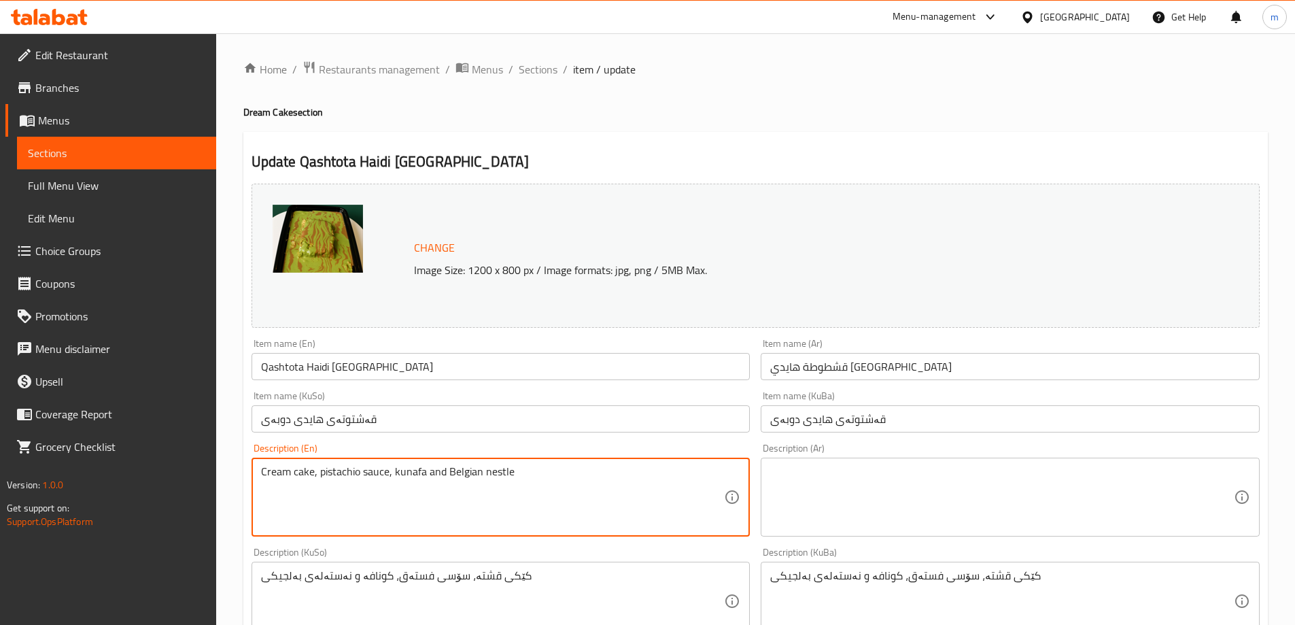
click at [504, 474] on textarea "Cream cake, pistachio sauce, kunafa and Belgian nestle" at bounding box center [493, 497] width 464 height 65
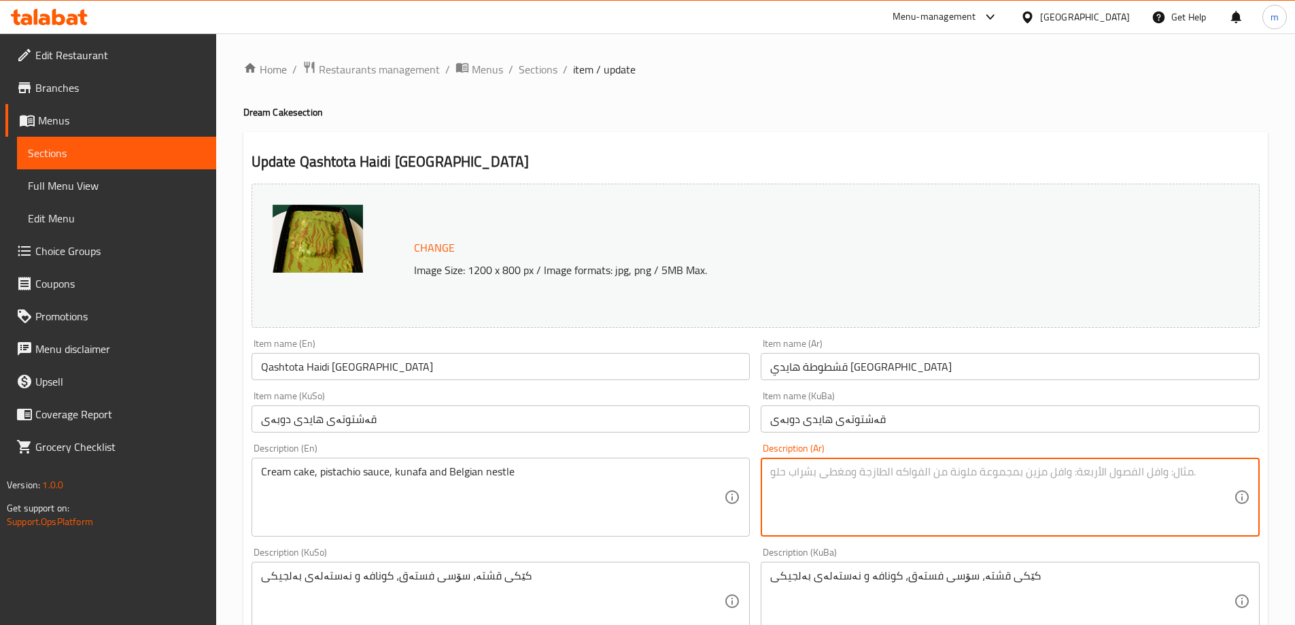
click at [960, 501] on textarea at bounding box center [1002, 497] width 464 height 65
paste textarea "كعكة قشطة، صلصة فستق، كنافة ونستله بلجيكية"
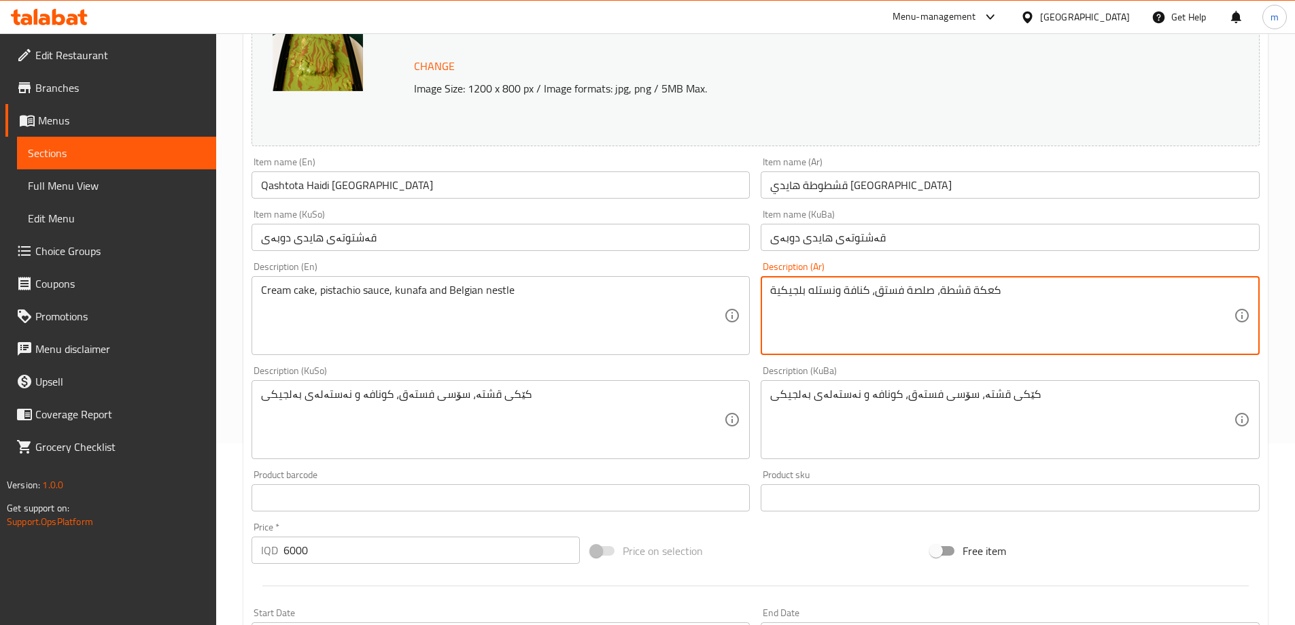
type textarea "كعكة قشطة، صلصة فستق، كنافة ونستله بلجيكية"
click at [471, 393] on textarea "کێکی قشتە، سۆسی فستەق، کونافە و نەستەلەی بەلجیکی" at bounding box center [493, 419] width 464 height 65
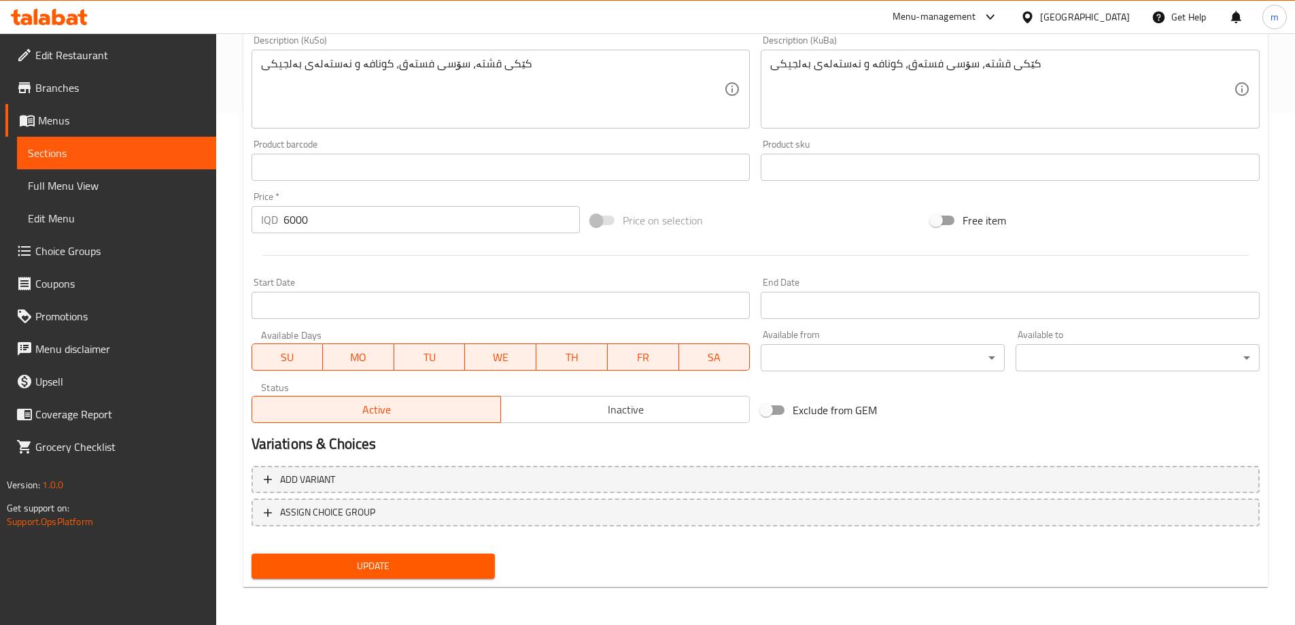
click at [395, 559] on span "Update" at bounding box center [373, 565] width 222 height 17
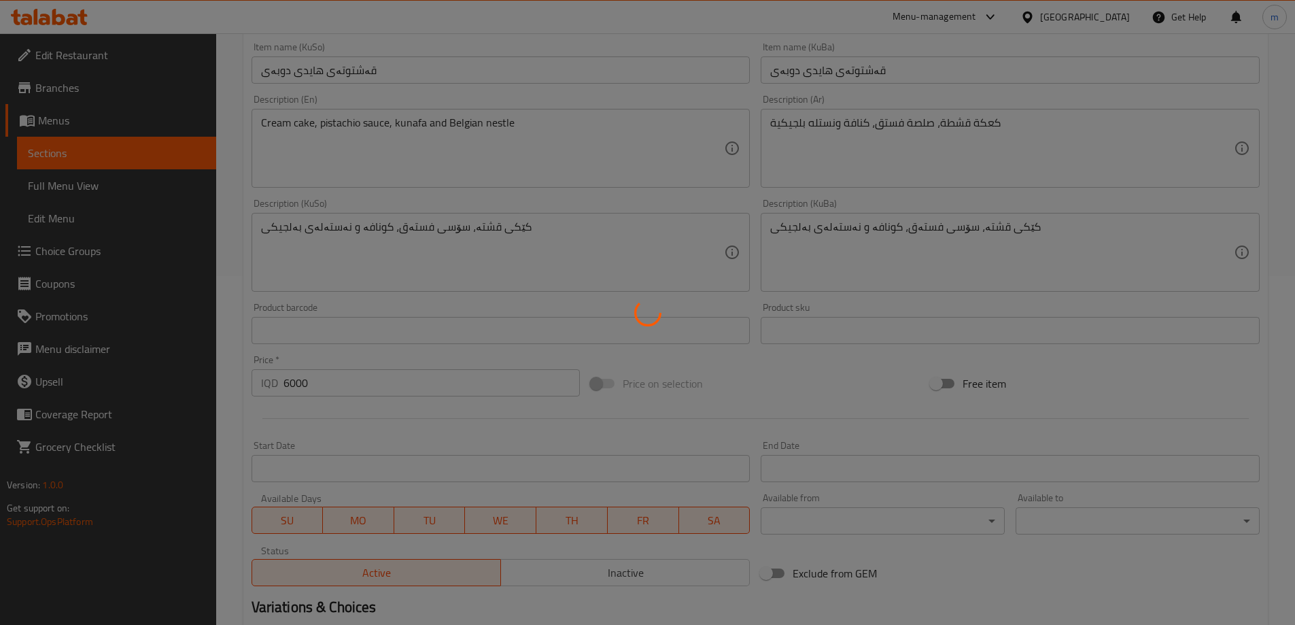
scroll to position [58, 0]
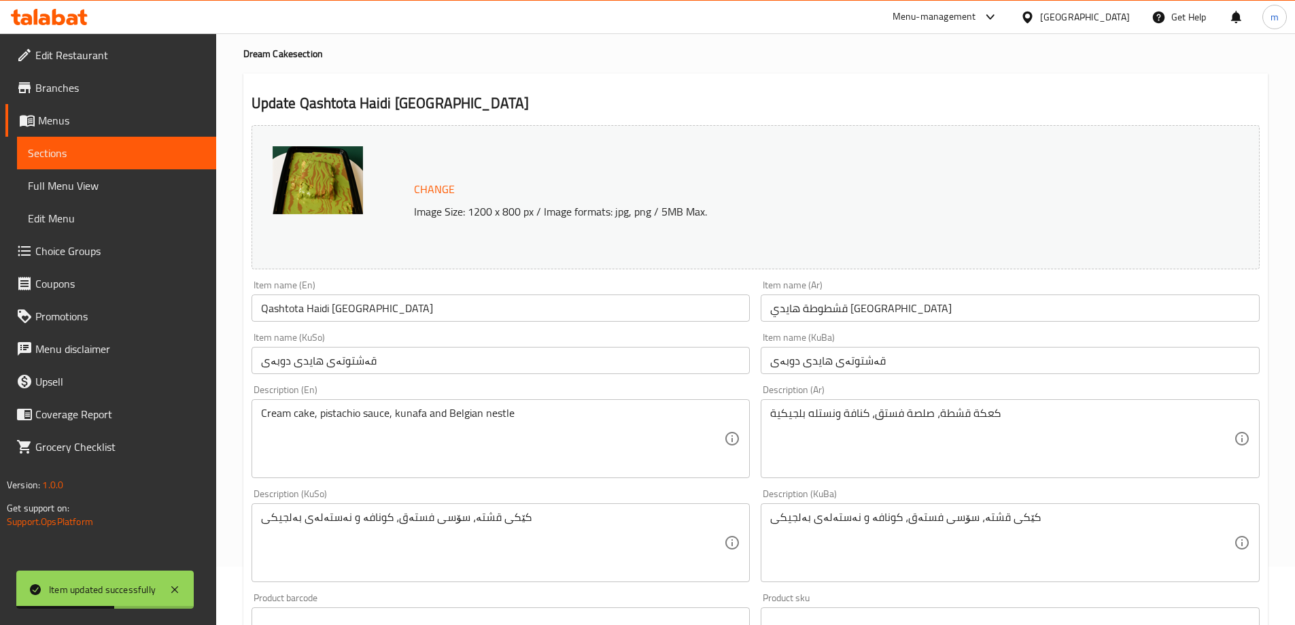
click at [109, 184] on span "Full Menu View" at bounding box center [116, 185] width 177 height 16
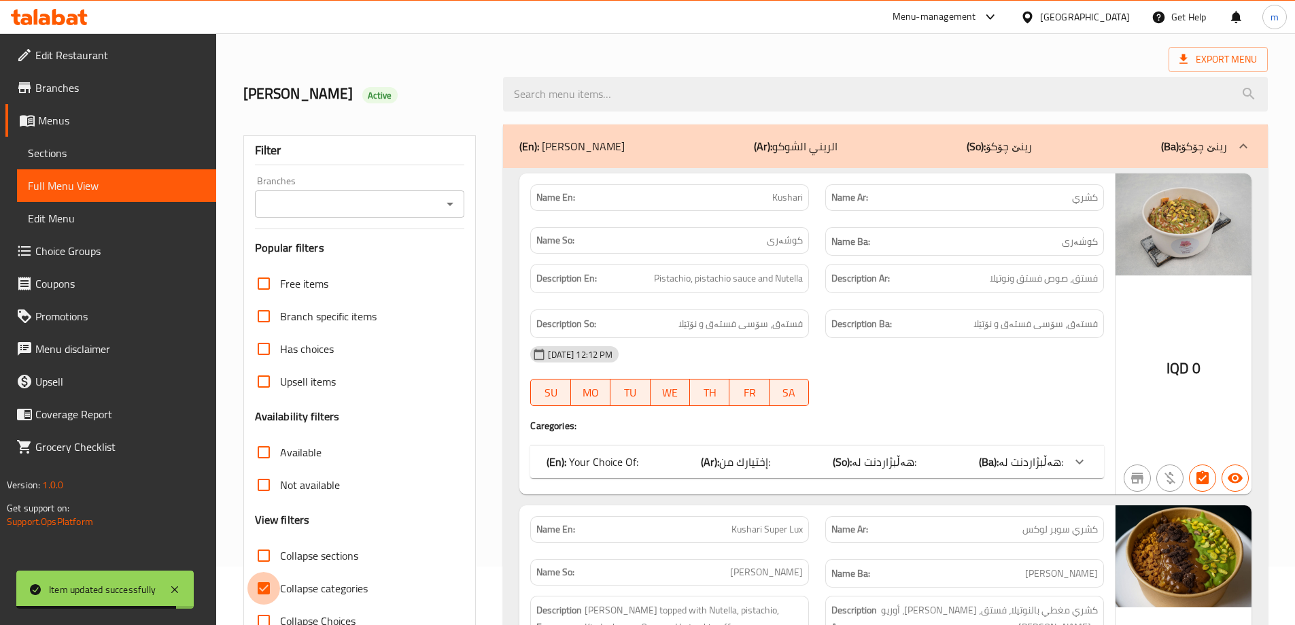
click at [264, 576] on input "Collapse categories" at bounding box center [263, 588] width 33 height 33
checkbox input "false"
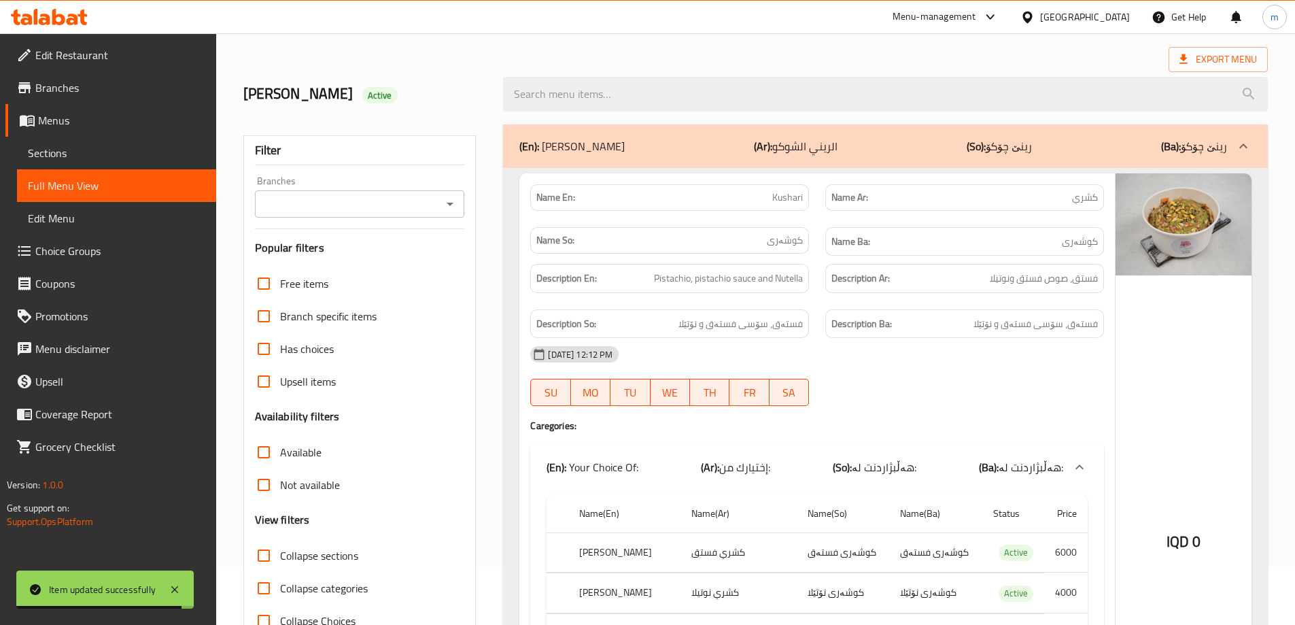
click at [454, 203] on icon "Open" at bounding box center [450, 204] width 16 height 16
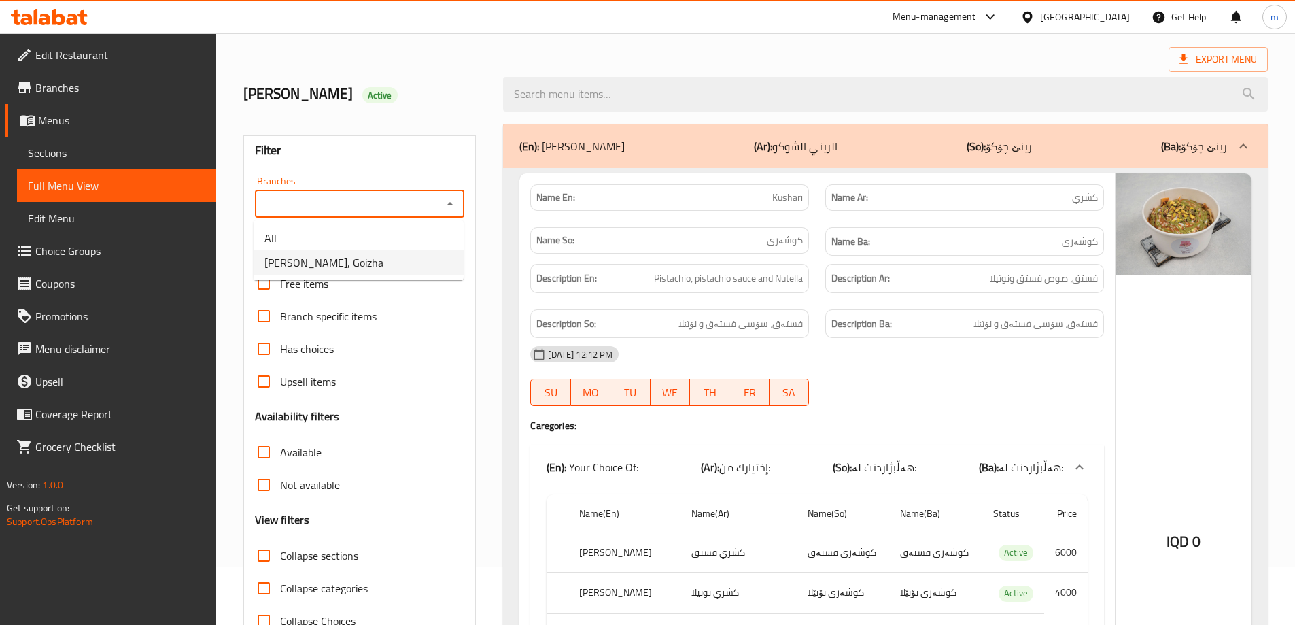
click at [368, 264] on li "Rene Choco, Goizha" at bounding box center [359, 262] width 210 height 24
type input "Rene Choco, Goizha"
click at [648, 101] on input "search" at bounding box center [885, 94] width 765 height 35
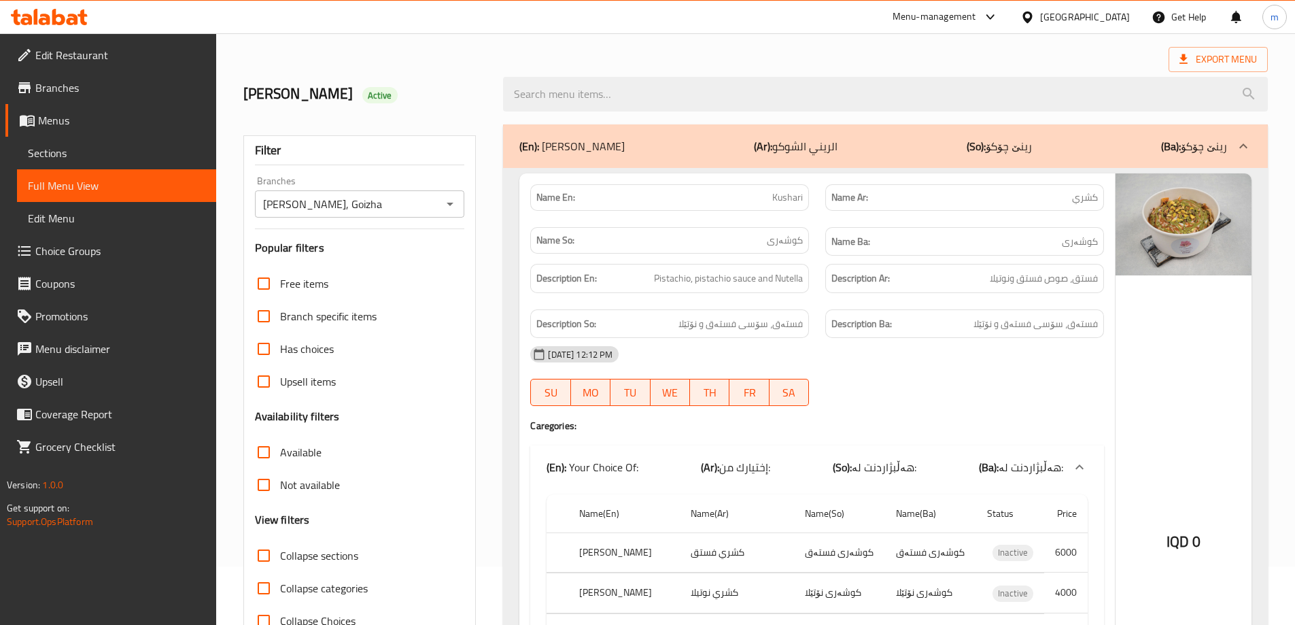
paste input "Qashtota Haidi Dubai"
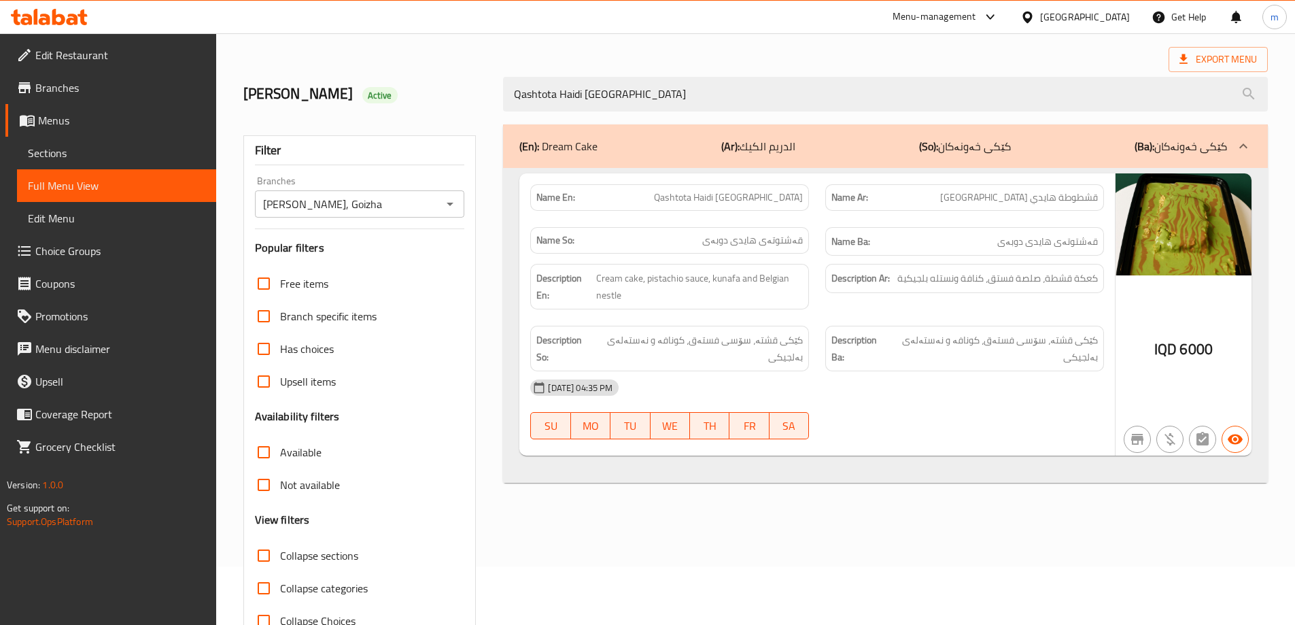
type input "Qashtota Haidi Dubai"
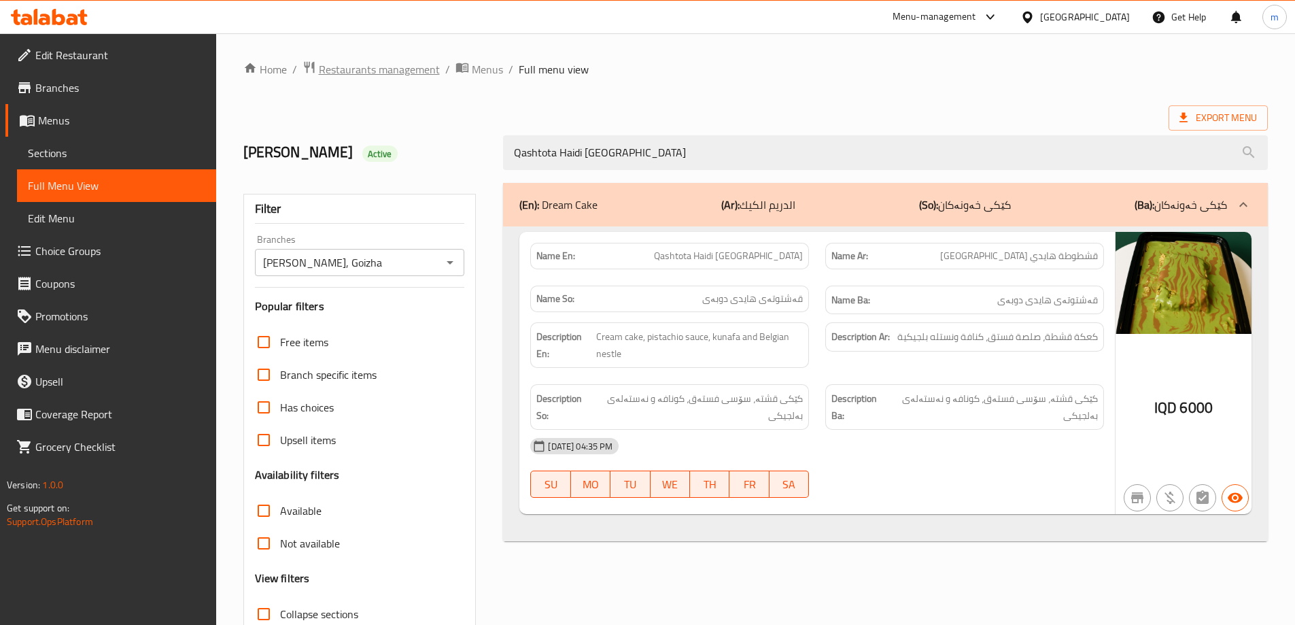
click at [360, 67] on span "Restaurants management" at bounding box center [379, 69] width 121 height 16
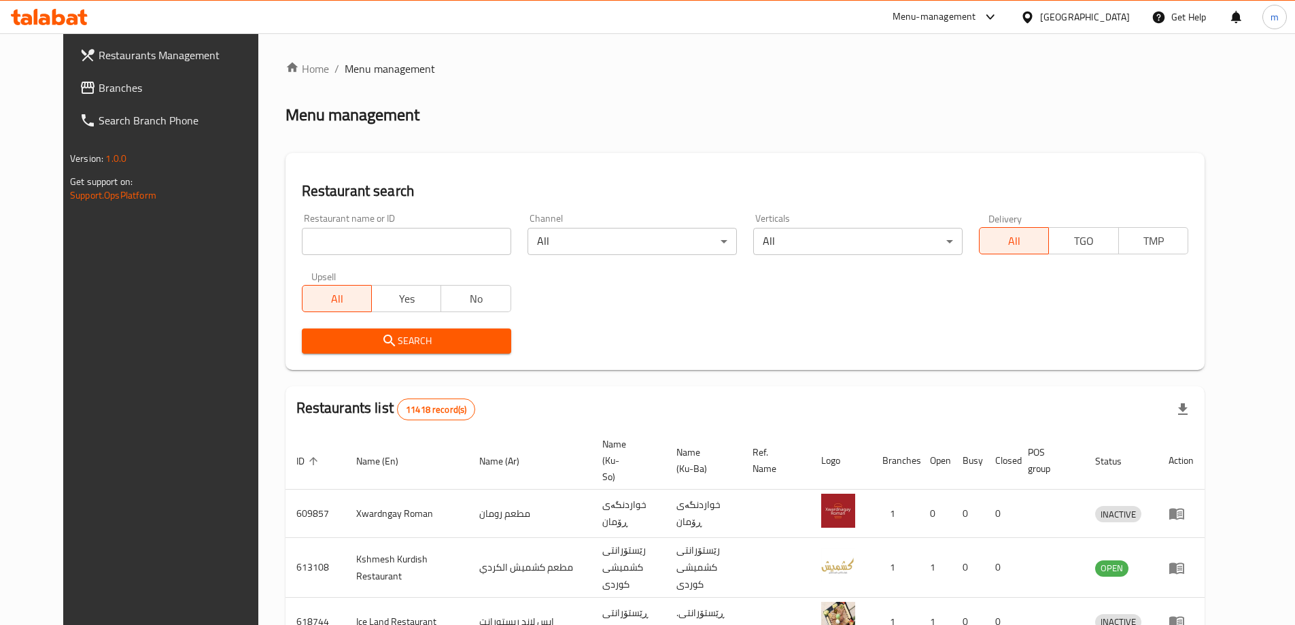
click at [99, 82] on span "Branches" at bounding box center [184, 88] width 170 height 16
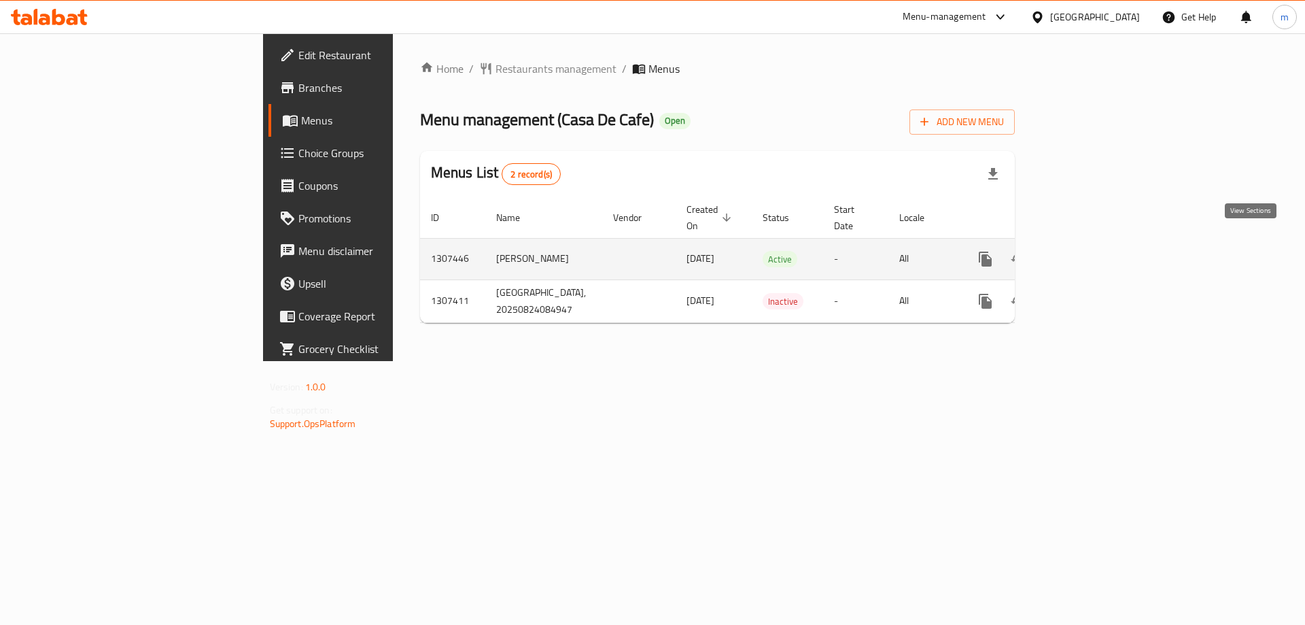
click at [1092, 251] on icon "enhanced table" at bounding box center [1083, 259] width 16 height 16
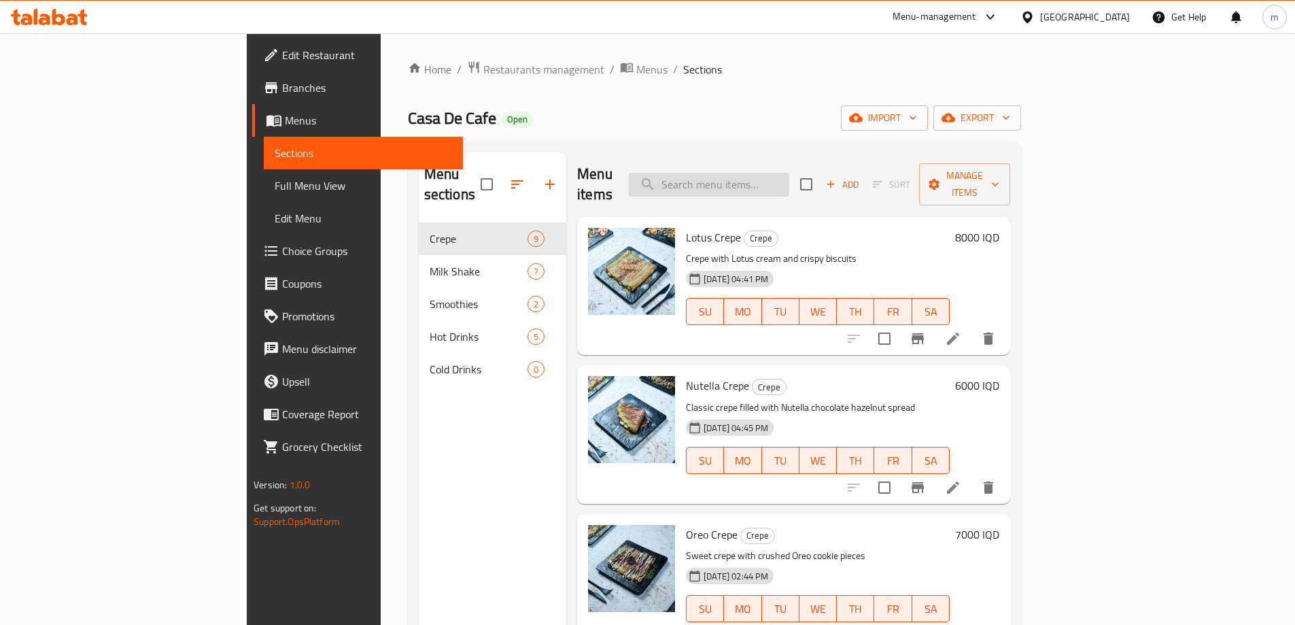
click at [789, 181] on input "search" at bounding box center [709, 185] width 160 height 24
paste input "Oreo Shake"
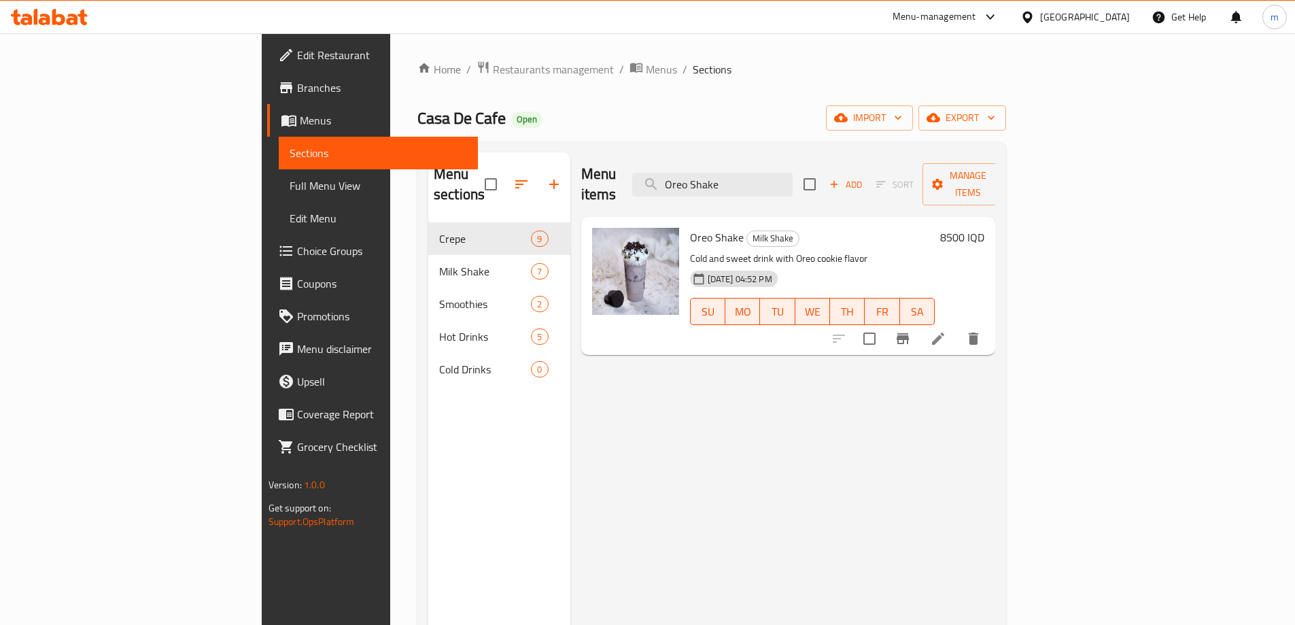
type input "Oreo Shake"
click at [957, 327] on li at bounding box center [938, 338] width 38 height 24
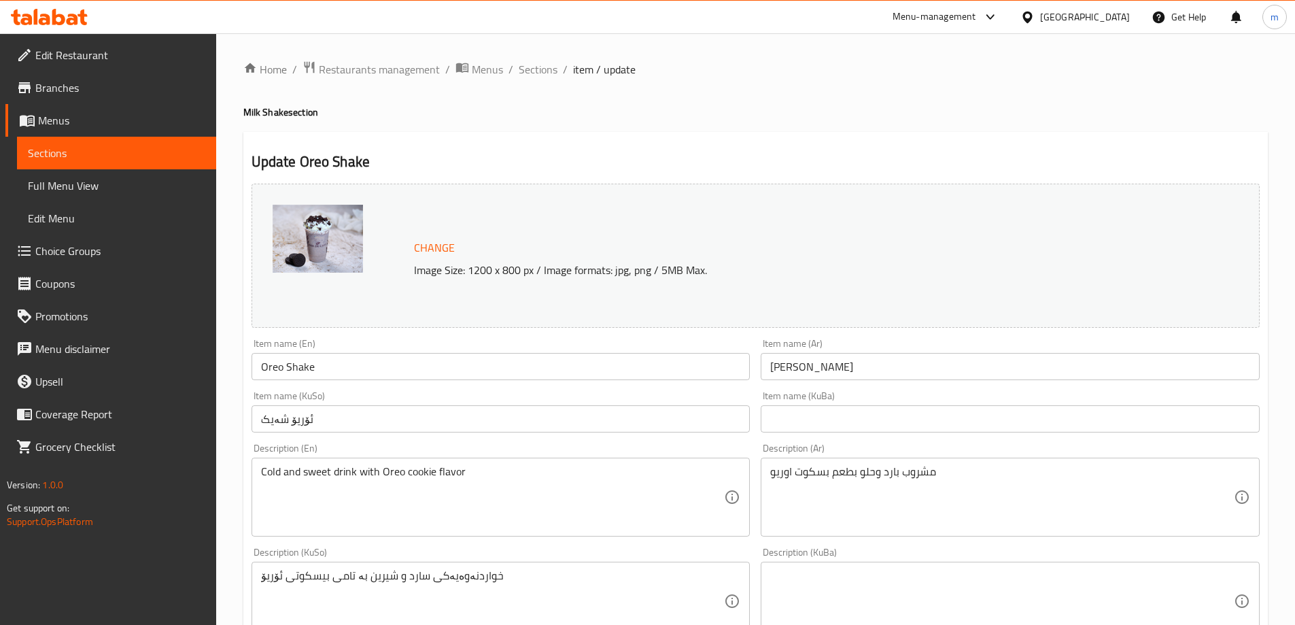
click at [296, 364] on input "Oreo Shake" at bounding box center [501, 366] width 499 height 27
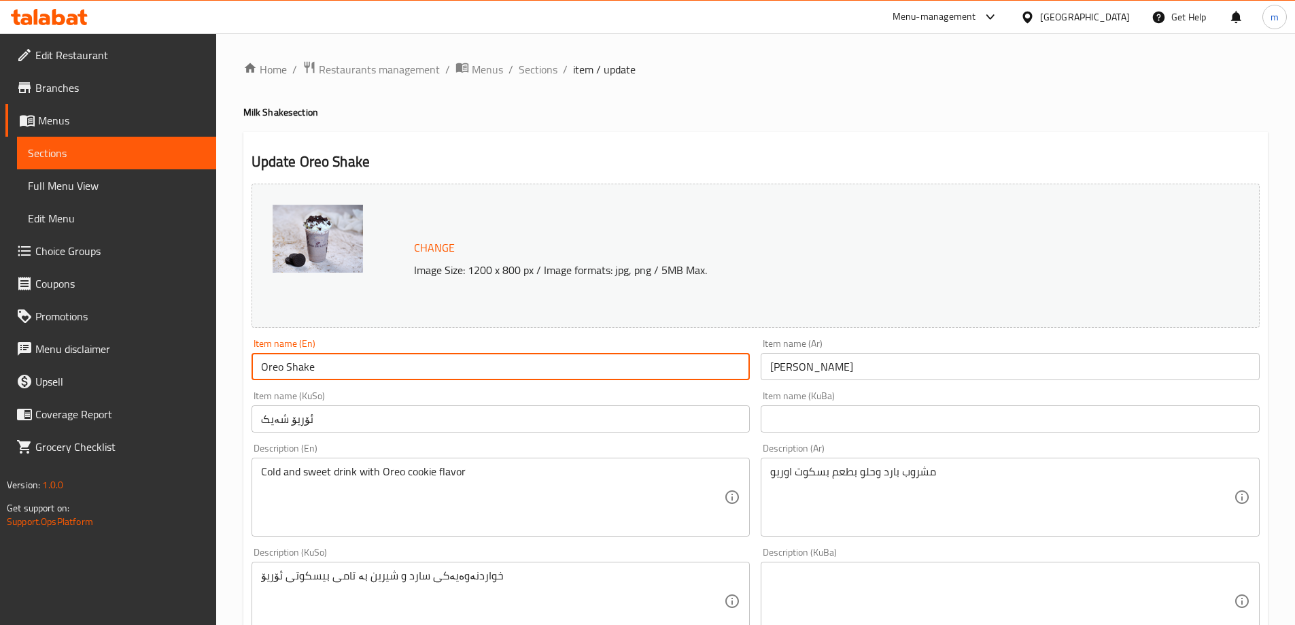
click at [296, 364] on input "Oreo Shake" at bounding box center [501, 366] width 499 height 27
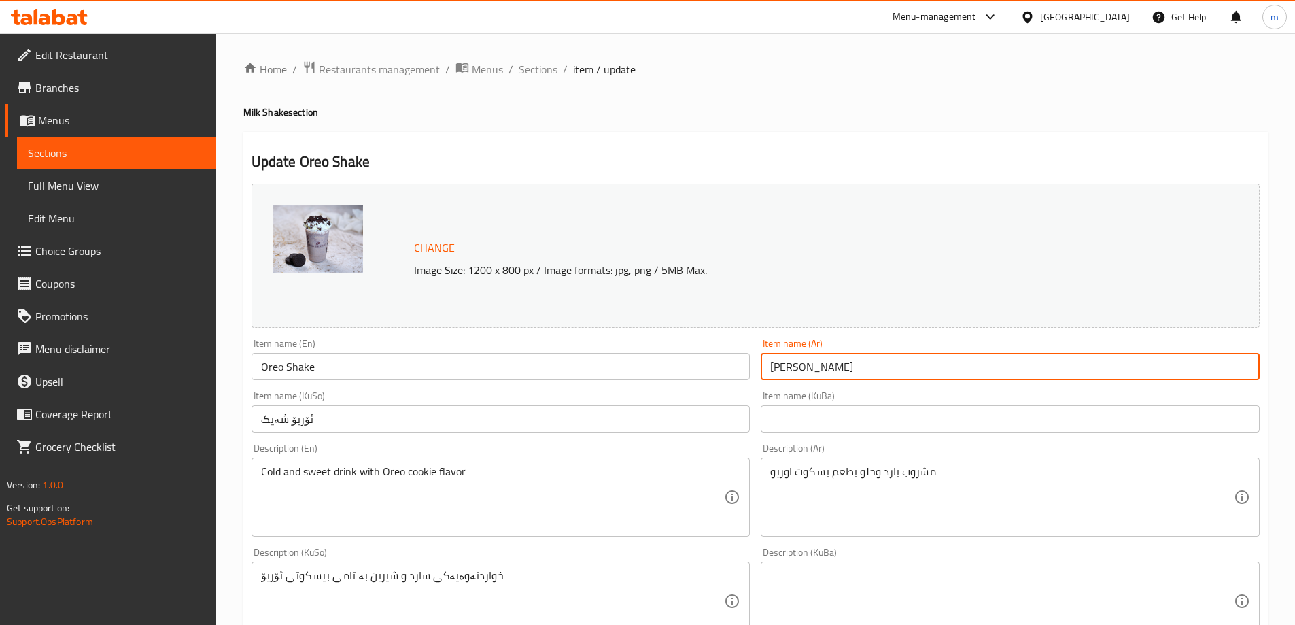
click at [804, 363] on input "[PERSON_NAME]" at bounding box center [1010, 366] width 499 height 27
click at [318, 424] on input "ئۆریۆ شەیک" at bounding box center [501, 418] width 499 height 27
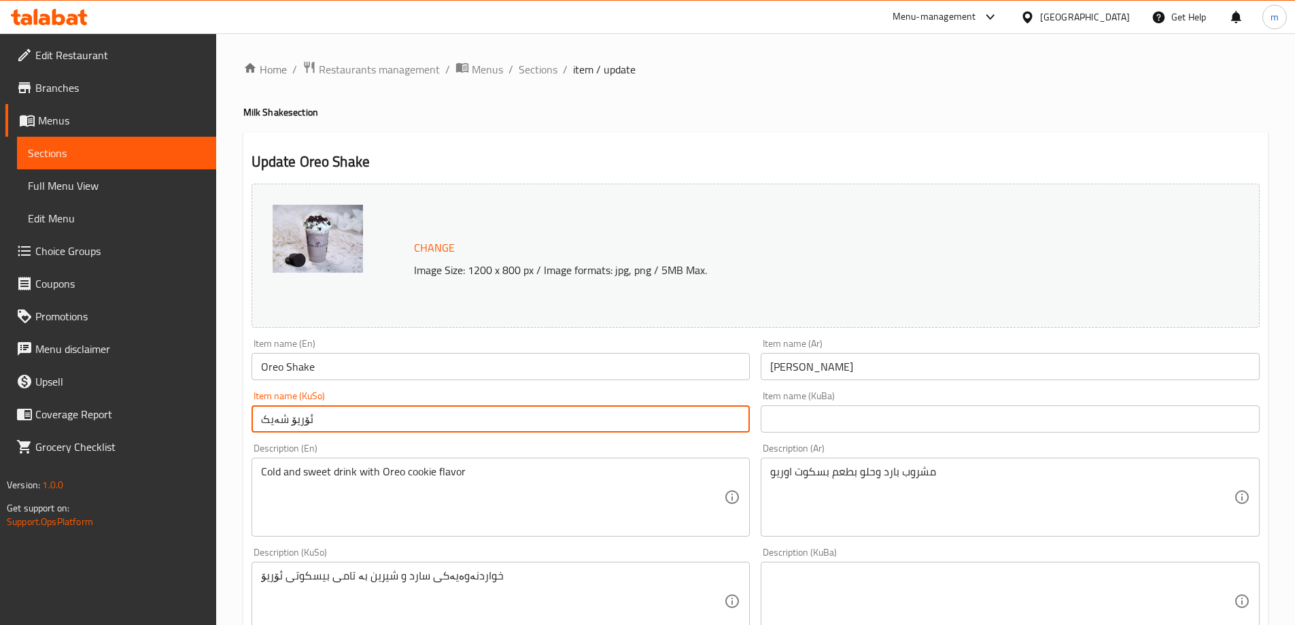
click at [318, 424] on input "ئۆریۆ شەیک" at bounding box center [501, 418] width 499 height 27
click at [306, 419] on input "ئۆریۆ شەیک" at bounding box center [501, 418] width 499 height 27
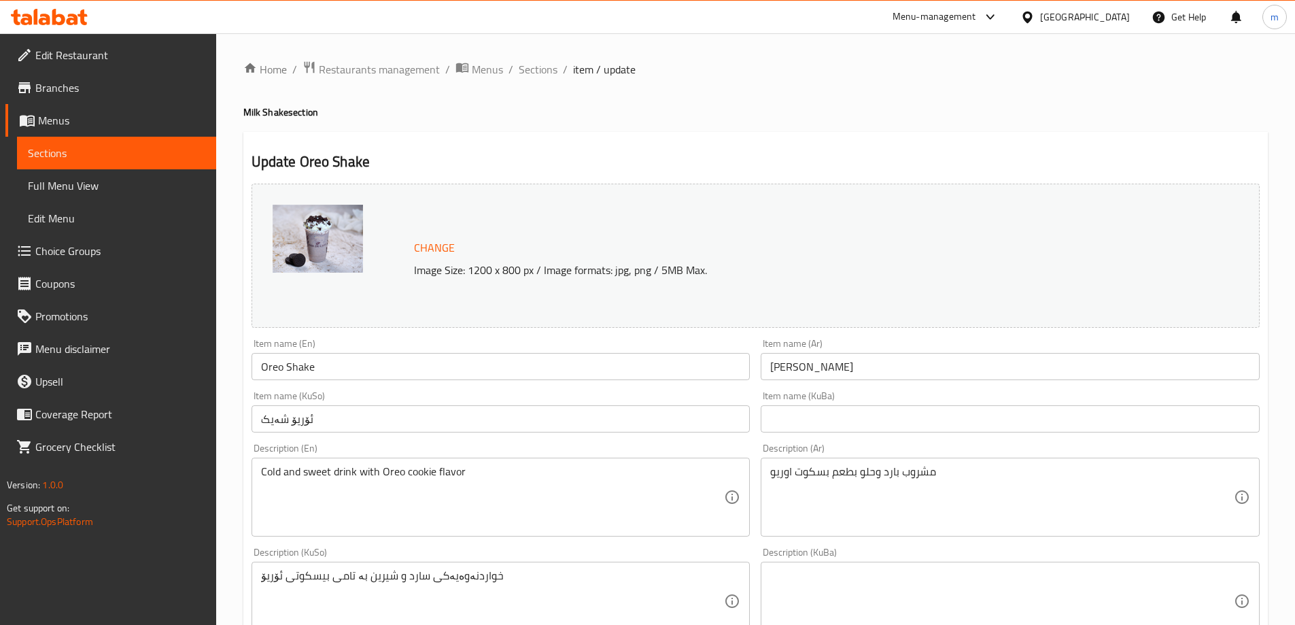
click at [895, 404] on div "Item name (KuBa) Item name (KuBa)" at bounding box center [1010, 411] width 499 height 41
click at [880, 413] on input "text" at bounding box center [1010, 418] width 499 height 27
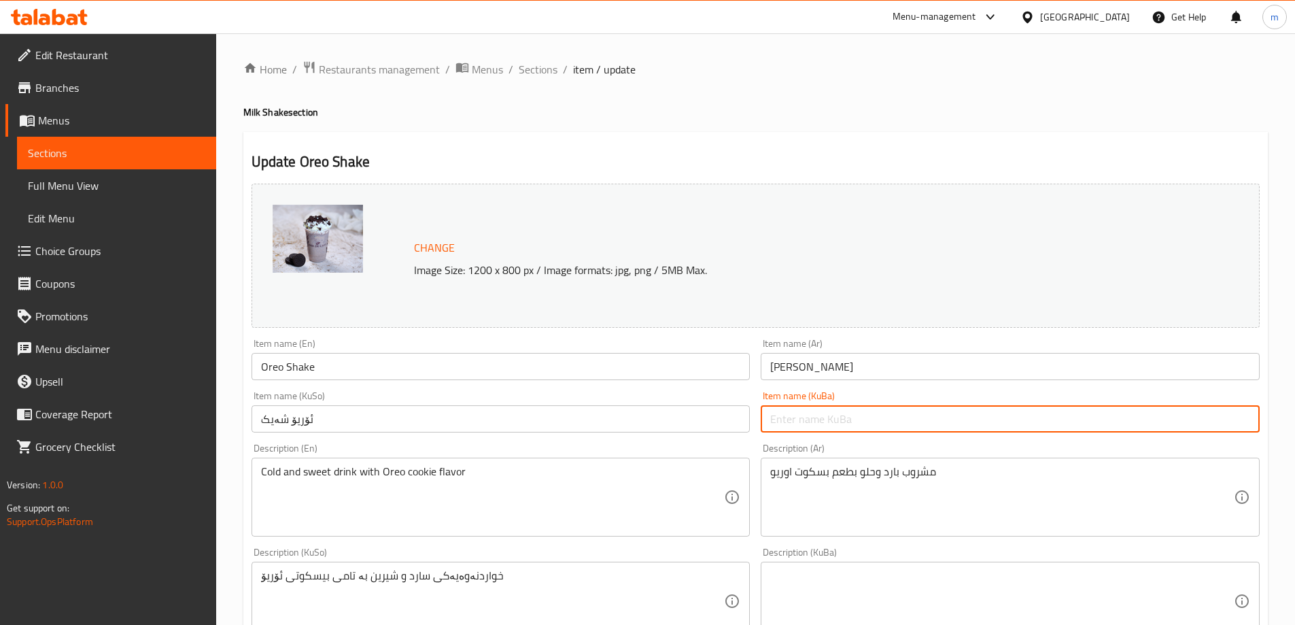
paste input "ئۆریۆ شەیک"
type input "ئۆریۆ شەیک"
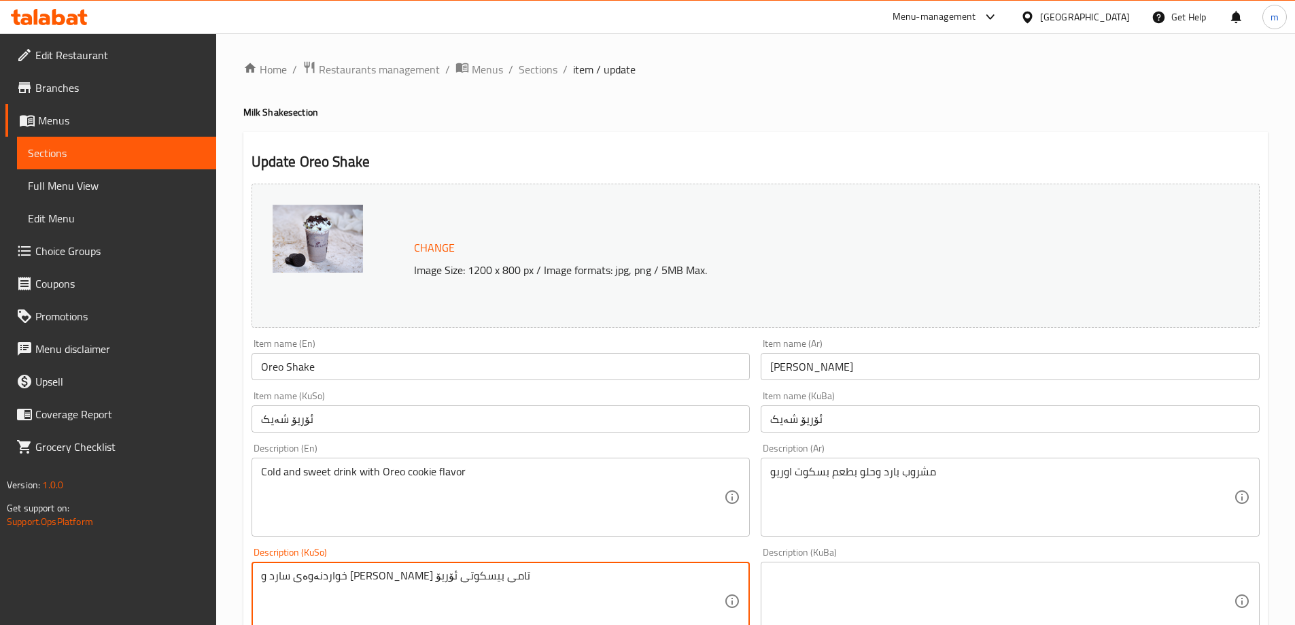
click at [316, 578] on textarea "خواردنەوەی سارد و [PERSON_NAME] تامی بیسکوتی ئۆریۆ" at bounding box center [493, 601] width 464 height 65
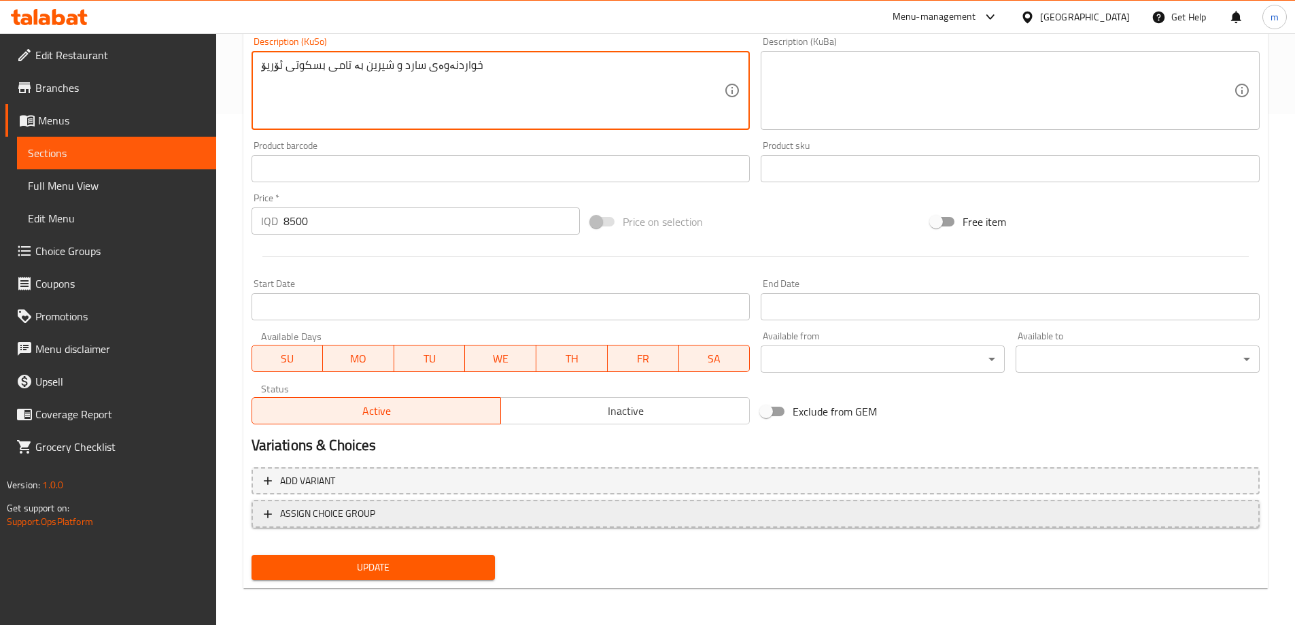
scroll to position [512, 0]
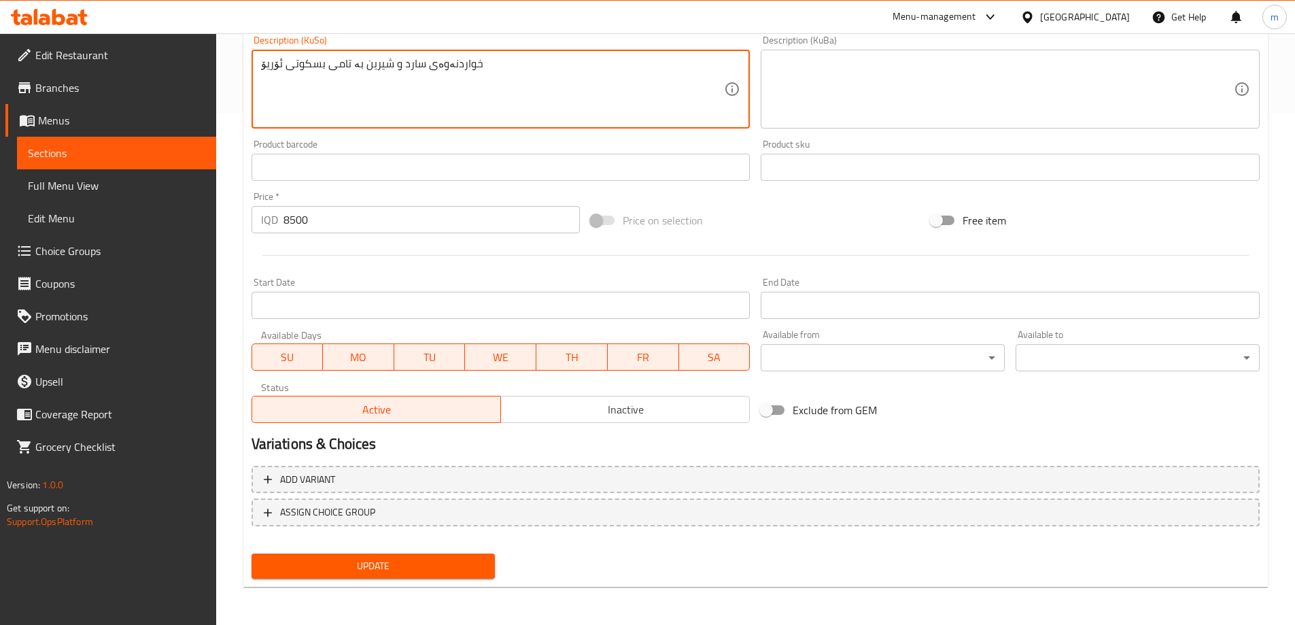
type textarea "خواردنەوەی سارد و شیرین بە تامی بسکوتی ئۆریۆ"
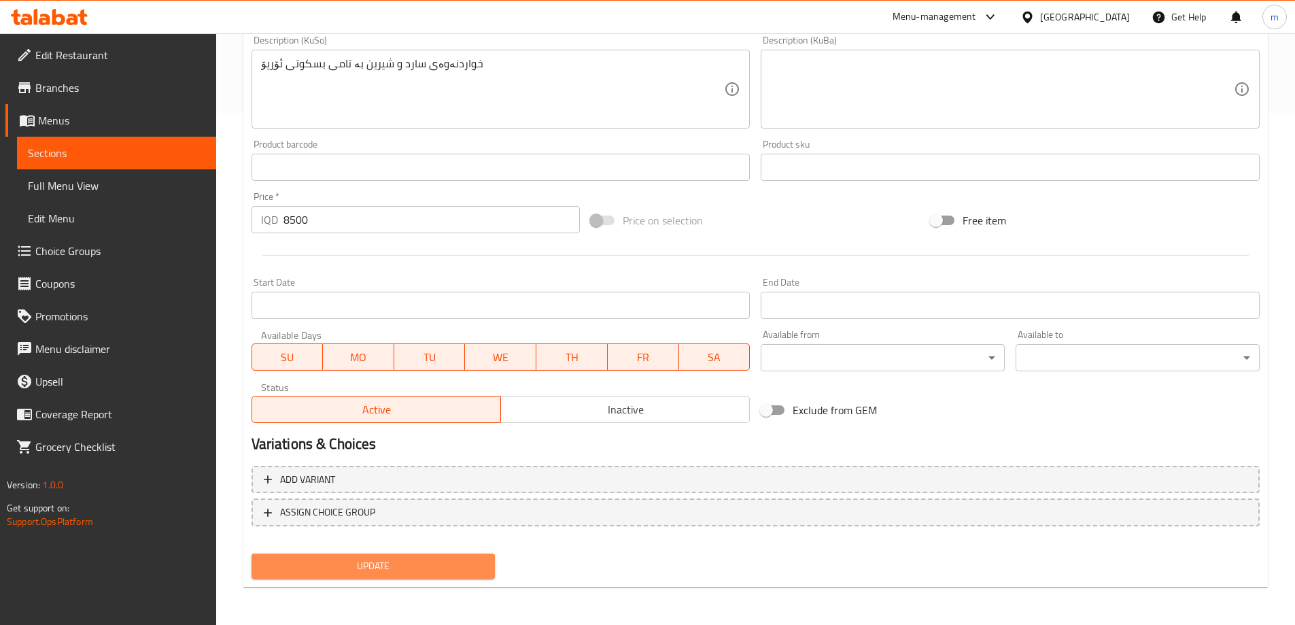
click at [368, 568] on span "Update" at bounding box center [373, 565] width 222 height 17
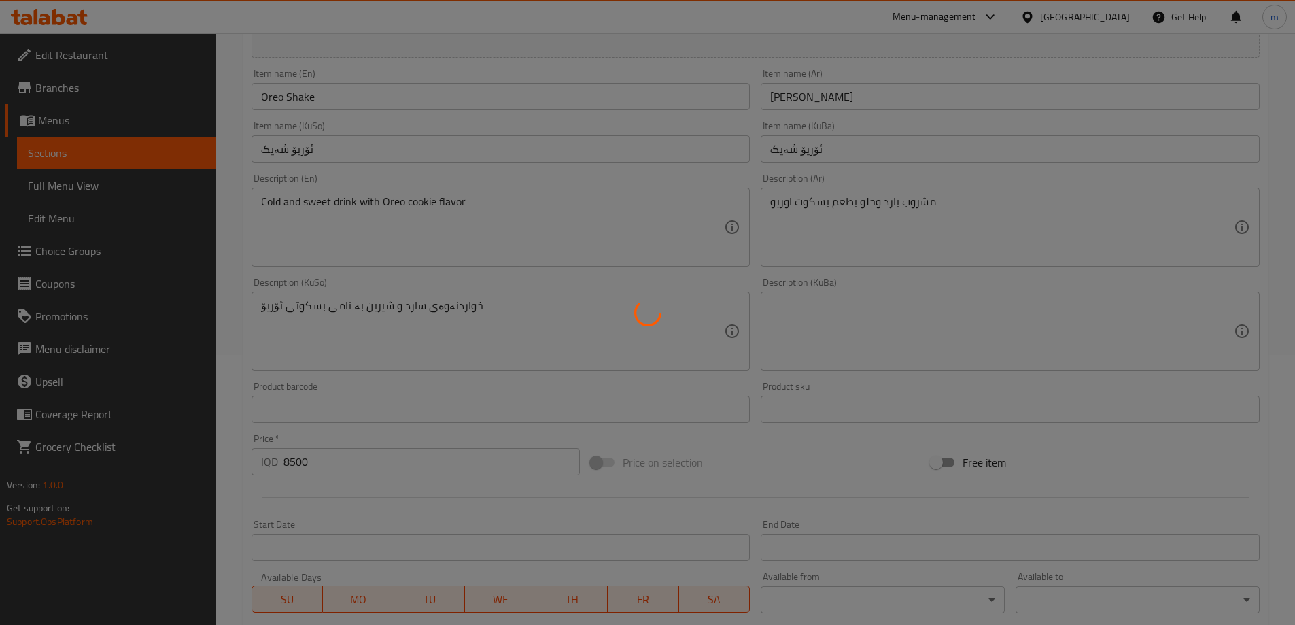
scroll to position [58, 0]
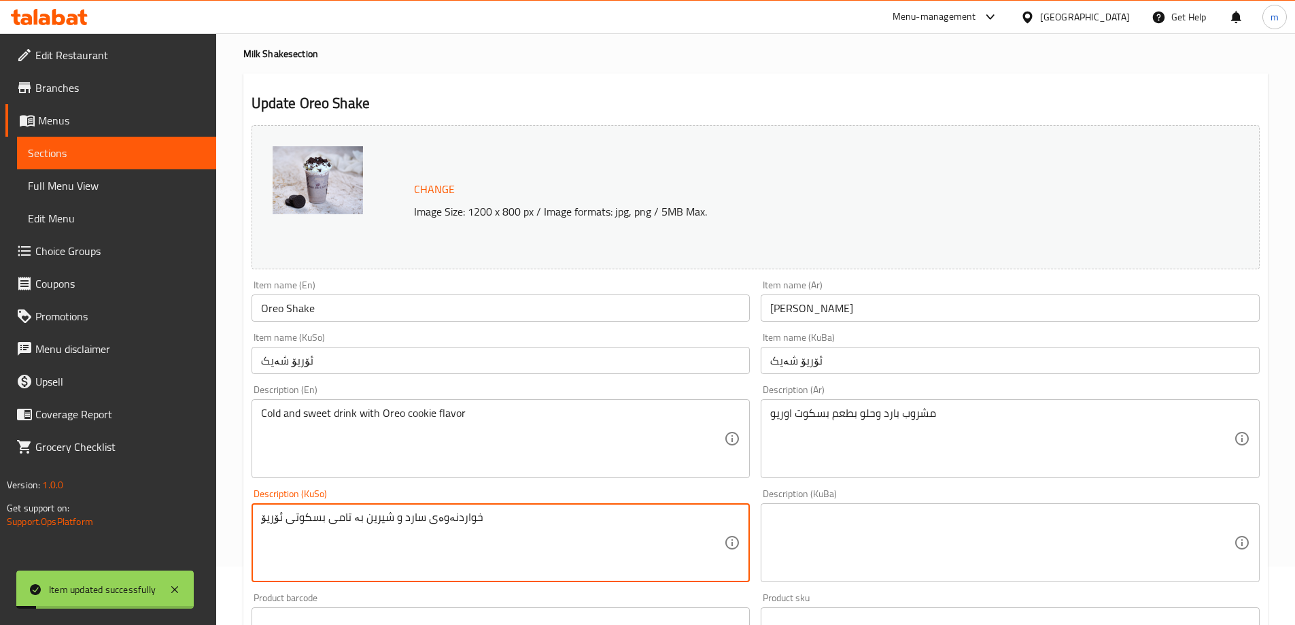
click at [347, 516] on textarea "خواردنەوەی سارد و شیرین بە تامی بسکوتی ئۆریۆ" at bounding box center [493, 543] width 464 height 65
click at [824, 539] on textarea at bounding box center [1002, 543] width 464 height 65
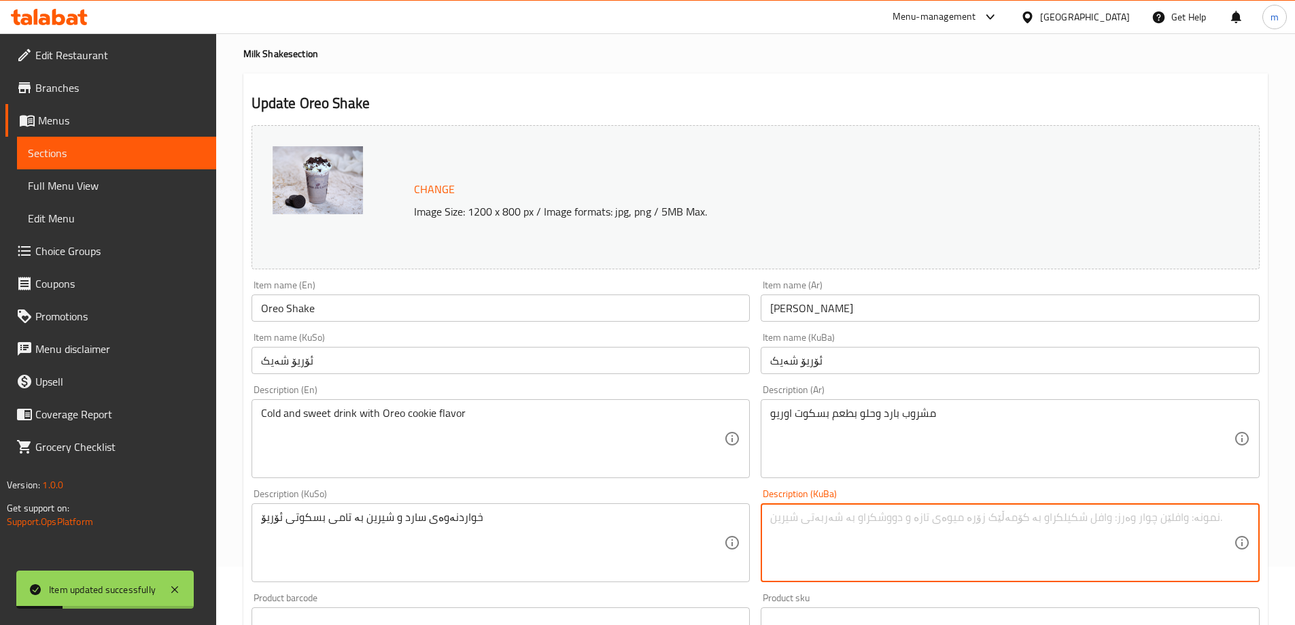
paste textarea "خواردنەوەی سارد و شیرین بە تامی بسکوتی ئۆریۆ"
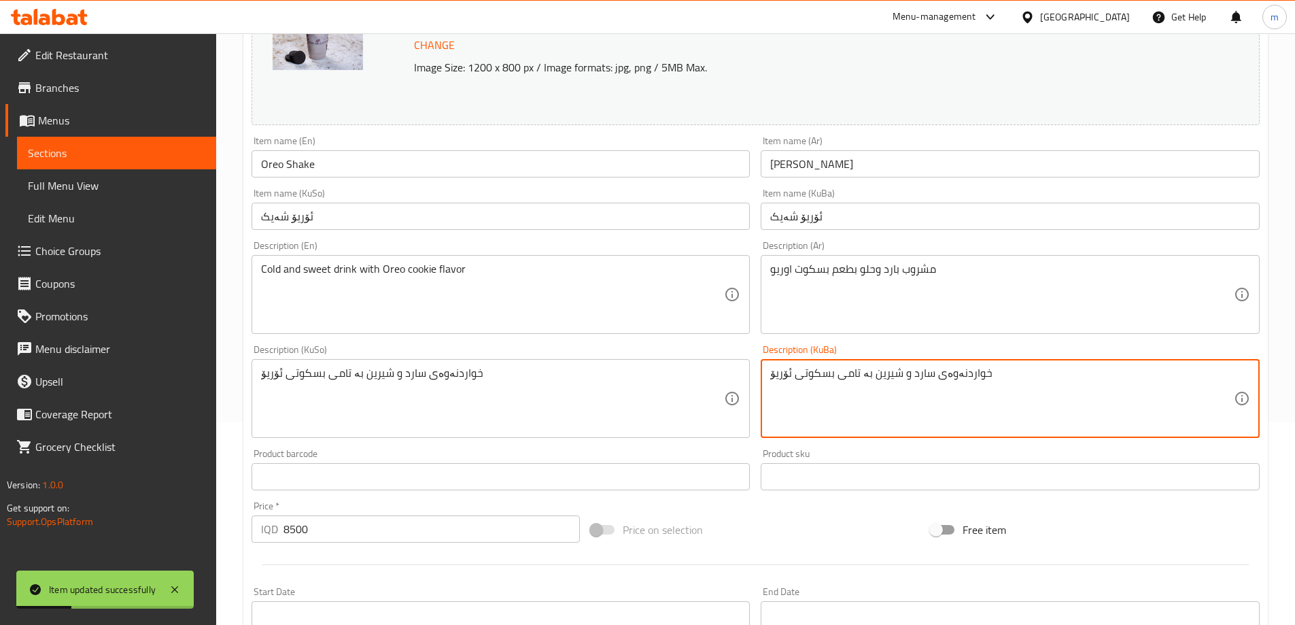
scroll to position [512, 0]
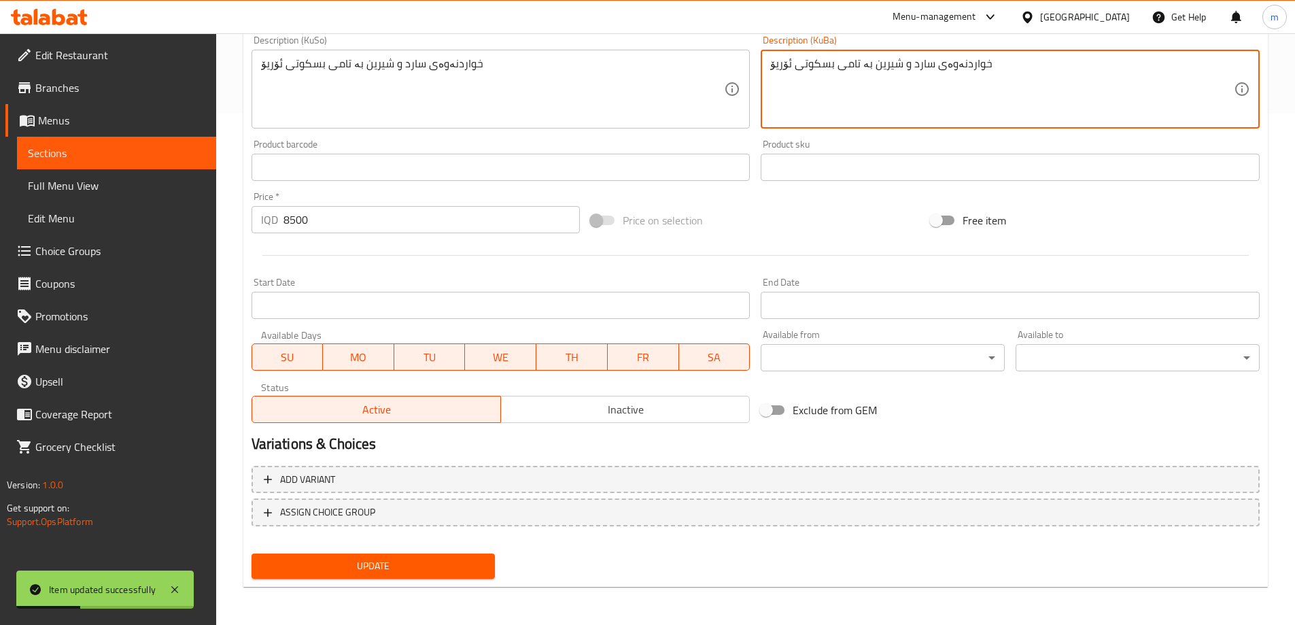
type textarea "خواردنەوەی سارد و شیرین بە تامی بسکوتی ئۆریۆ"
click at [350, 573] on span "Update" at bounding box center [373, 565] width 222 height 17
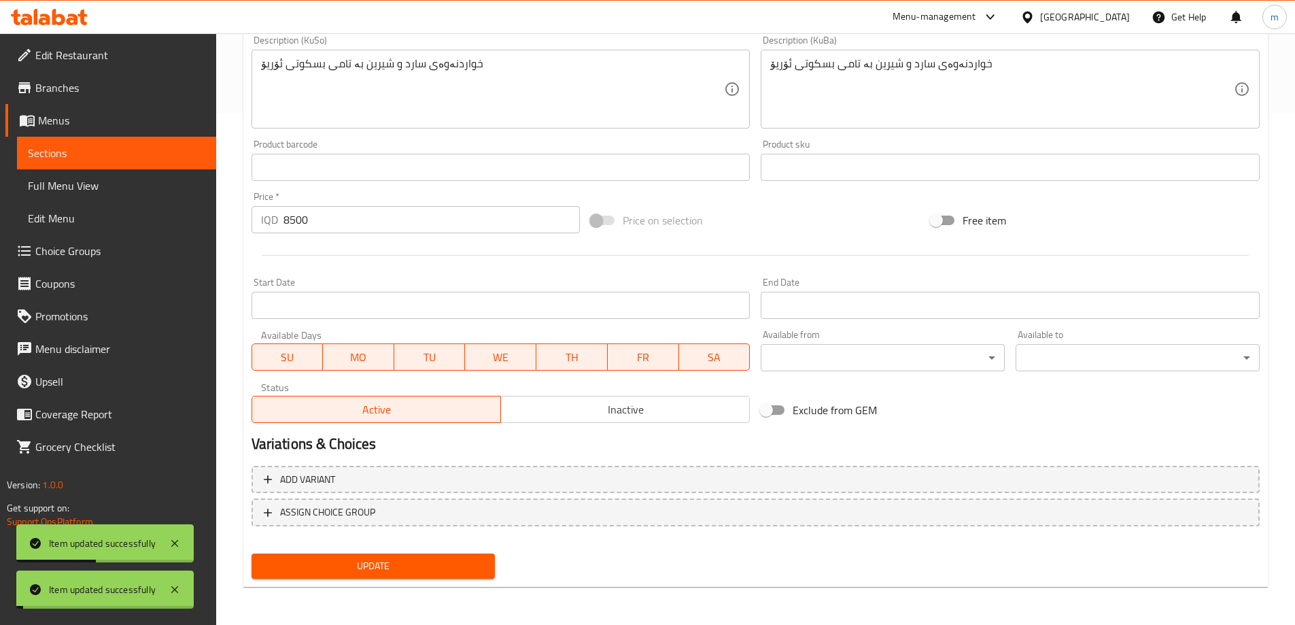
click at [86, 186] on span "Full Menu View" at bounding box center [116, 185] width 177 height 16
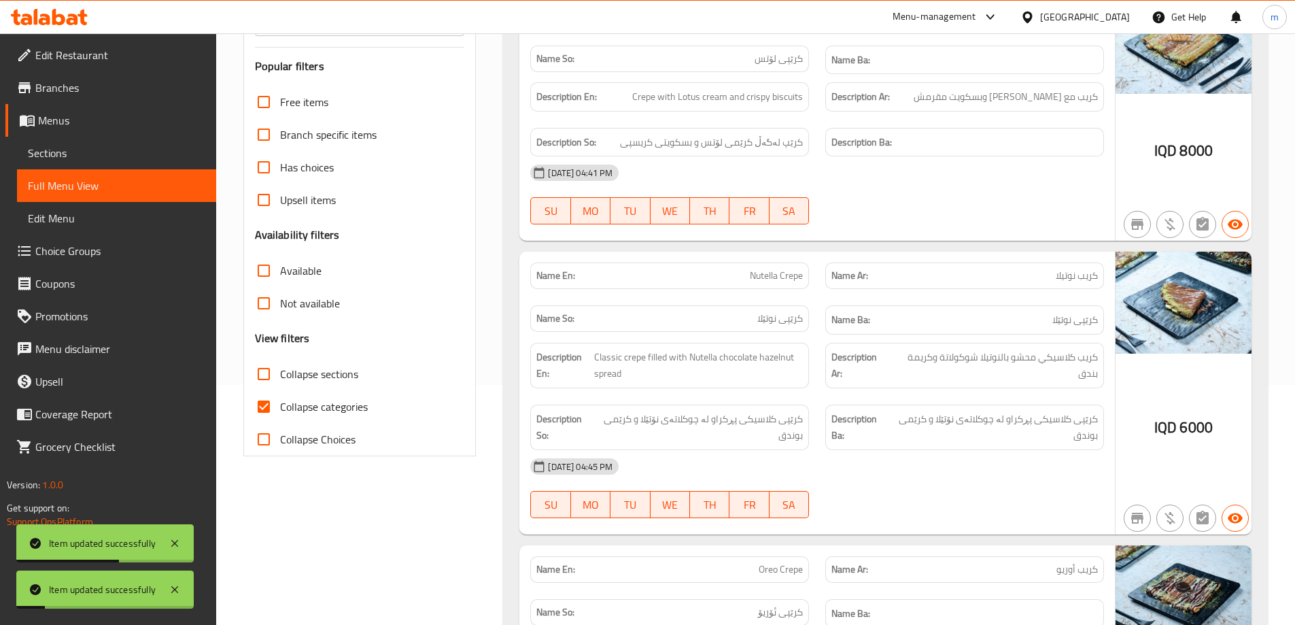
click at [265, 406] on input "Collapse categories" at bounding box center [263, 406] width 33 height 33
checkbox input "false"
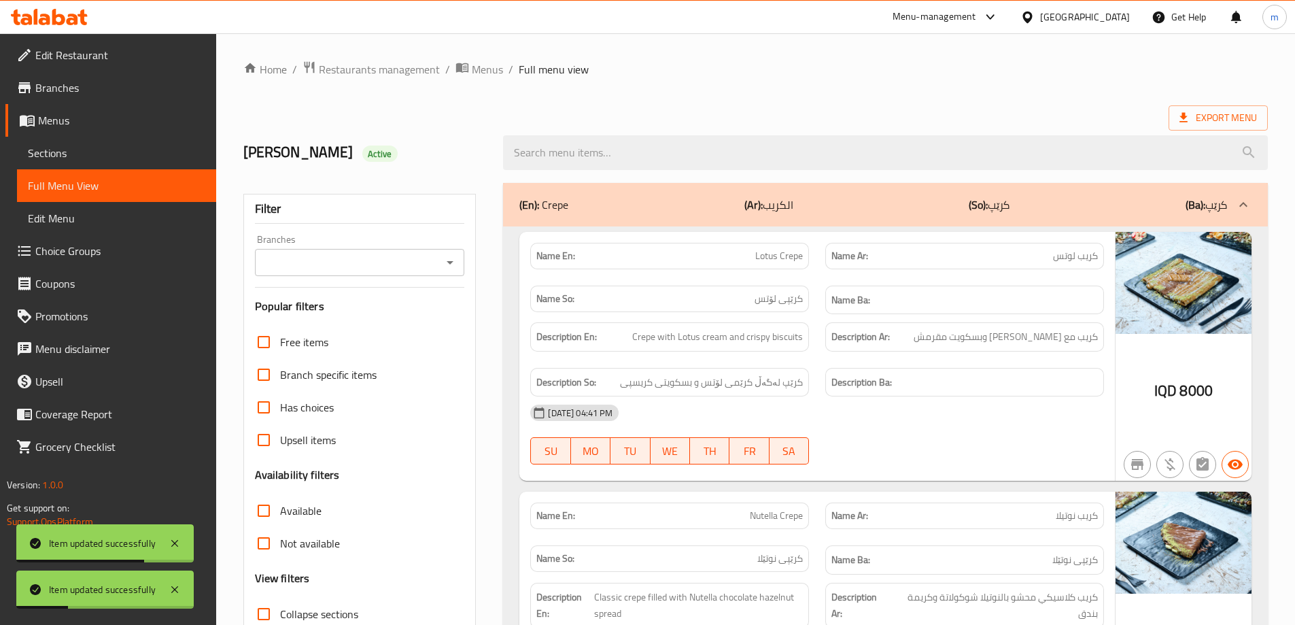
click at [445, 256] on icon "Open" at bounding box center [450, 262] width 16 height 16
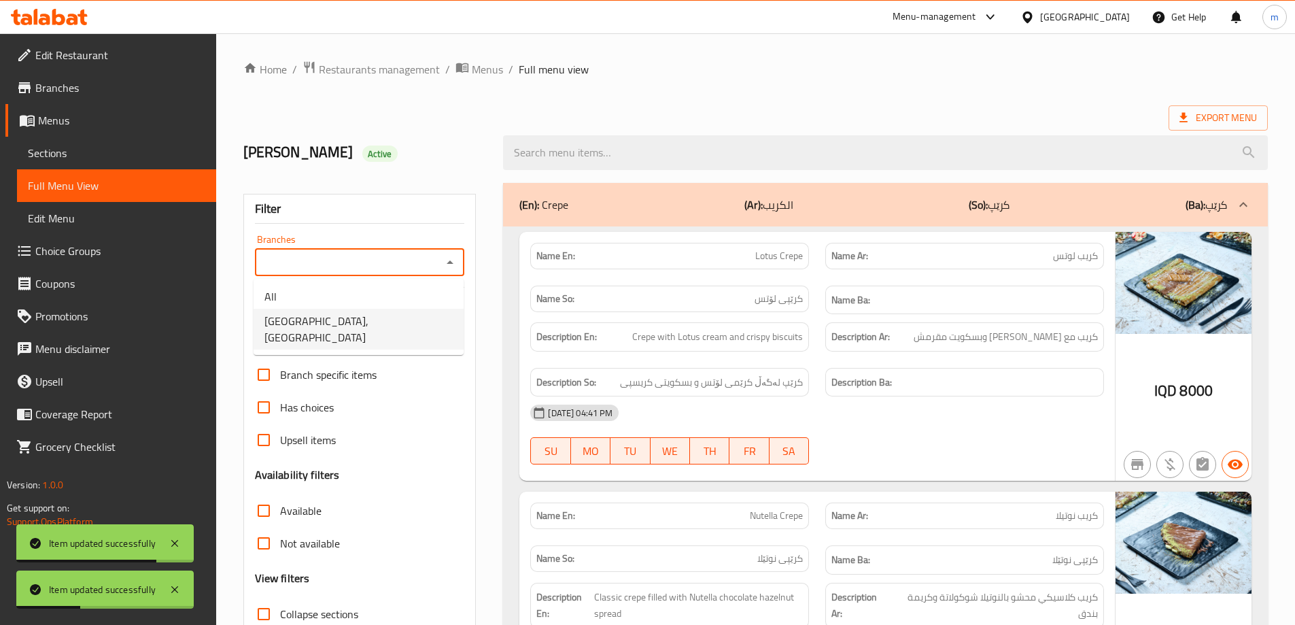
click at [382, 310] on li "[GEOGRAPHIC_DATA], [GEOGRAPHIC_DATA]" at bounding box center [359, 329] width 210 height 41
type input "[GEOGRAPHIC_DATA], [GEOGRAPHIC_DATA]"
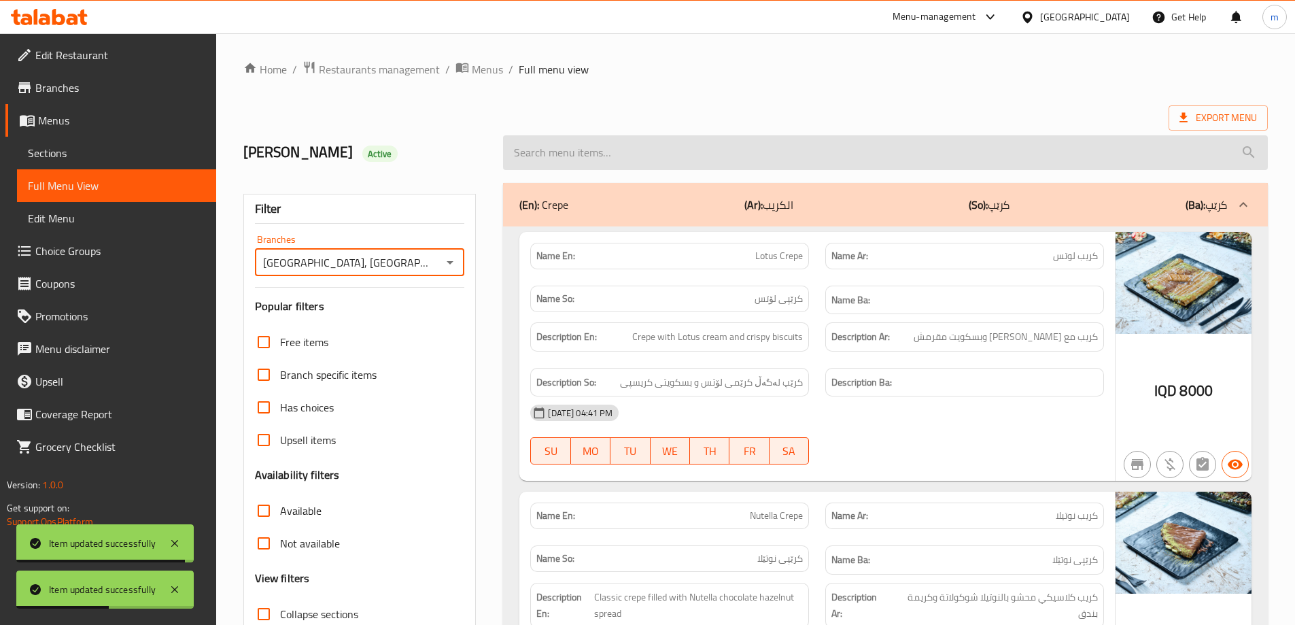
click at [654, 145] on input "search" at bounding box center [885, 152] width 765 height 35
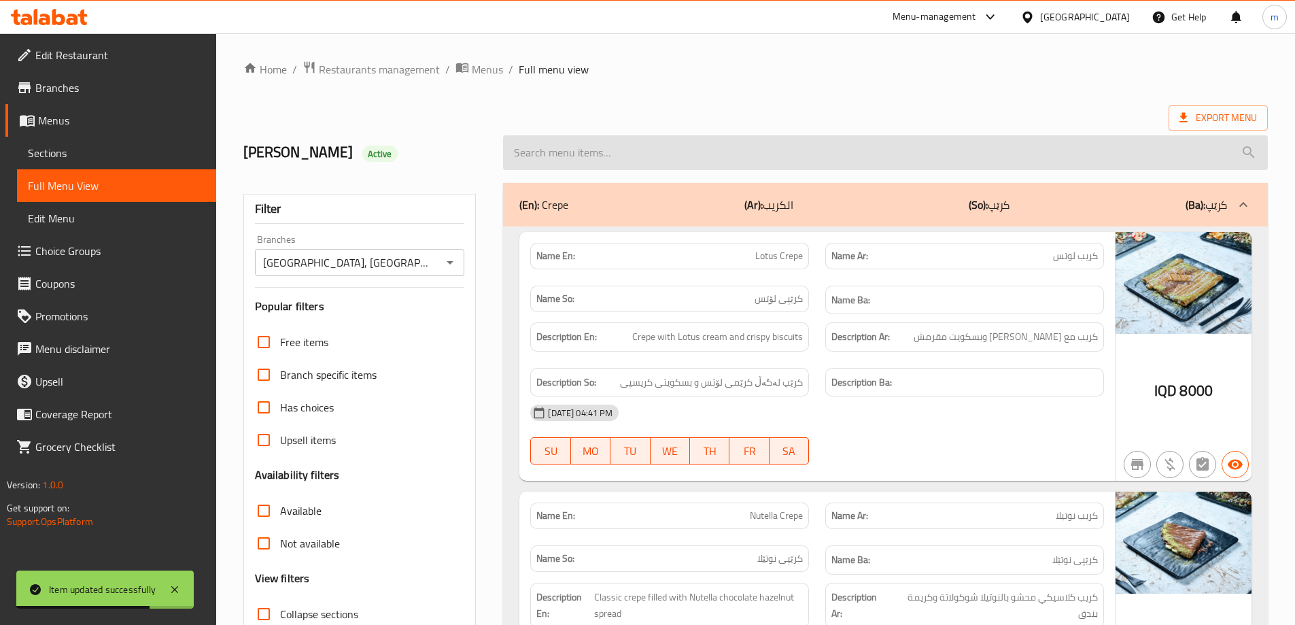
paste input "Oreo Shake"
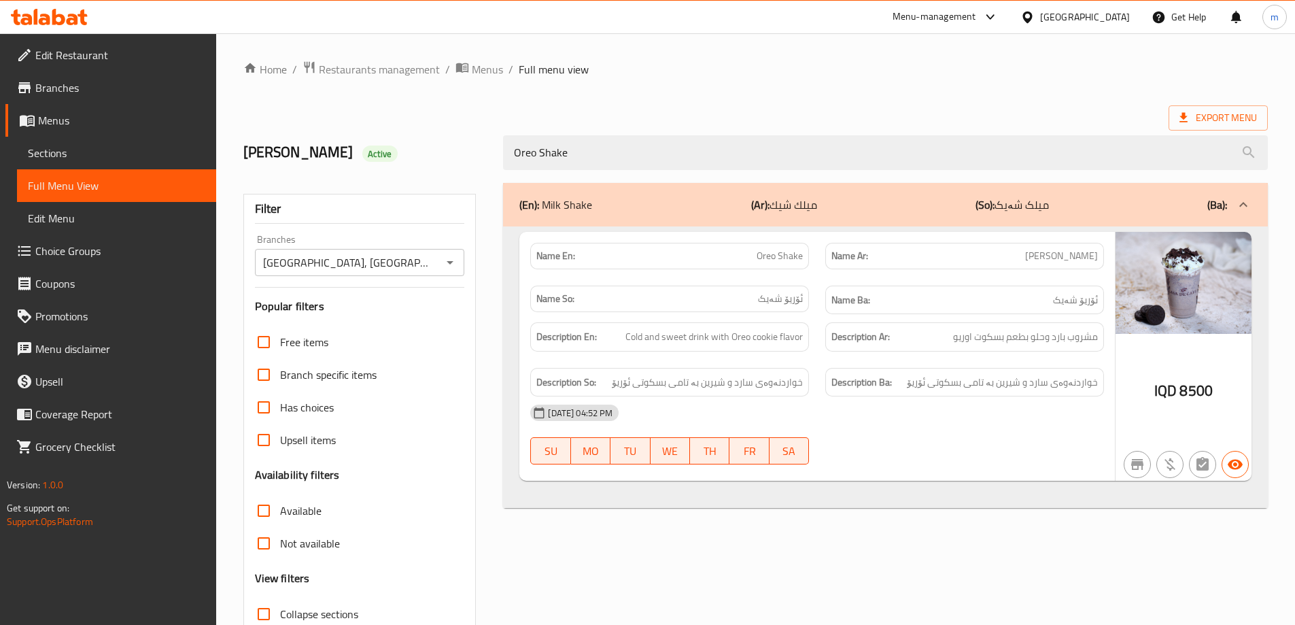
type input "Oreo Shake"
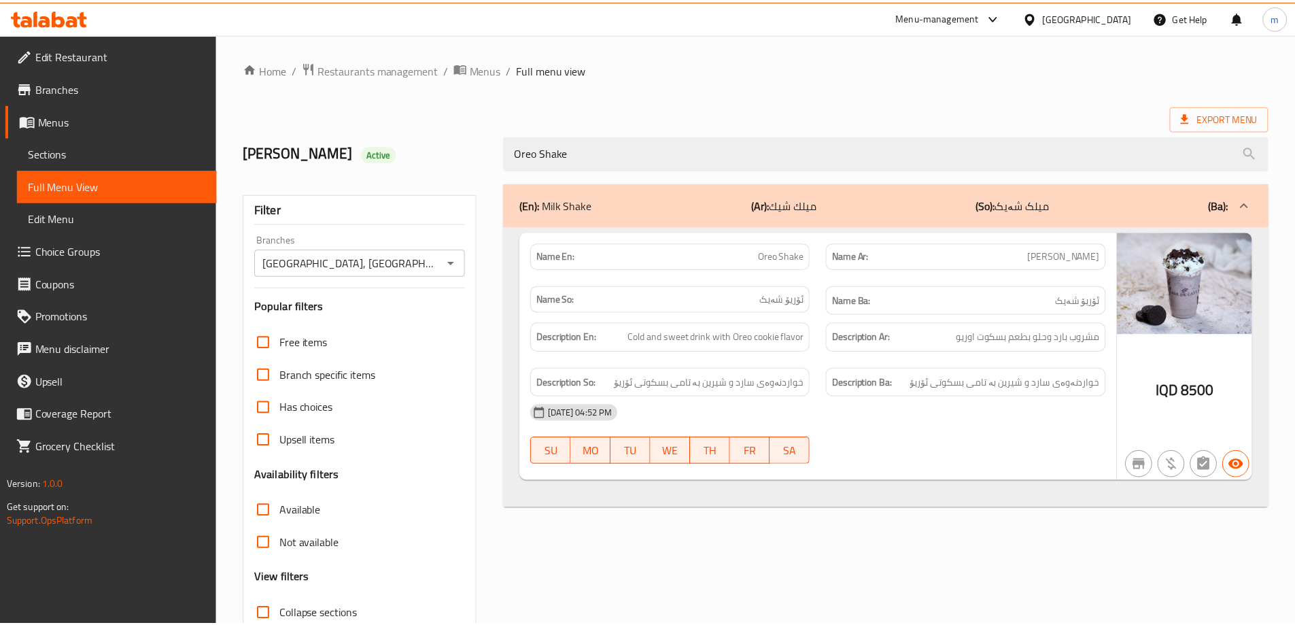
scroll to position [99, 0]
